Goal: Task Accomplishment & Management: Manage account settings

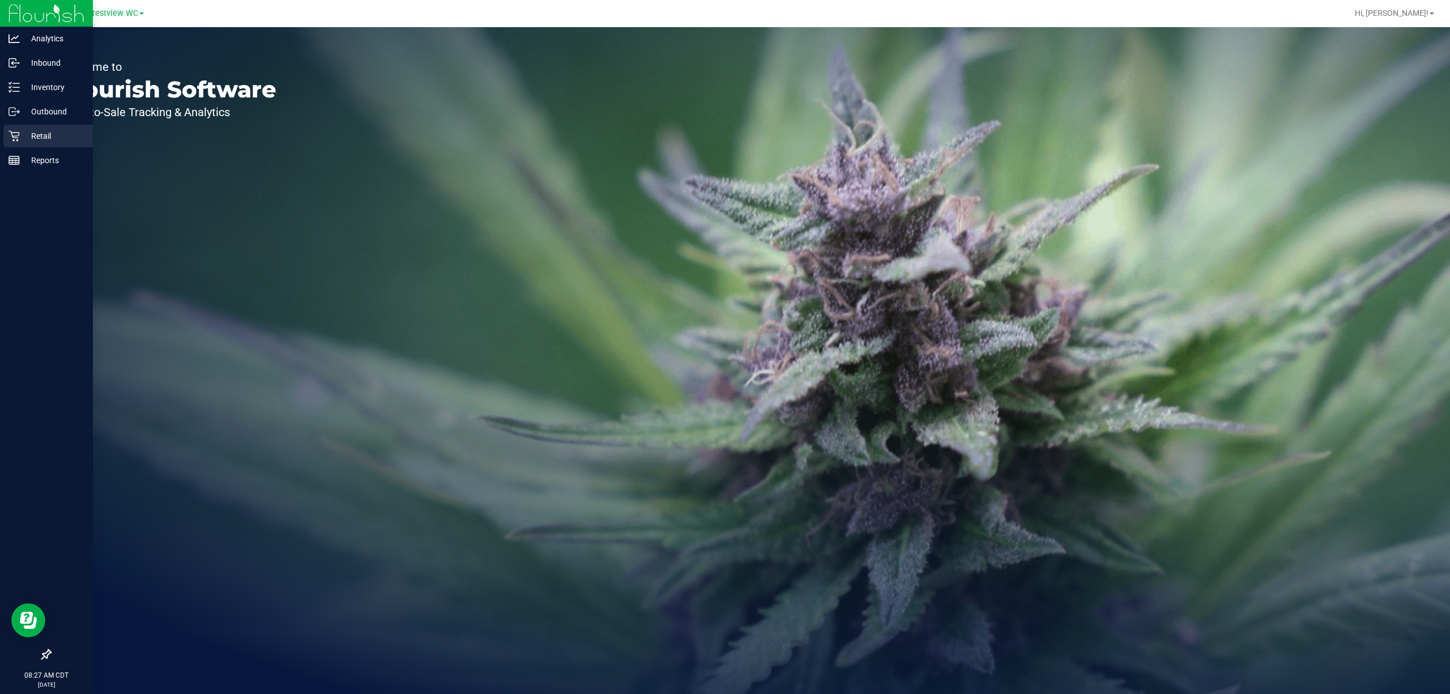
click at [12, 130] on icon at bounding box center [13, 135] width 11 height 11
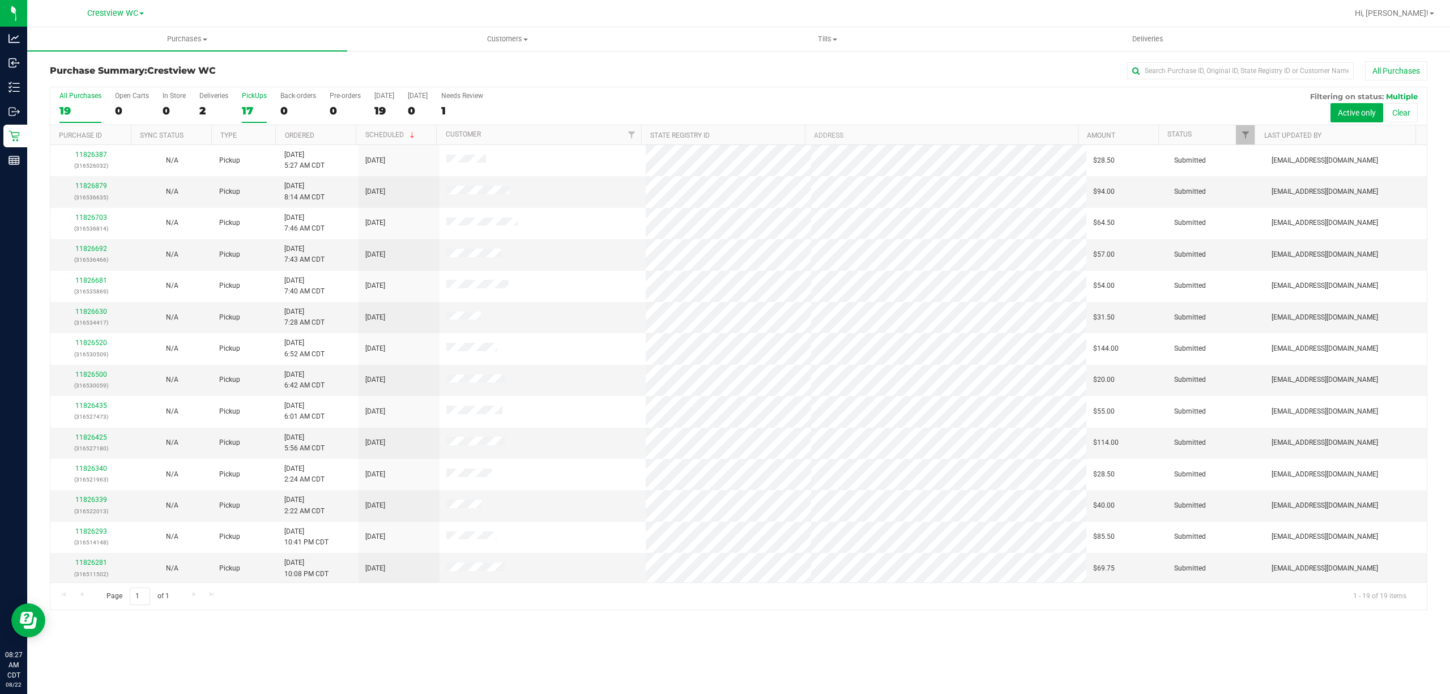
click at [248, 105] on div "17" at bounding box center [254, 110] width 25 height 13
click at [0, 0] on input "PickUps 17" at bounding box center [0, 0] width 0 height 0
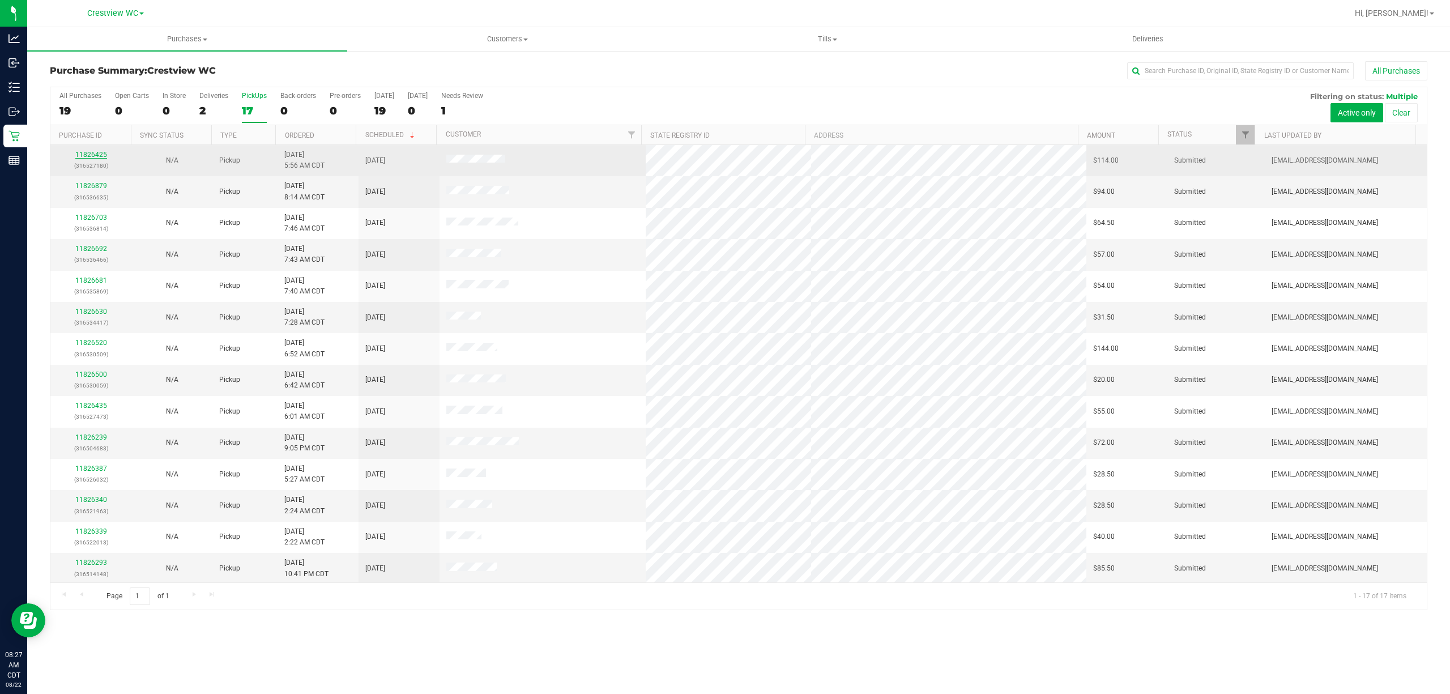
click at [93, 157] on link "11826425" at bounding box center [91, 155] width 32 height 8
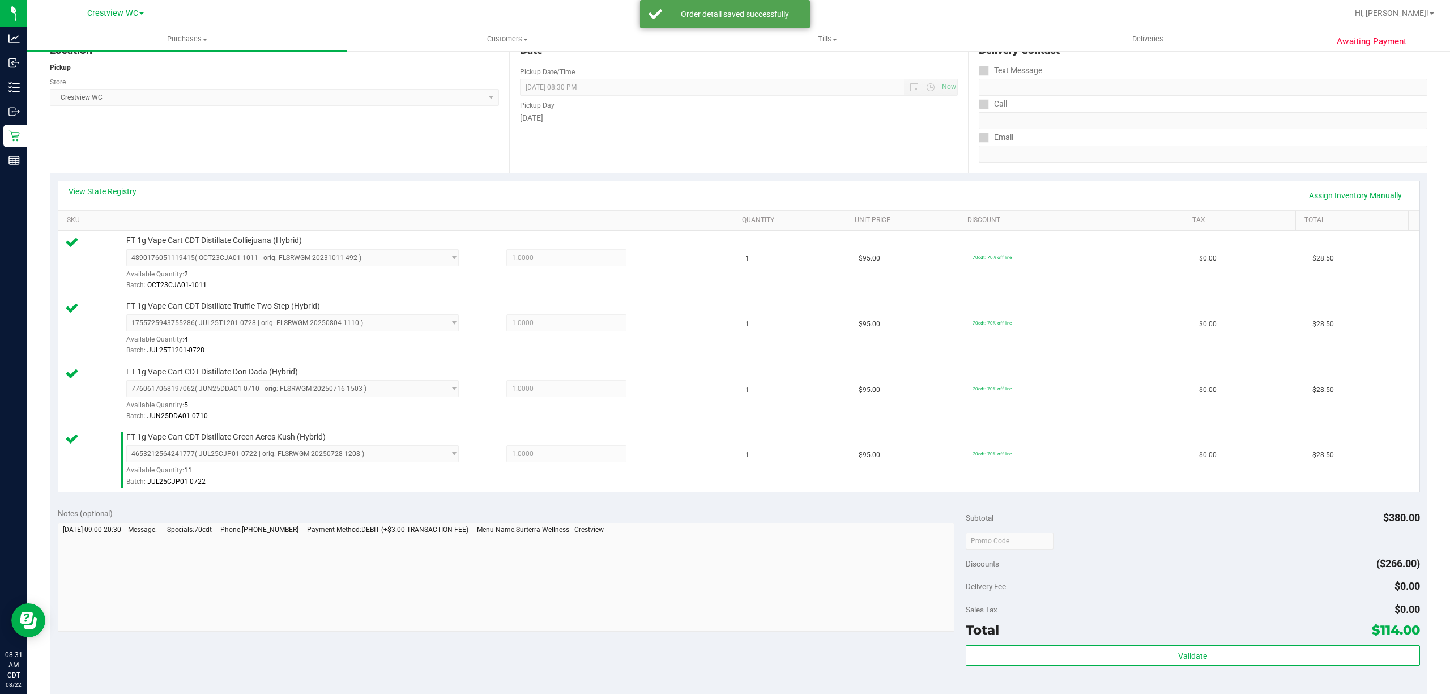
scroll to position [432, 0]
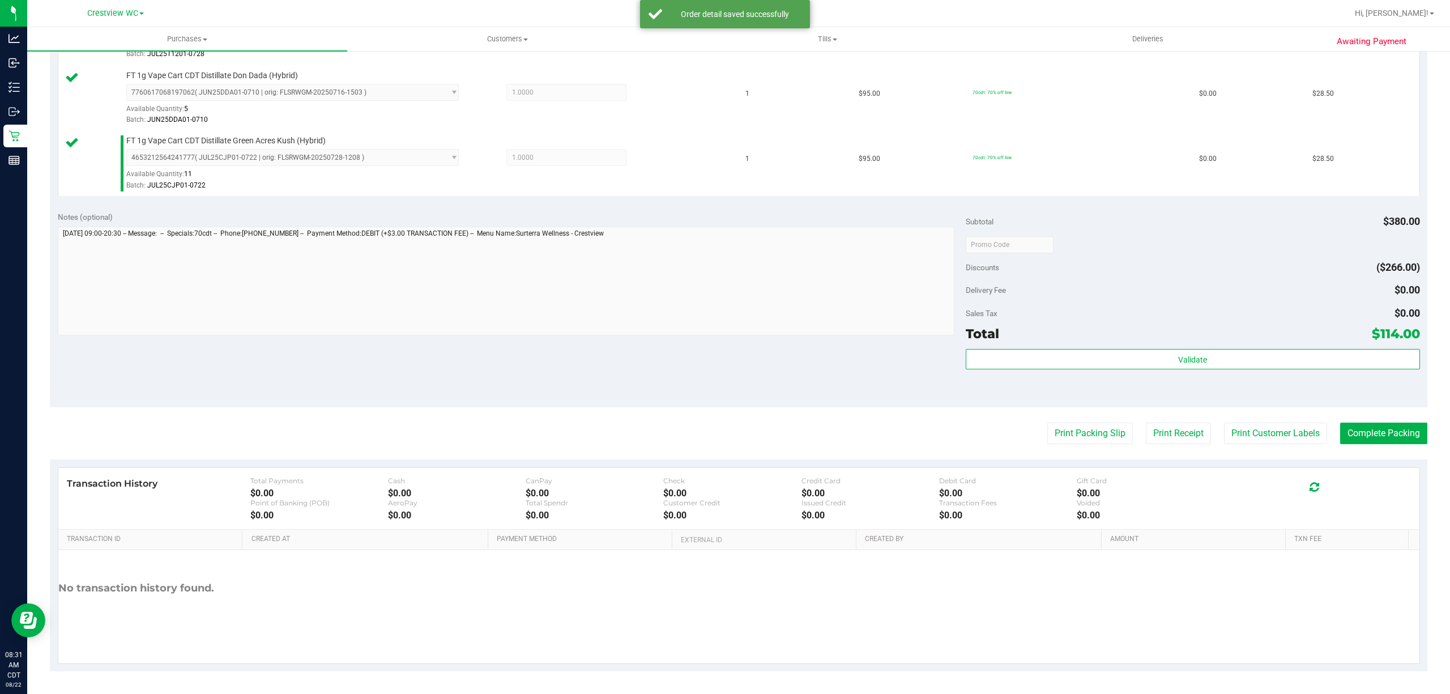
click at [1088, 374] on div "Validate" at bounding box center [1193, 374] width 454 height 51
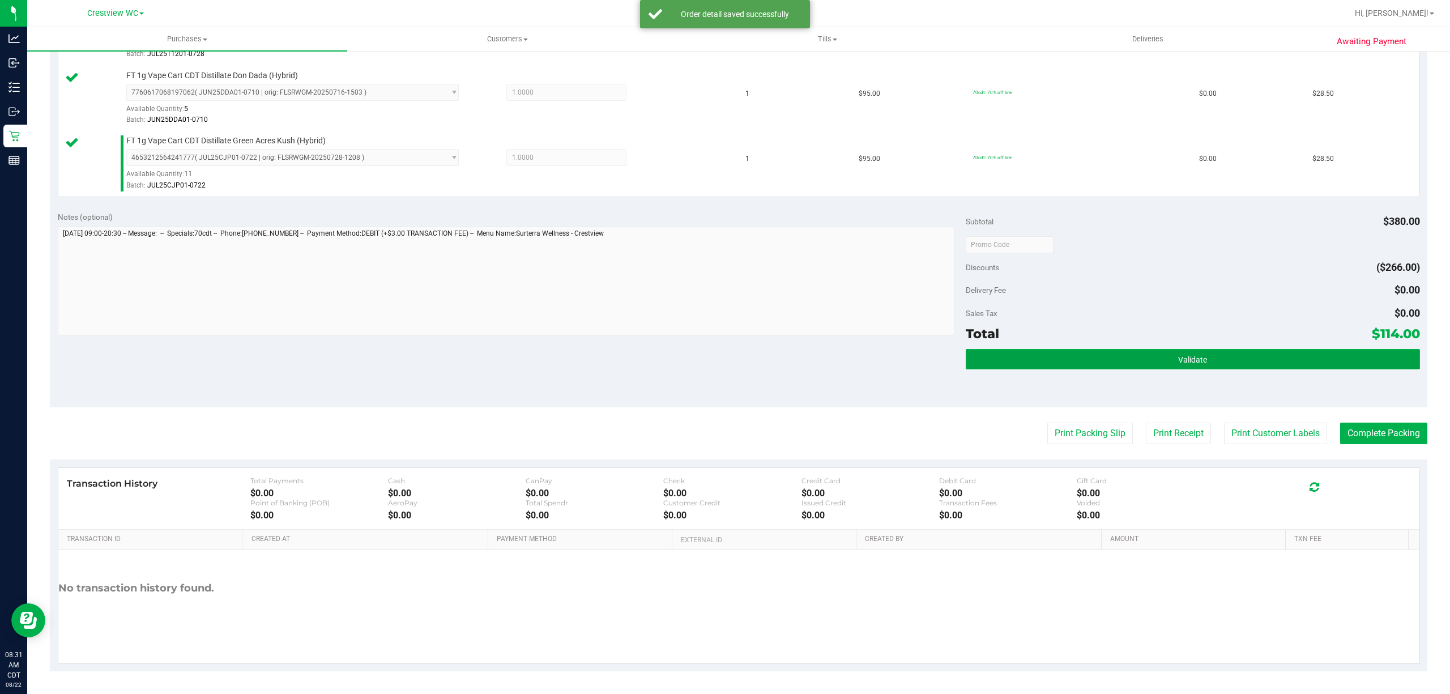
click at [1088, 367] on button "Validate" at bounding box center [1193, 359] width 454 height 20
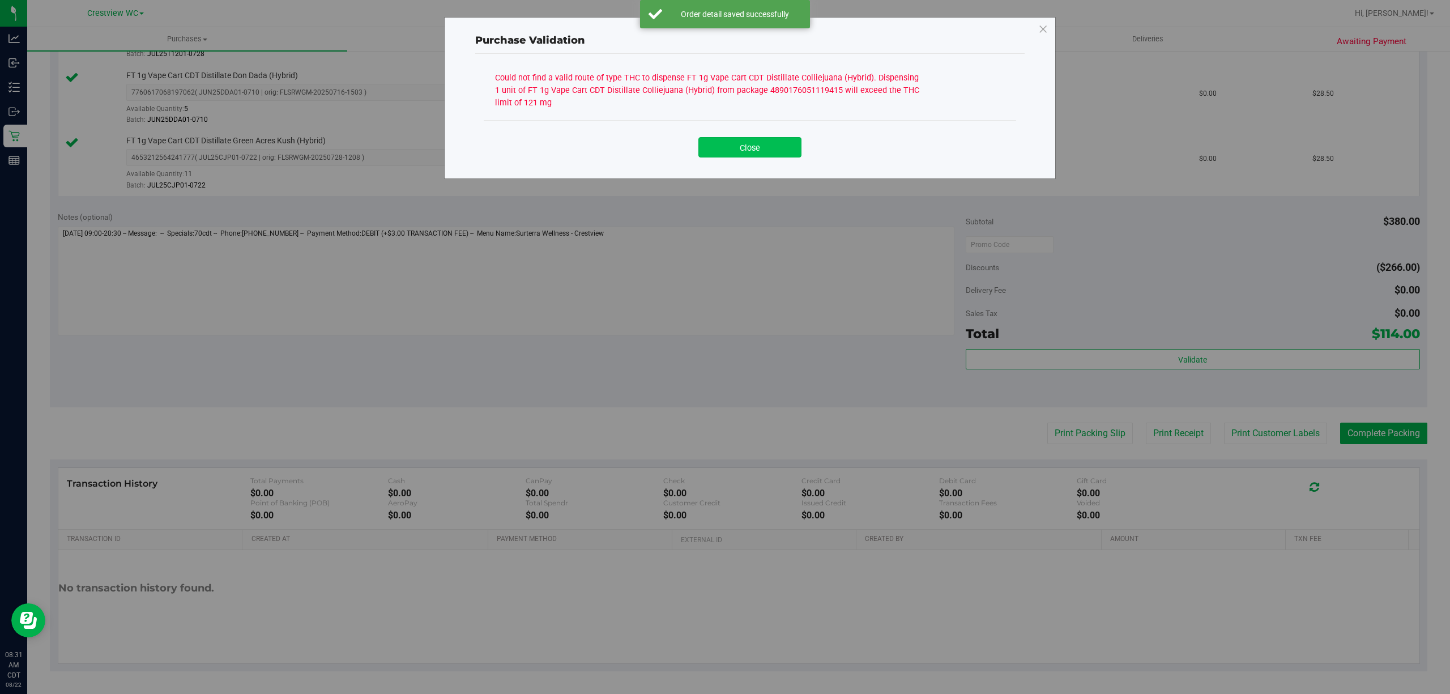
click at [776, 151] on button "Close" at bounding box center [749, 147] width 103 height 20
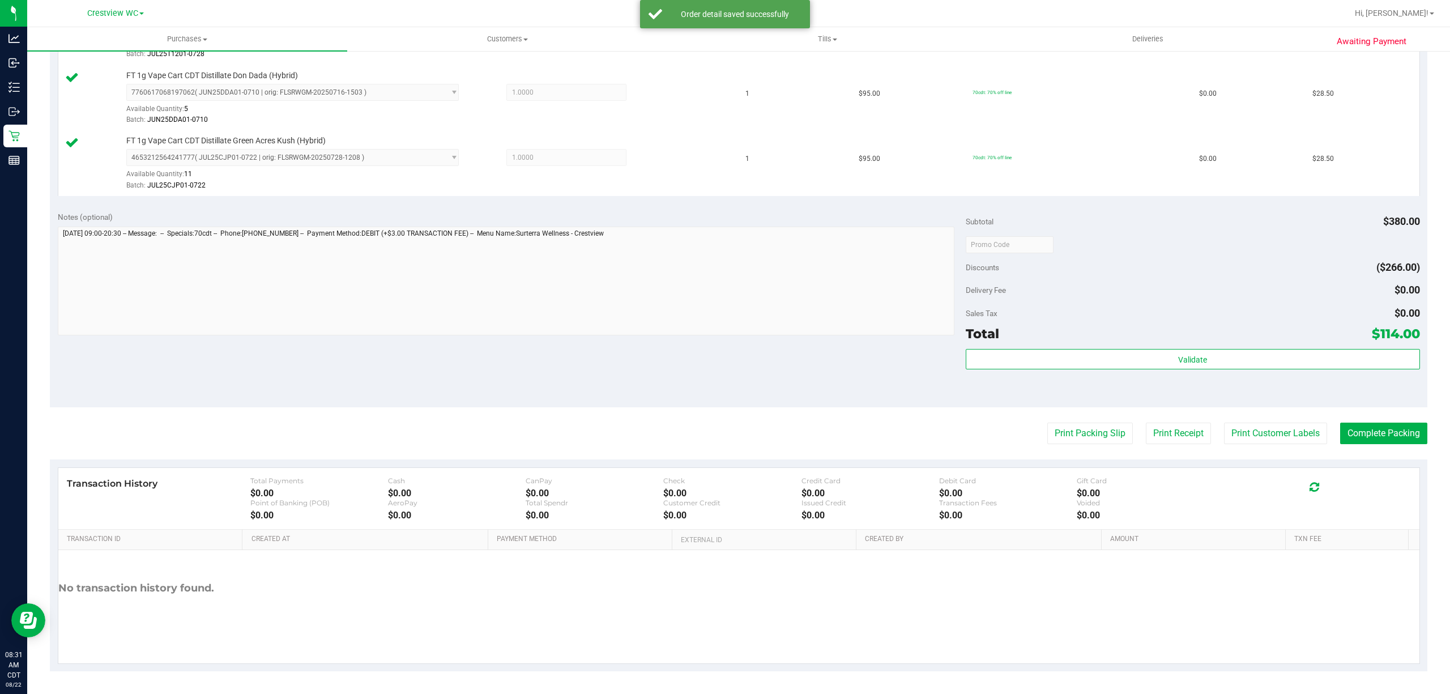
scroll to position [54, 0]
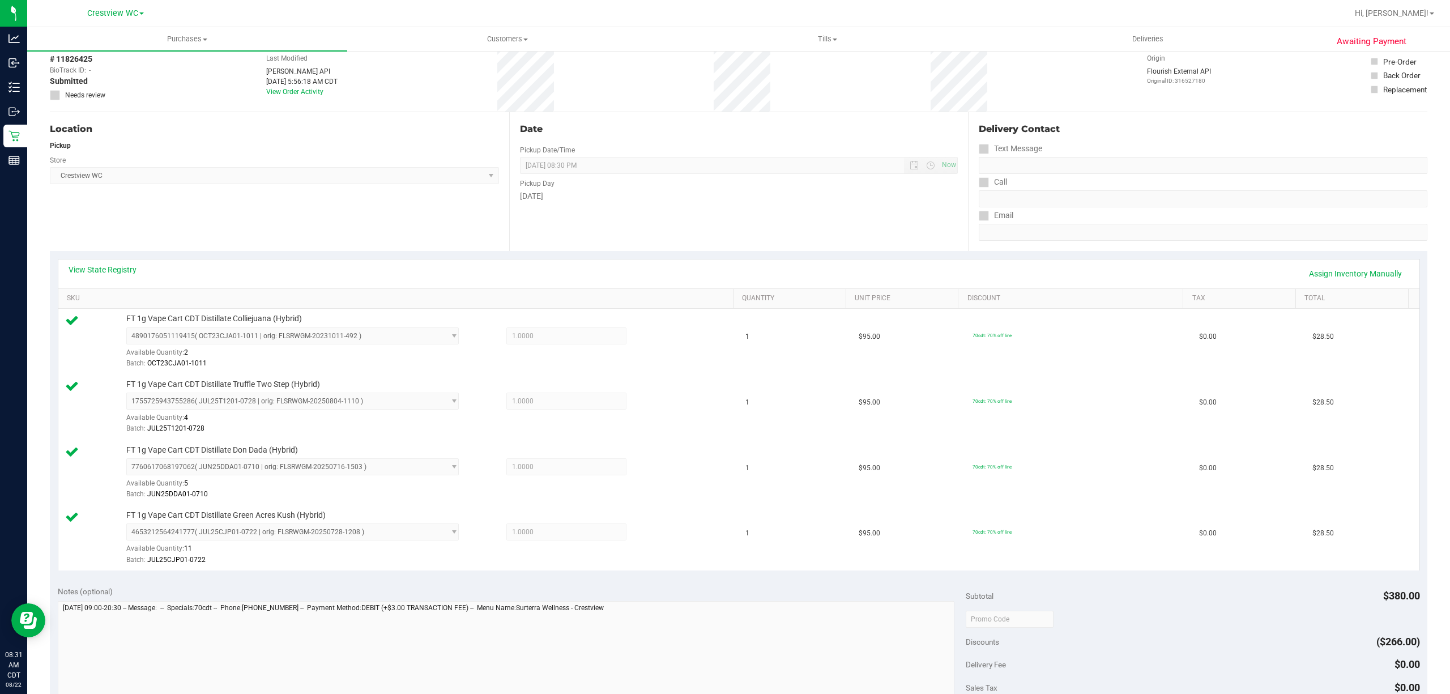
click at [134, 254] on div "View State Registry Assign Inventory Manually SKU Quantity Unit Price Discount …" at bounding box center [739, 414] width 1378 height 327
click at [129, 269] on link "View State Registry" at bounding box center [103, 269] width 68 height 11
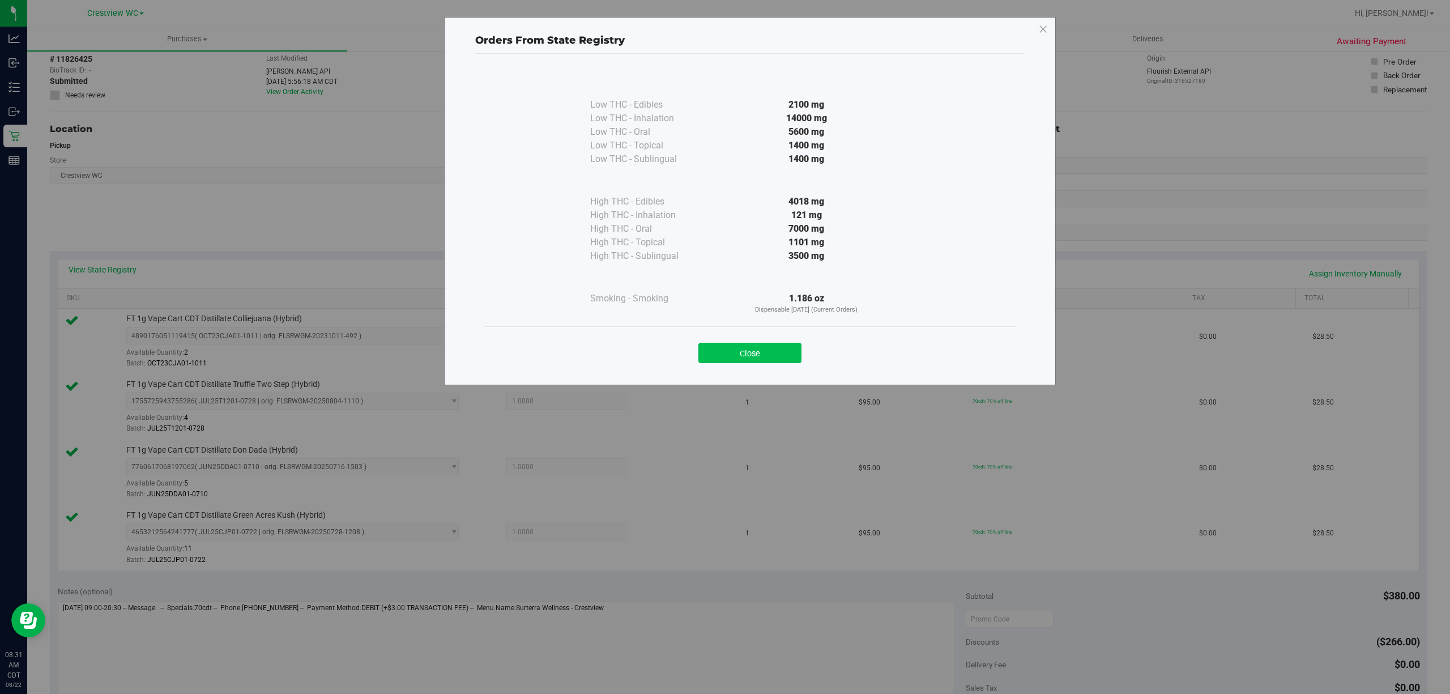
click at [743, 348] on button "Close" at bounding box center [749, 353] width 103 height 20
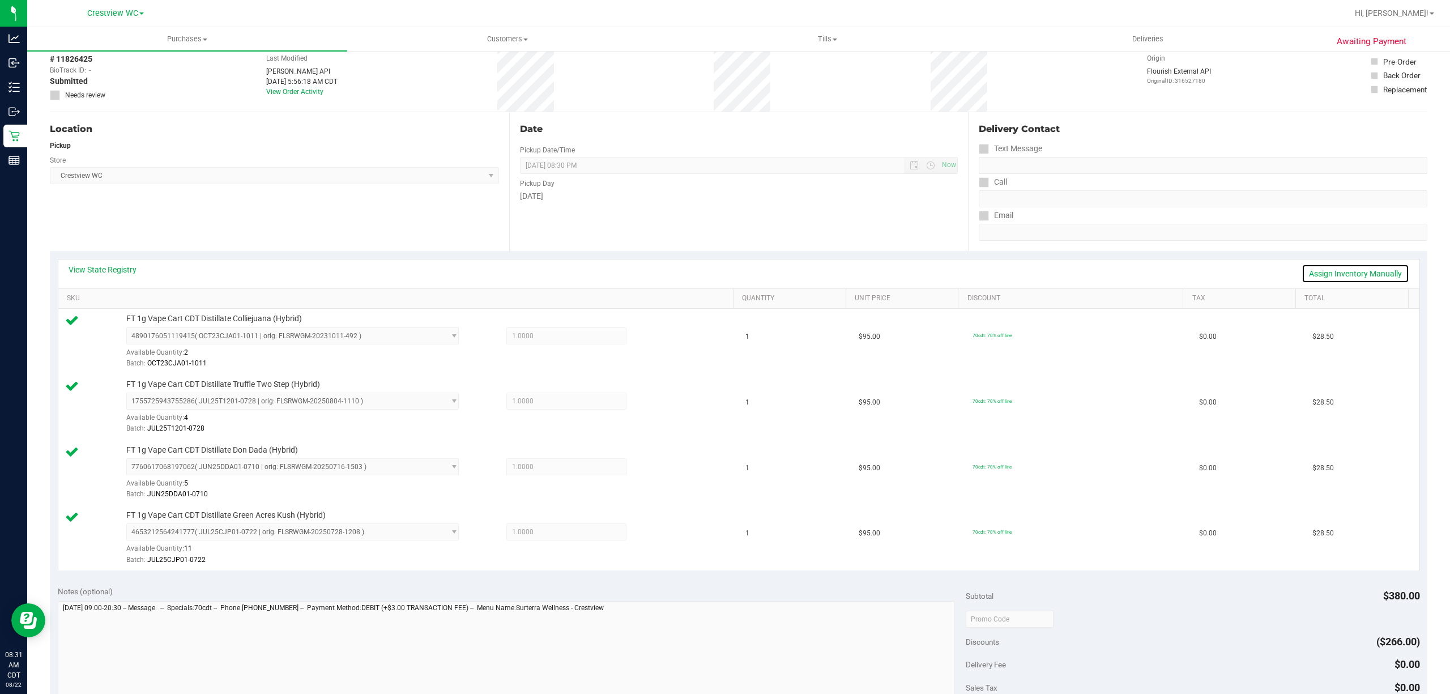
click at [1346, 272] on link "Assign Inventory Manually" at bounding box center [1356, 273] width 108 height 19
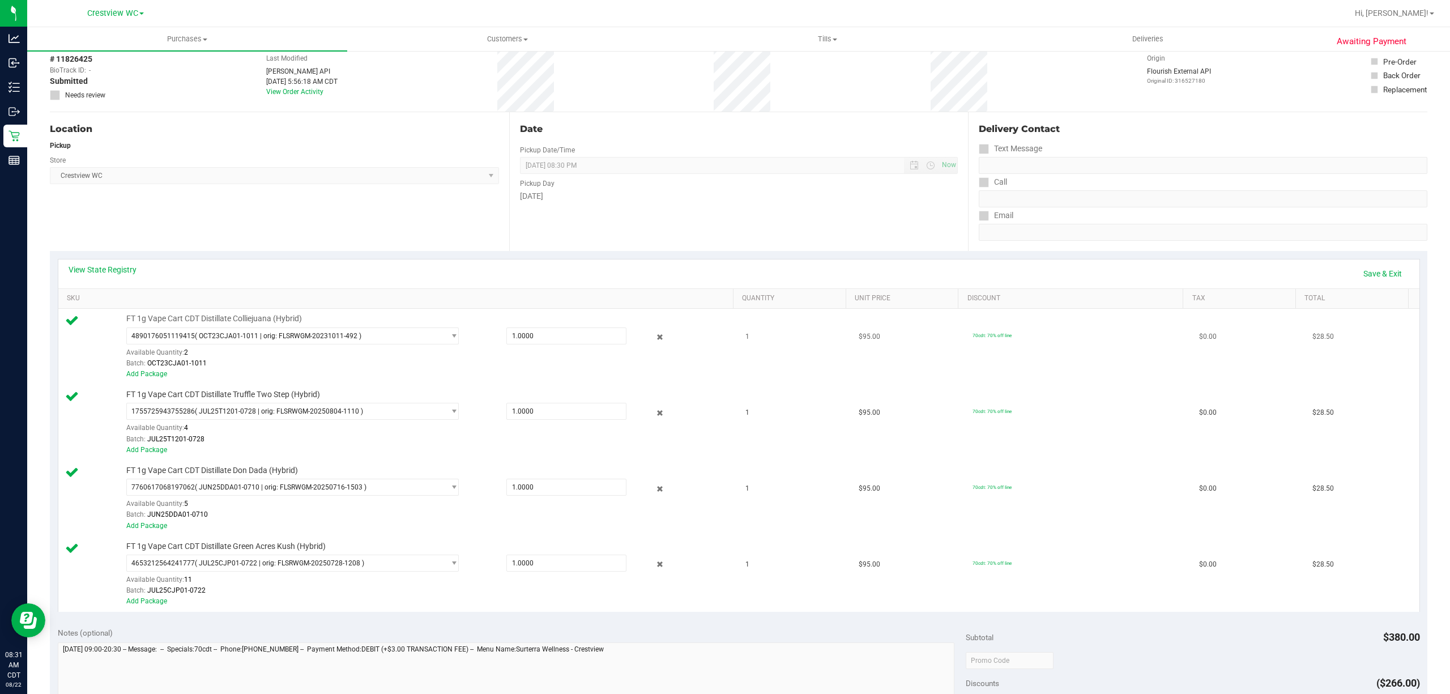
click at [658, 333] on div at bounding box center [652, 337] width 50 height 14
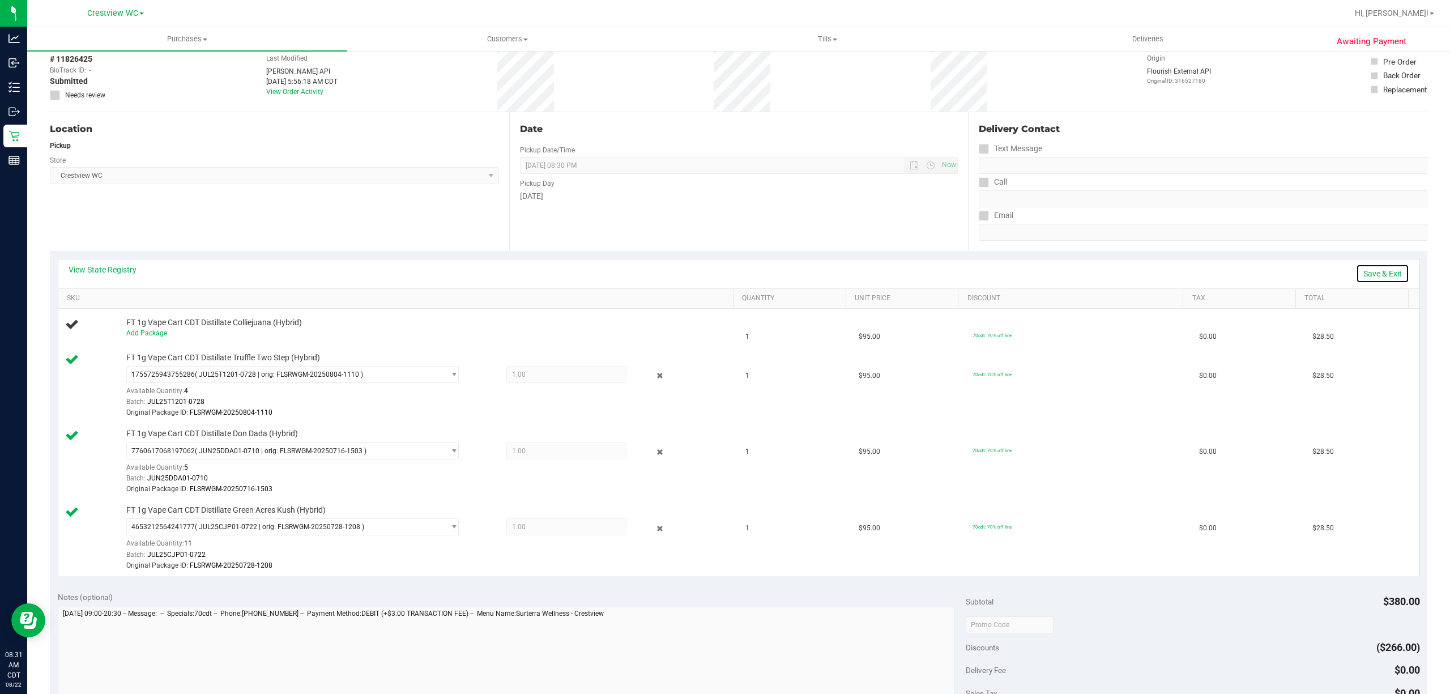
click at [1357, 268] on link "Save & Exit" at bounding box center [1382, 273] width 53 height 19
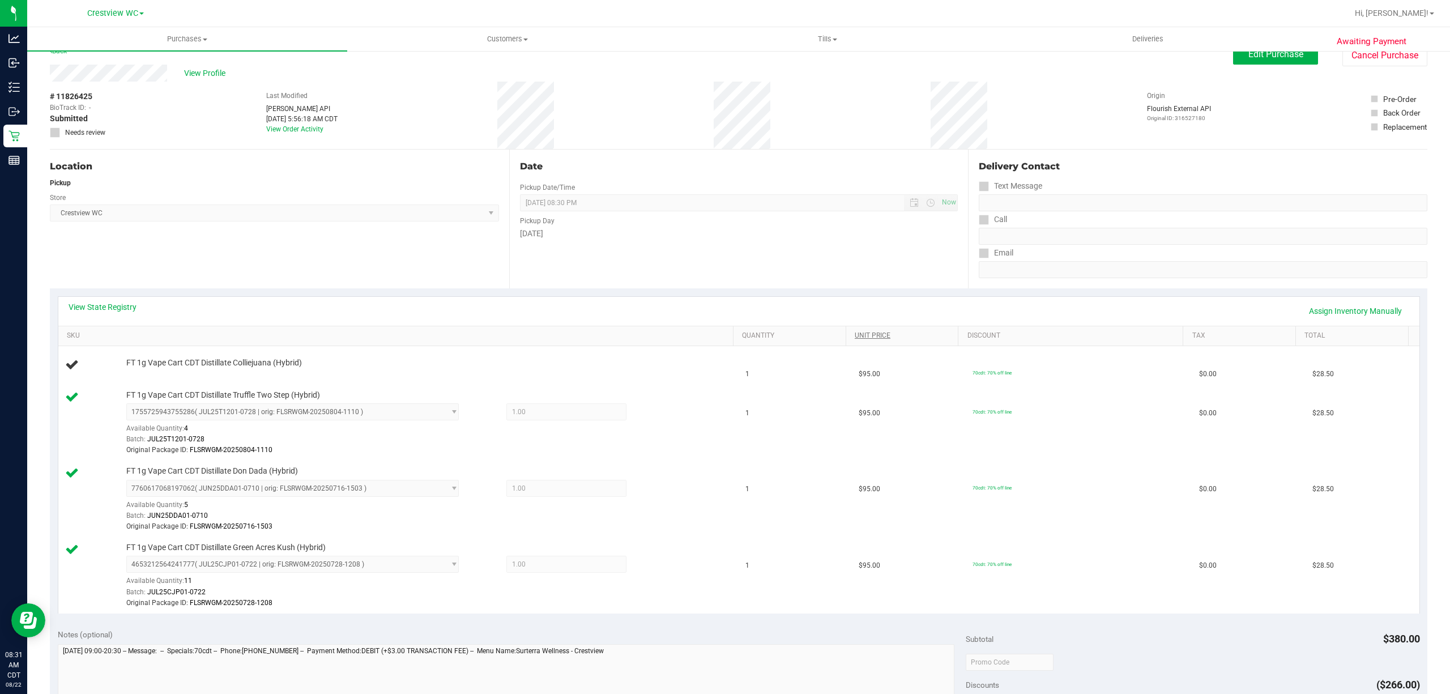
scroll to position [0, 0]
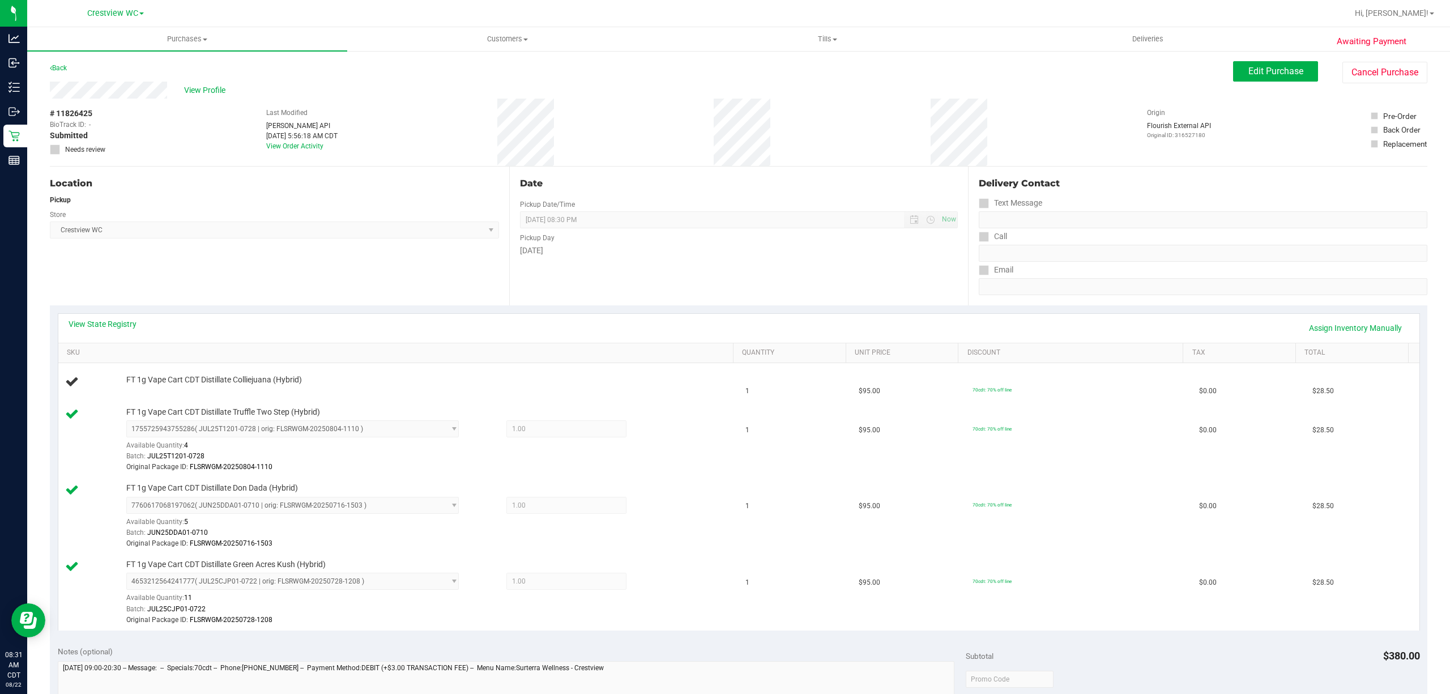
click at [1217, 75] on div "Back Edit Purchase Cancel Purchase" at bounding box center [739, 71] width 1378 height 20
click at [1219, 75] on div "Back Edit Purchase Cancel Purchase" at bounding box center [739, 71] width 1378 height 20
click at [1233, 74] on button "Edit Purchase" at bounding box center [1275, 71] width 85 height 20
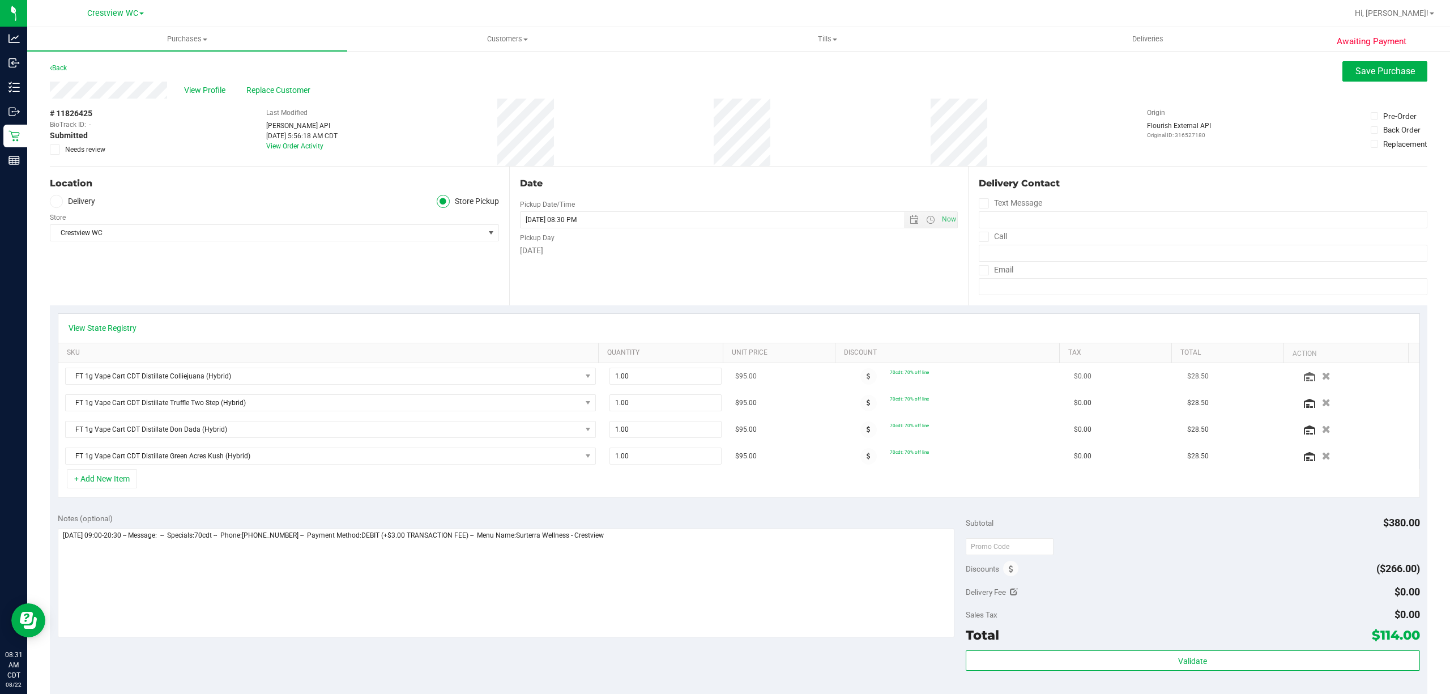
click at [1319, 379] on div at bounding box center [1357, 375] width 112 height 11
click at [1316, 376] on button "button" at bounding box center [1325, 376] width 19 height 12
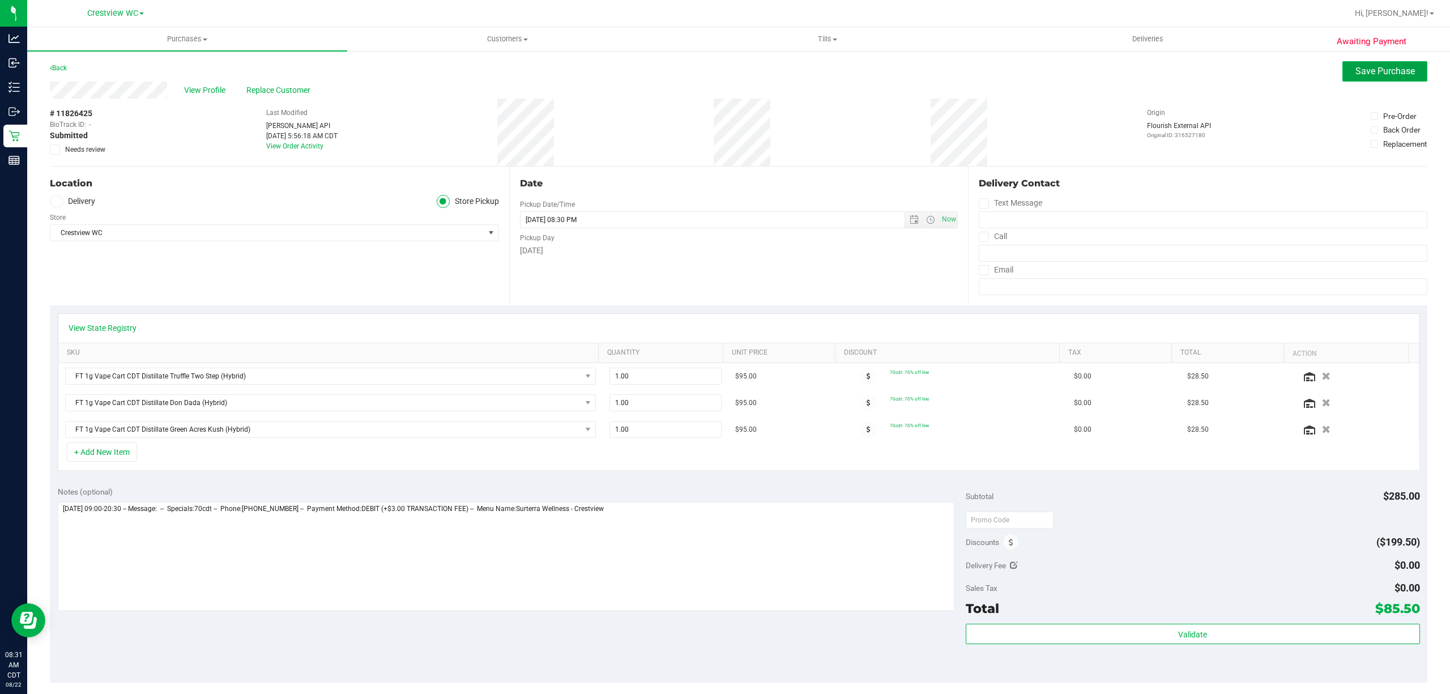
click at [1407, 78] on button "Save Purchase" at bounding box center [1385, 71] width 85 height 20
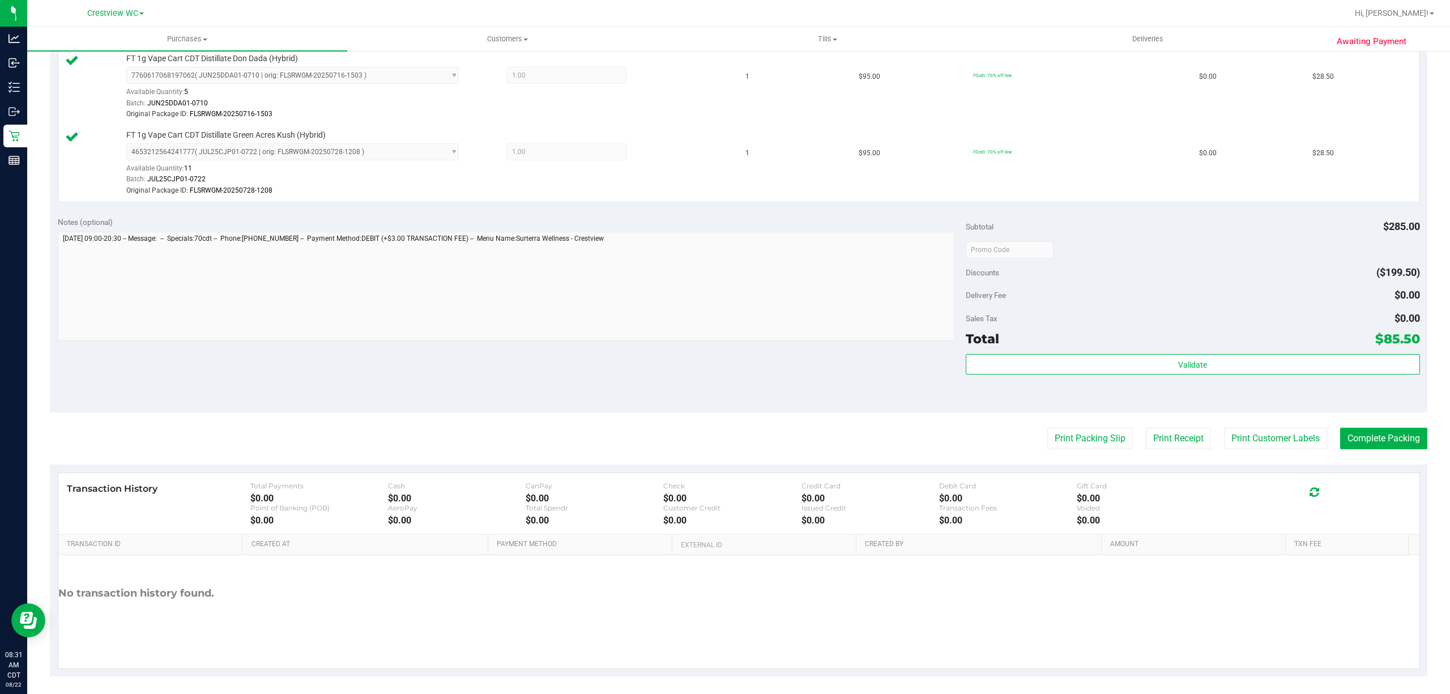
scroll to position [399, 0]
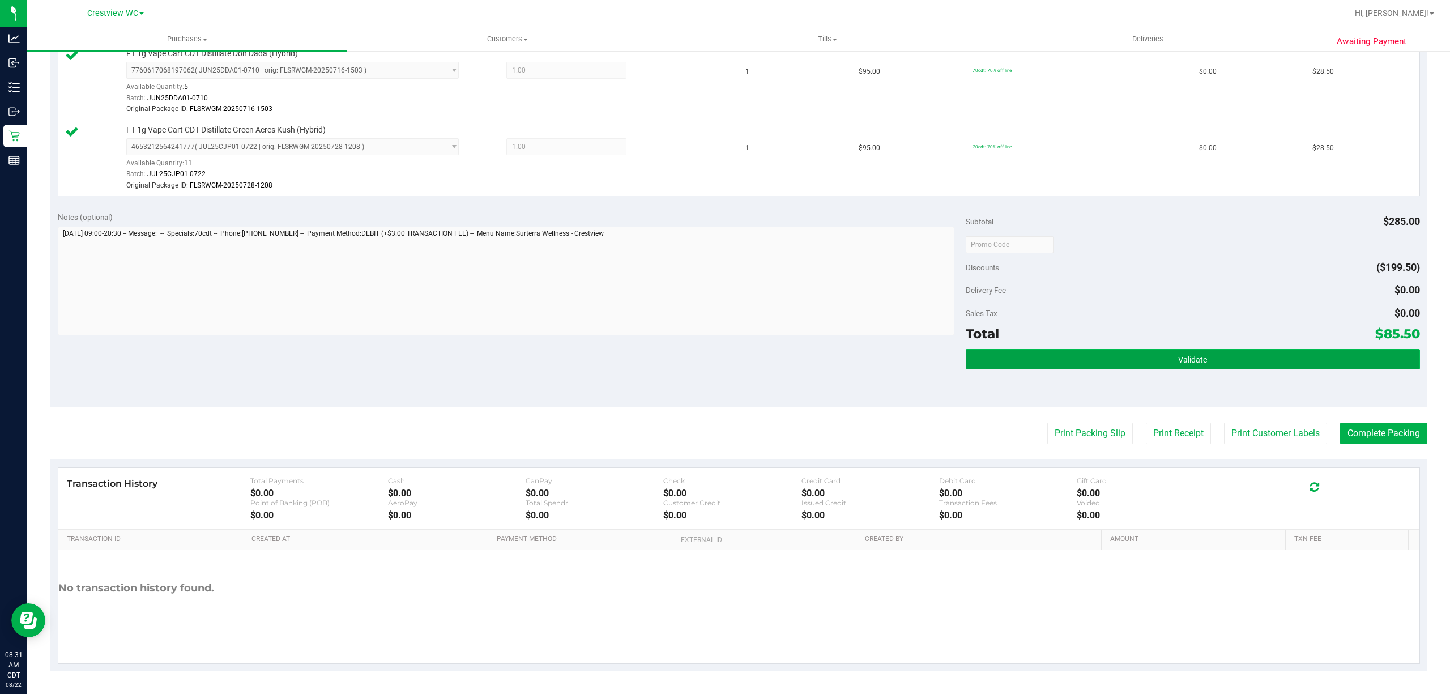
click at [1270, 351] on button "Validate" at bounding box center [1193, 359] width 454 height 20
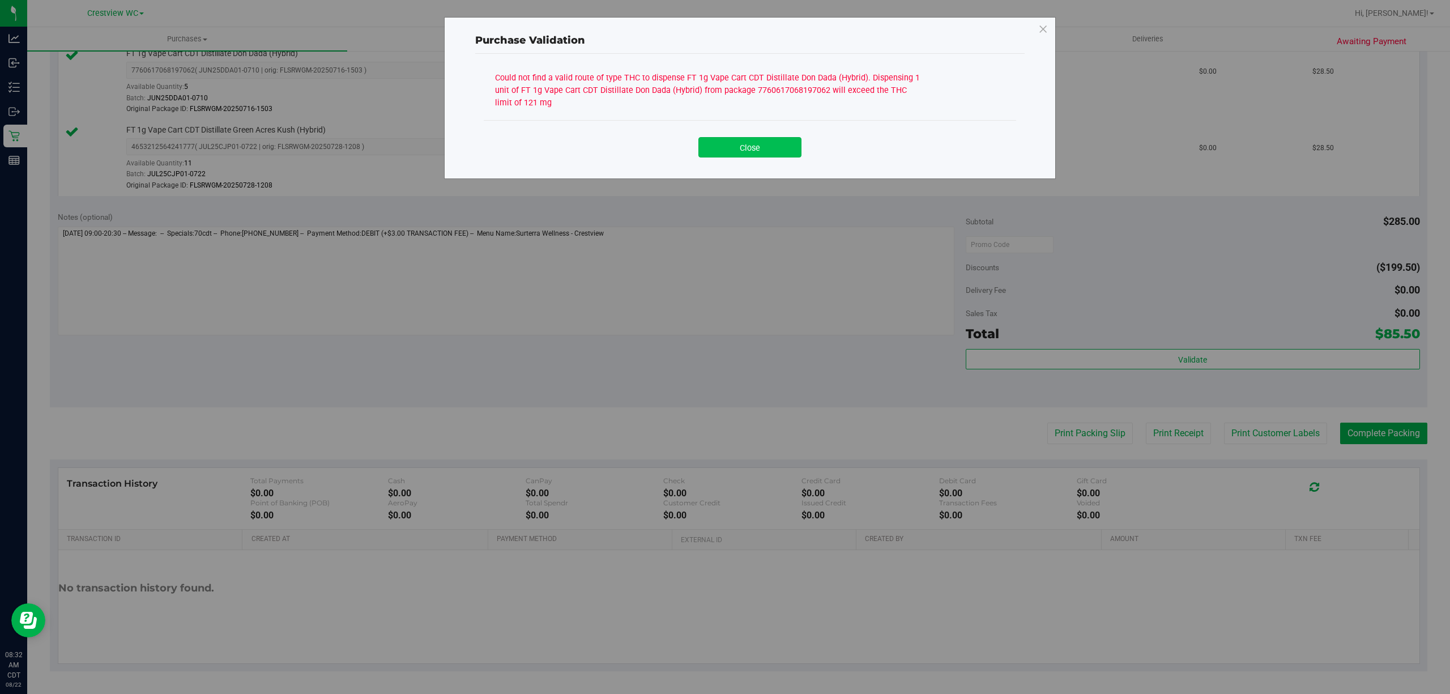
click at [766, 143] on button "Close" at bounding box center [749, 147] width 103 height 20
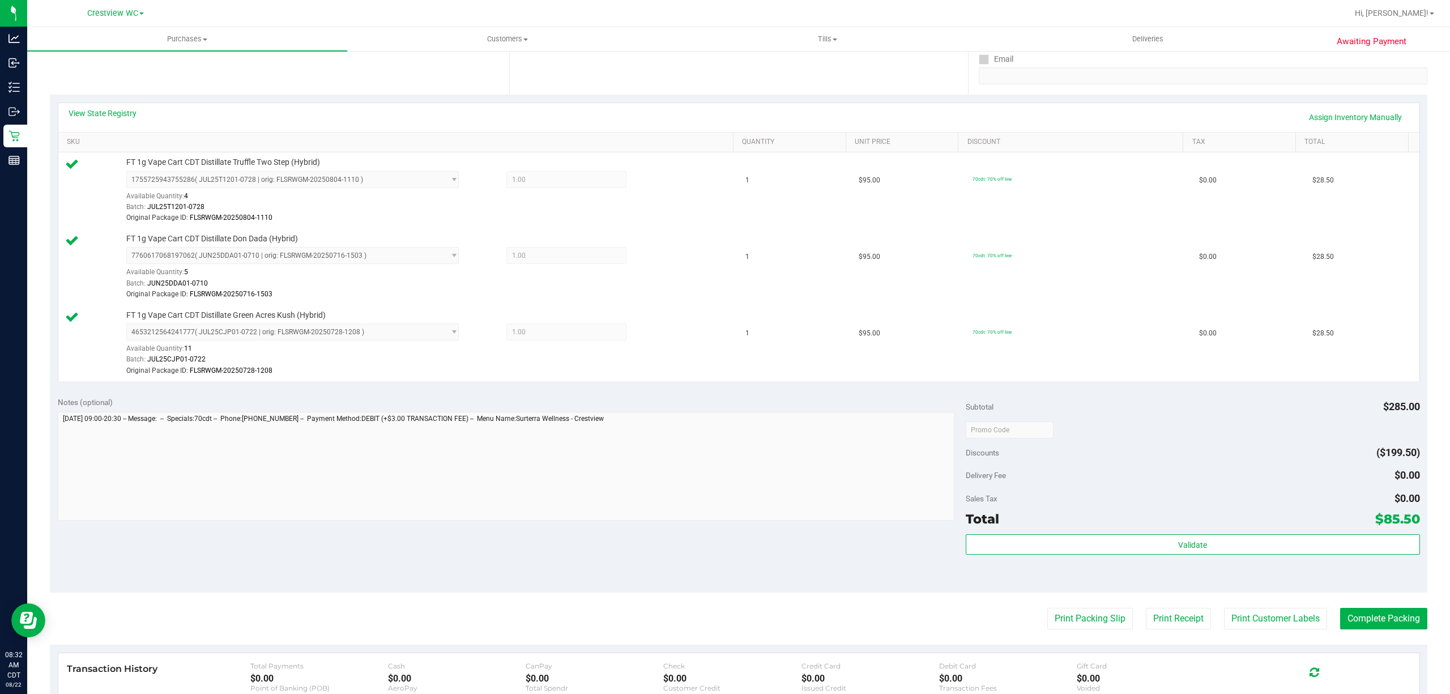
scroll to position [96, 0]
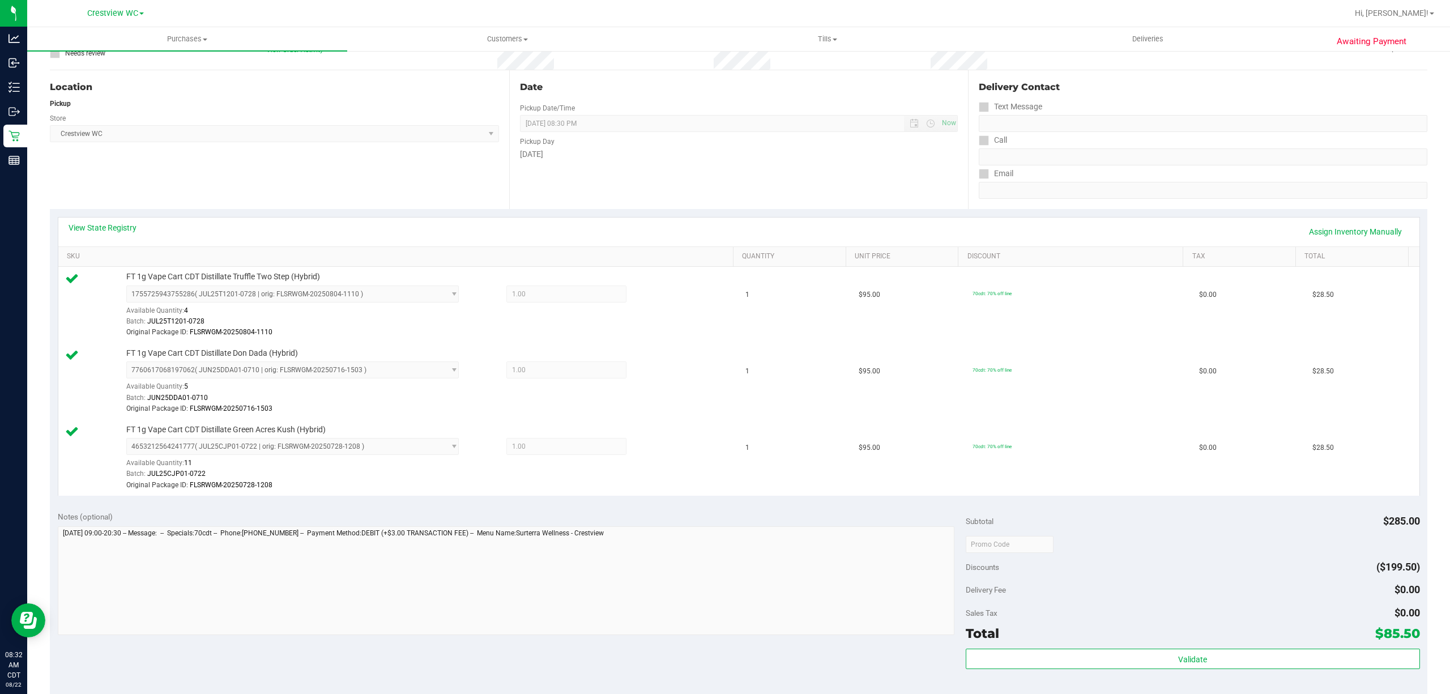
click at [137, 233] on div "View State Registry Assign Inventory Manually" at bounding box center [739, 231] width 1341 height 19
click at [137, 231] on div "View State Registry Assign Inventory Manually" at bounding box center [739, 231] width 1341 height 19
click at [134, 227] on link "View State Registry" at bounding box center [103, 227] width 68 height 11
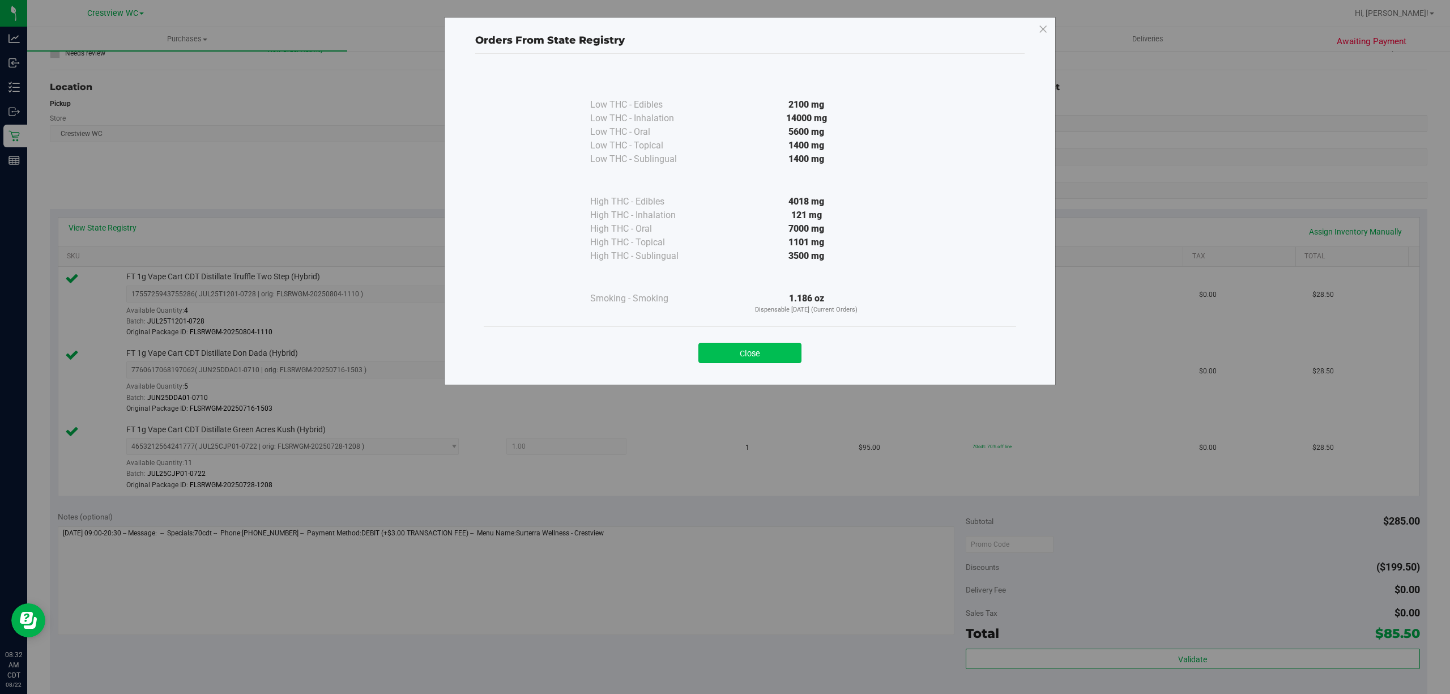
click at [758, 348] on button "Close" at bounding box center [749, 353] width 103 height 20
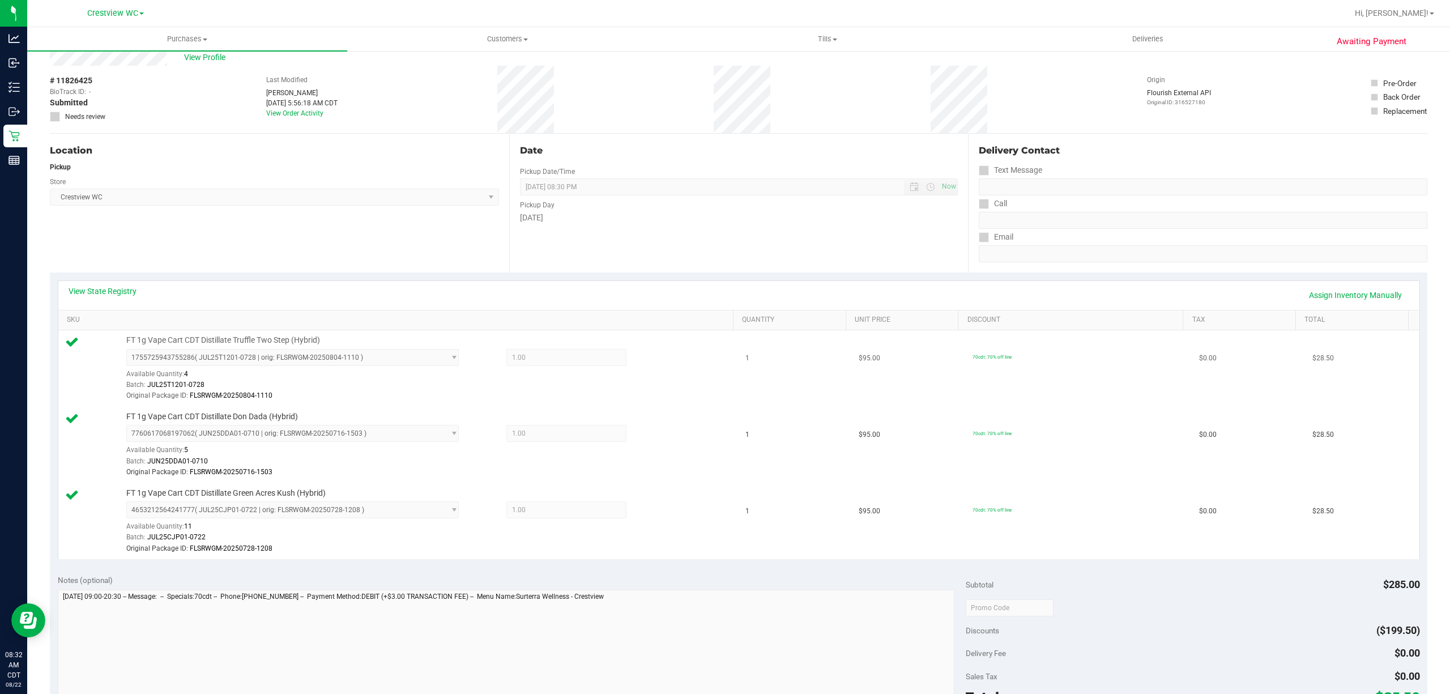
scroll to position [0, 0]
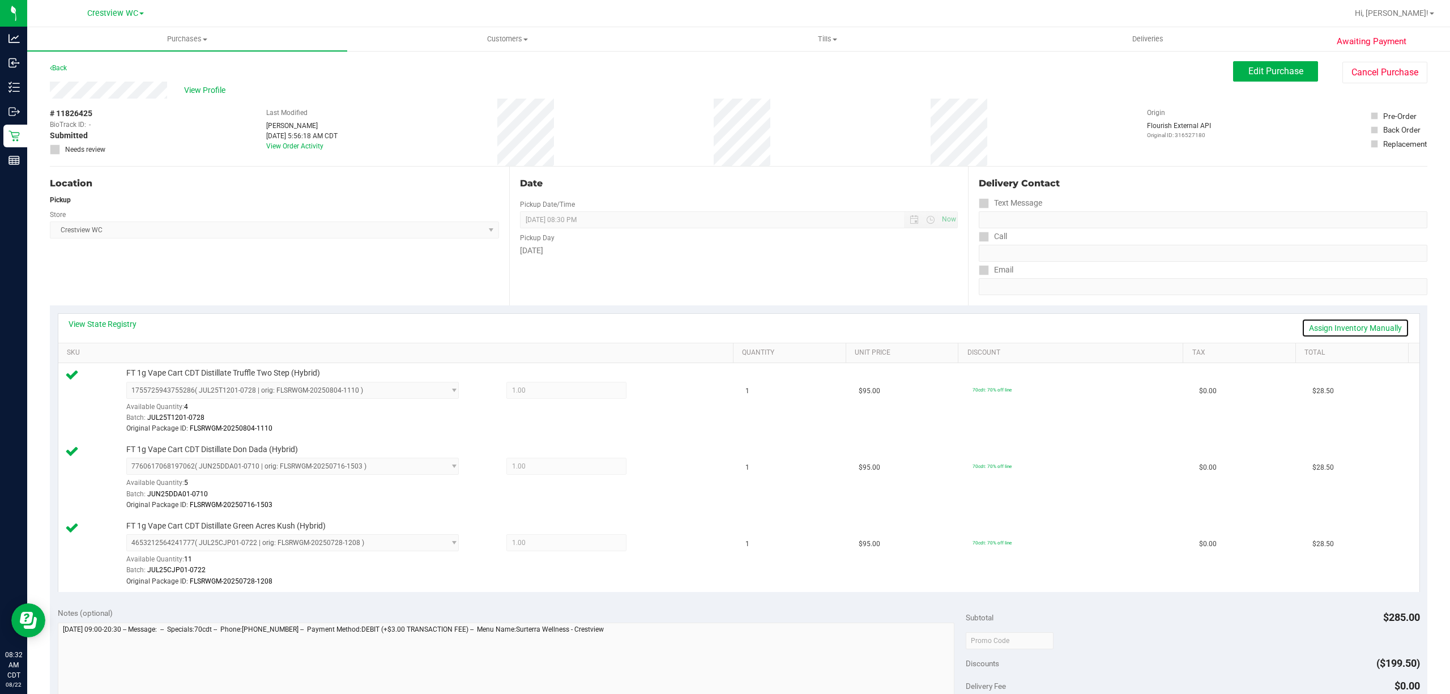
click at [1369, 322] on link "Assign Inventory Manually" at bounding box center [1356, 327] width 108 height 19
click at [654, 385] on icon at bounding box center [660, 391] width 12 height 13
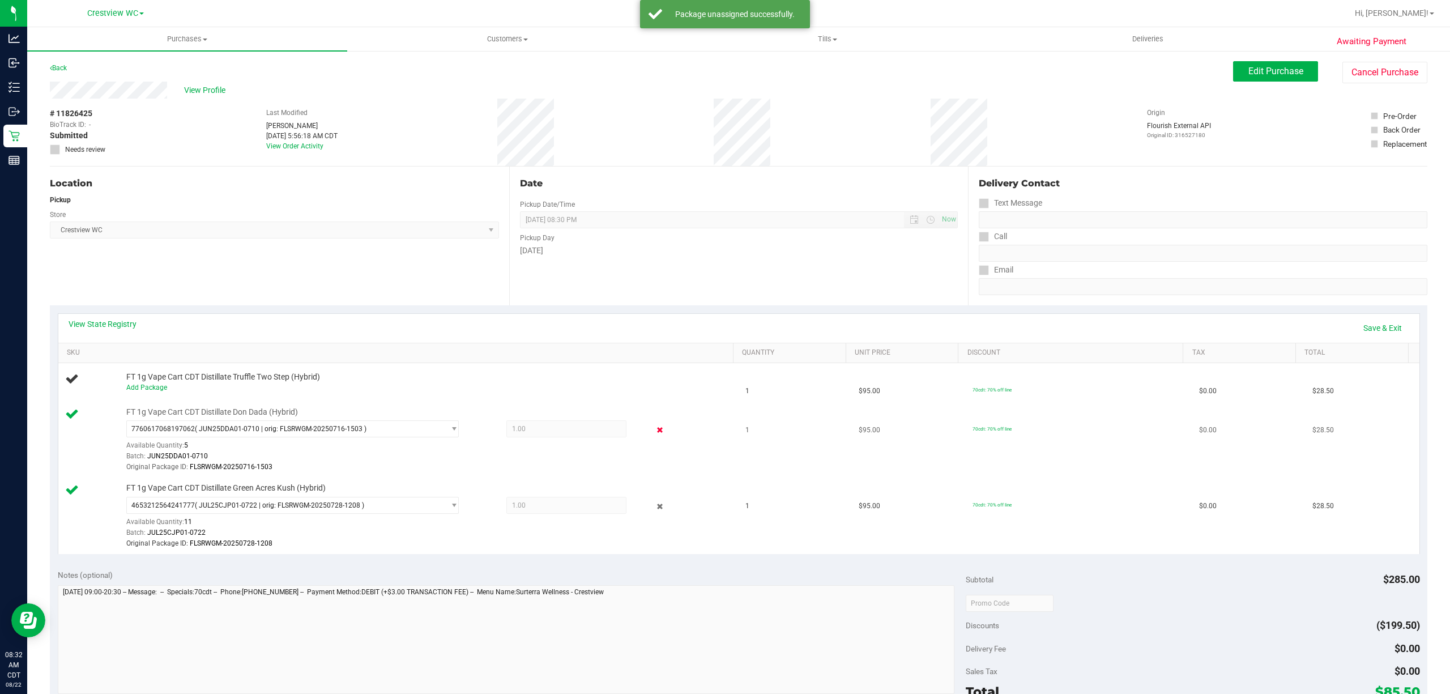
click at [654, 437] on icon at bounding box center [660, 430] width 12 height 13
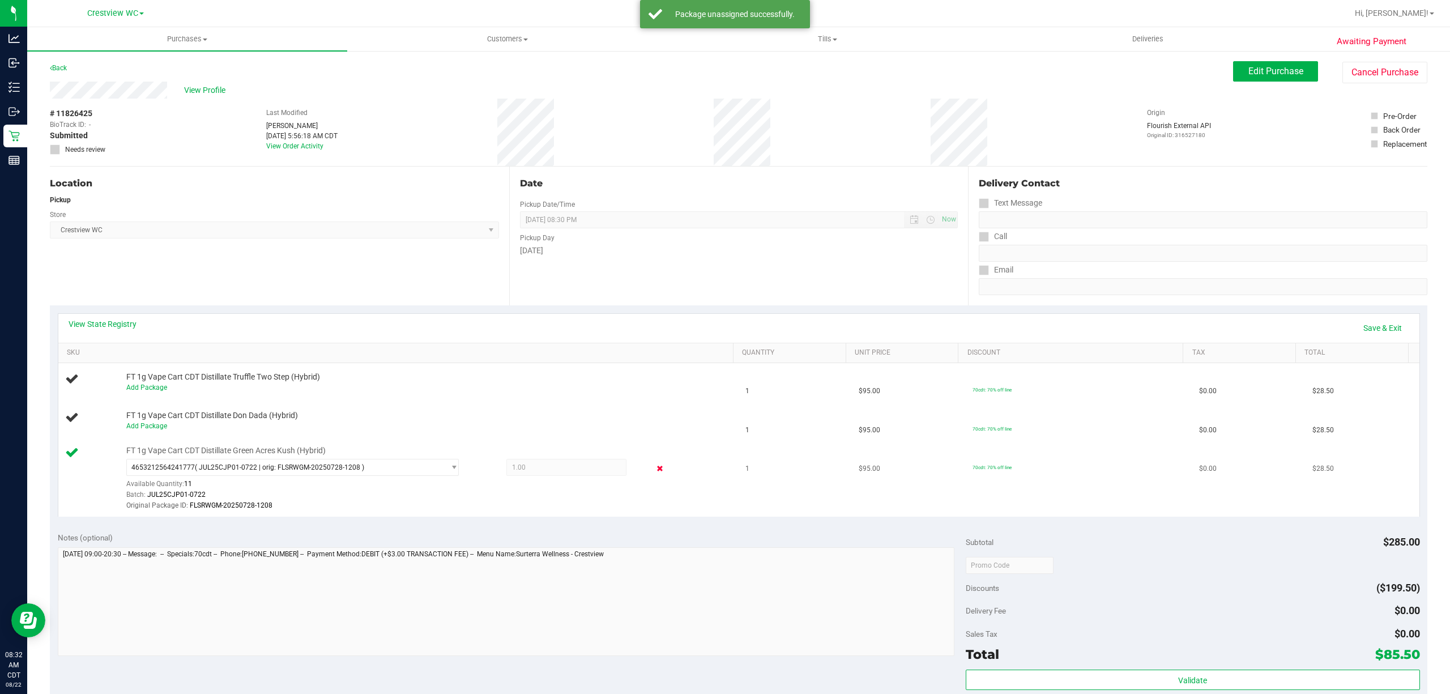
click at [654, 471] on icon at bounding box center [660, 468] width 12 height 13
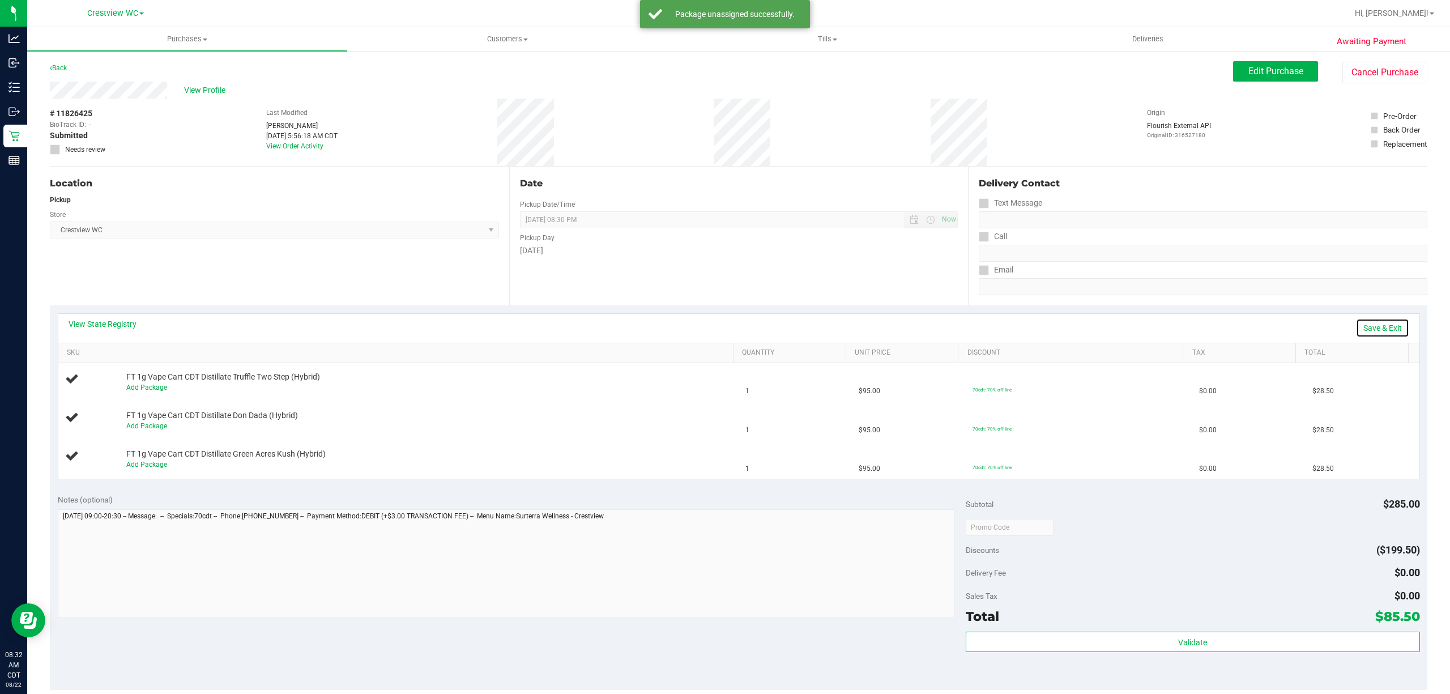
click at [1360, 326] on link "Save & Exit" at bounding box center [1382, 327] width 53 height 19
drag, startPoint x: 1244, startPoint y: 71, endPoint x: 1237, endPoint y: 78, distance: 9.2
click at [1249, 71] on span "Edit Purchase" at bounding box center [1276, 71] width 55 height 11
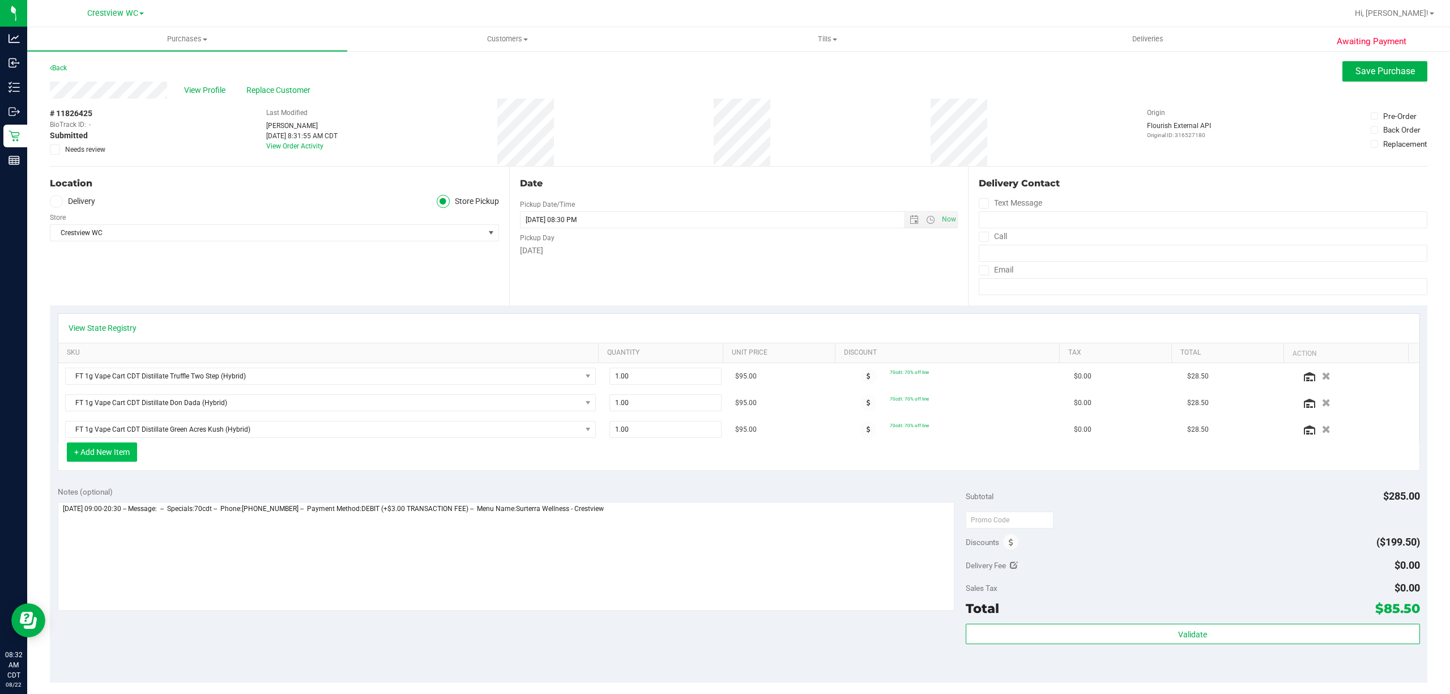
click at [118, 456] on button "+ Add New Item" at bounding box center [102, 451] width 70 height 19
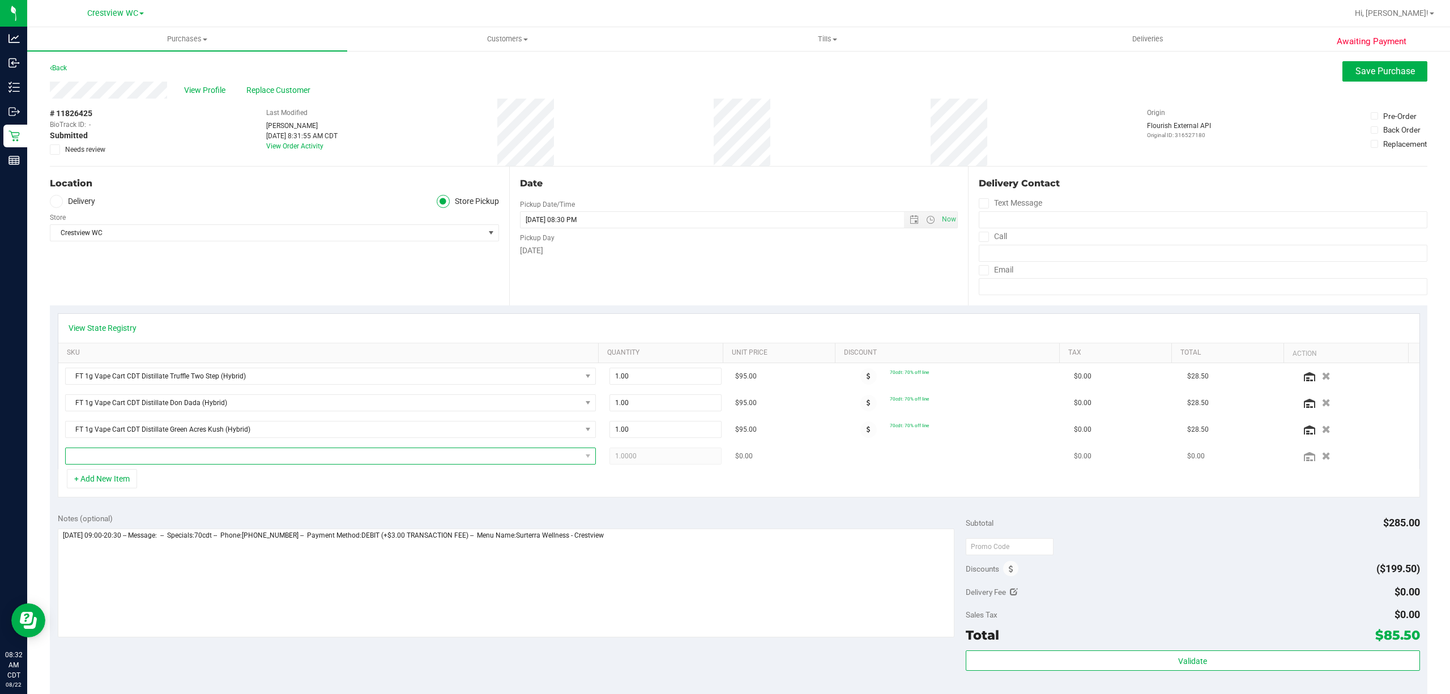
click at [173, 453] on span "NO DATA FOUND" at bounding box center [323, 456] width 515 height 16
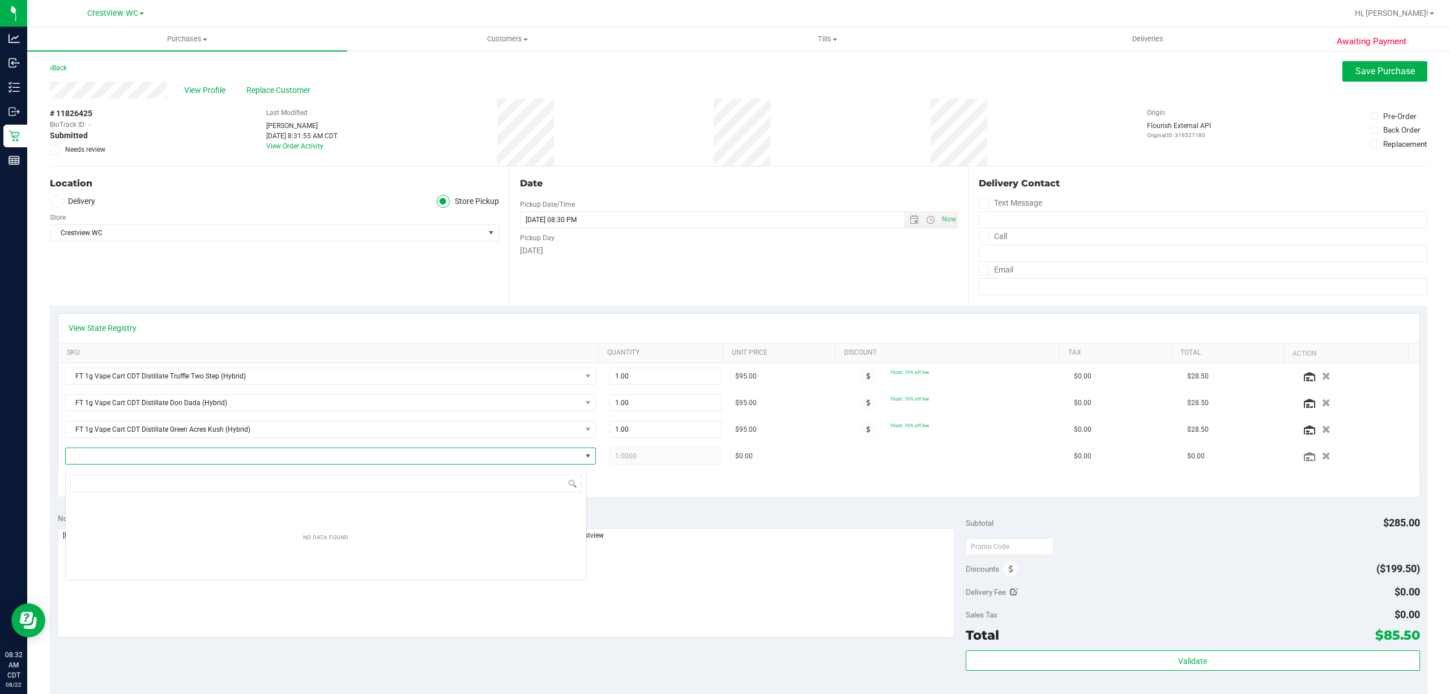
scroll to position [17, 521]
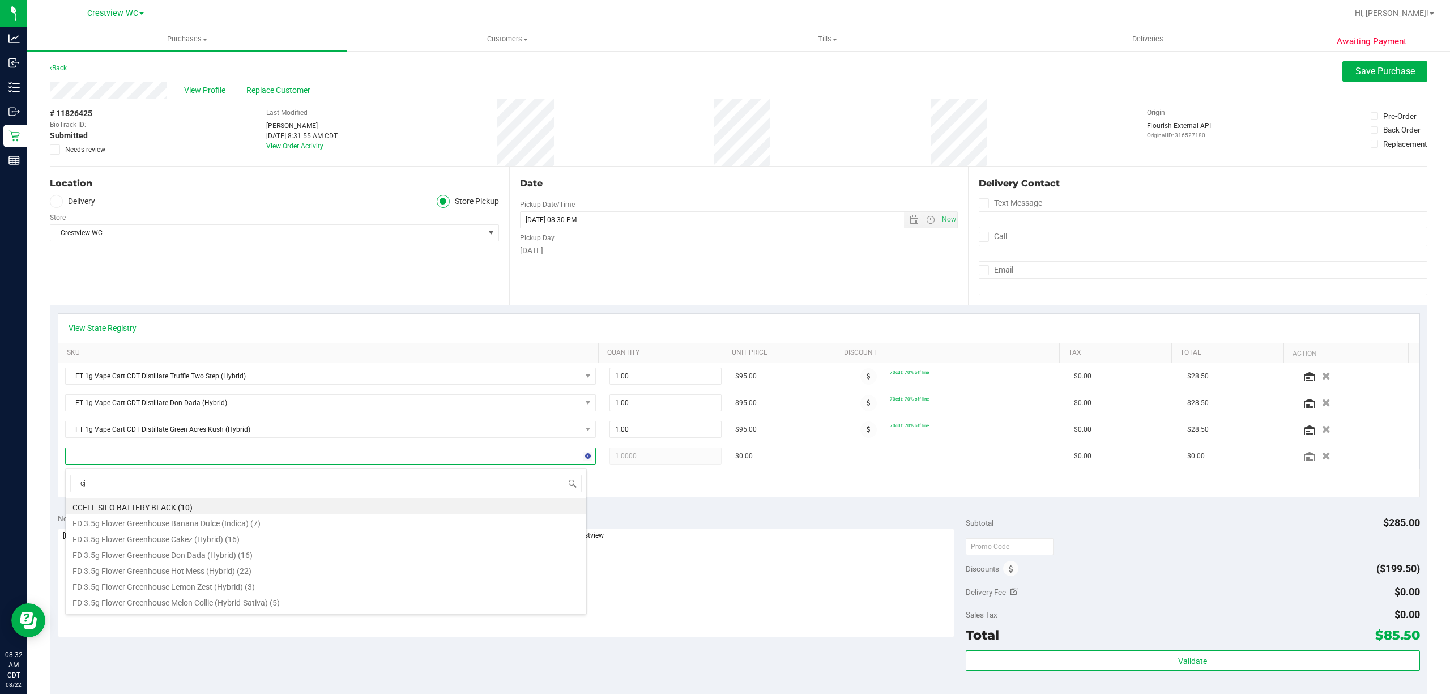
type input "cja"
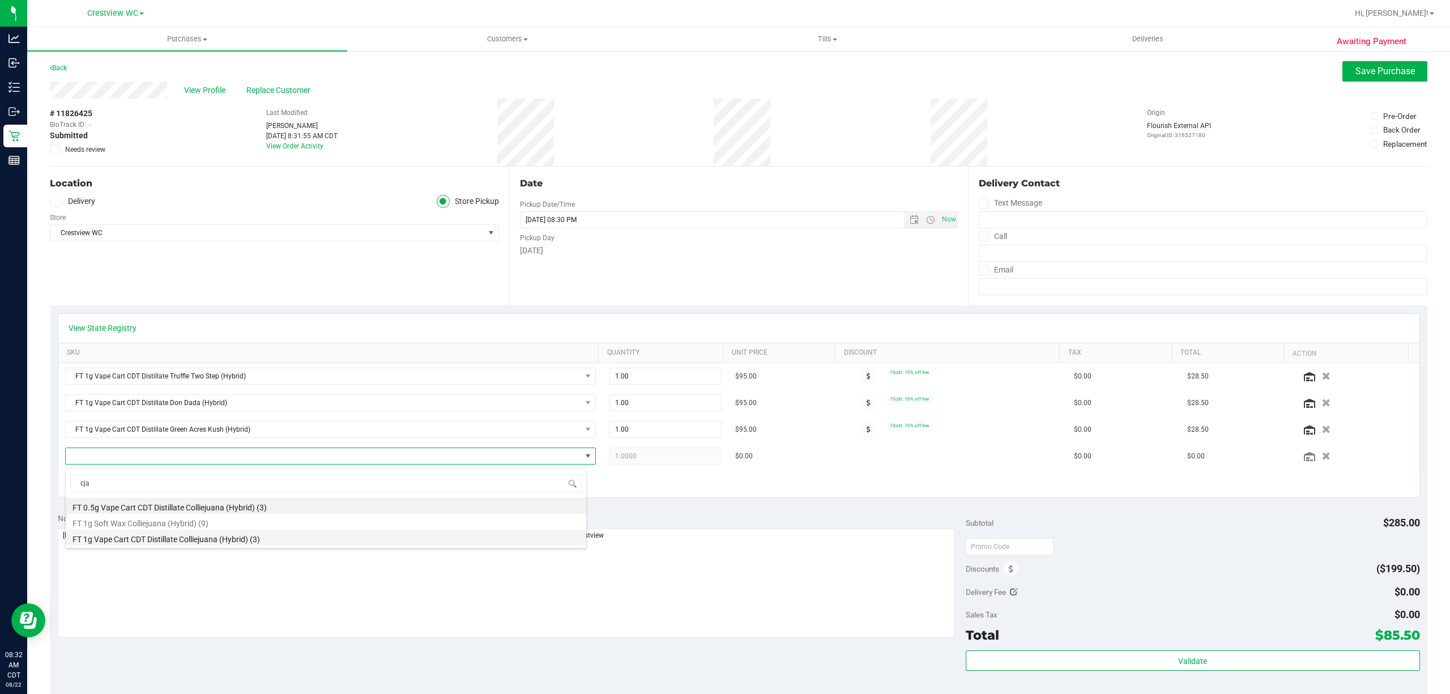
click at [247, 539] on li "FT 1g Vape Cart CDT Distillate Colliejuana (Hybrid) (3)" at bounding box center [326, 538] width 521 height 16
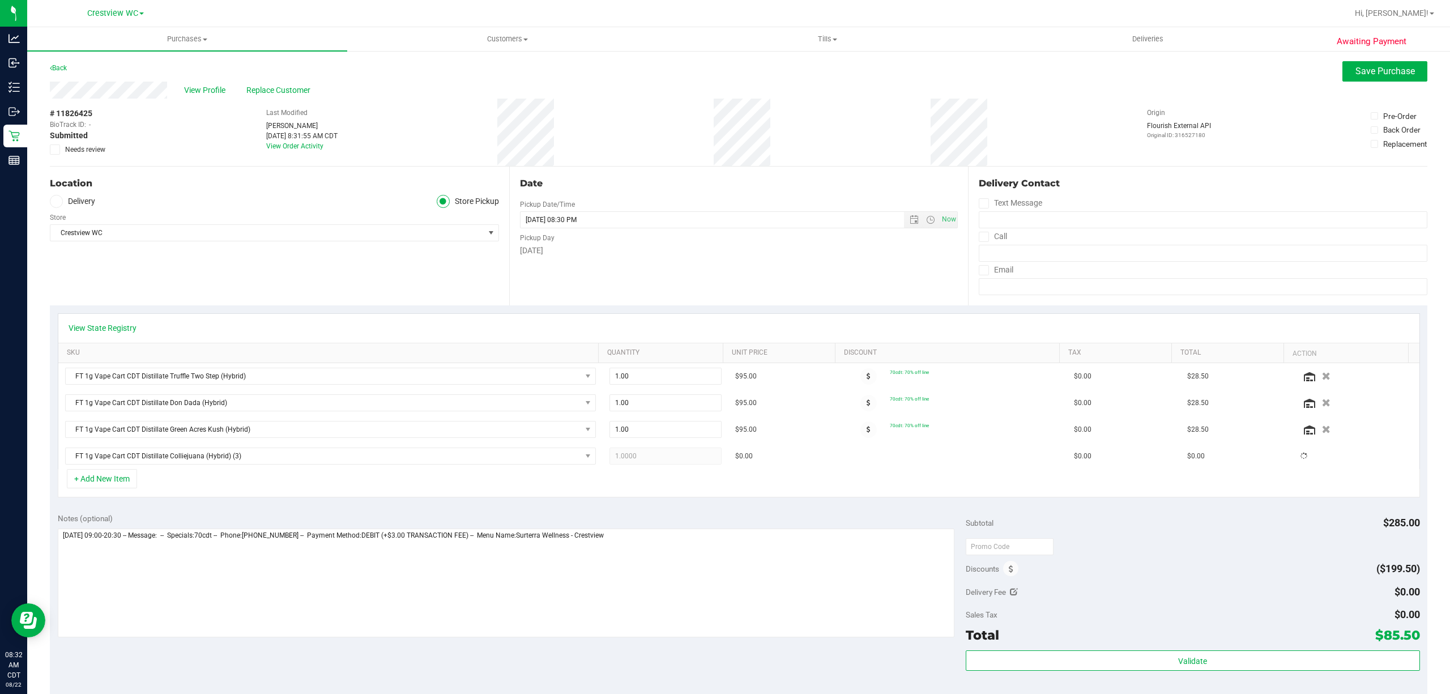
click at [287, 504] on div "View State Registry SKU Quantity Unit Price Discount Tax Total Action FT 1g Vap…" at bounding box center [739, 405] width 1378 height 200
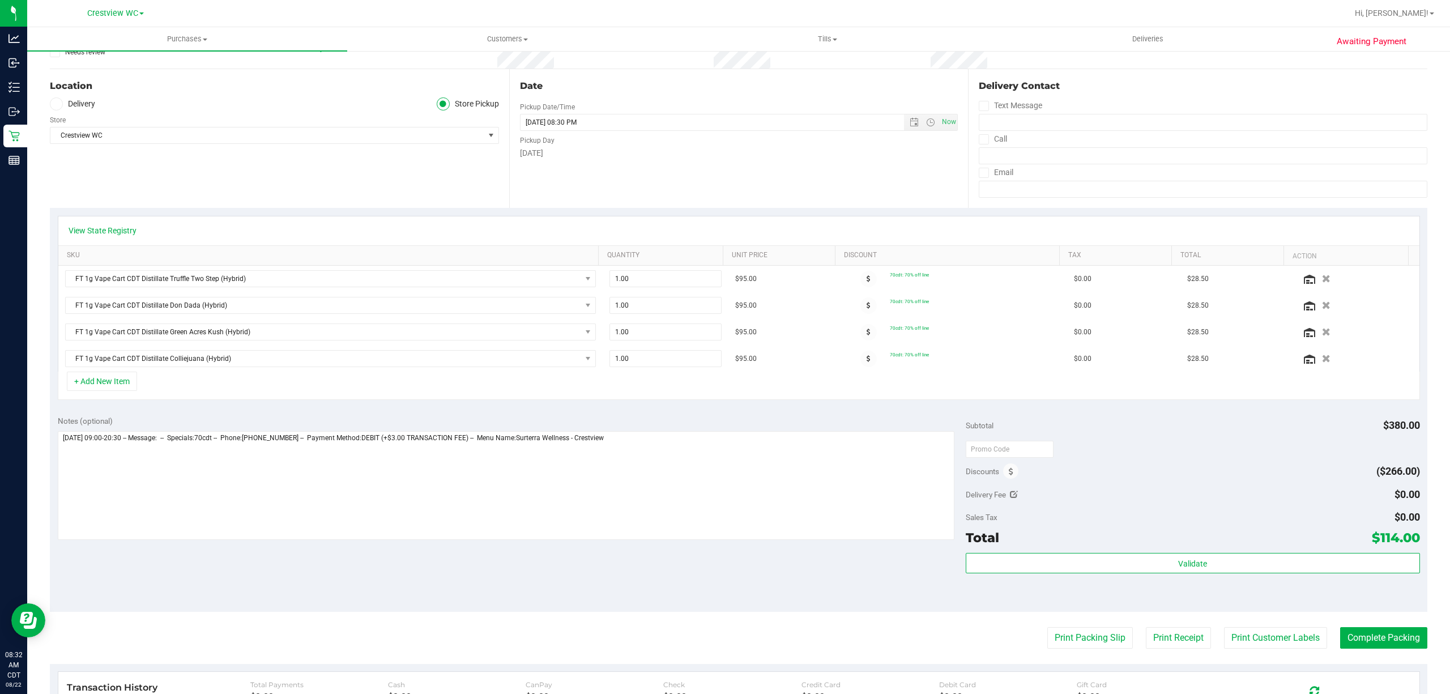
scroll to position [0, 0]
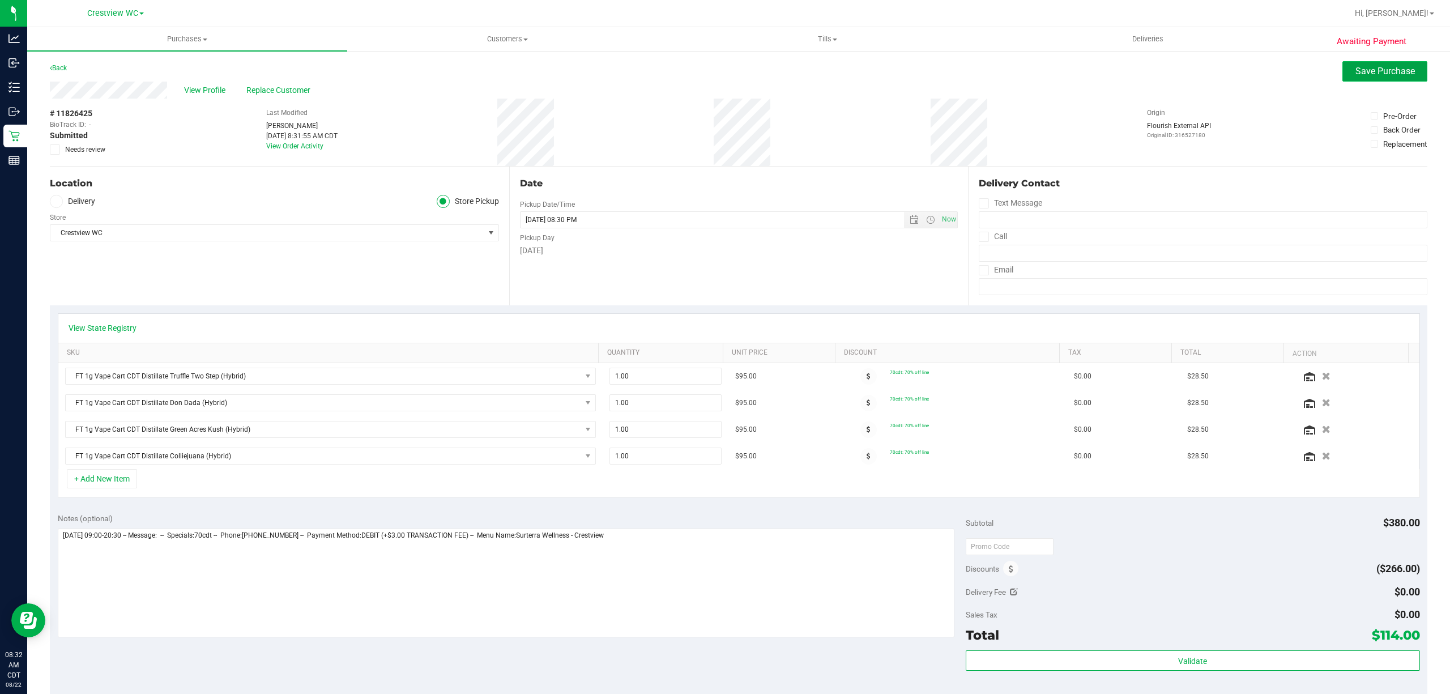
click at [1378, 73] on span "Save Purchase" at bounding box center [1385, 71] width 59 height 11
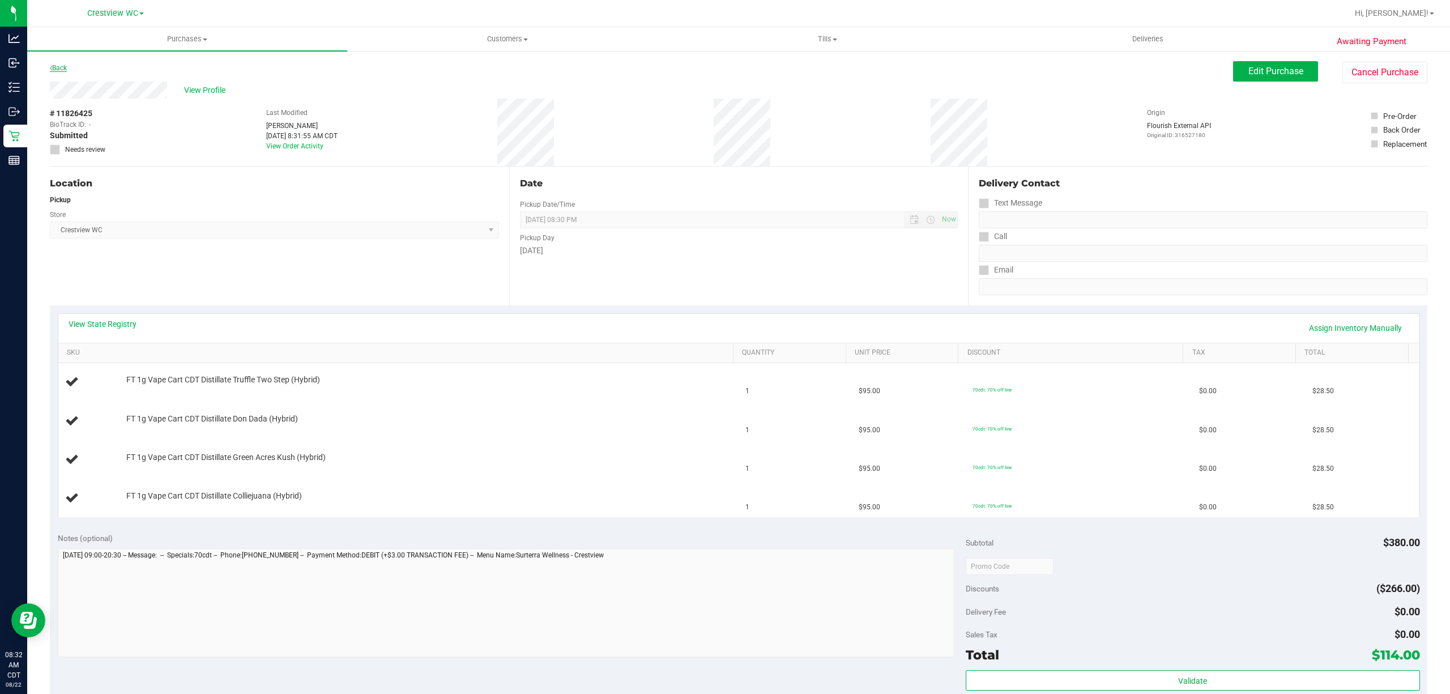
click at [50, 66] on icon at bounding box center [51, 68] width 2 height 7
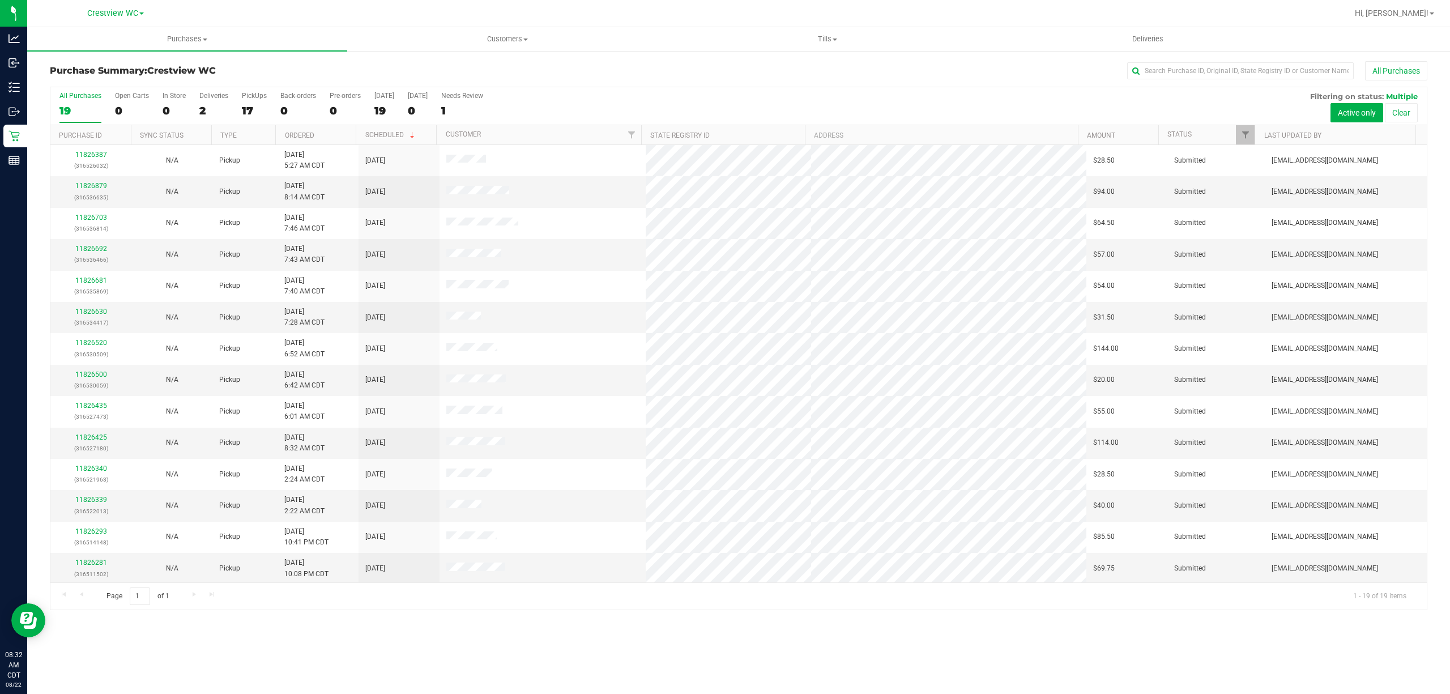
click at [269, 105] on div "All Purchases 19 Open Carts 0 In Store 0 Deliveries 2 PickUps 17 Back-orders 0 …" at bounding box center [738, 106] width 1377 height 38
click at [266, 105] on div "17" at bounding box center [254, 110] width 25 height 13
click at [0, 0] on input "PickUps 17" at bounding box center [0, 0] width 0 height 0
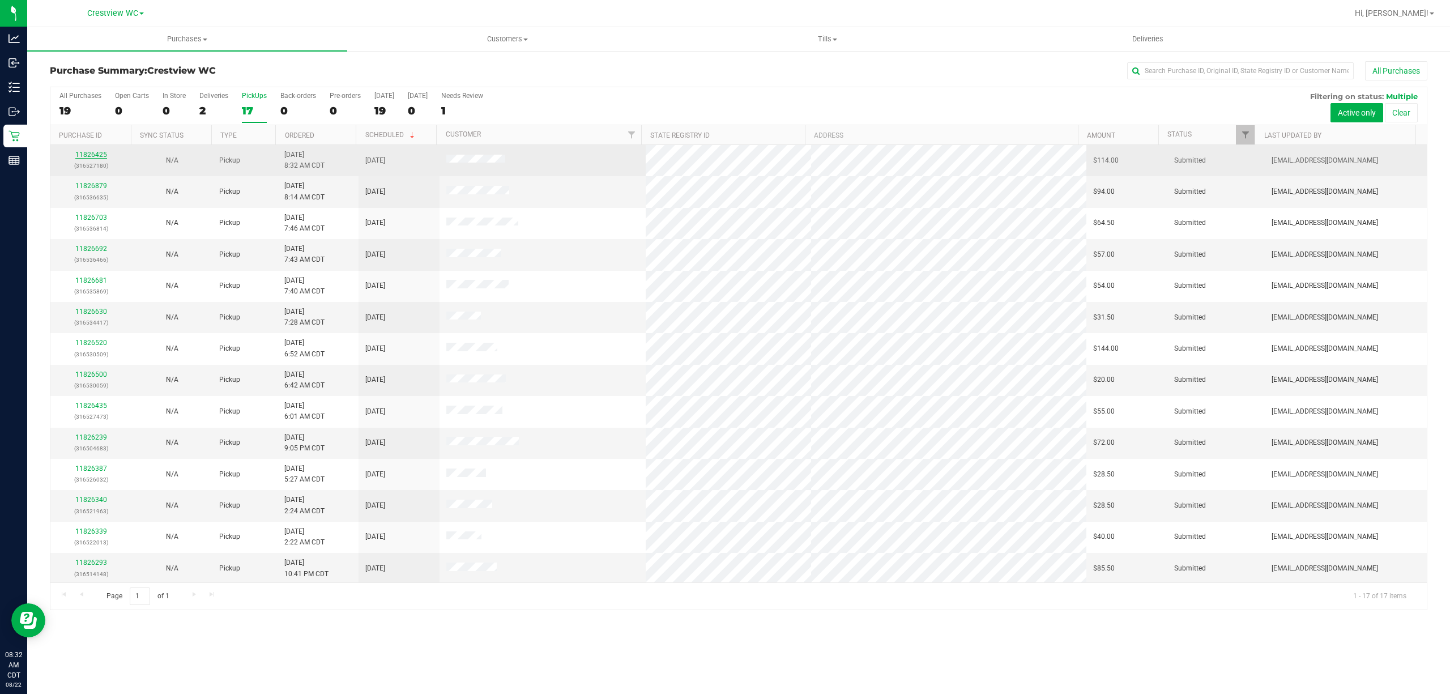
click at [93, 155] on link "11826425" at bounding box center [91, 155] width 32 height 8
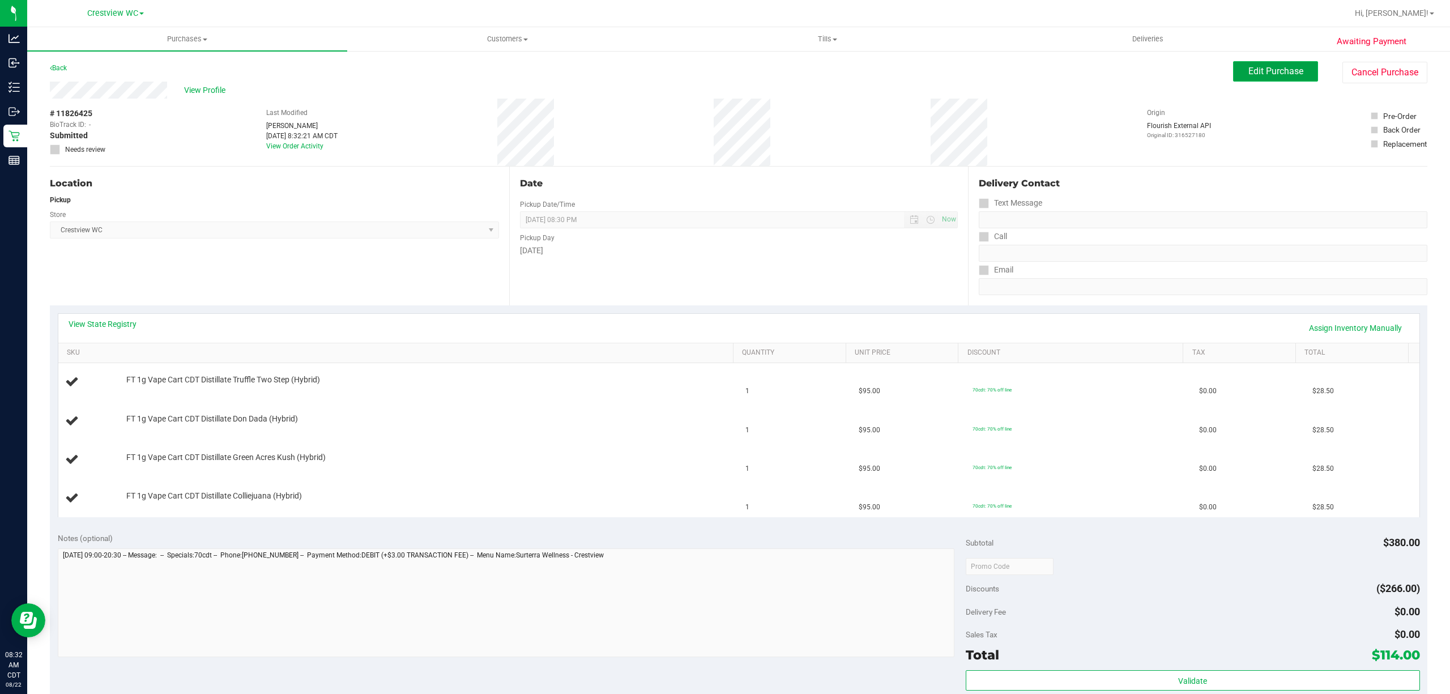
click at [1234, 66] on button "Edit Purchase" at bounding box center [1275, 71] width 85 height 20
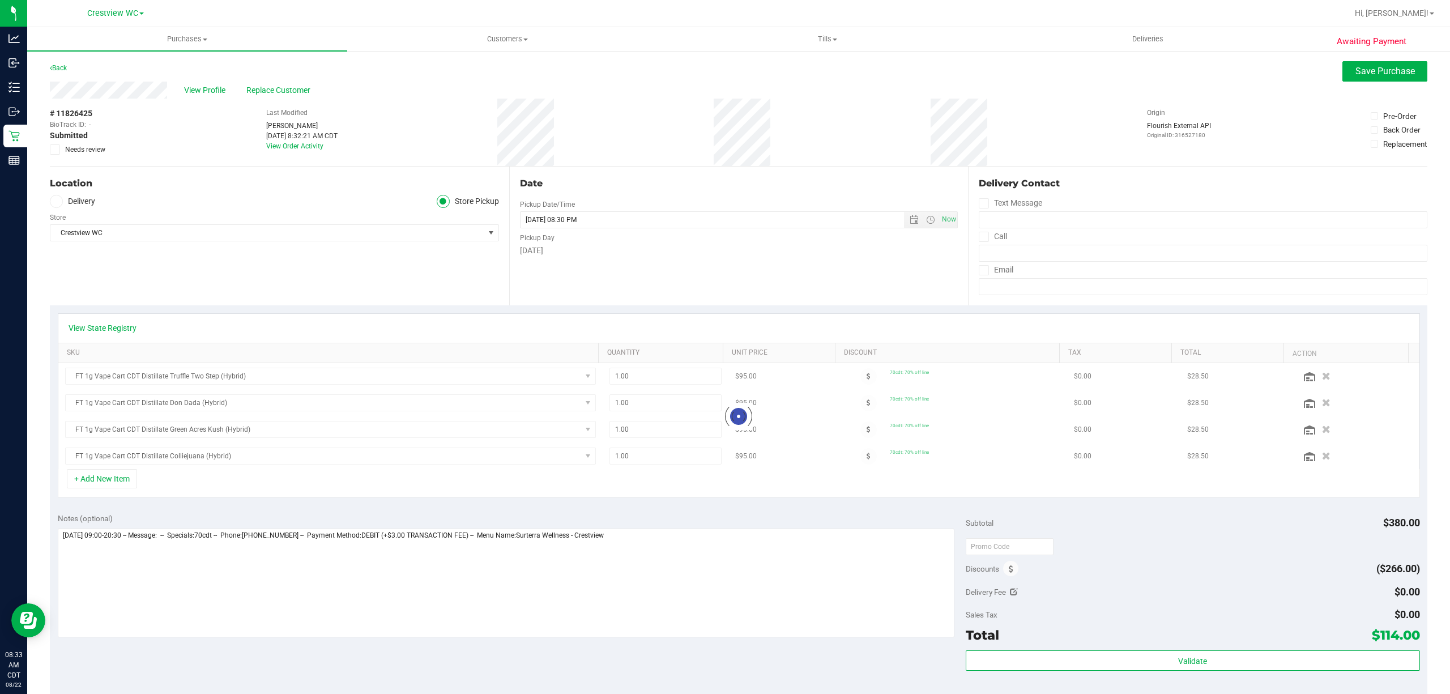
click at [75, 148] on span "Needs review" at bounding box center [85, 149] width 40 height 10
click at [0, 0] on input "Needs review" at bounding box center [0, 0] width 0 height 0
click at [1387, 75] on span "Save Purchase" at bounding box center [1385, 71] width 59 height 11
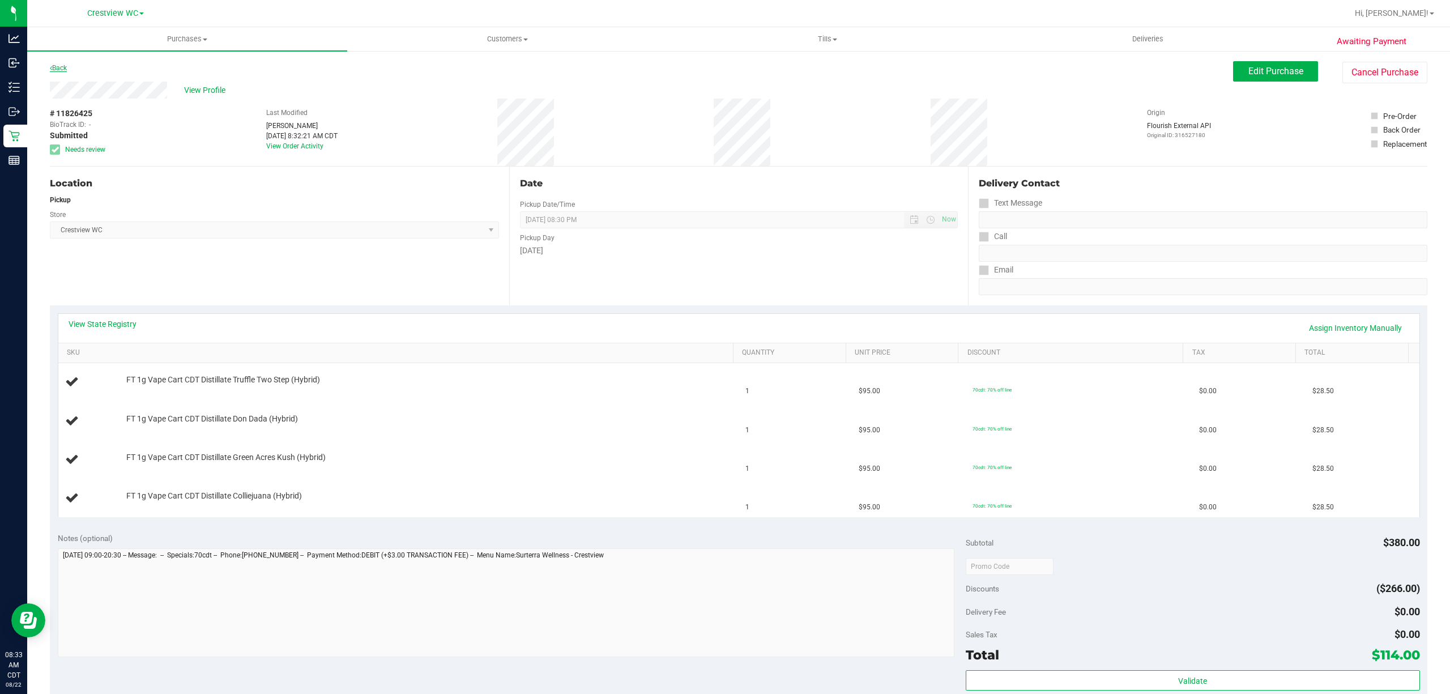
click at [59, 69] on link "Back" at bounding box center [58, 68] width 17 height 8
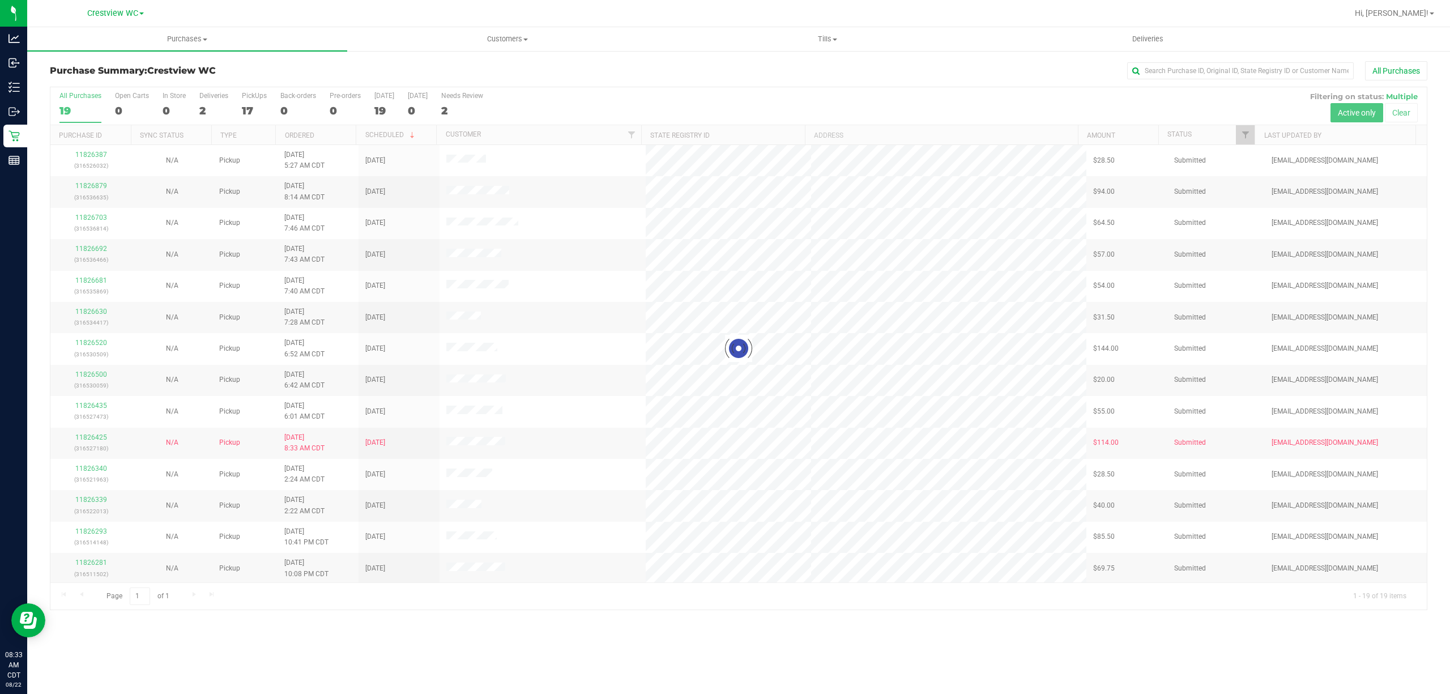
click at [252, 107] on div "17" at bounding box center [254, 110] width 25 height 13
click at [0, 0] on input "PickUps 17" at bounding box center [0, 0] width 0 height 0
click at [244, 109] on div at bounding box center [738, 348] width 1377 height 522
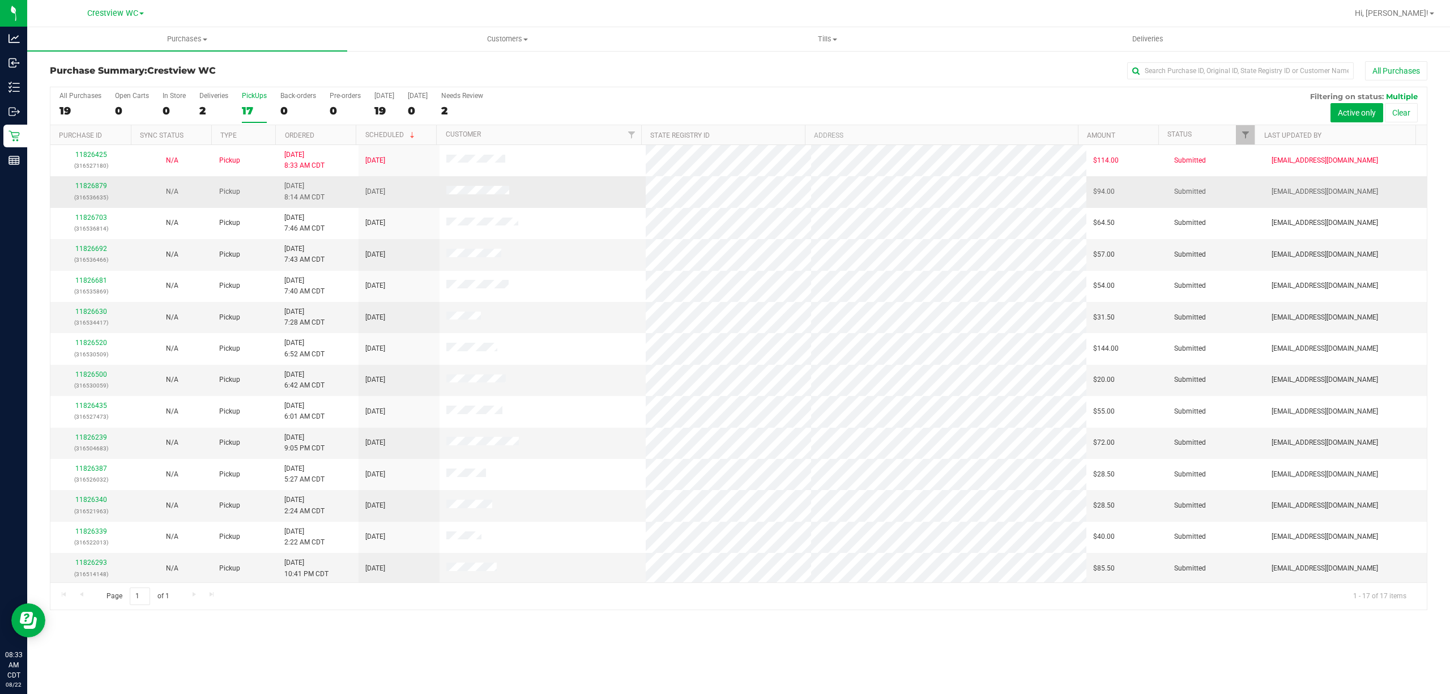
click at [101, 191] on div "11826879 (316536635)" at bounding box center [90, 192] width 67 height 22
click at [90, 186] on link "11826879" at bounding box center [91, 186] width 32 height 8
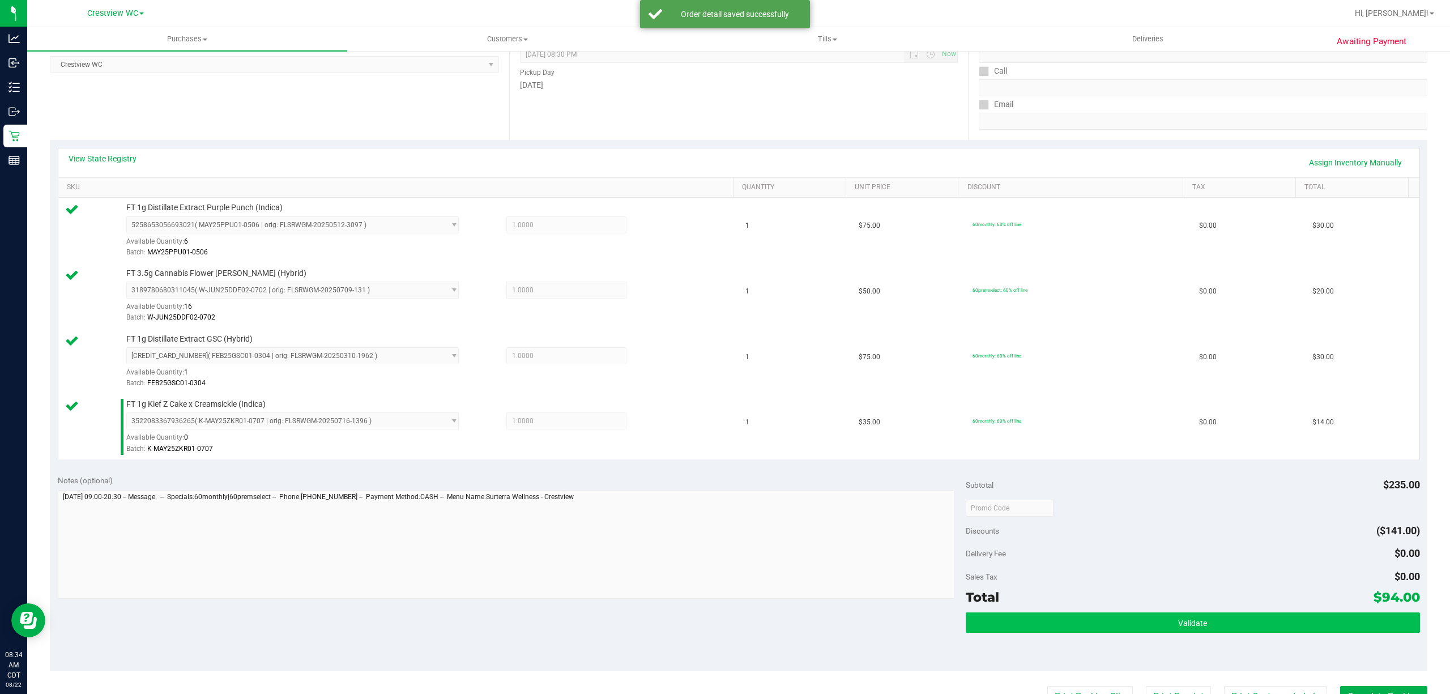
scroll to position [377, 0]
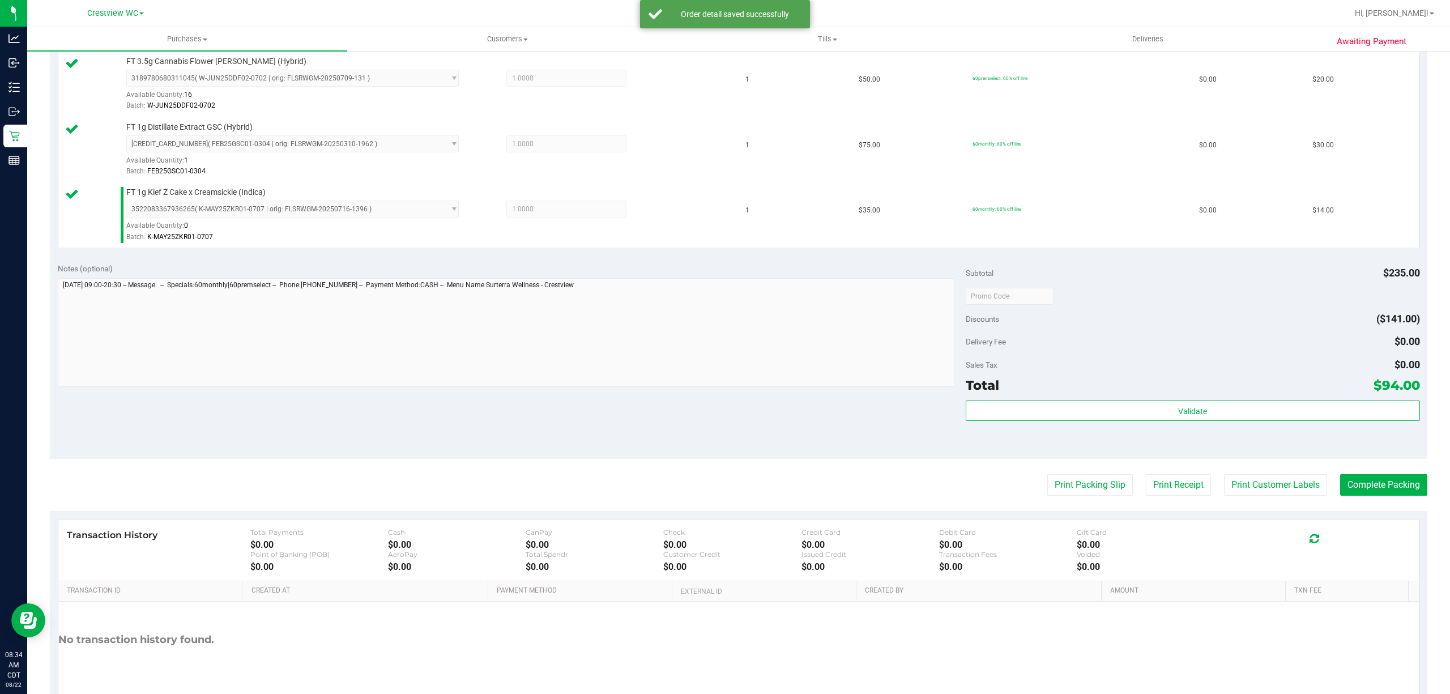
click at [1117, 429] on div "Validate" at bounding box center [1193, 425] width 454 height 51
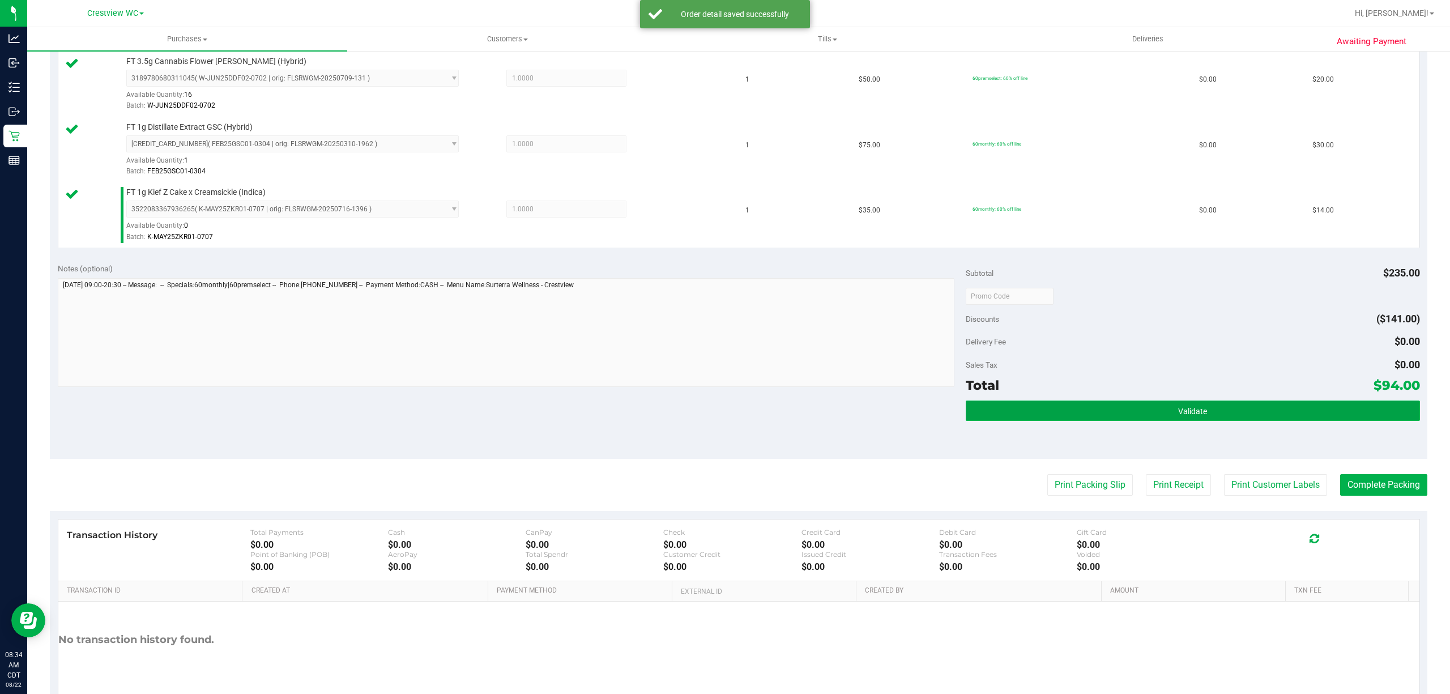
click at [1120, 421] on button "Validate" at bounding box center [1193, 410] width 454 height 20
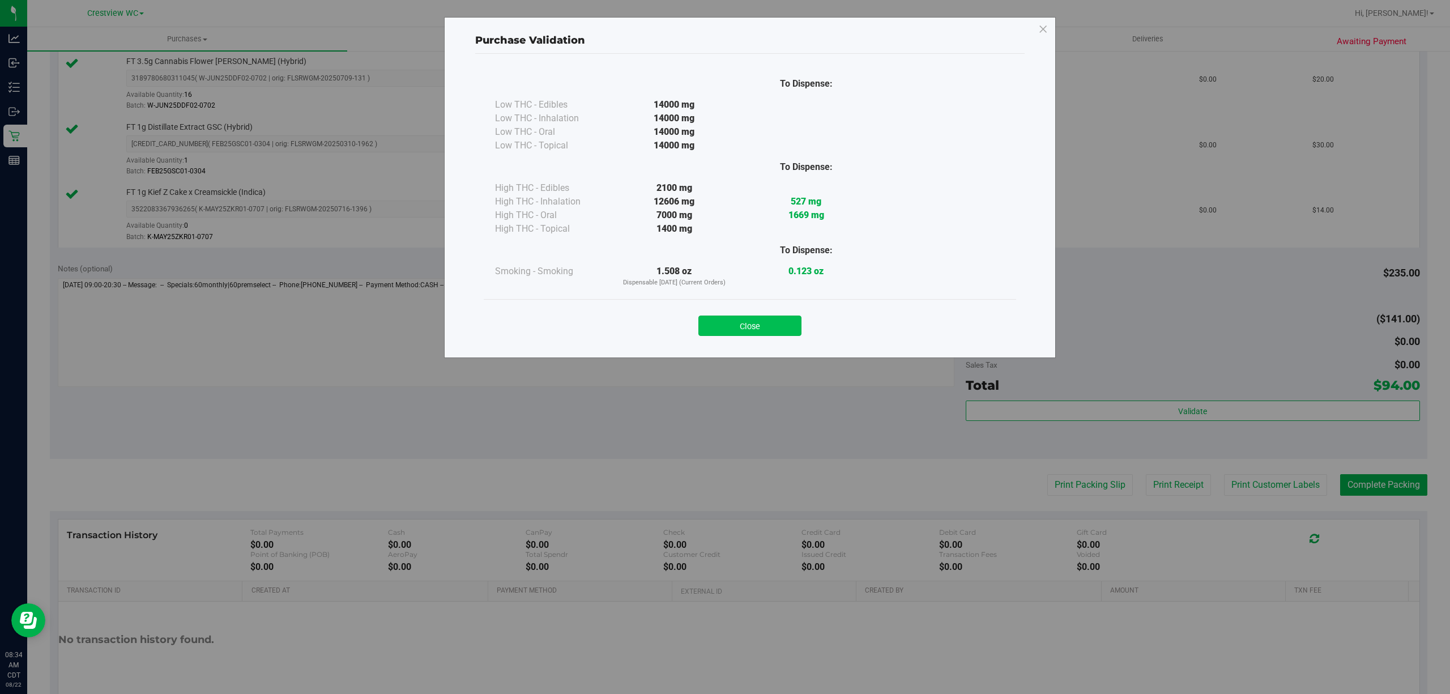
click at [791, 319] on button "Close" at bounding box center [749, 326] width 103 height 20
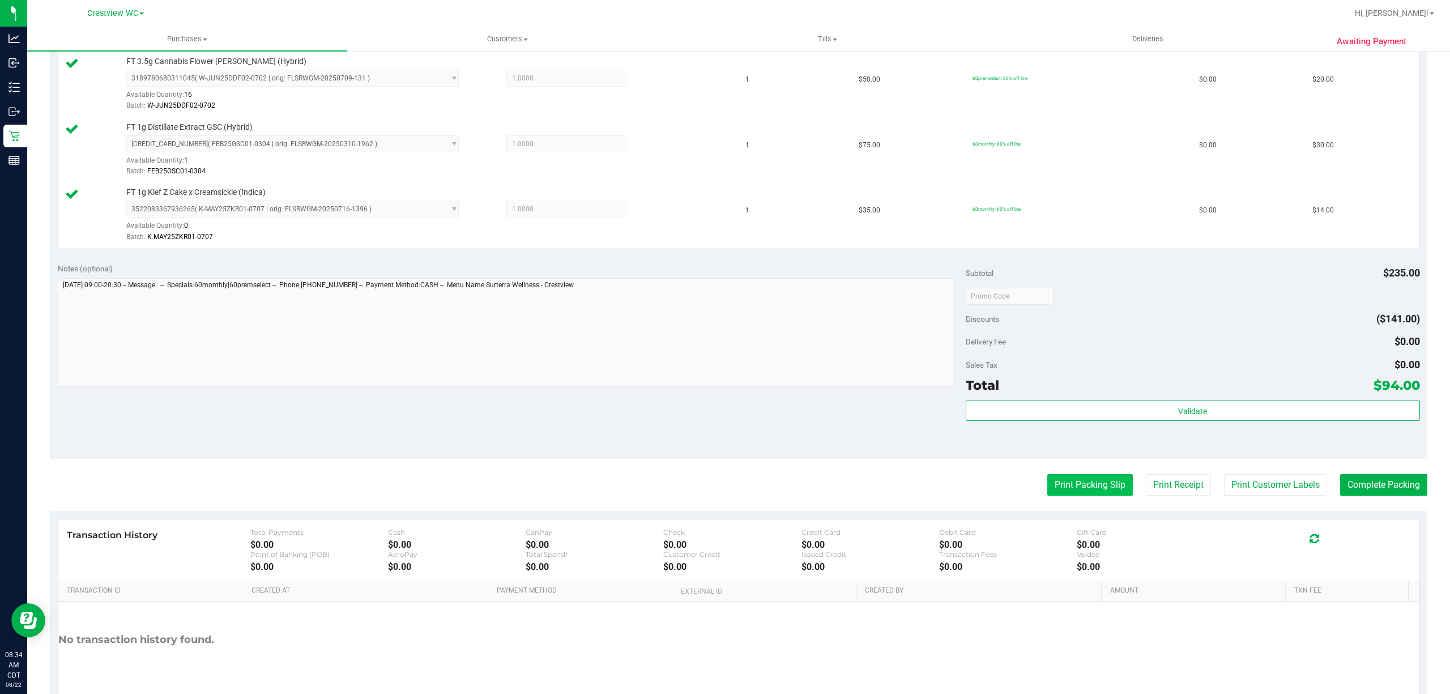
click at [1072, 484] on button "Print Packing Slip" at bounding box center [1090, 485] width 86 height 22
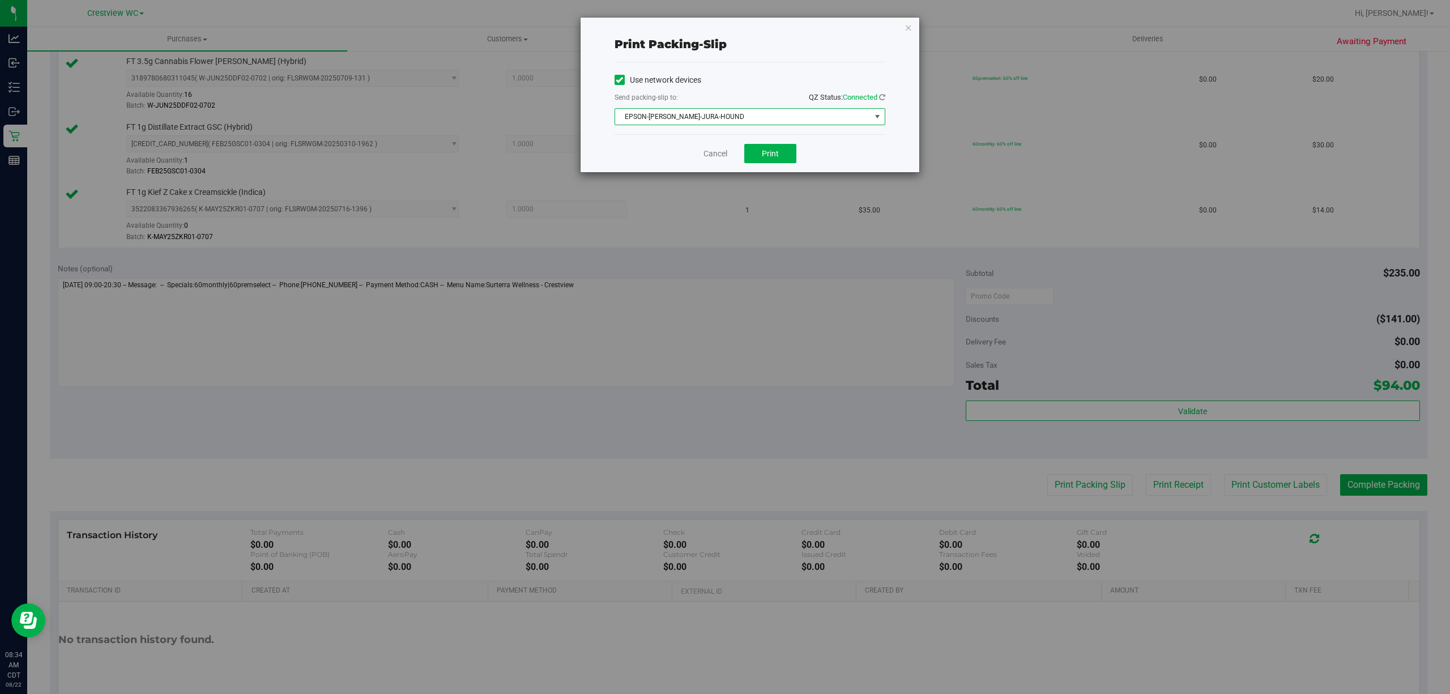
click at [747, 122] on span "EPSON-BRUNO-JURA-HOUND" at bounding box center [742, 117] width 255 height 16
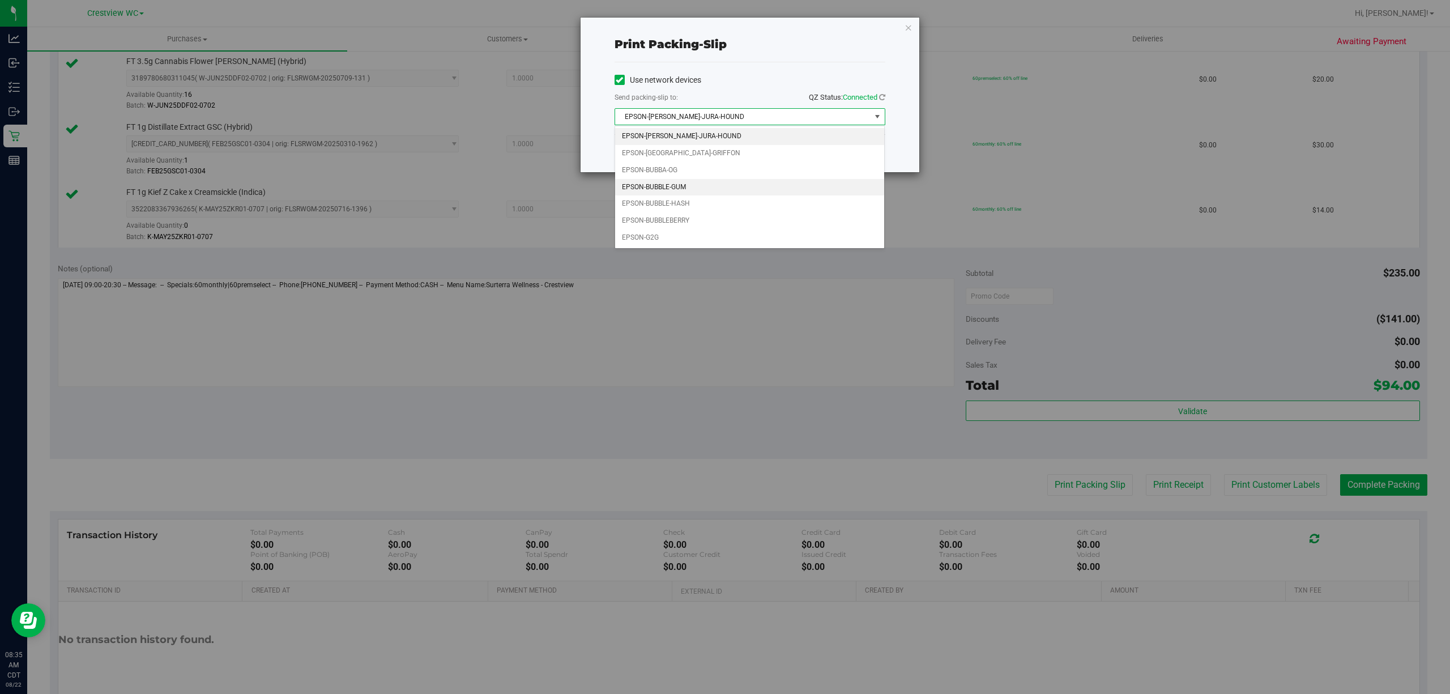
click at [696, 194] on li "EPSON-BUBBLE-GUM" at bounding box center [749, 187] width 269 height 17
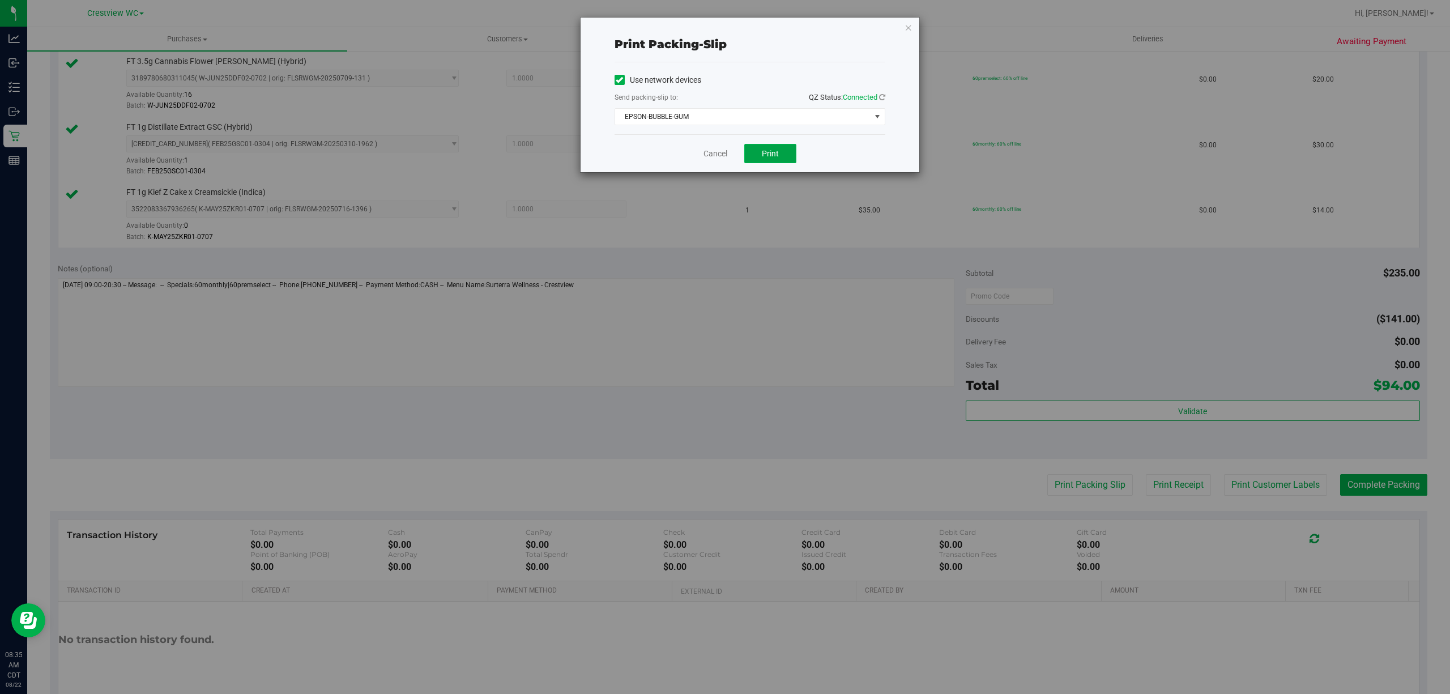
click at [778, 155] on button "Print" at bounding box center [770, 153] width 52 height 19
click at [689, 155] on div "Cancel Print" at bounding box center [750, 153] width 271 height 38
click at [723, 109] on span "EPSON-BUBBLE-GUM" at bounding box center [742, 117] width 255 height 16
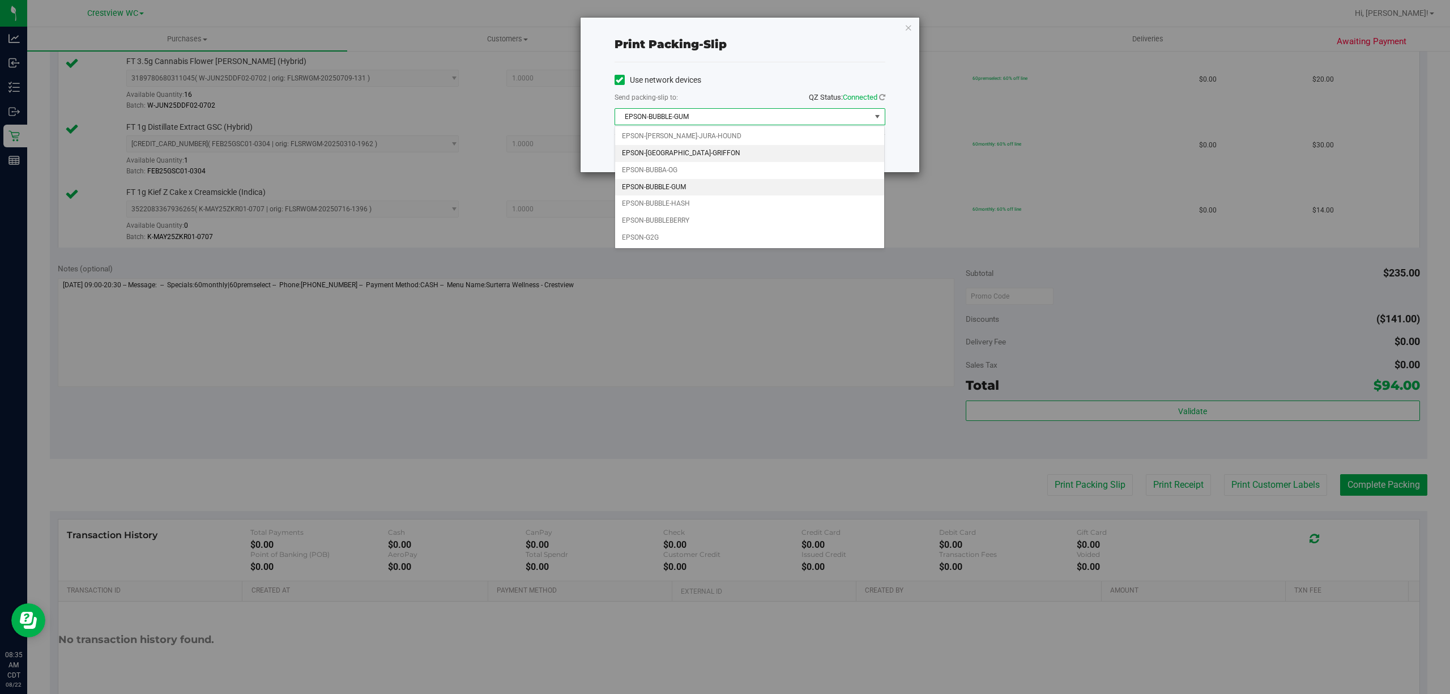
click at [684, 154] on li "EPSON-BRUSSELS-GRIFFON" at bounding box center [749, 153] width 269 height 17
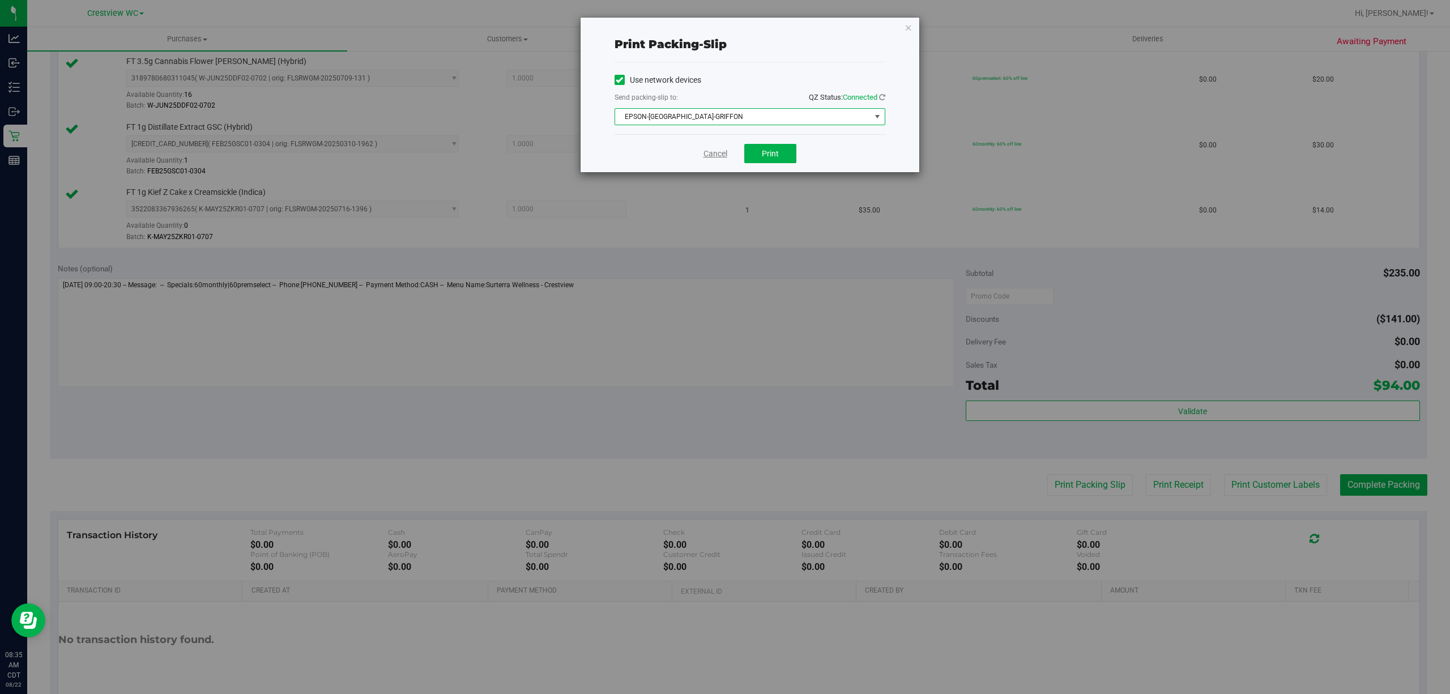
click at [719, 157] on link "Cancel" at bounding box center [716, 154] width 24 height 12
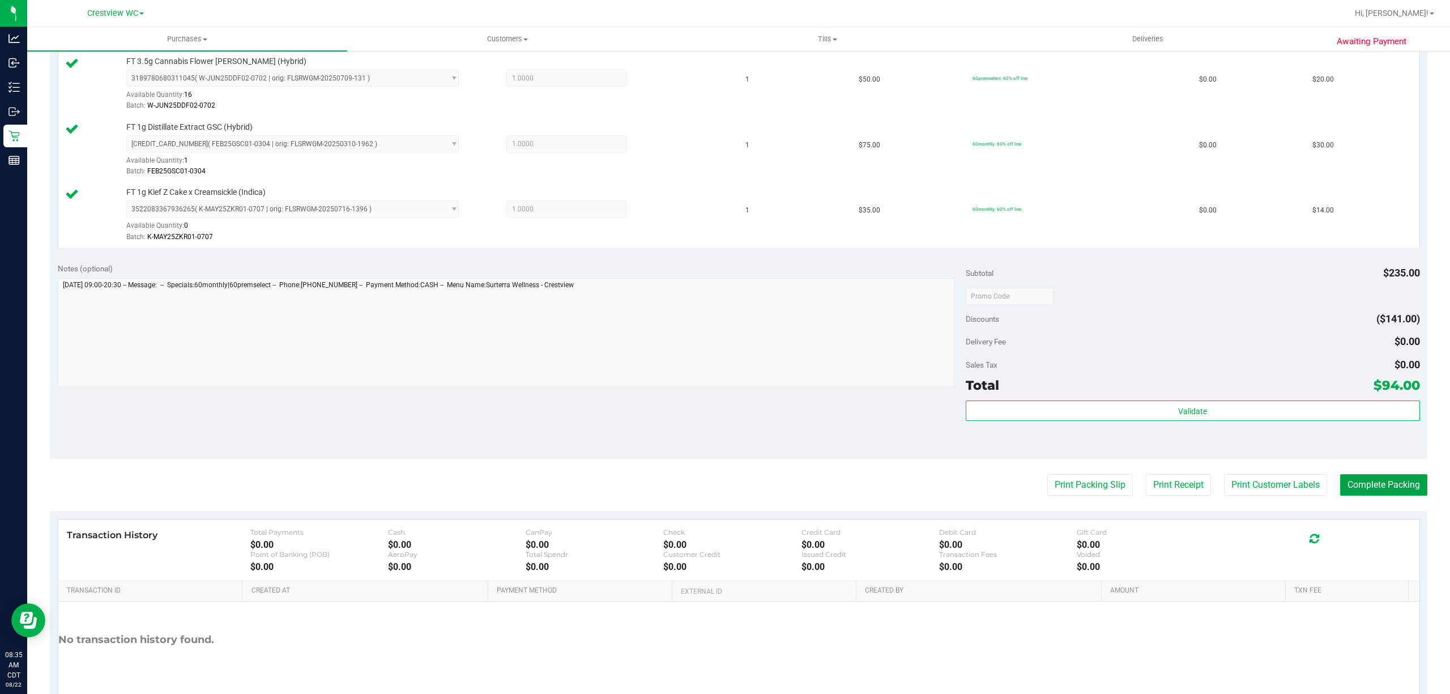
click at [1389, 488] on button "Complete Packing" at bounding box center [1383, 485] width 87 height 22
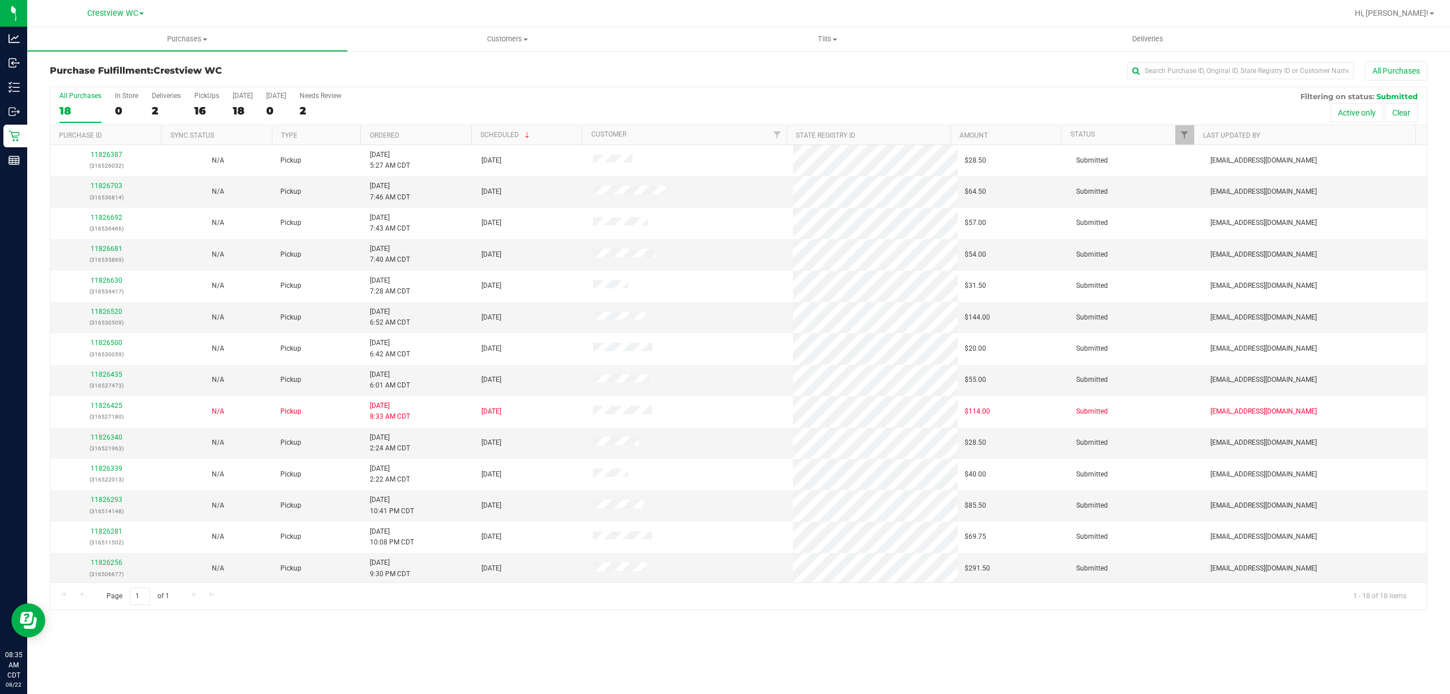
click at [408, 129] on th "Ordered" at bounding box center [415, 135] width 110 height 20
click at [198, 106] on div "16" at bounding box center [206, 110] width 25 height 13
click at [0, 0] on input "PickUps 16" at bounding box center [0, 0] width 0 height 0
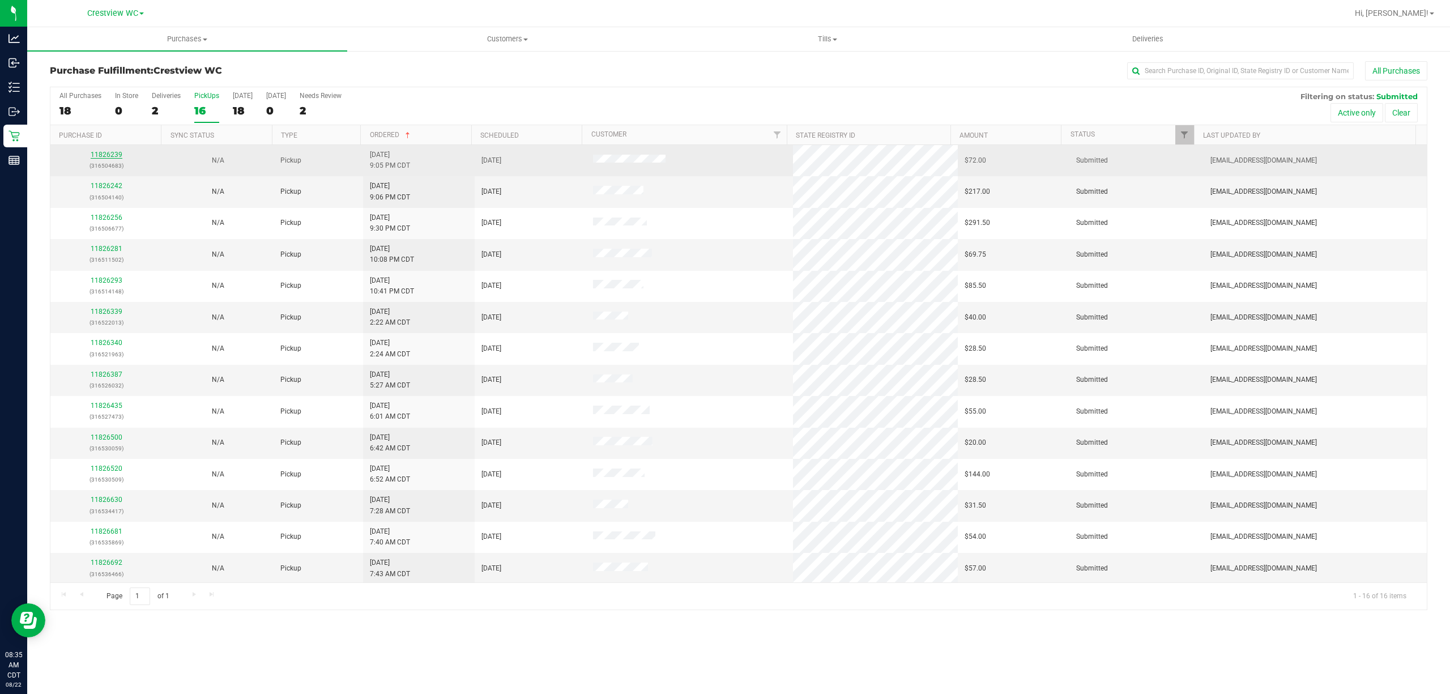
click at [97, 155] on link "11826239" at bounding box center [107, 155] width 32 height 8
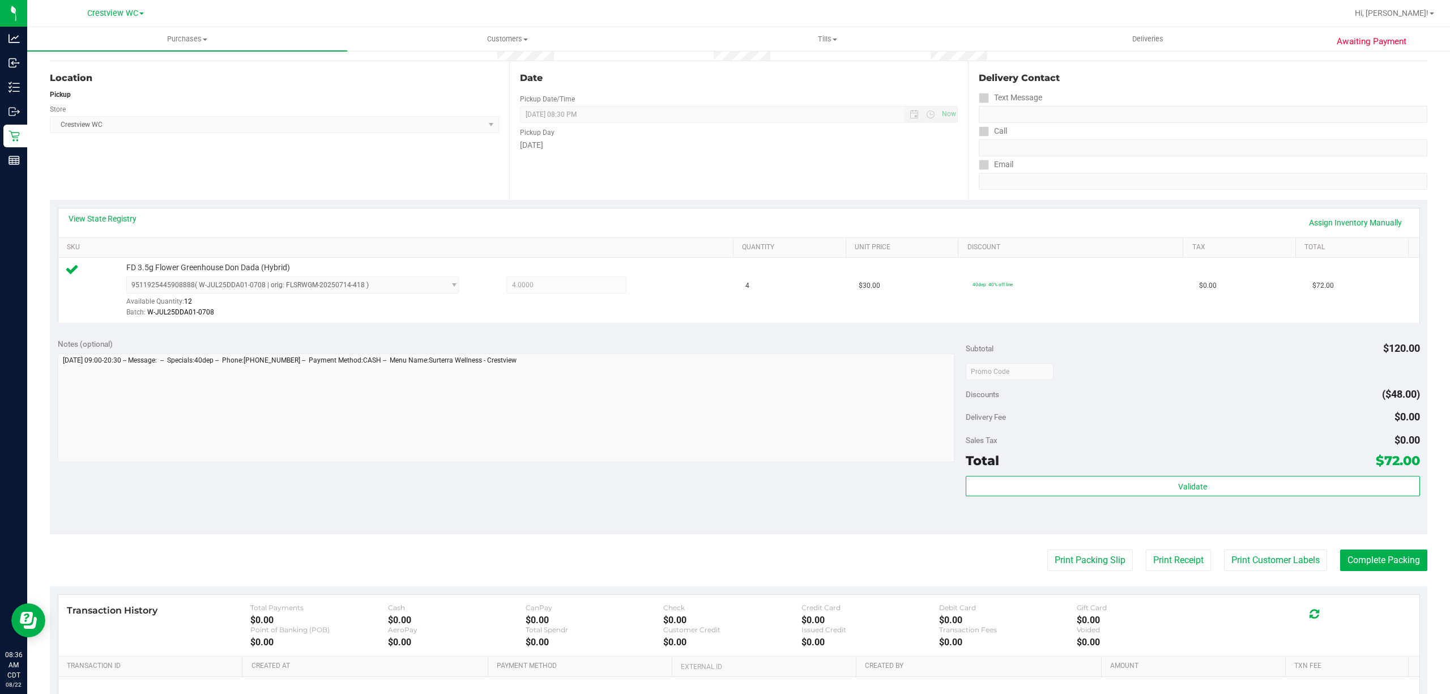
scroll to position [234, 0]
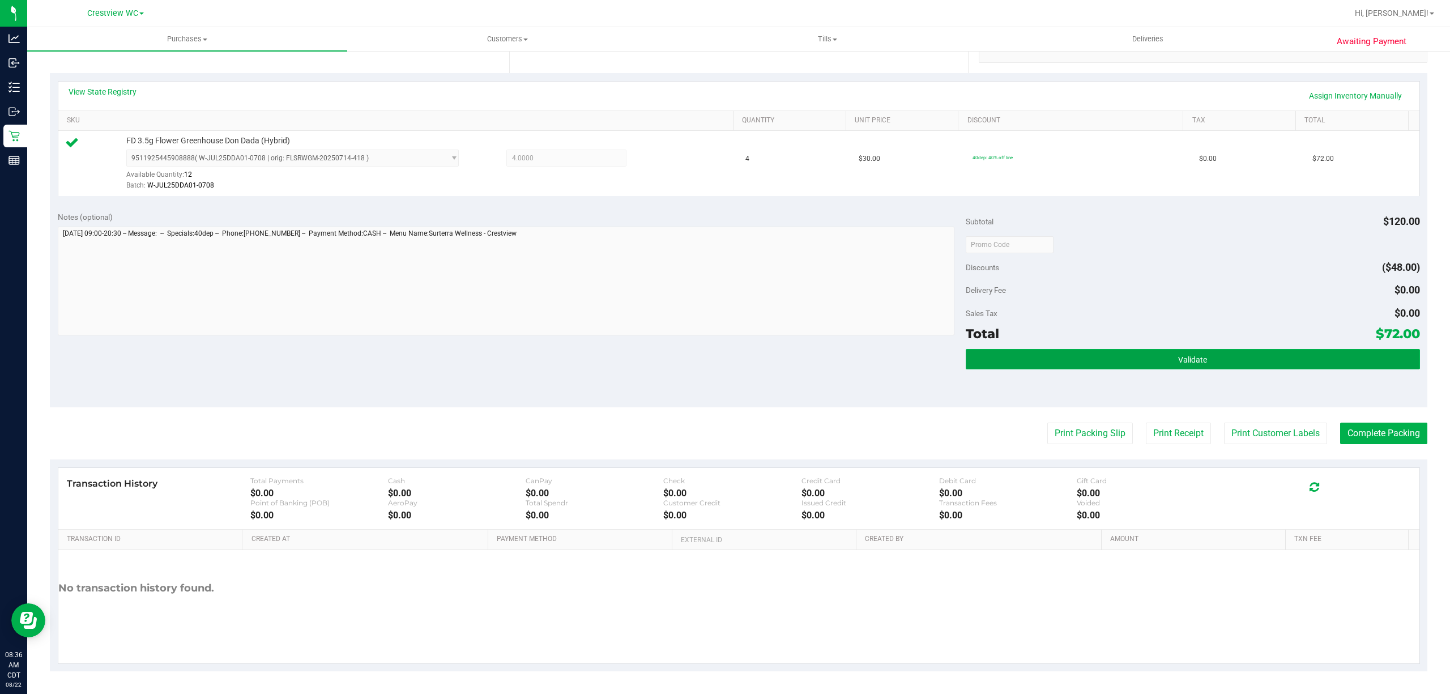
click at [1083, 360] on button "Validate" at bounding box center [1193, 359] width 454 height 20
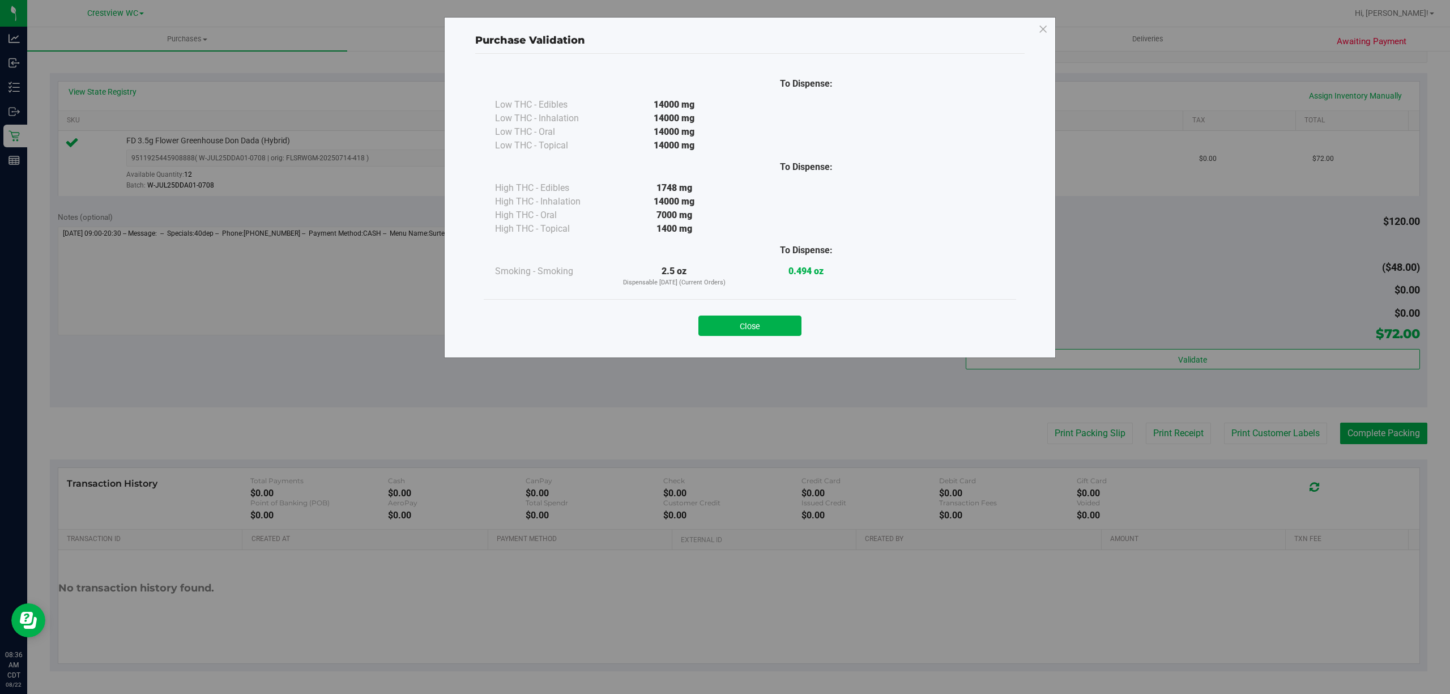
click at [750, 322] on button "Close" at bounding box center [749, 326] width 103 height 20
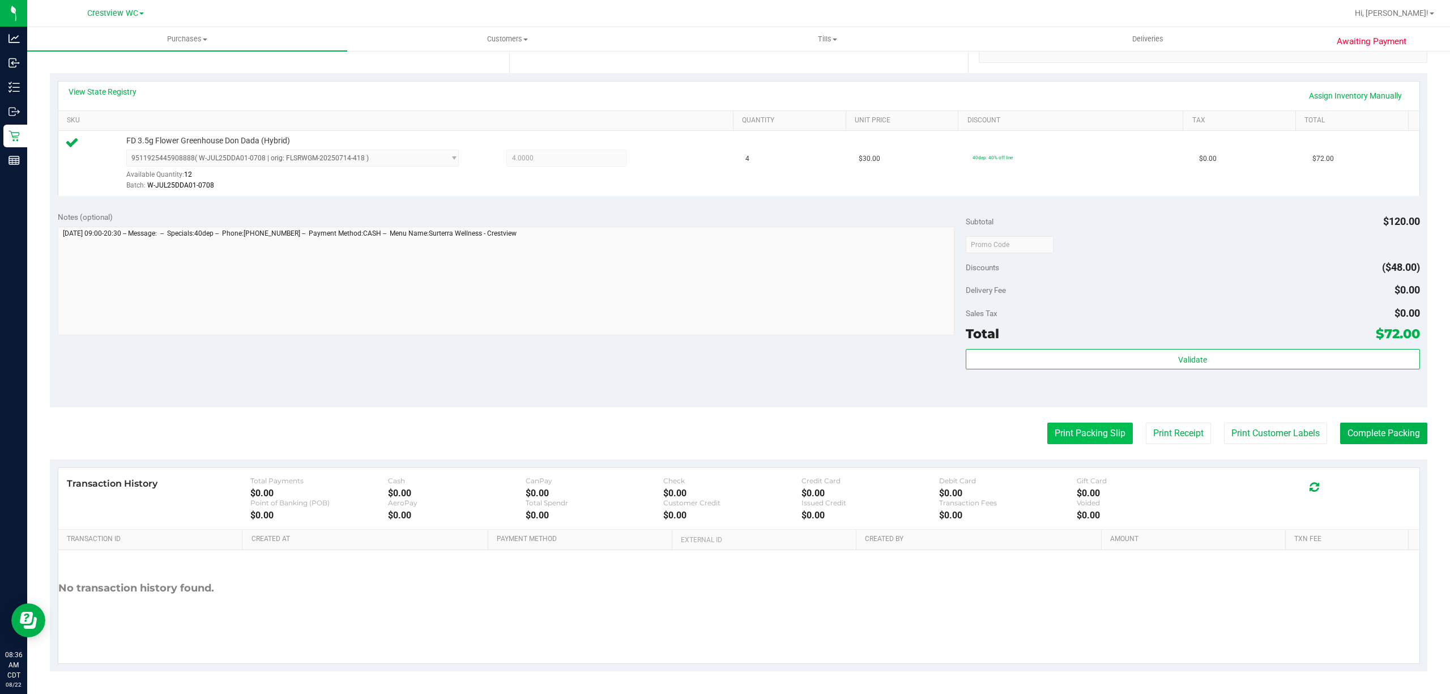
click at [1081, 427] on button "Print Packing Slip" at bounding box center [1090, 434] width 86 height 22
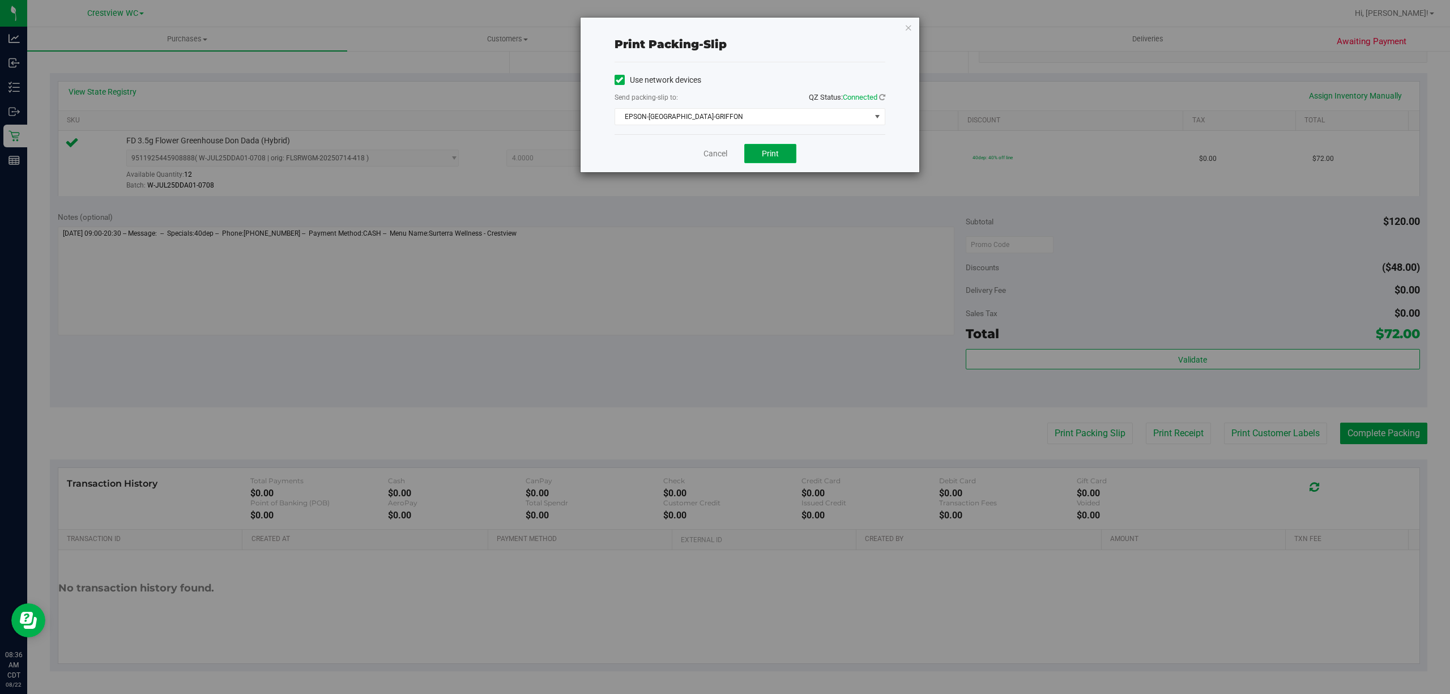
click at [779, 161] on button "Print" at bounding box center [770, 153] width 52 height 19
click at [707, 150] on link "Cancel" at bounding box center [716, 154] width 24 height 12
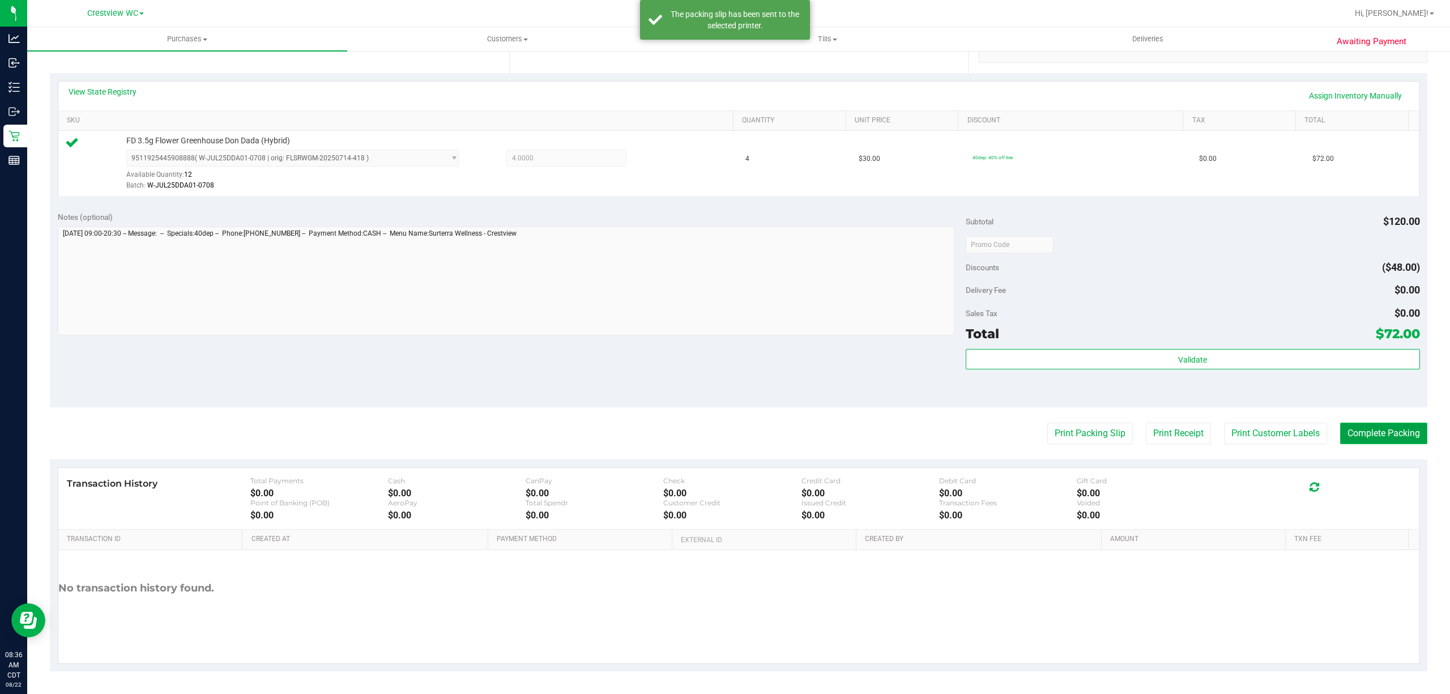
click at [1382, 428] on button "Complete Packing" at bounding box center [1383, 434] width 87 height 22
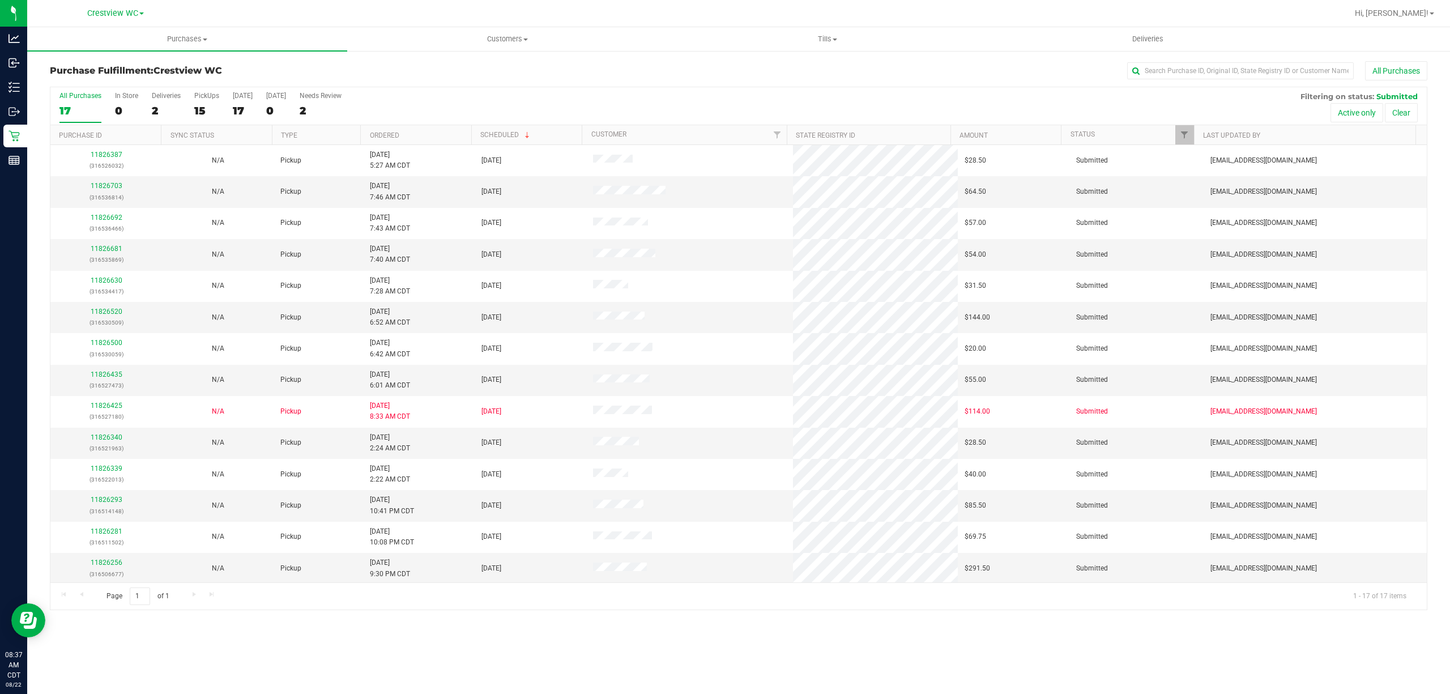
click at [413, 125] on div "All Purchases 17 In Store 0 Deliveries 2 PickUps 15 Today 17 Tomorrow 0 Needs R…" at bounding box center [738, 106] width 1377 height 38
click at [417, 127] on th "Ordered" at bounding box center [415, 135] width 110 height 20
click at [214, 120] on label "PickUps 15" at bounding box center [206, 107] width 25 height 31
click at [0, 0] on input "PickUps 15" at bounding box center [0, 0] width 0 height 0
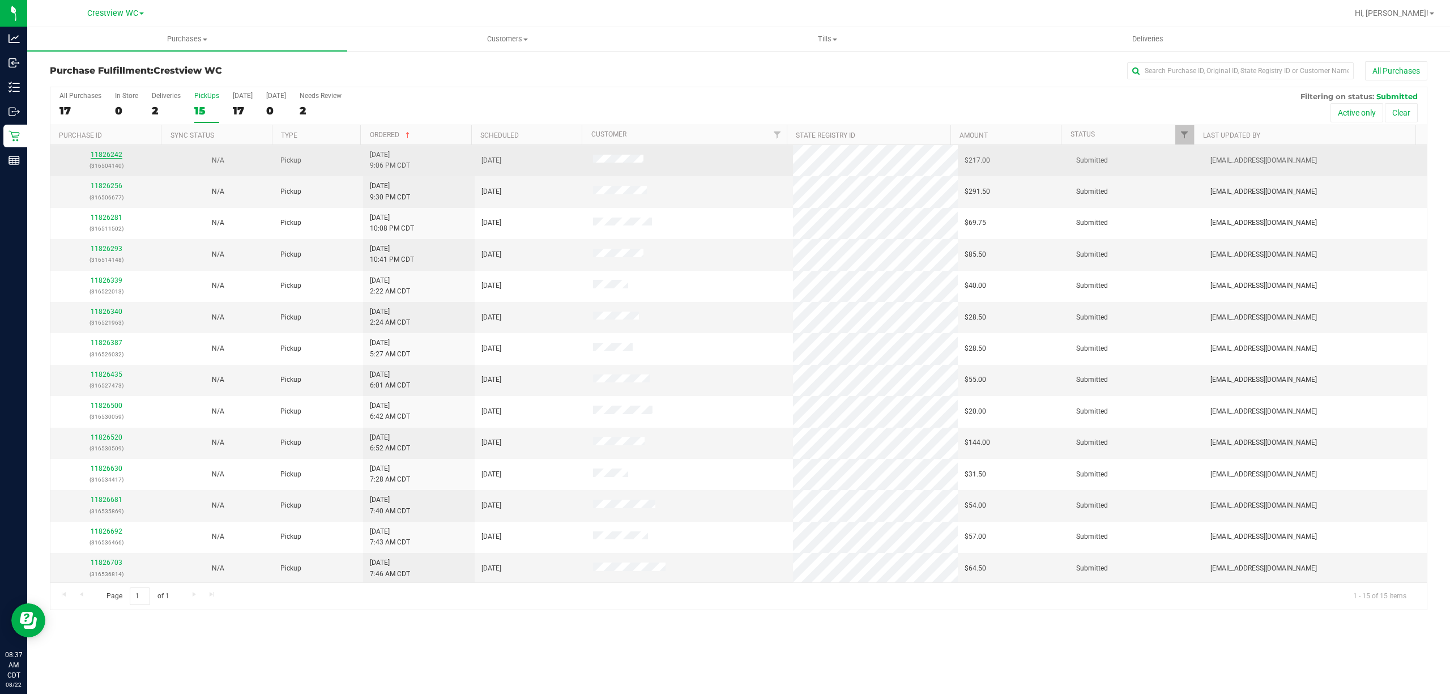
click at [116, 156] on link "11826242" at bounding box center [107, 155] width 32 height 8
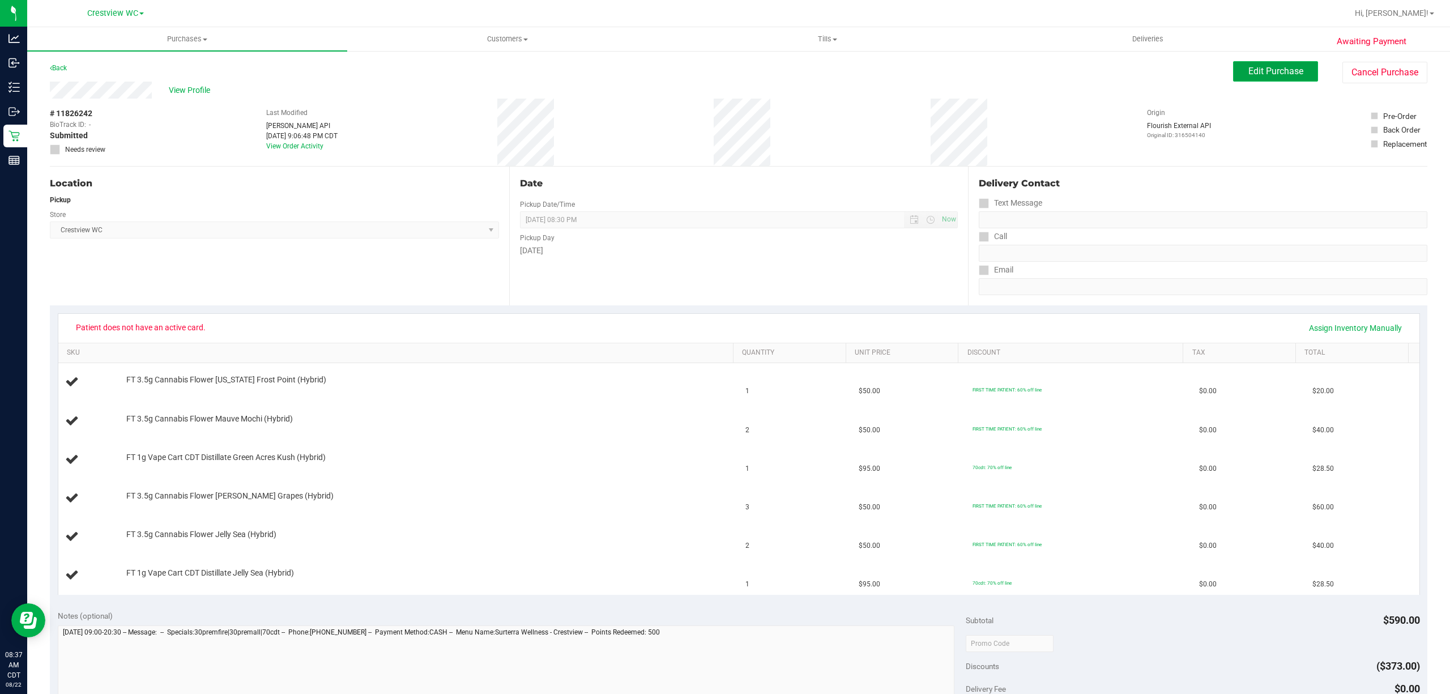
click at [1281, 76] on span "Edit Purchase" at bounding box center [1276, 71] width 55 height 11
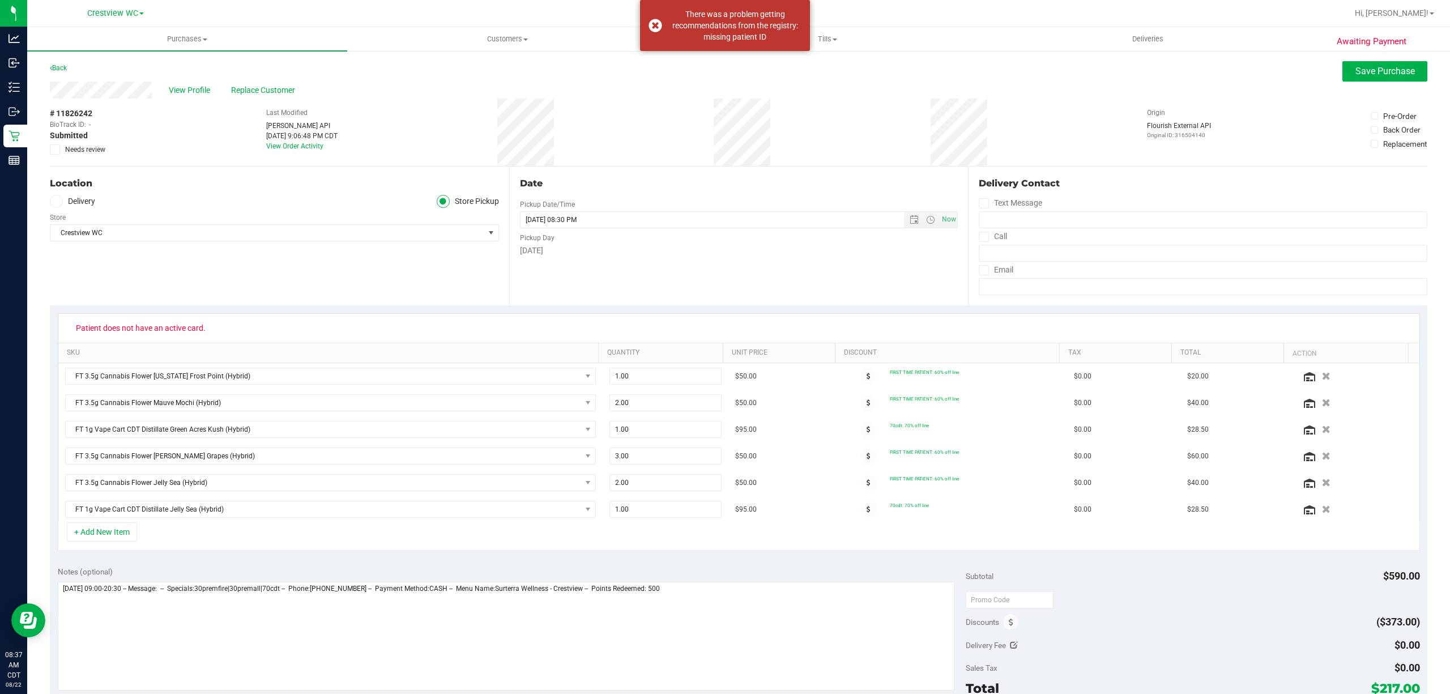
click at [86, 155] on div "# 11826242 BioTrack ID: - Submitted Needs review" at bounding box center [78, 132] width 57 height 67
click at [90, 144] on span "Needs review" at bounding box center [85, 149] width 40 height 10
click at [0, 0] on input "Needs review" at bounding box center [0, 0] width 0 height 0
click at [1363, 69] on span "Save Purchase" at bounding box center [1385, 71] width 59 height 11
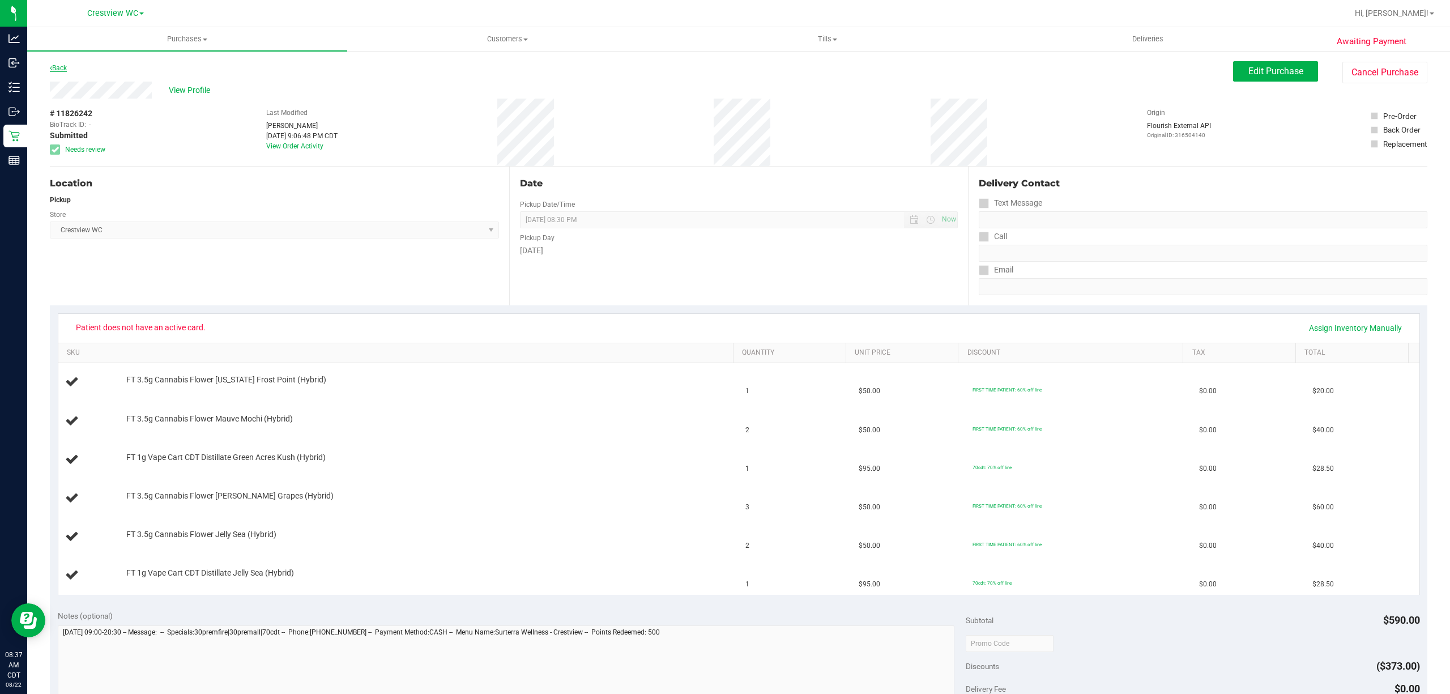
click at [59, 69] on link "Back" at bounding box center [58, 68] width 17 height 8
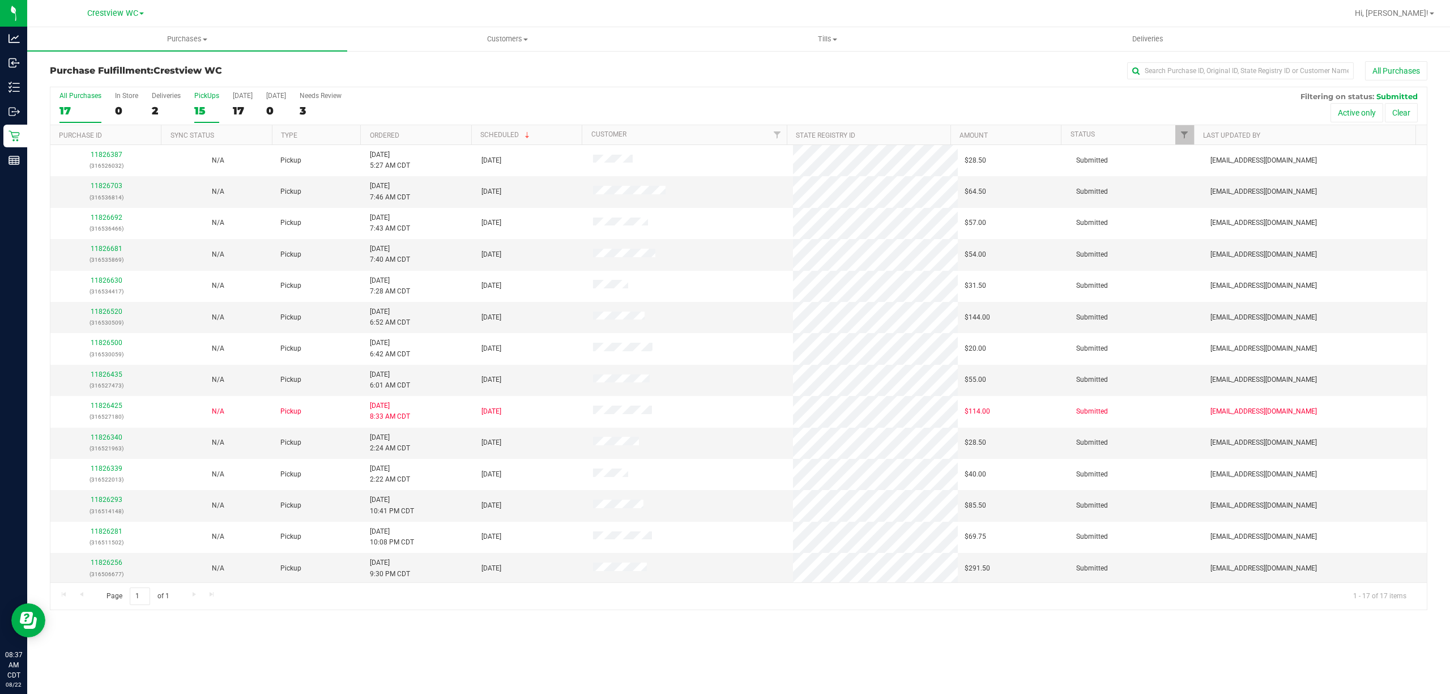
click at [200, 97] on div "PickUps" at bounding box center [206, 96] width 25 height 8
click at [0, 0] on input "PickUps 15" at bounding box center [0, 0] width 0 height 0
click at [404, 134] on th "Ordered" at bounding box center [415, 135] width 110 height 20
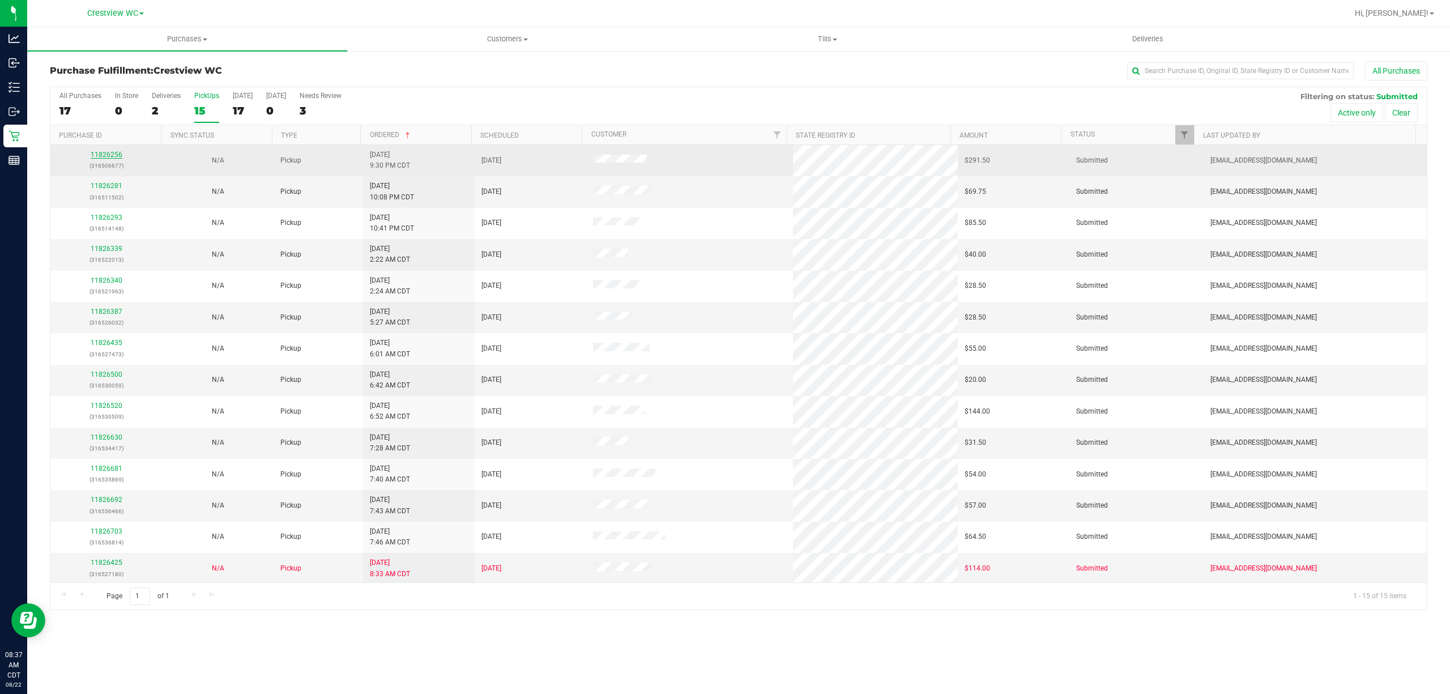
click at [103, 152] on link "11826256" at bounding box center [107, 155] width 32 height 8
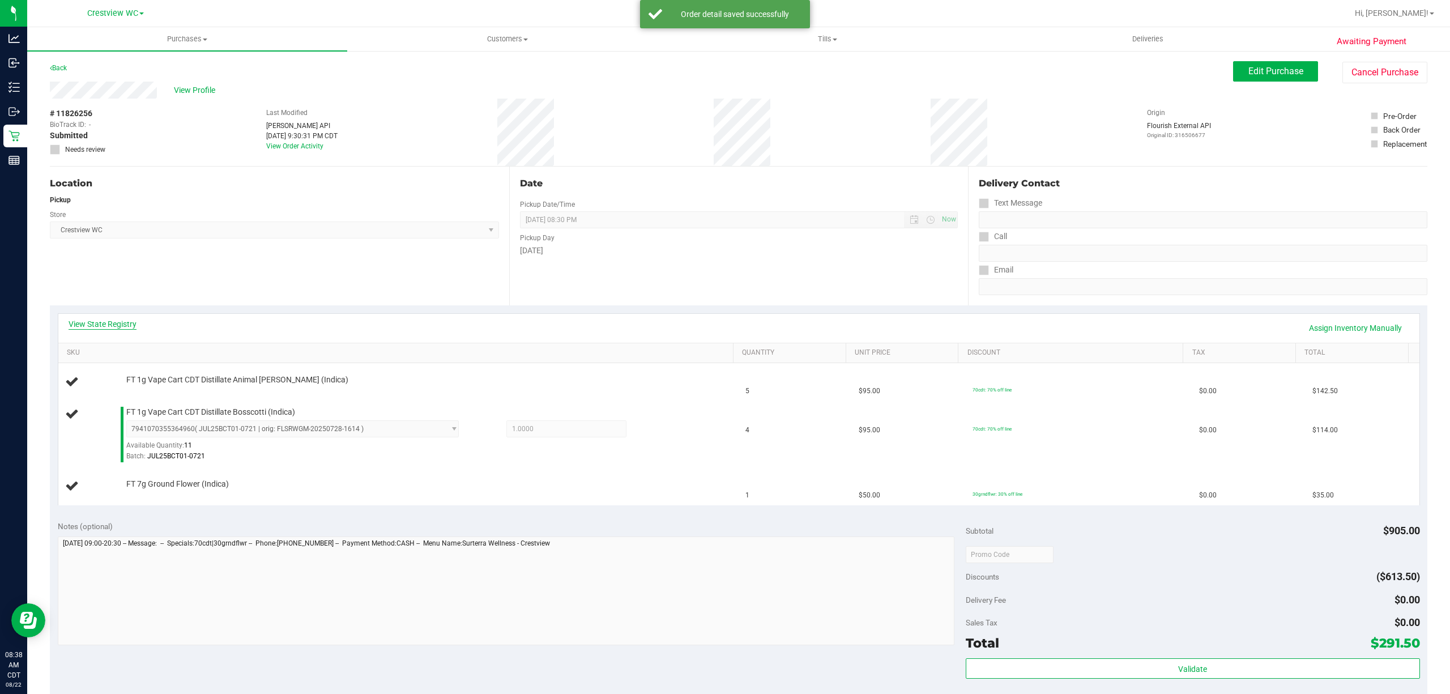
click at [96, 327] on link "View State Registry" at bounding box center [103, 323] width 68 height 11
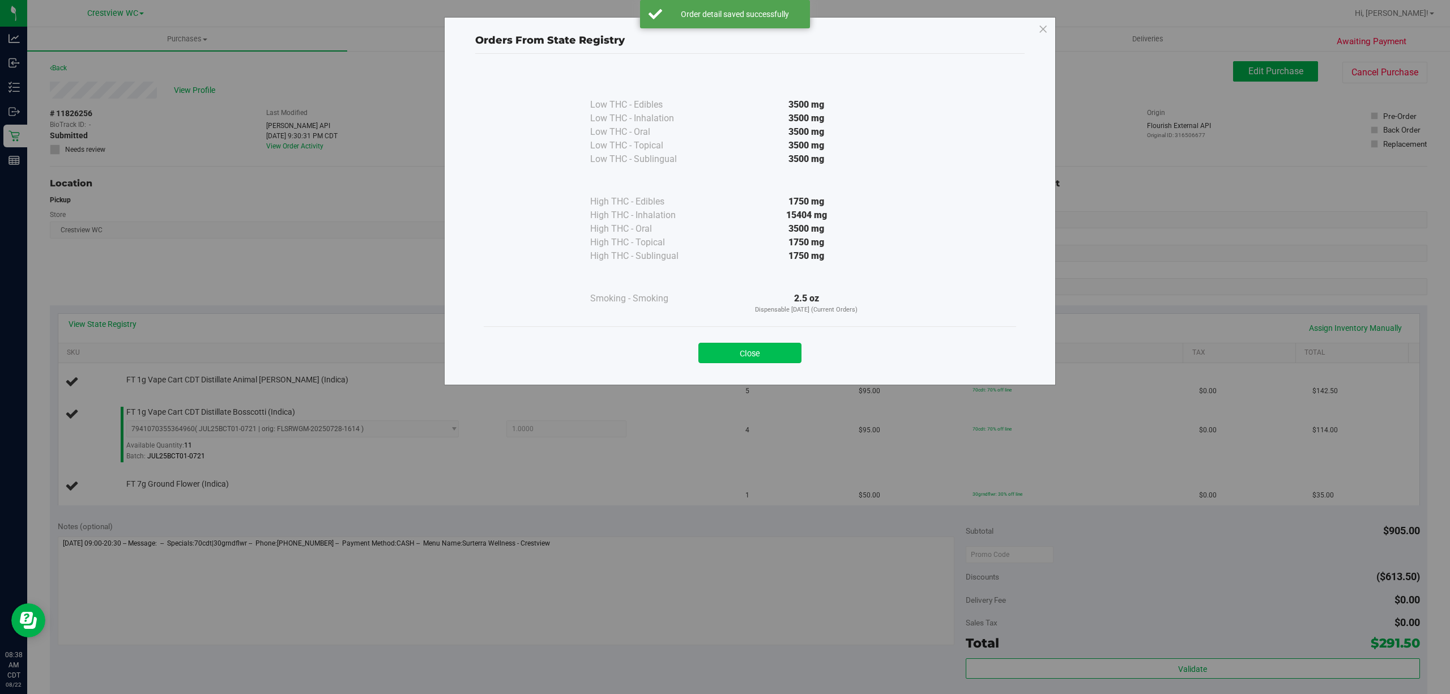
click at [742, 346] on button "Close" at bounding box center [749, 353] width 103 height 20
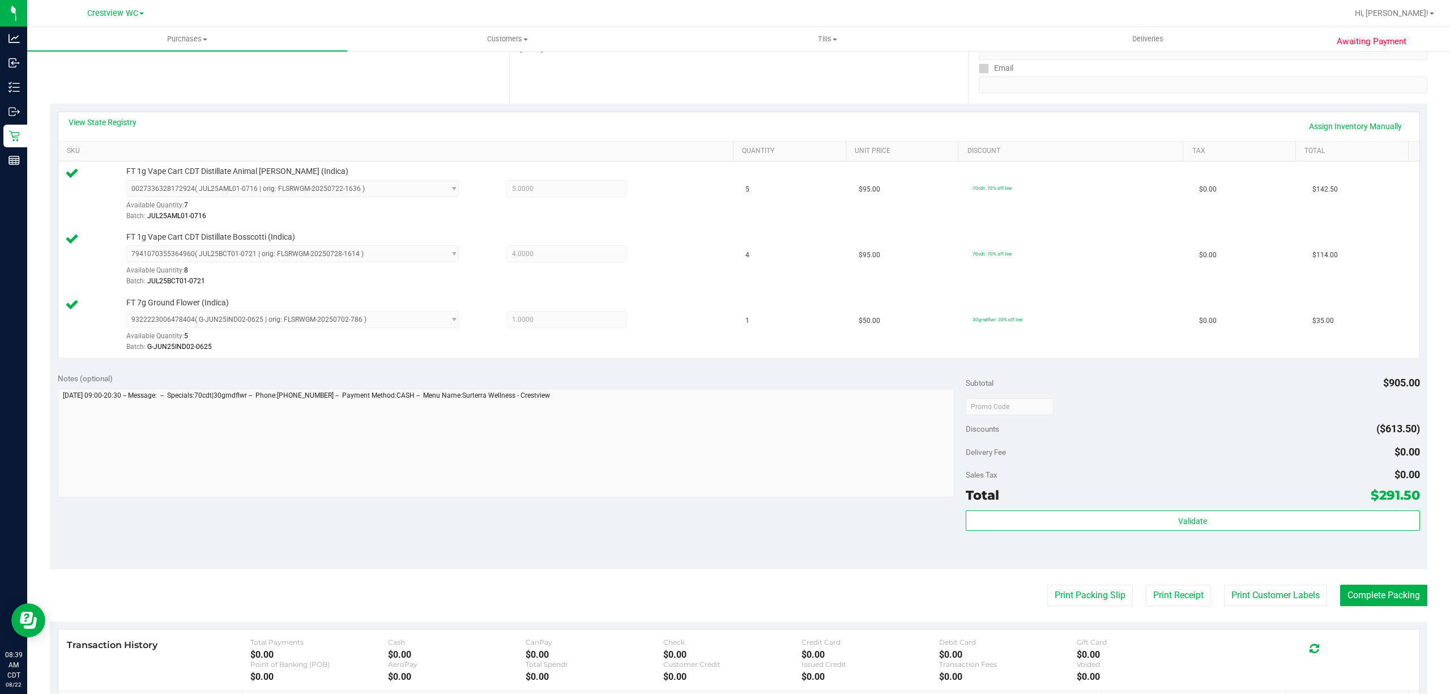
scroll to position [366, 0]
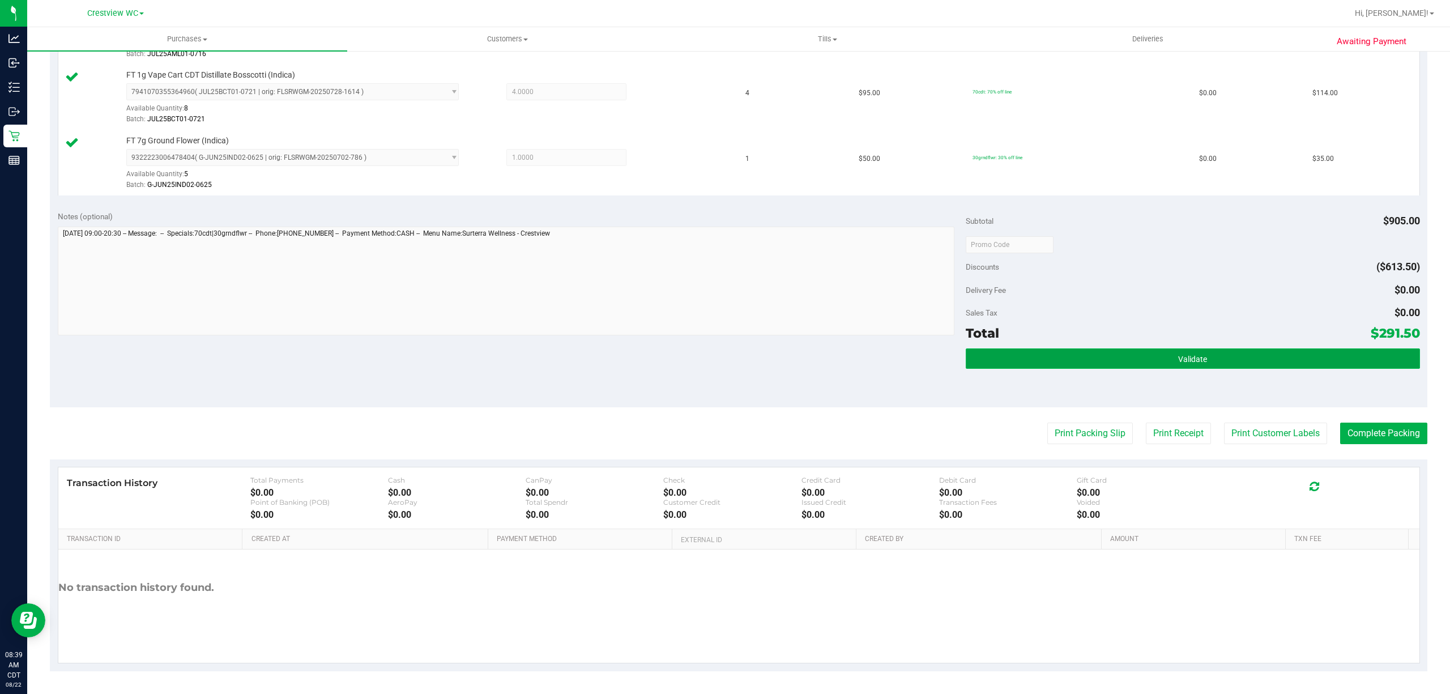
click at [1226, 363] on button "Validate" at bounding box center [1193, 358] width 454 height 20
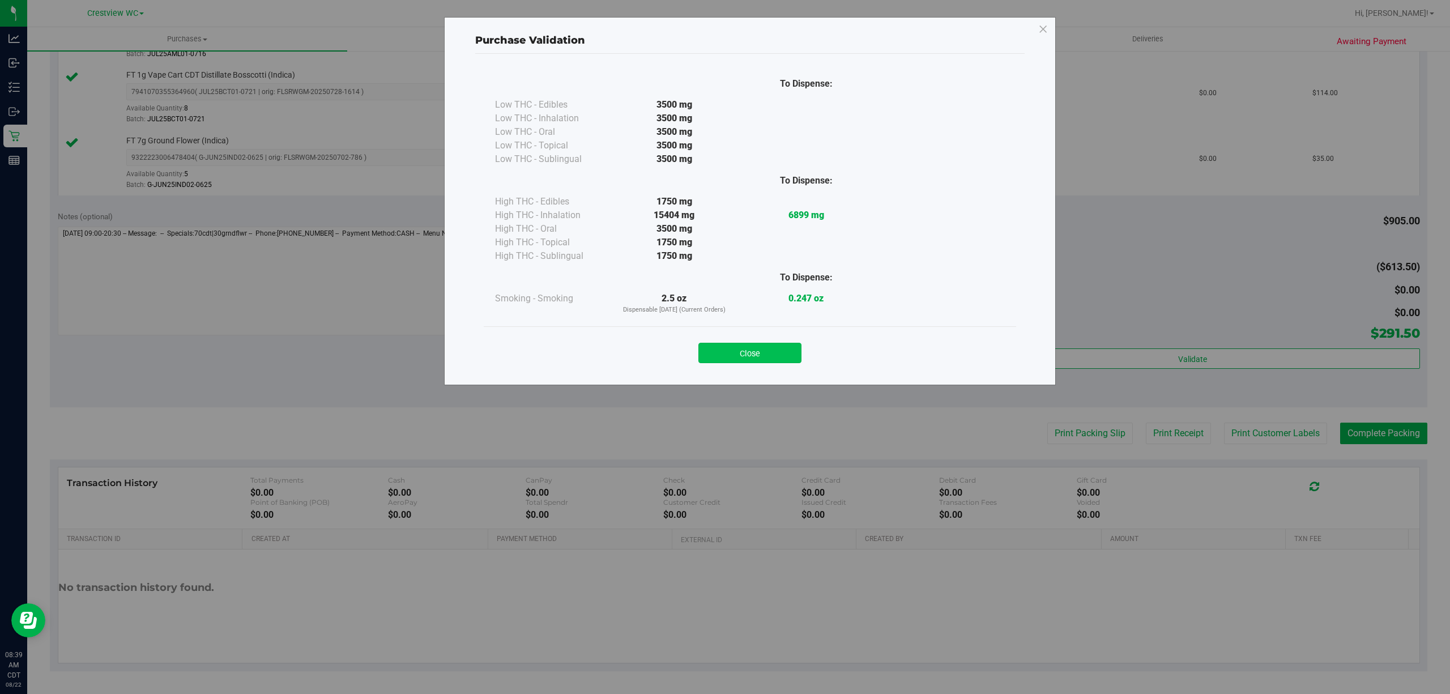
click at [803, 356] on div "Close" at bounding box center [749, 349] width 515 height 28
click at [798, 356] on button "Close" at bounding box center [749, 353] width 103 height 20
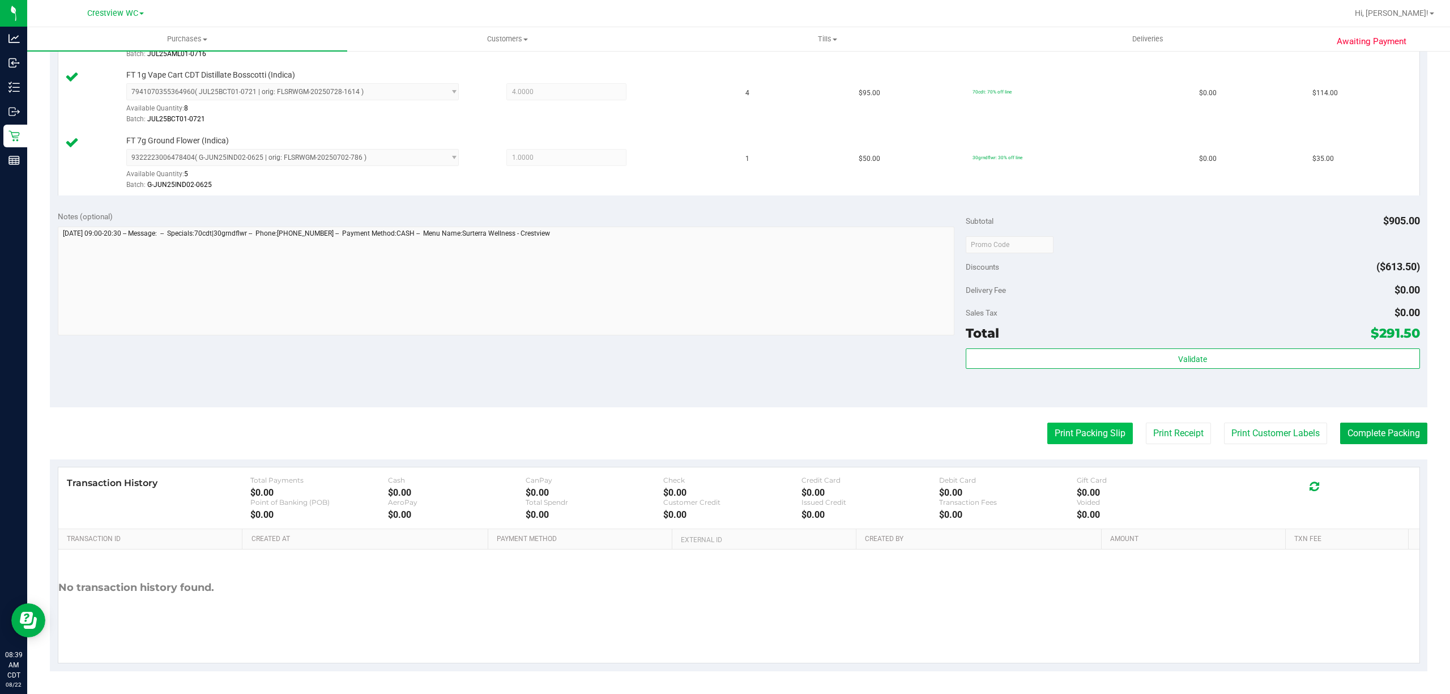
click at [1102, 423] on button "Print Packing Slip" at bounding box center [1090, 434] width 86 height 22
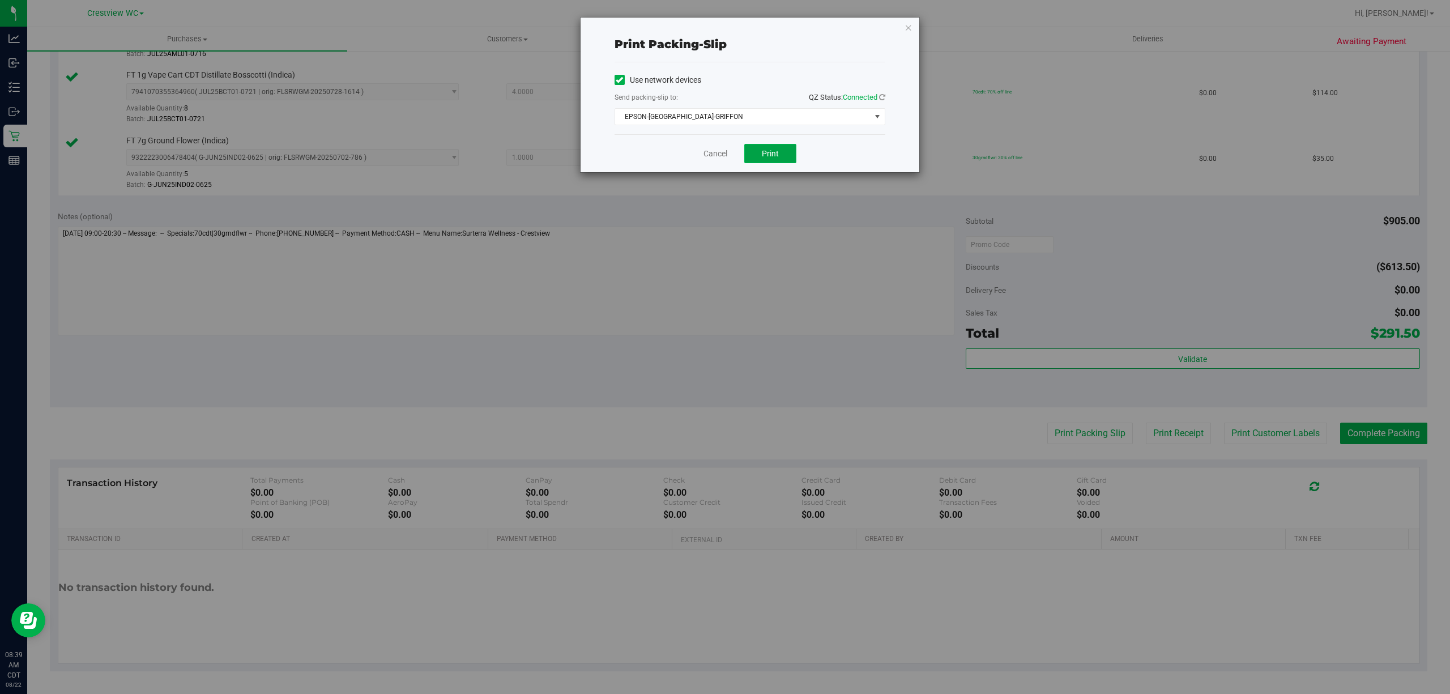
click at [783, 148] on button "Print" at bounding box center [770, 153] width 52 height 19
click at [706, 154] on link "Cancel" at bounding box center [716, 154] width 24 height 12
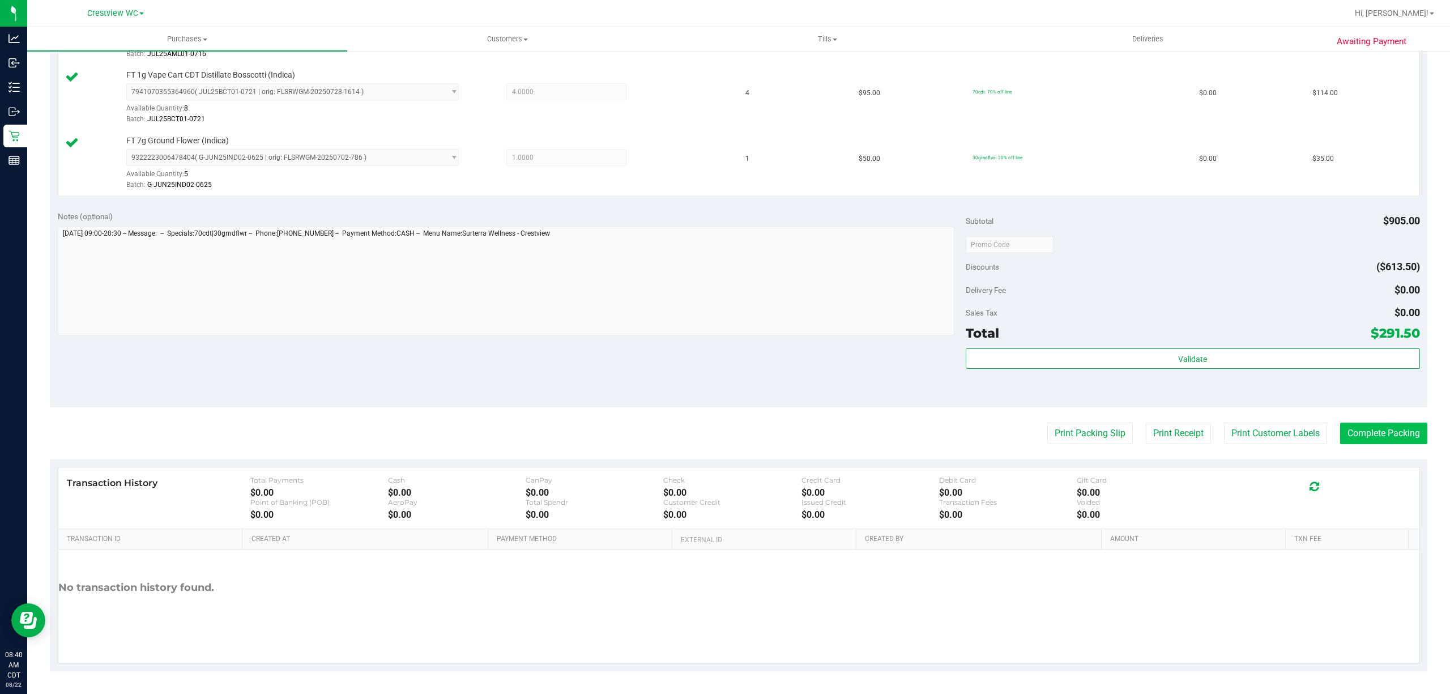
click at [1394, 442] on button "Complete Packing" at bounding box center [1383, 434] width 87 height 22
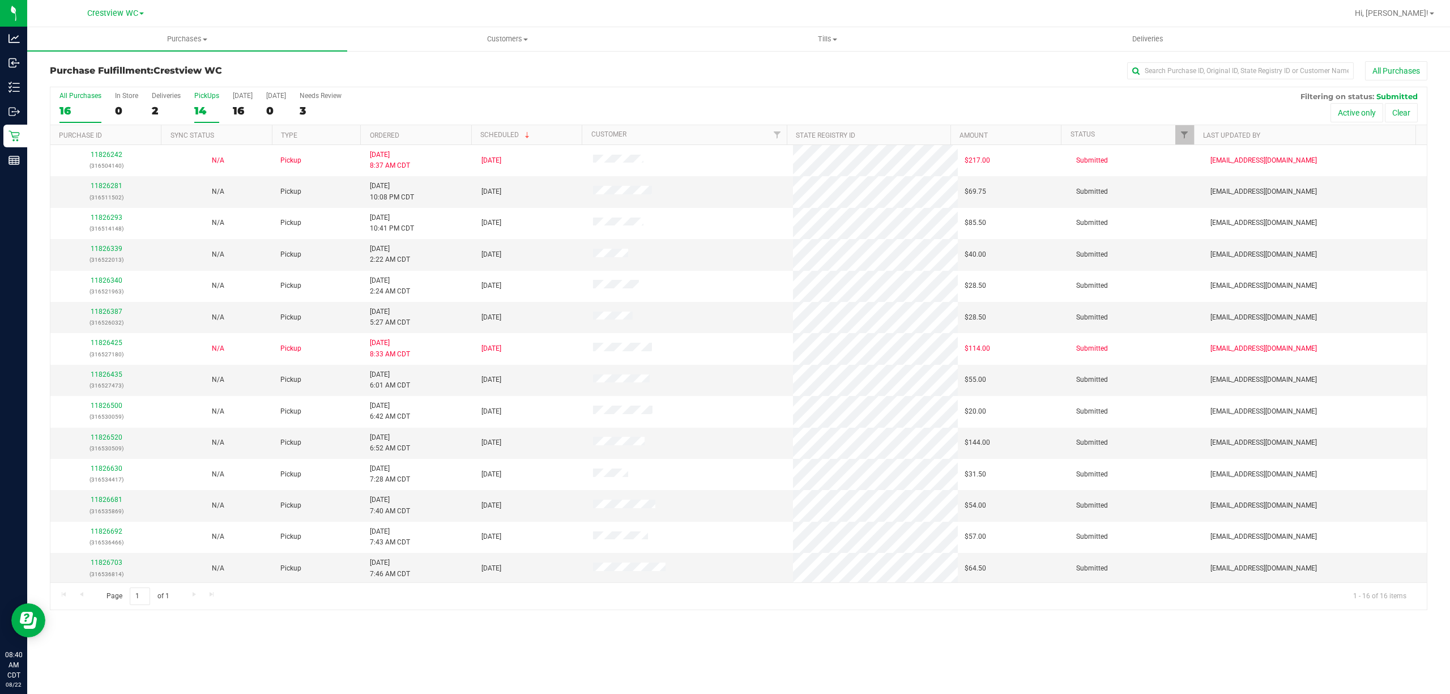
click at [210, 114] on div "14" at bounding box center [206, 110] width 25 height 13
click at [0, 0] on input "PickUps 14" at bounding box center [0, 0] width 0 height 0
click at [383, 134] on link "Ordered" at bounding box center [384, 135] width 29 height 8
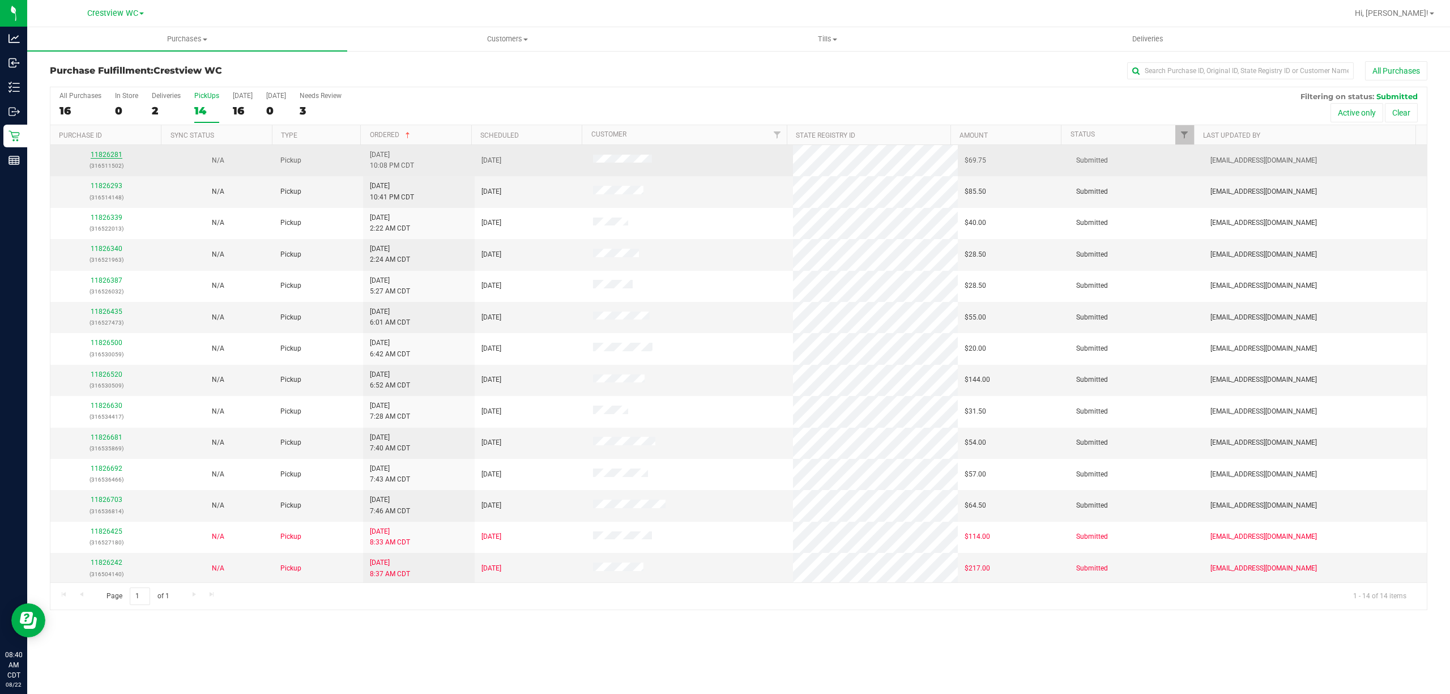
click at [105, 155] on link "11826281" at bounding box center [107, 155] width 32 height 8
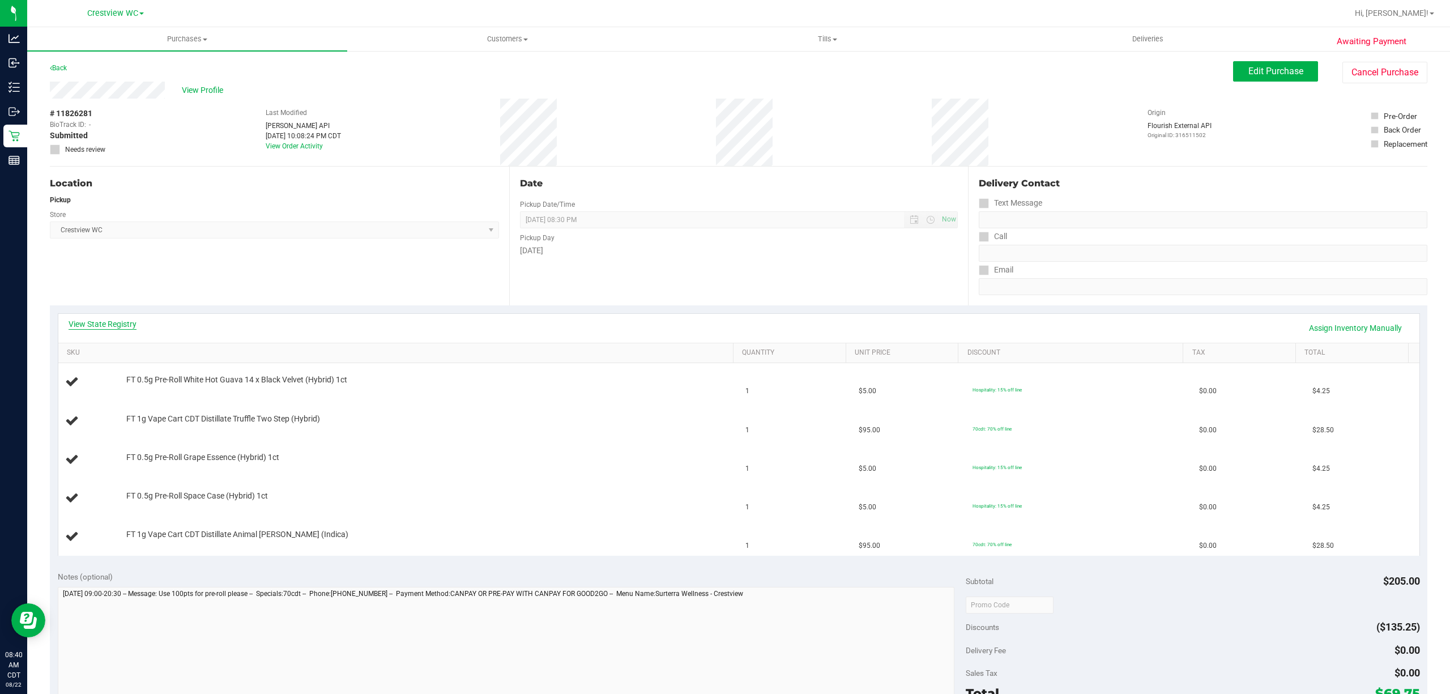
click at [110, 318] on link "View State Registry" at bounding box center [103, 323] width 68 height 11
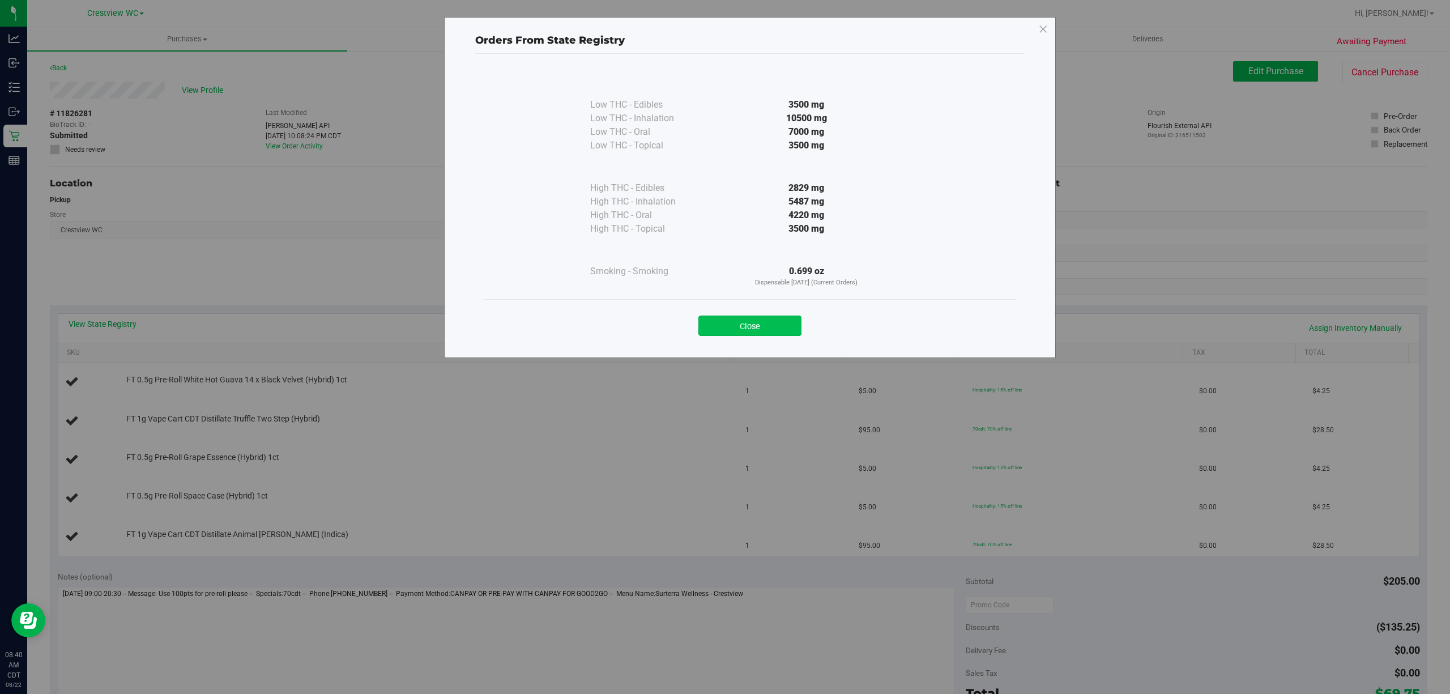
click at [753, 329] on button "Close" at bounding box center [749, 326] width 103 height 20
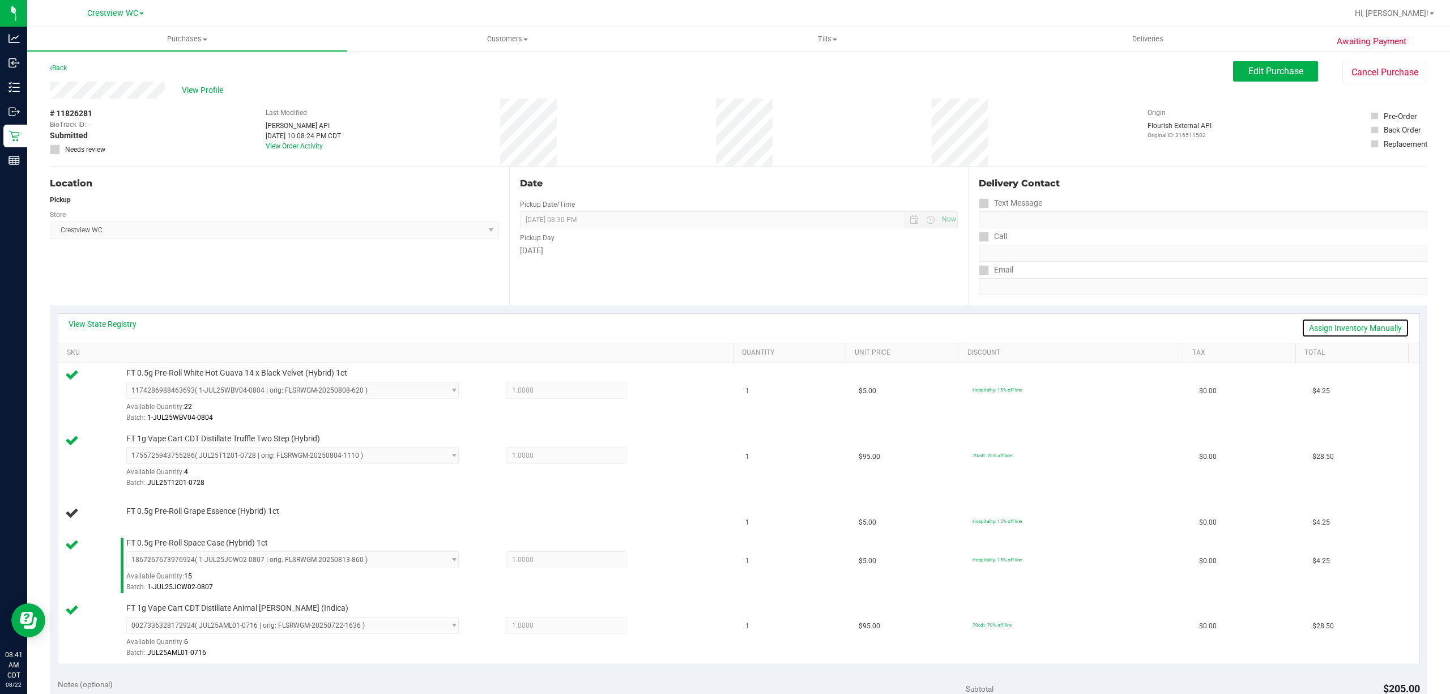
click at [1338, 329] on link "Assign Inventory Manually" at bounding box center [1356, 327] width 108 height 19
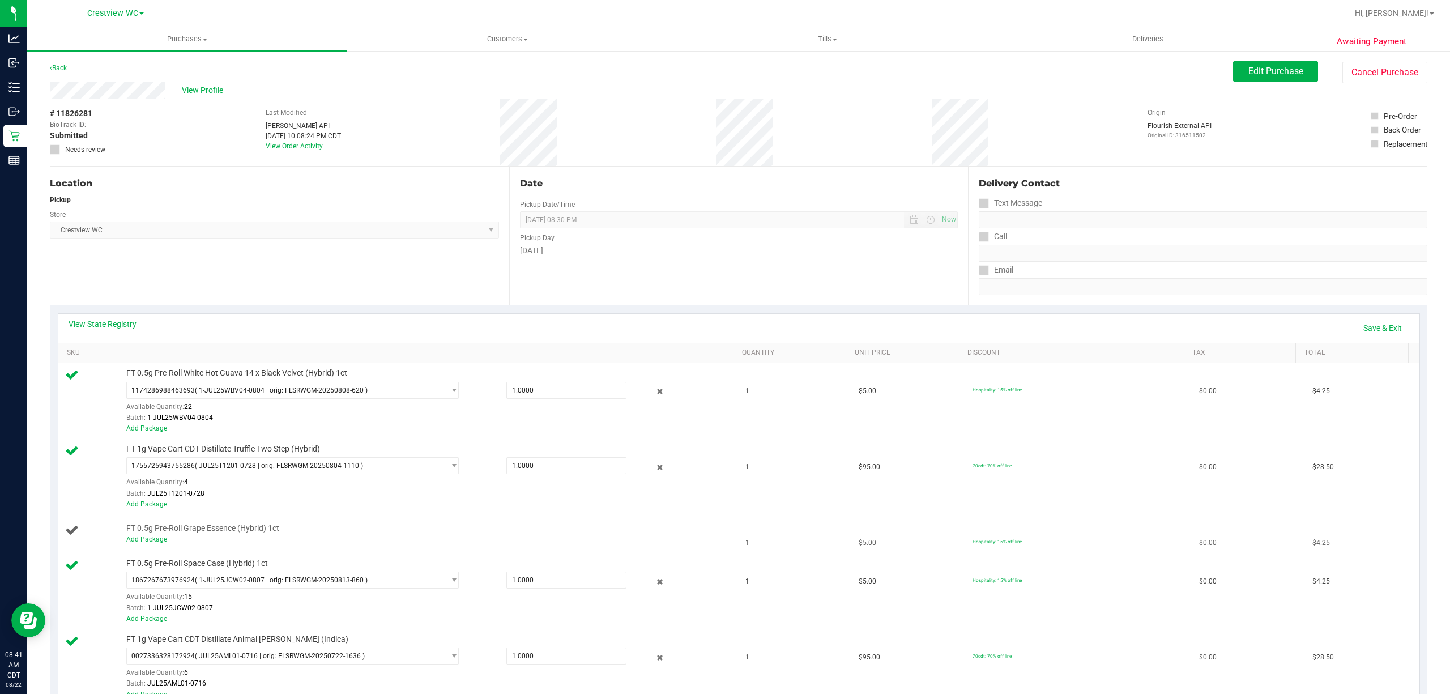
click at [155, 540] on link "Add Package" at bounding box center [146, 539] width 41 height 8
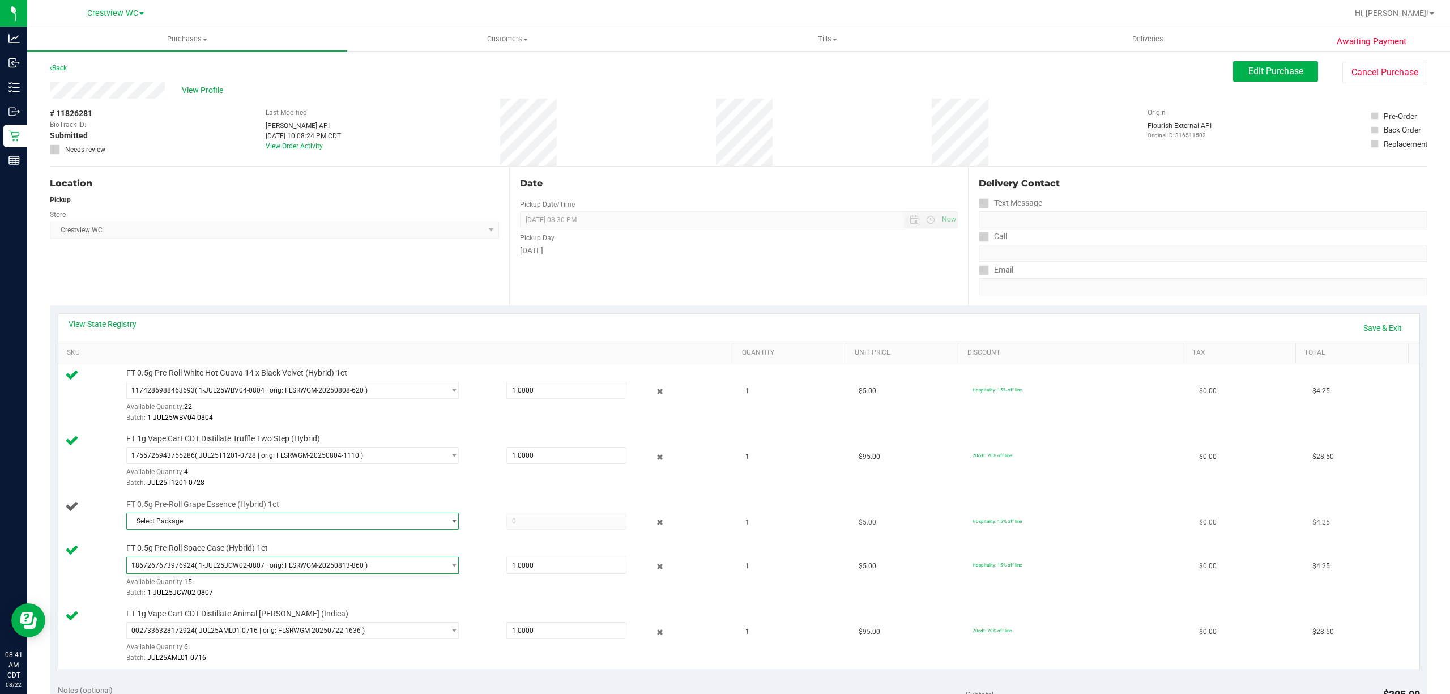
click at [245, 529] on span "Select Package" at bounding box center [285, 521] width 317 height 16
click at [295, 578] on li "3746749210137891 ( 1-JUL25GPE02-0806 | orig: FLSRWGM-20250812-623 )" at bounding box center [288, 571] width 326 height 16
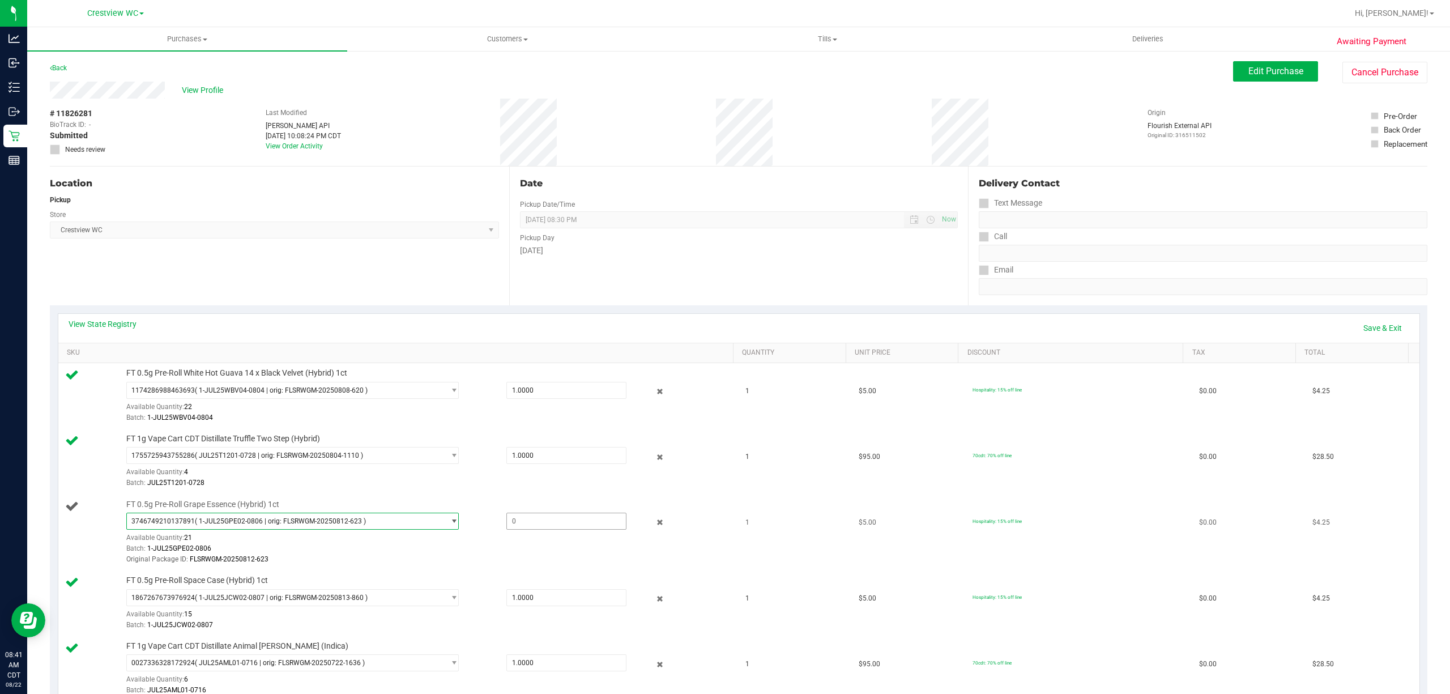
click at [536, 510] on div "FT 0.5g Pre-Roll Grape Essence (Hybrid) 1ct 3746749210137891 ( 1-JUL25GPE02-080…" at bounding box center [424, 532] width 606 height 67
click at [535, 522] on span at bounding box center [566, 521] width 120 height 17
type input "1"
type input "1.0000"
click at [540, 498] on td "FT 0.5g Pre-Roll Grape Essence (Hybrid) 1ct 3746749210137891 ( 1-JUL25GPE02-080…" at bounding box center [398, 533] width 681 height 76
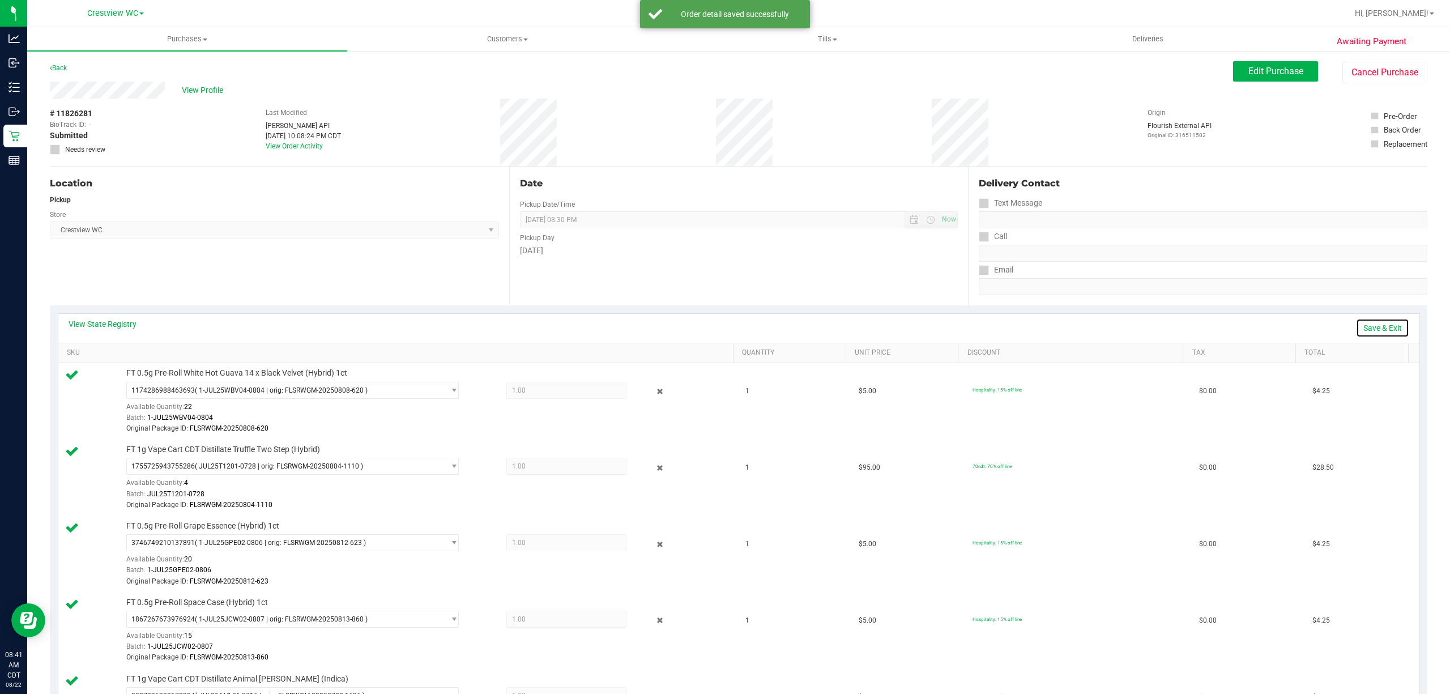
click at [1358, 331] on link "Save & Exit" at bounding box center [1382, 327] width 53 height 19
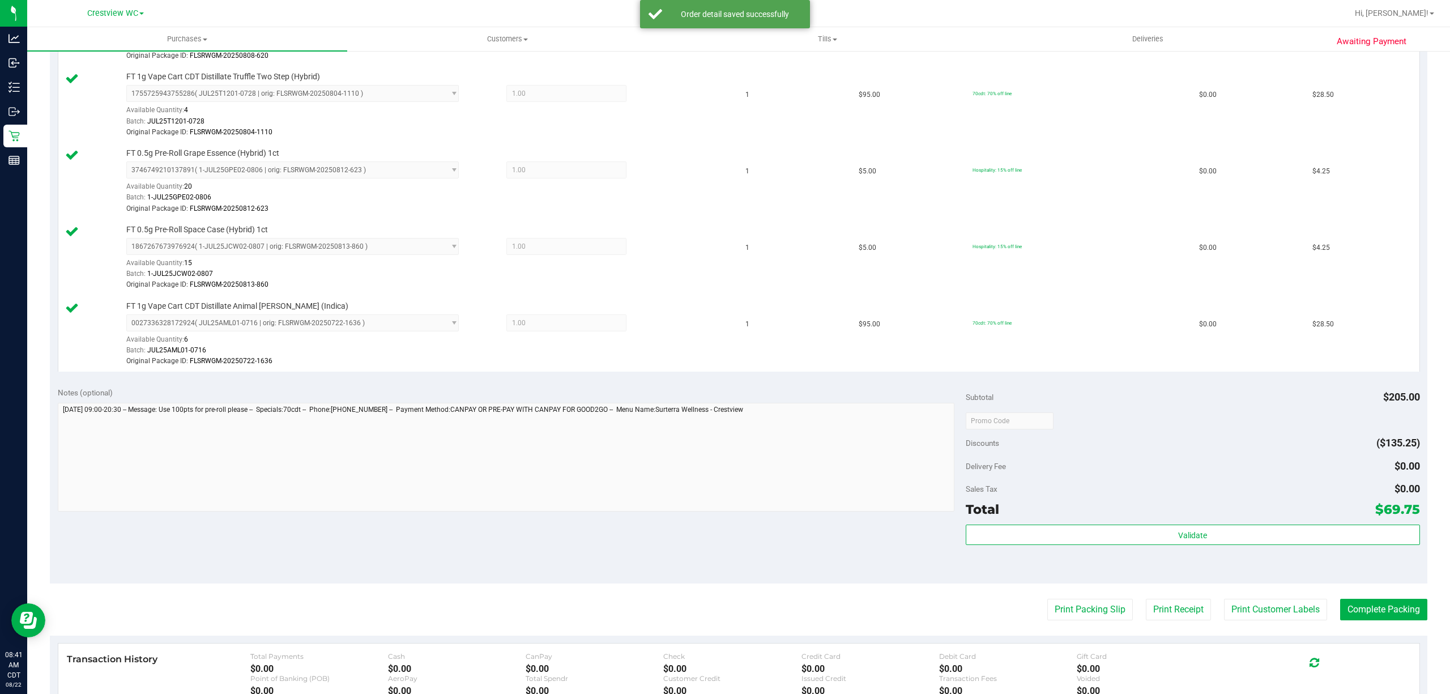
scroll to position [453, 0]
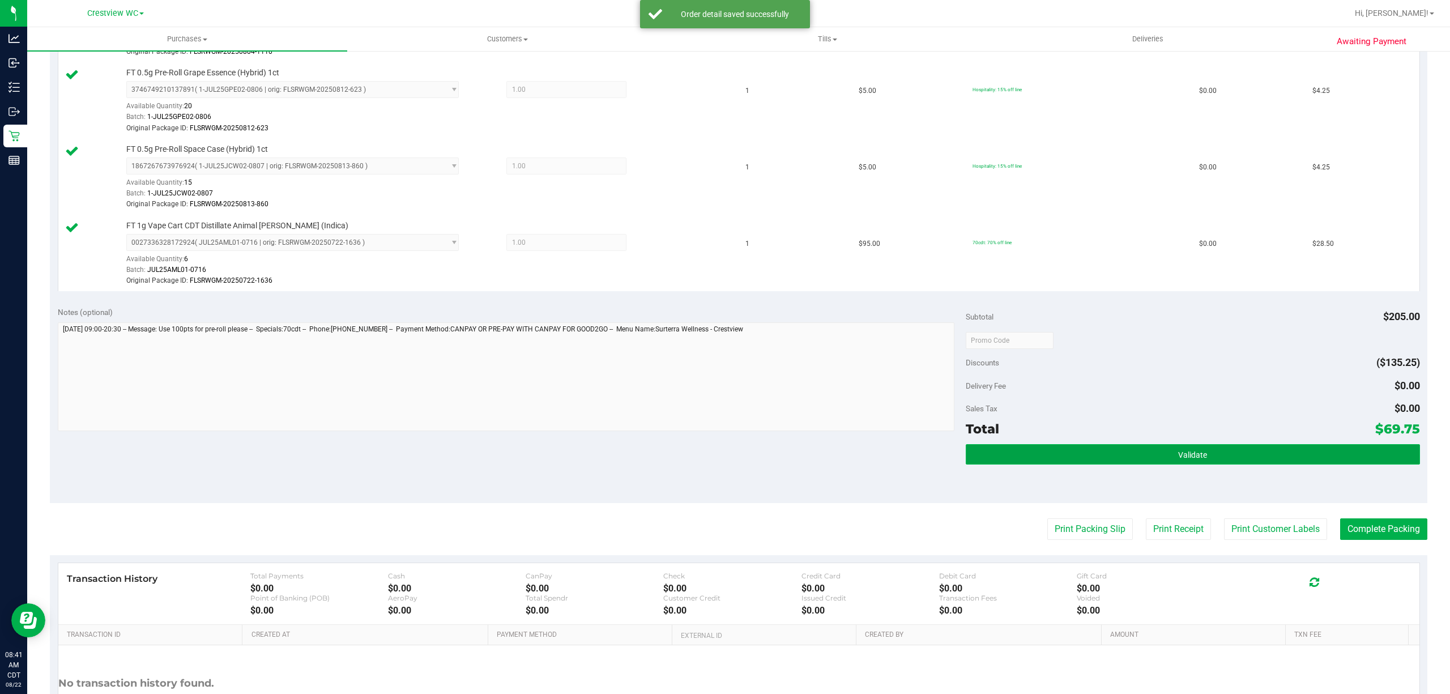
click at [1298, 460] on button "Validate" at bounding box center [1193, 454] width 454 height 20
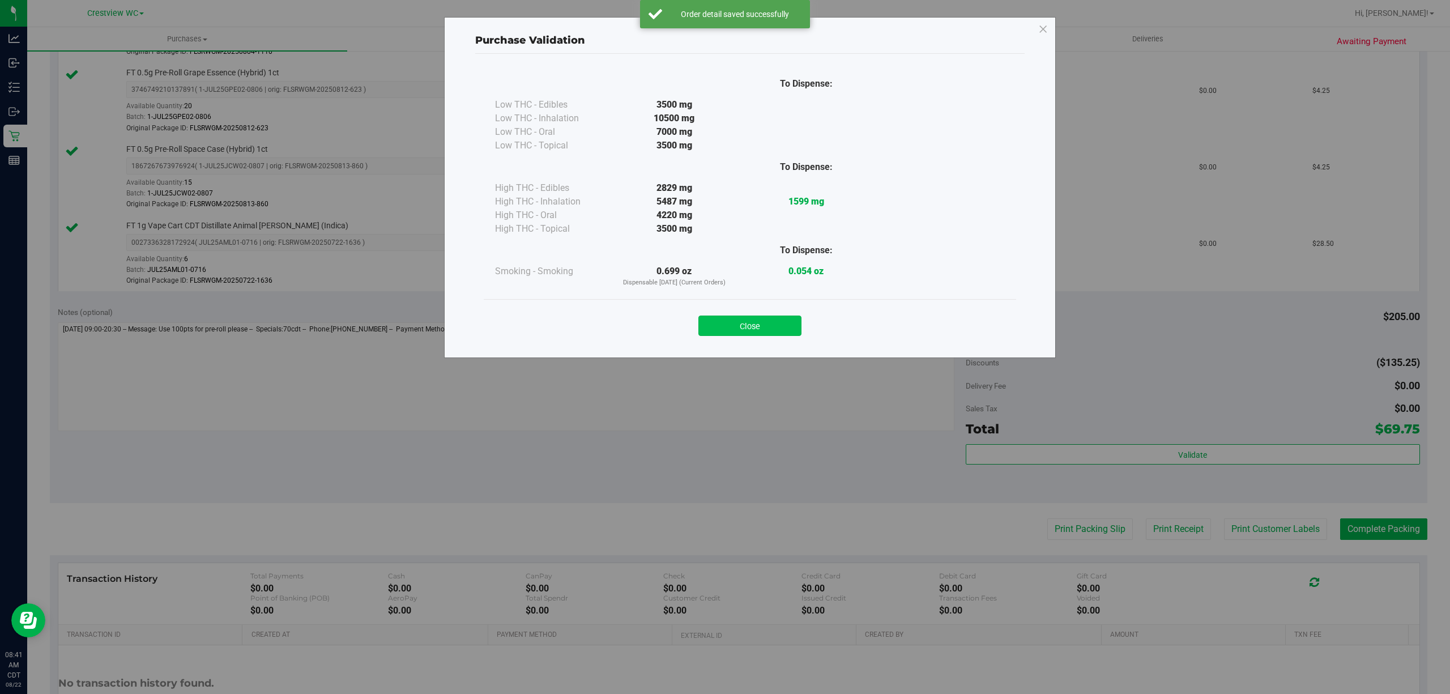
click at [715, 318] on button "Close" at bounding box center [749, 326] width 103 height 20
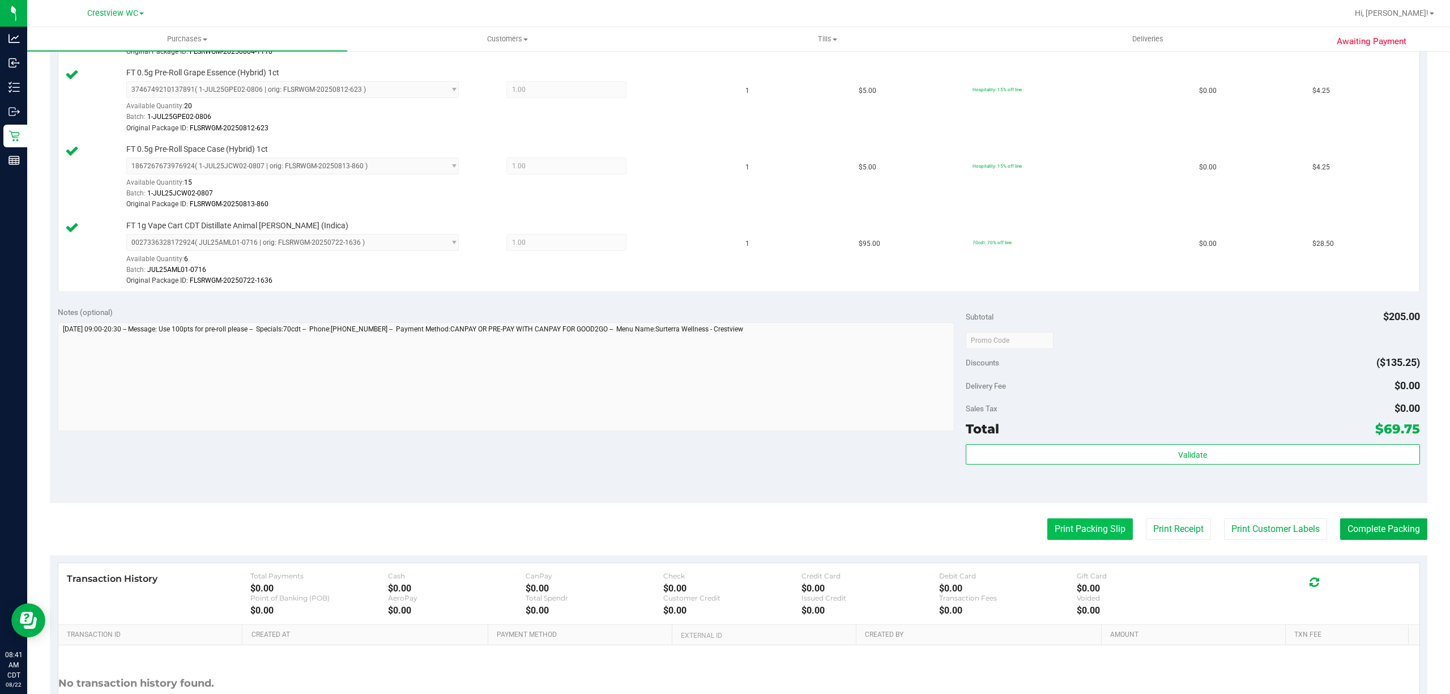
click at [1075, 528] on button "Print Packing Slip" at bounding box center [1090, 529] width 86 height 22
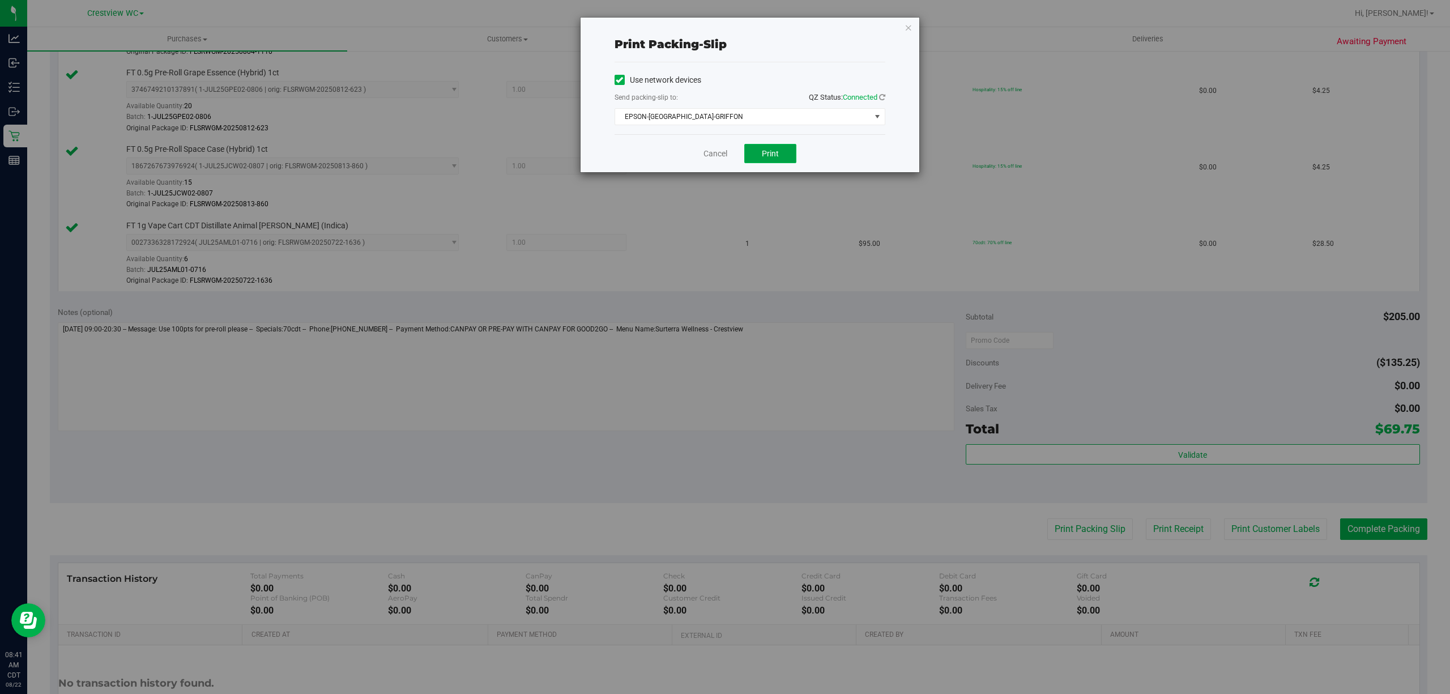
click at [772, 153] on span "Print" at bounding box center [770, 153] width 17 height 9
click at [709, 182] on div "Print packing-slip Use network devices Send packing-slip to: QZ Status: Connect…" at bounding box center [729, 347] width 1459 height 694
click at [704, 175] on div "Print packing-slip Use network devices Send packing-slip to: QZ Status: Connect…" at bounding box center [729, 347] width 1459 height 694
click at [707, 154] on link "Cancel" at bounding box center [716, 154] width 24 height 12
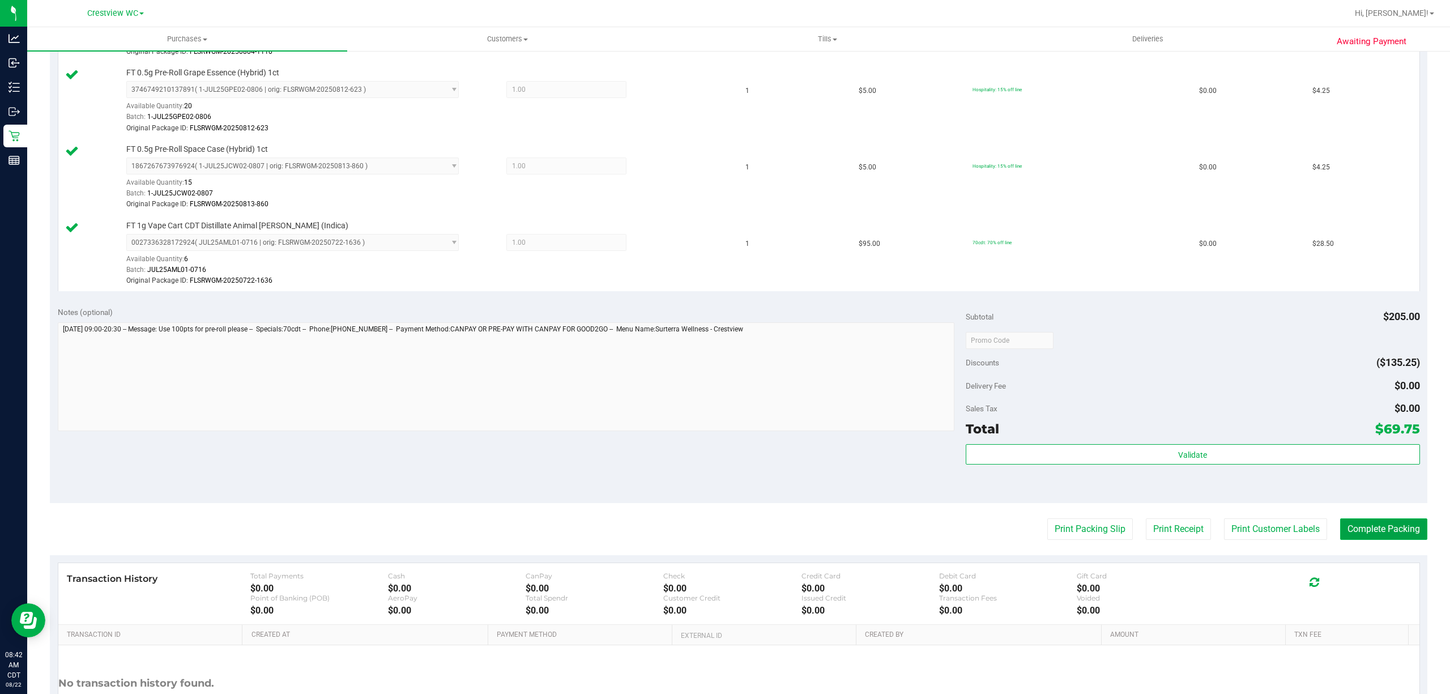
click at [1379, 529] on button "Complete Packing" at bounding box center [1383, 529] width 87 height 22
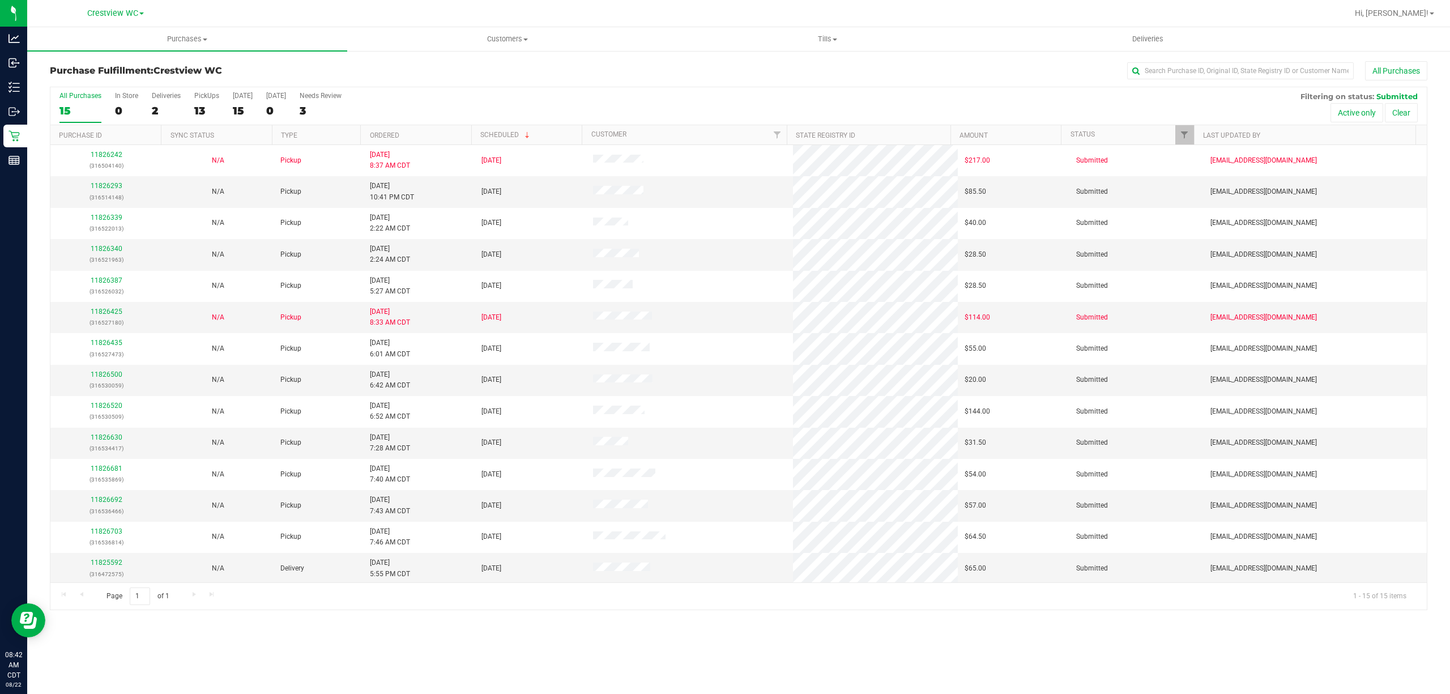
click at [191, 107] on div "All Purchases 15 In Store 0 Deliveries 2 PickUps 13 Today 15 Tomorrow 0 Needs R…" at bounding box center [738, 106] width 1377 height 38
click at [198, 109] on div "13" at bounding box center [206, 110] width 25 height 13
click at [0, 0] on input "PickUps 13" at bounding box center [0, 0] width 0 height 0
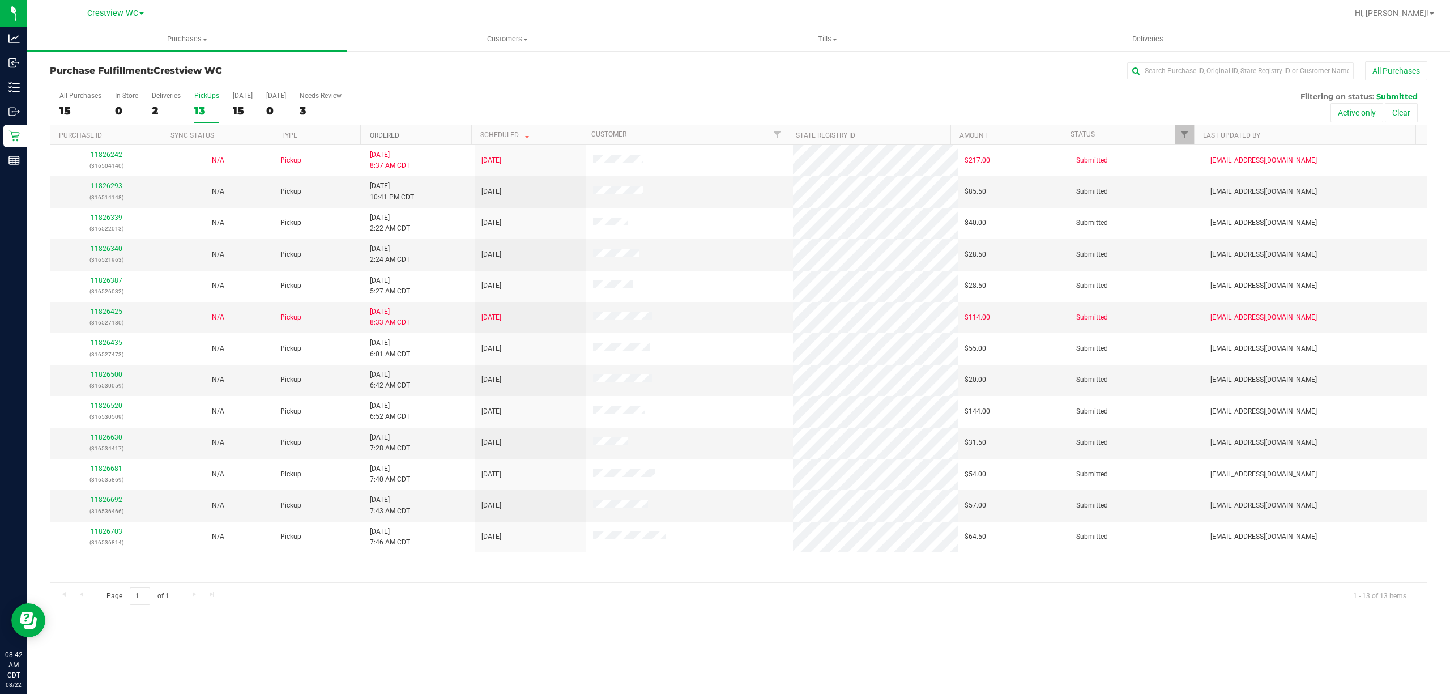
click at [398, 132] on link "Ordered" at bounding box center [384, 135] width 29 height 8
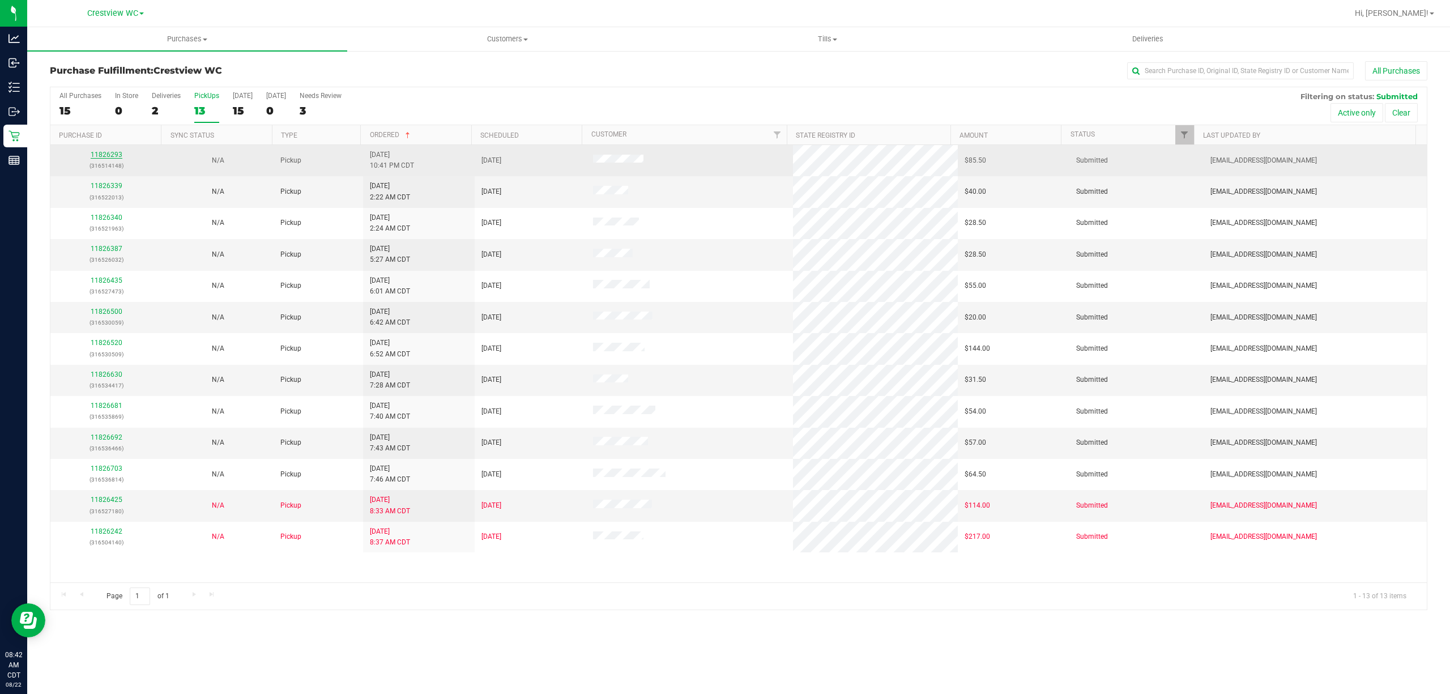
click at [109, 157] on link "11826293" at bounding box center [107, 155] width 32 height 8
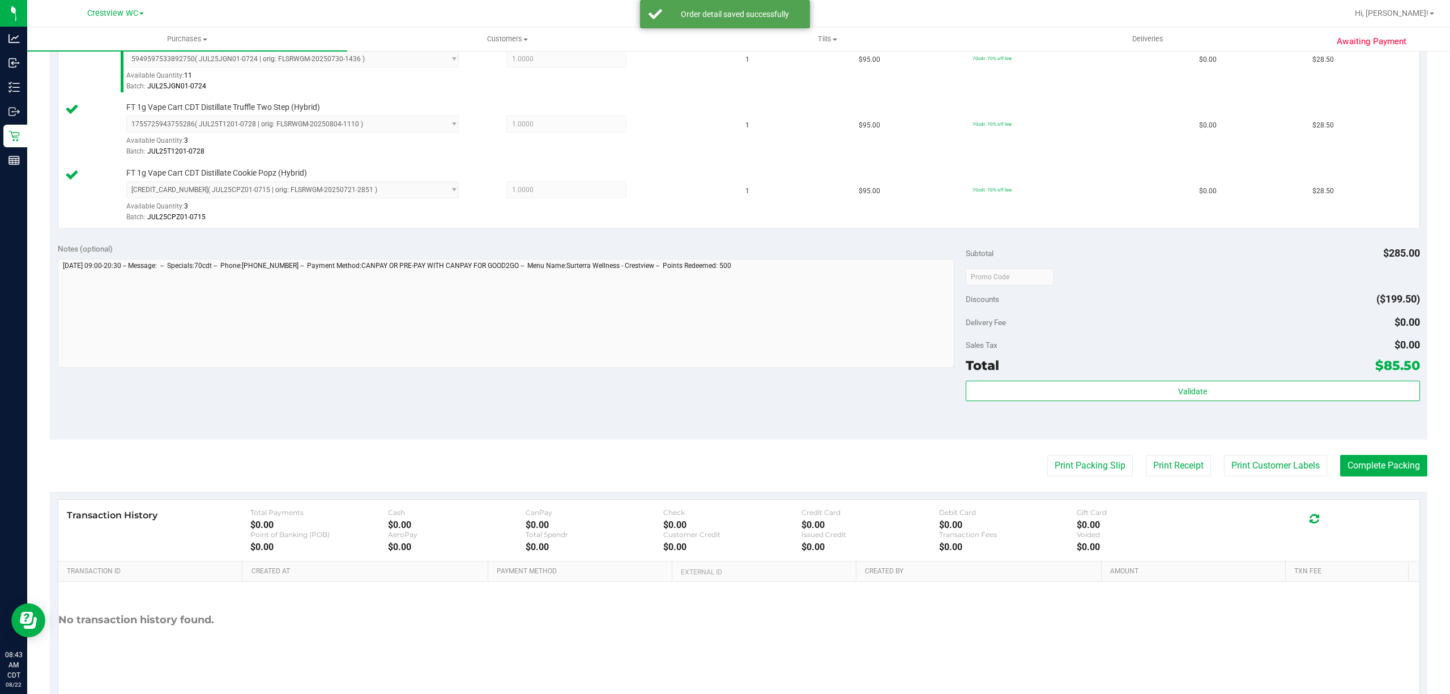
scroll to position [366, 0]
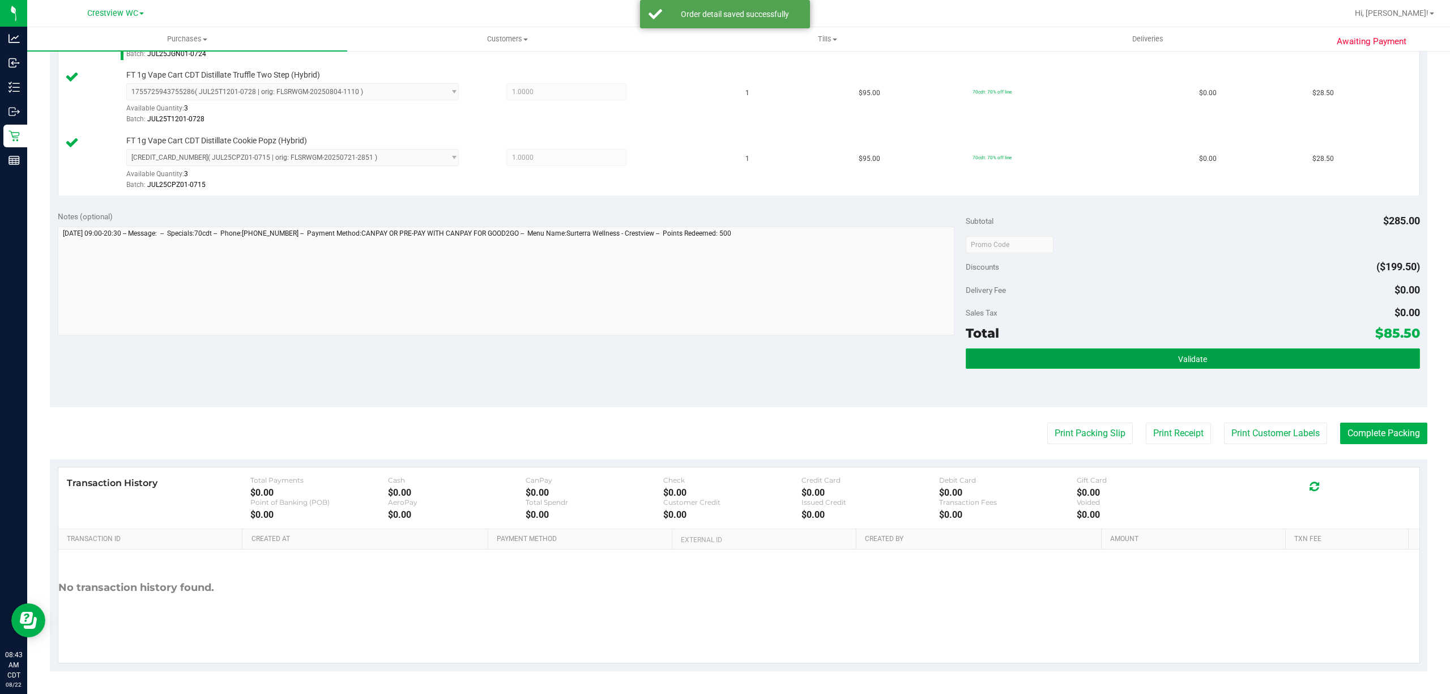
click at [1347, 367] on button "Validate" at bounding box center [1193, 358] width 454 height 20
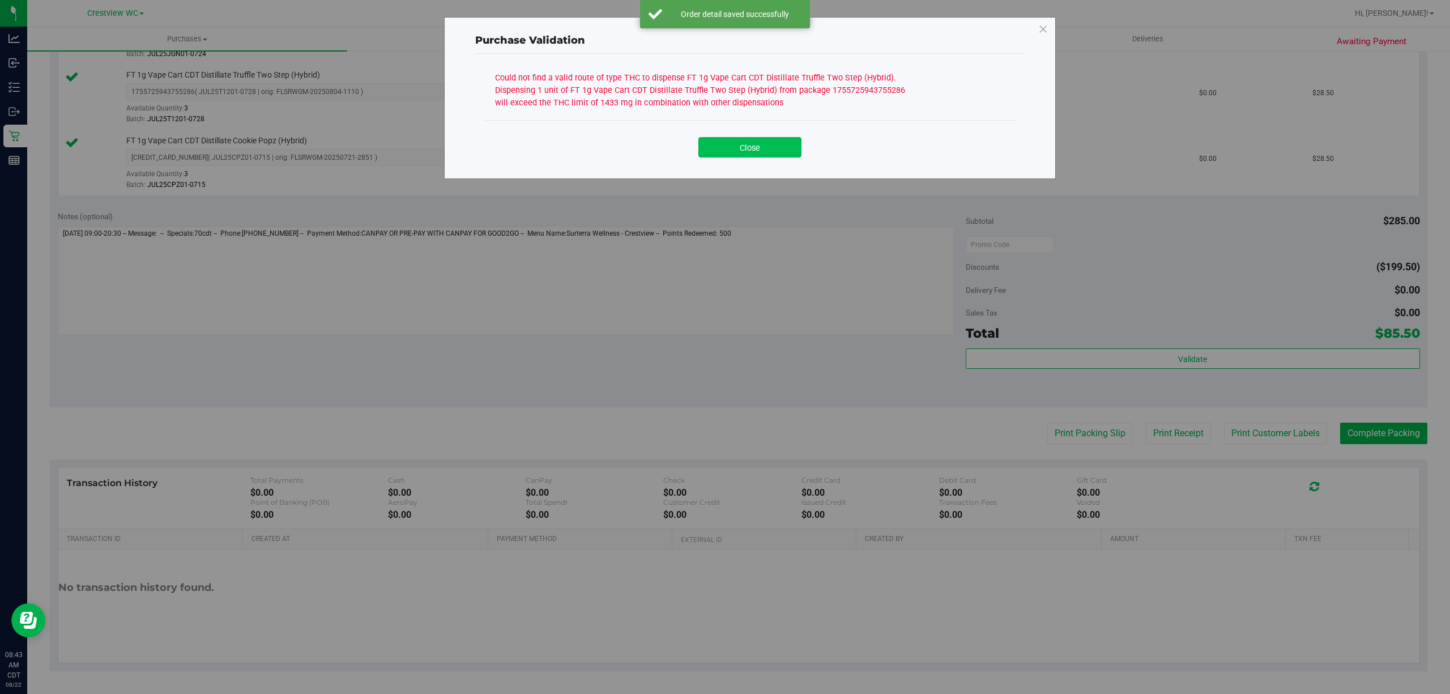
click at [787, 150] on button "Close" at bounding box center [749, 147] width 103 height 20
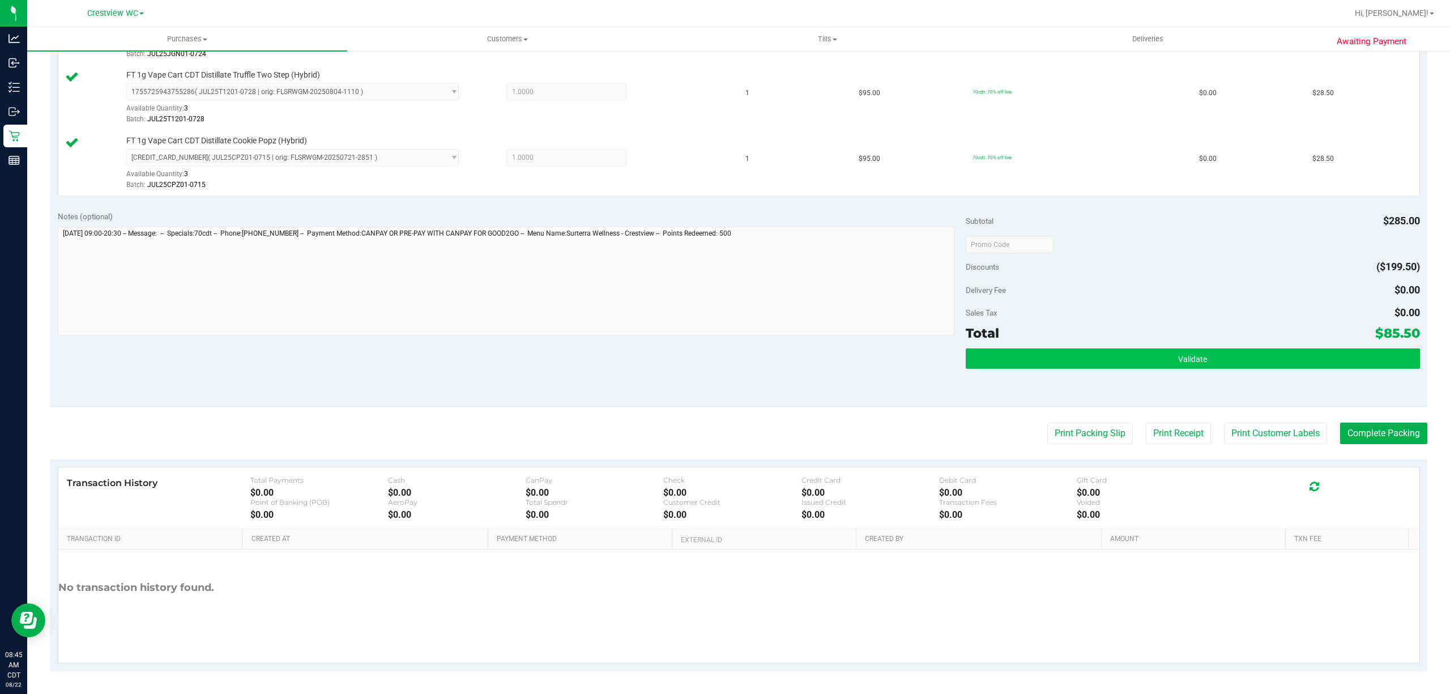
click at [1313, 366] on div "Validate" at bounding box center [1193, 373] width 454 height 51
click at [1315, 363] on button "Validate" at bounding box center [1193, 358] width 454 height 20
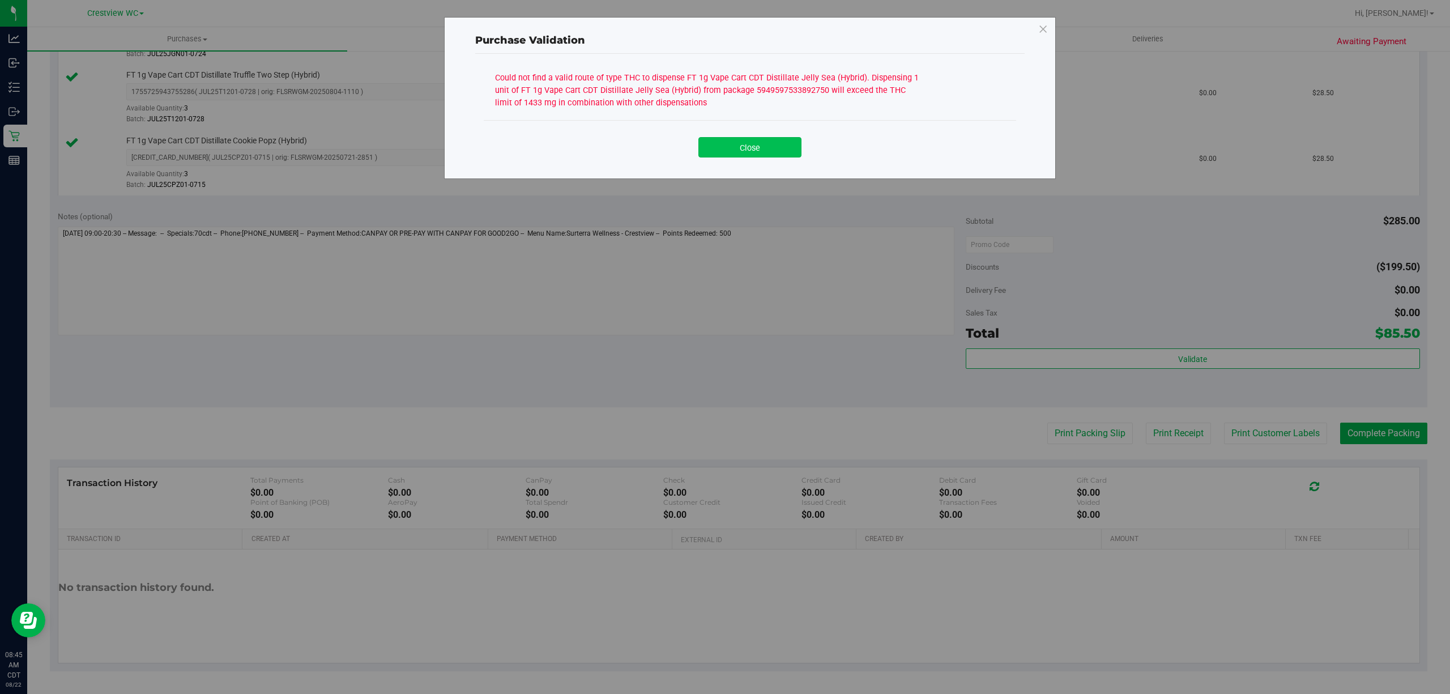
click at [748, 157] on button "Close" at bounding box center [749, 147] width 103 height 20
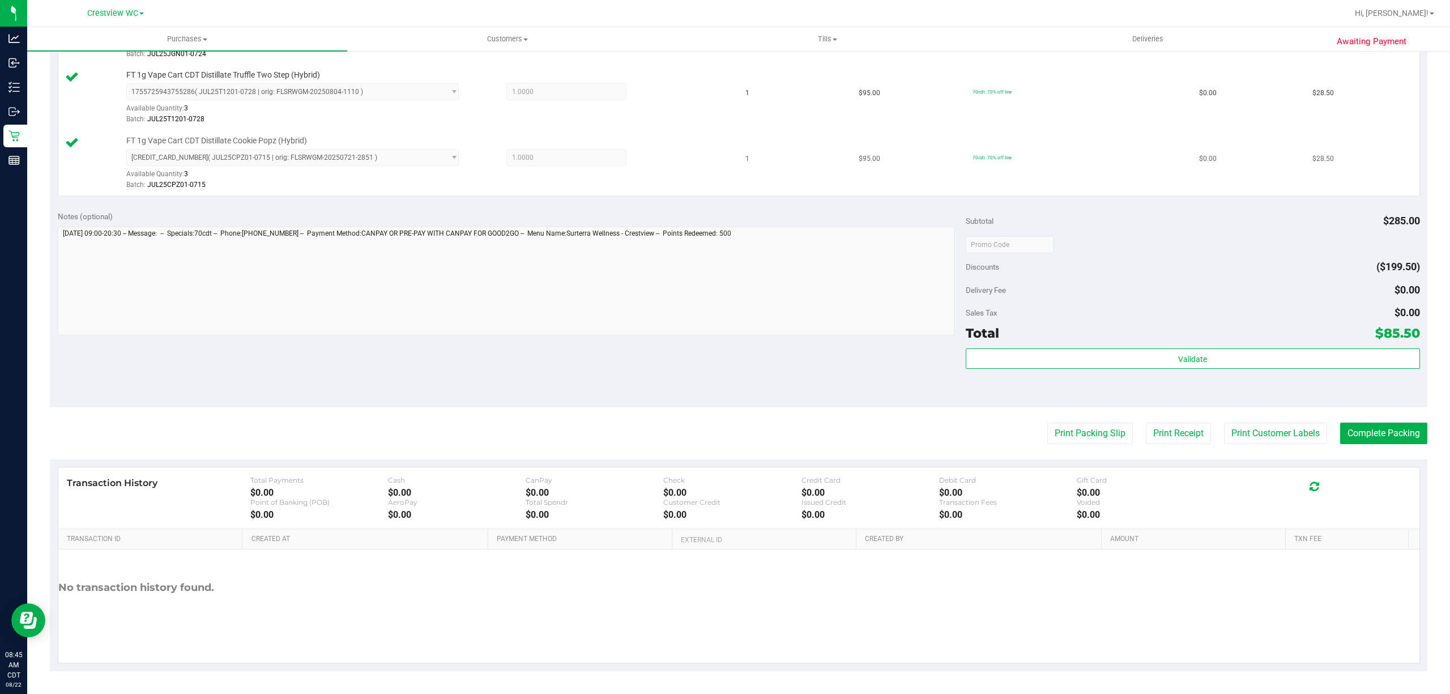
scroll to position [0, 0]
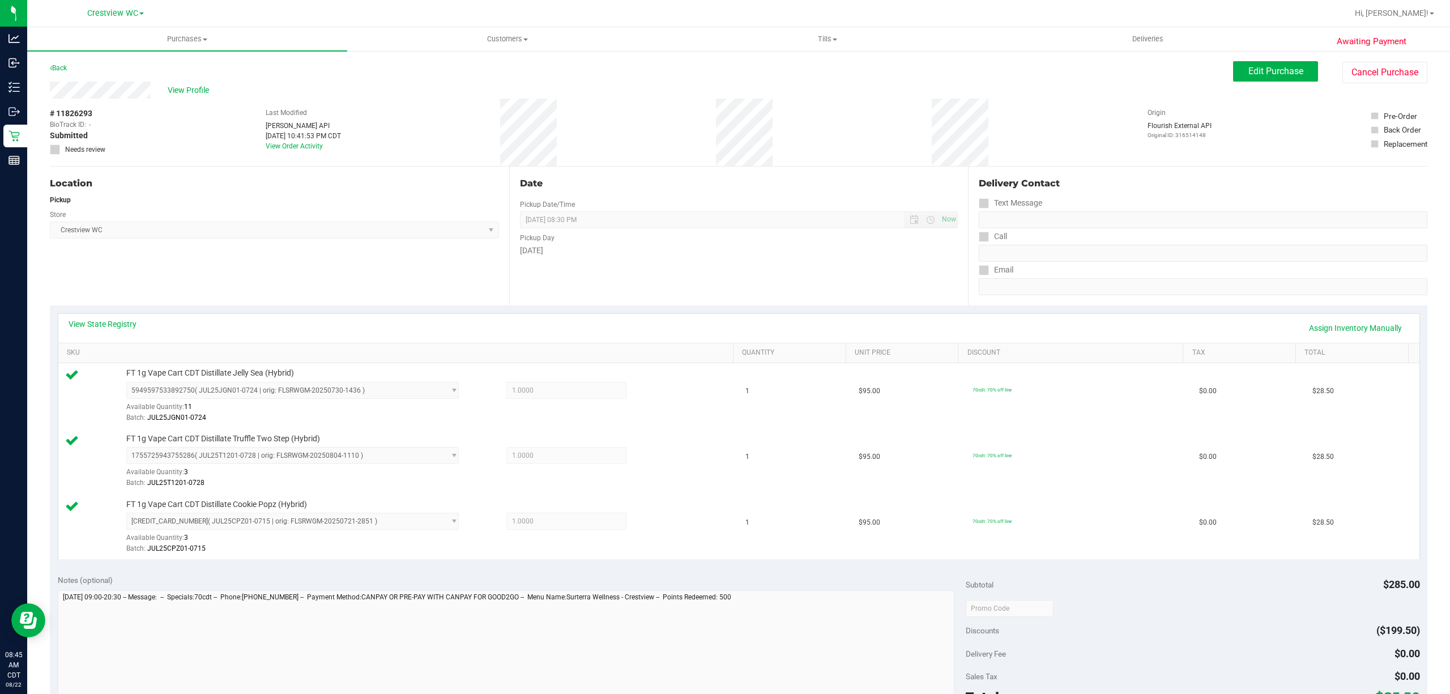
drag, startPoint x: 99, startPoint y: 313, endPoint x: 103, endPoint y: 317, distance: 6.0
click at [102, 317] on div "View State Registry Assign Inventory Manually SKU Quantity Unit Price Discount …" at bounding box center [739, 436] width 1362 height 246
click at [103, 318] on link "View State Registry" at bounding box center [103, 323] width 68 height 11
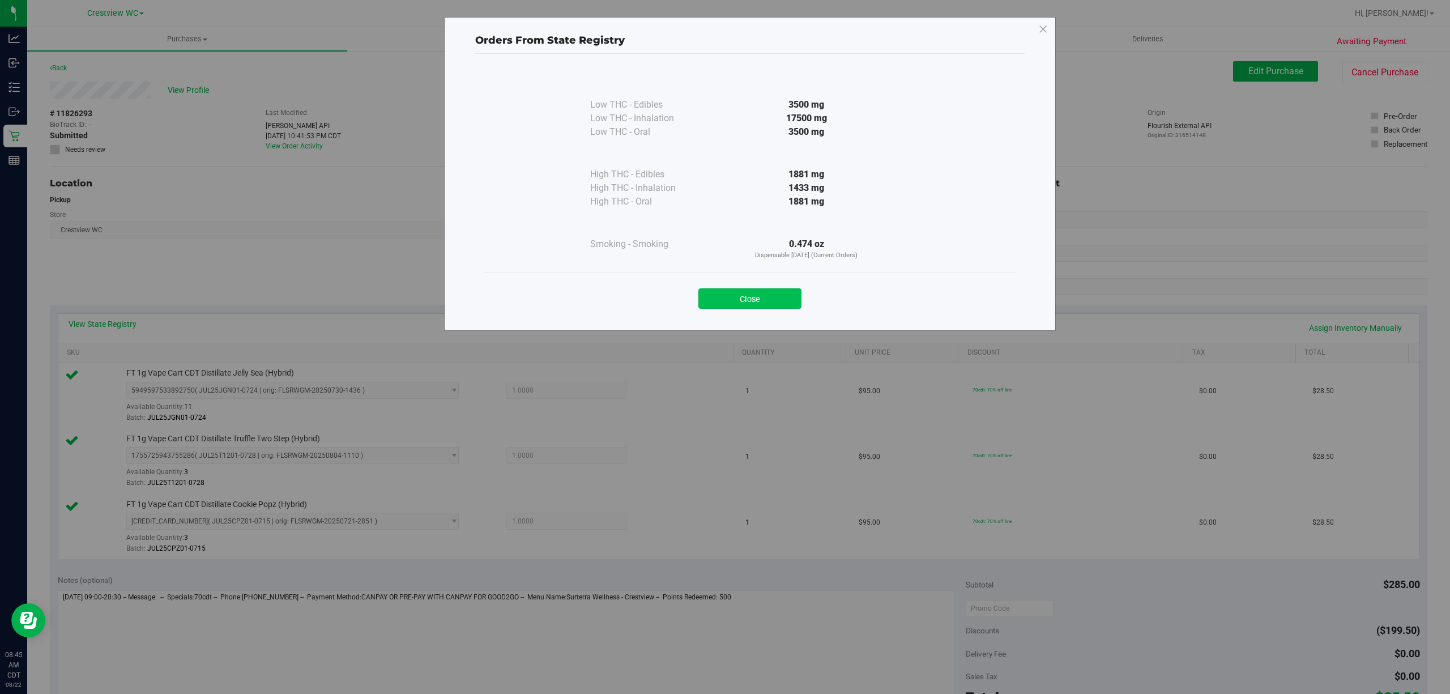
click at [766, 295] on button "Close" at bounding box center [749, 298] width 103 height 20
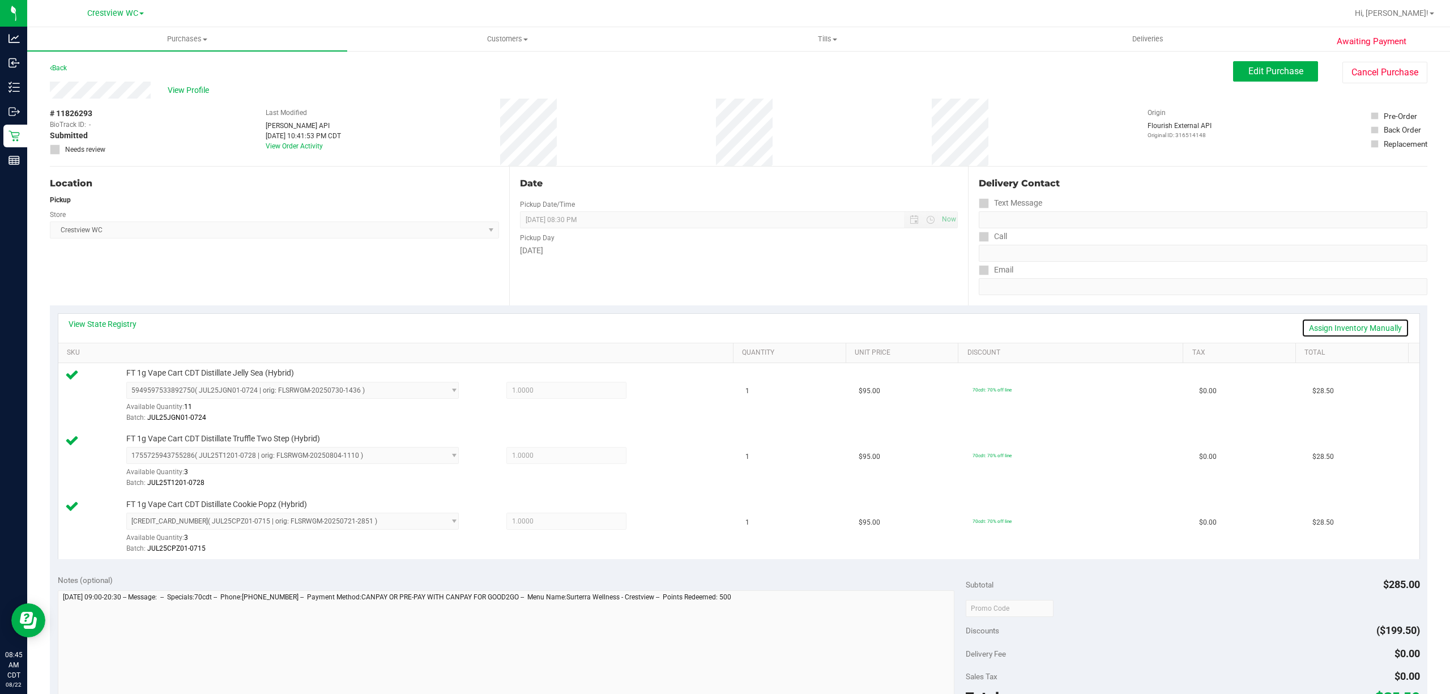
click at [1355, 329] on link "Assign Inventory Manually" at bounding box center [1356, 327] width 108 height 19
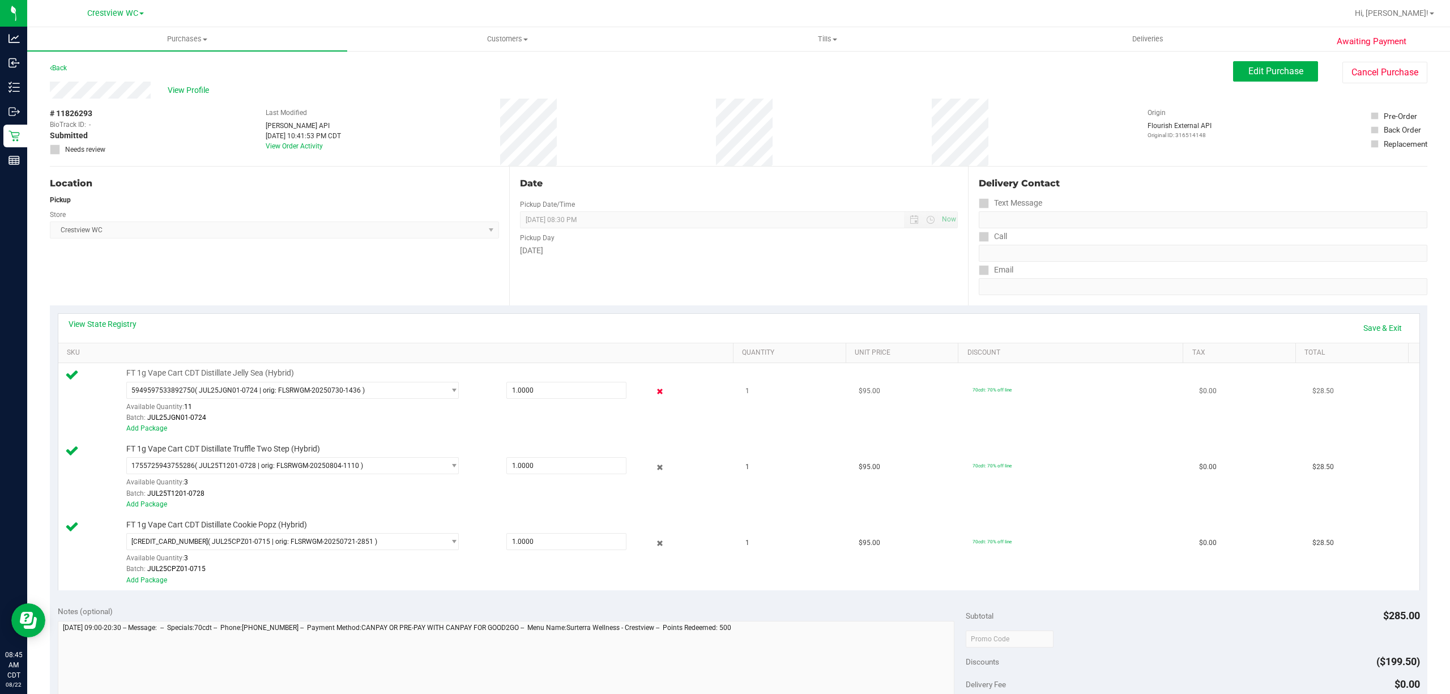
click at [654, 394] on icon at bounding box center [660, 391] width 12 height 13
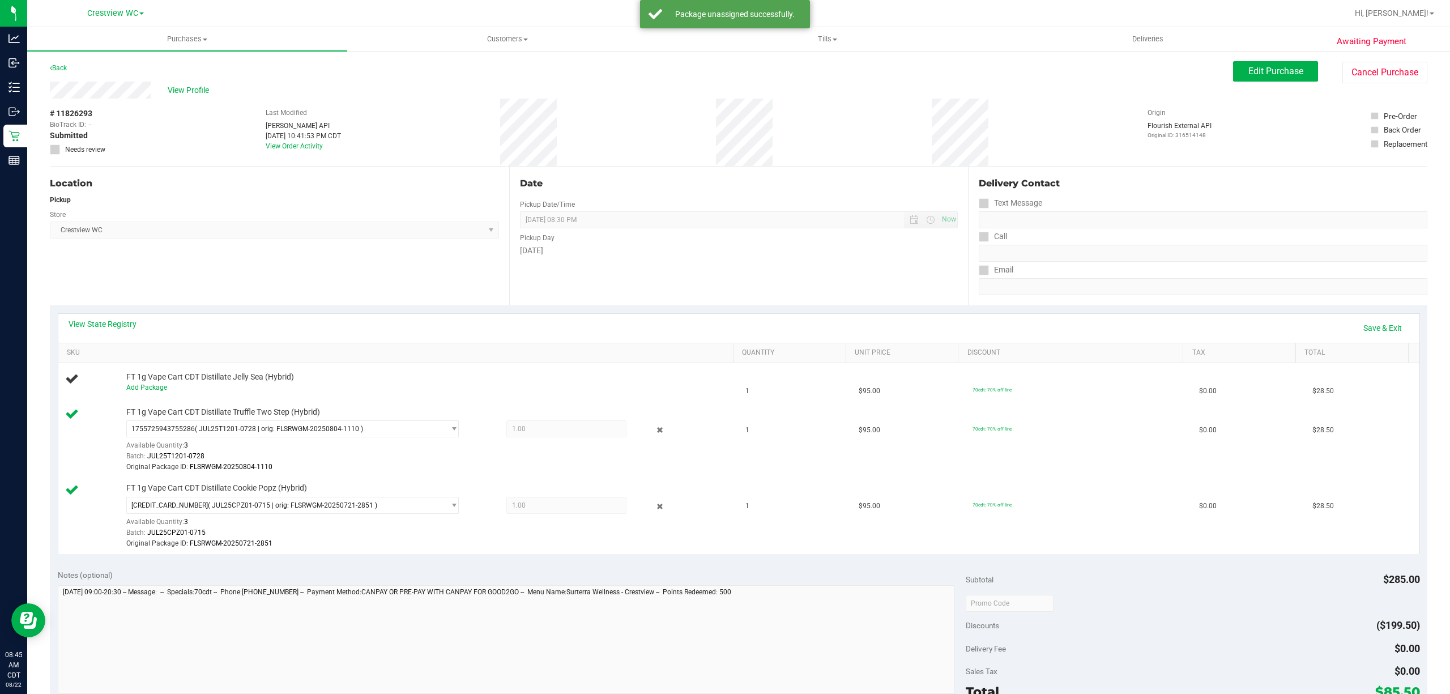
click at [653, 415] on div "FT 1g Vape Cart CDT Distillate Truffle Two Step (Hybrid) 1755725943755286 ( JUL…" at bounding box center [424, 440] width 606 height 67
click at [654, 429] on icon at bounding box center [660, 430] width 12 height 13
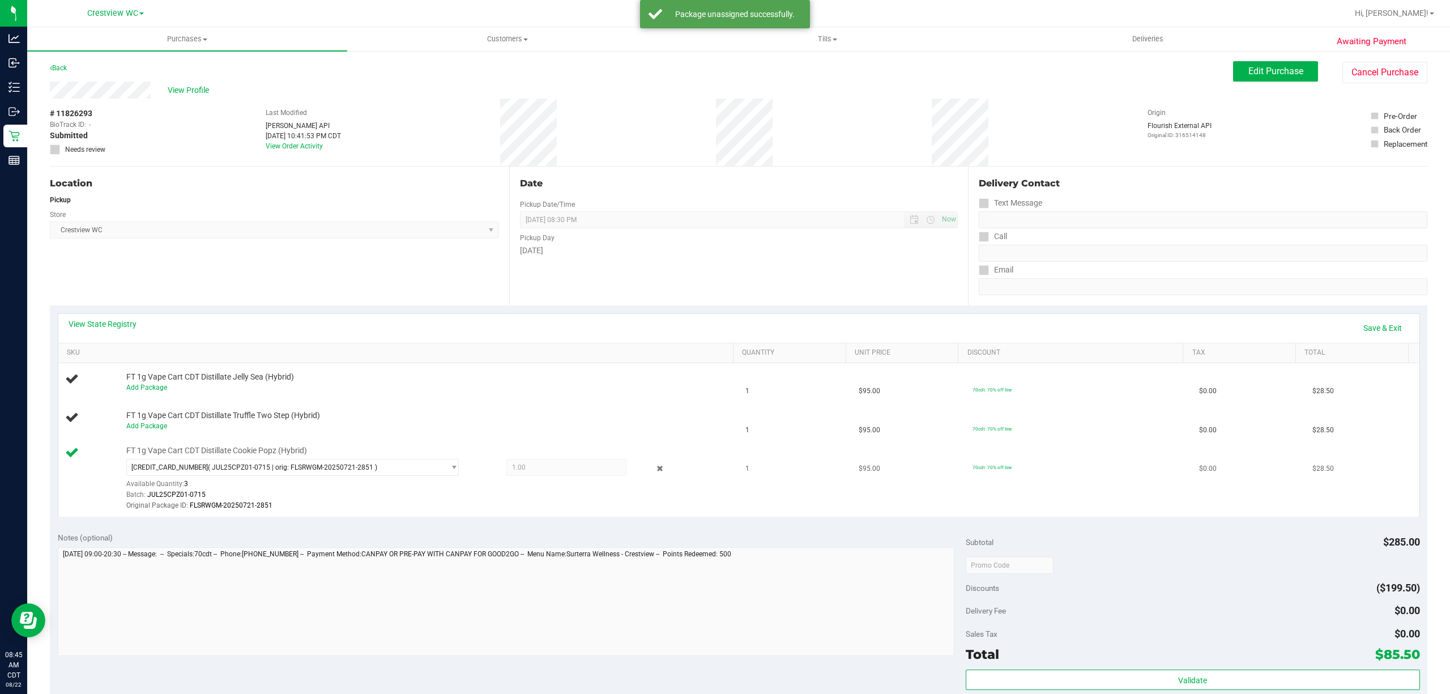
click at [653, 477] on div "5817688323835037 ( JUL25CPZ01-0715 | orig: FLSRWGM-20250721-2851 ) 581768832383…" at bounding box center [426, 485] width 600 height 53
click at [654, 474] on icon at bounding box center [660, 468] width 12 height 13
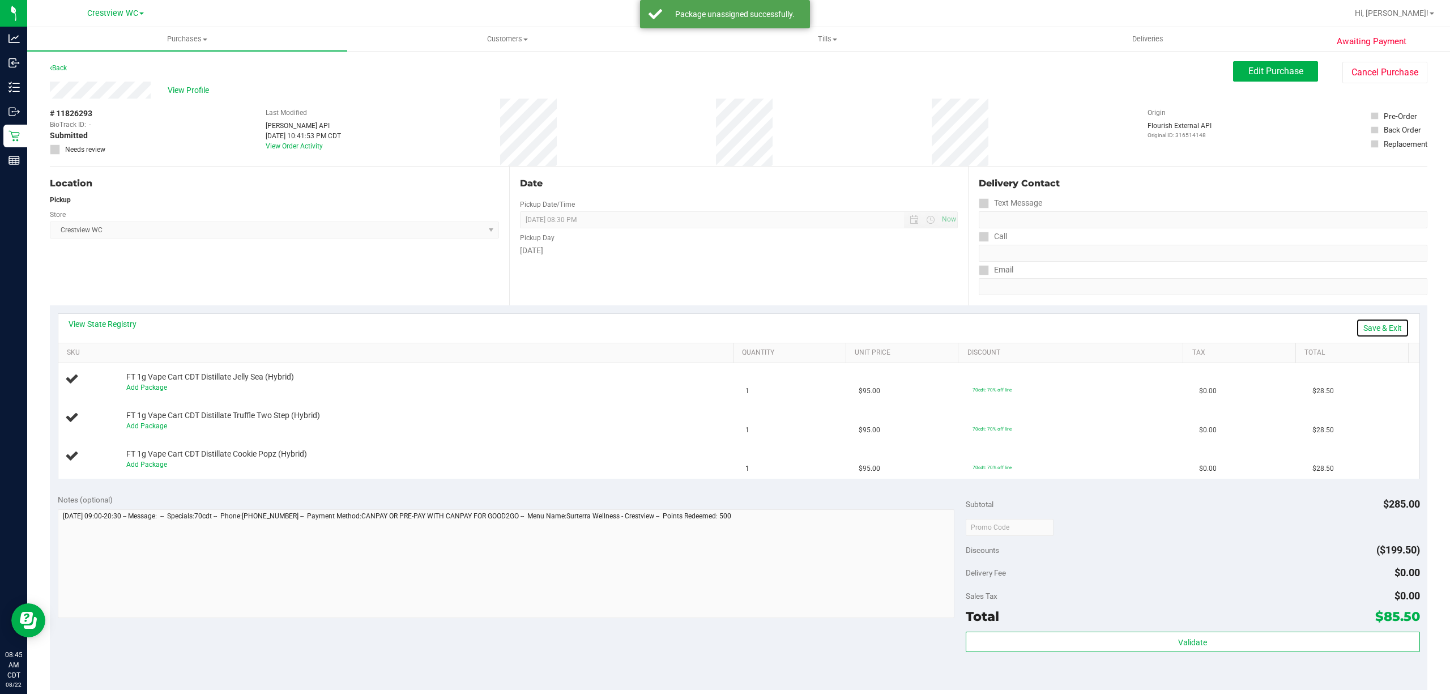
click at [1384, 334] on link "Save & Exit" at bounding box center [1382, 327] width 53 height 19
click at [1281, 77] on button "Edit Purchase" at bounding box center [1275, 71] width 85 height 20
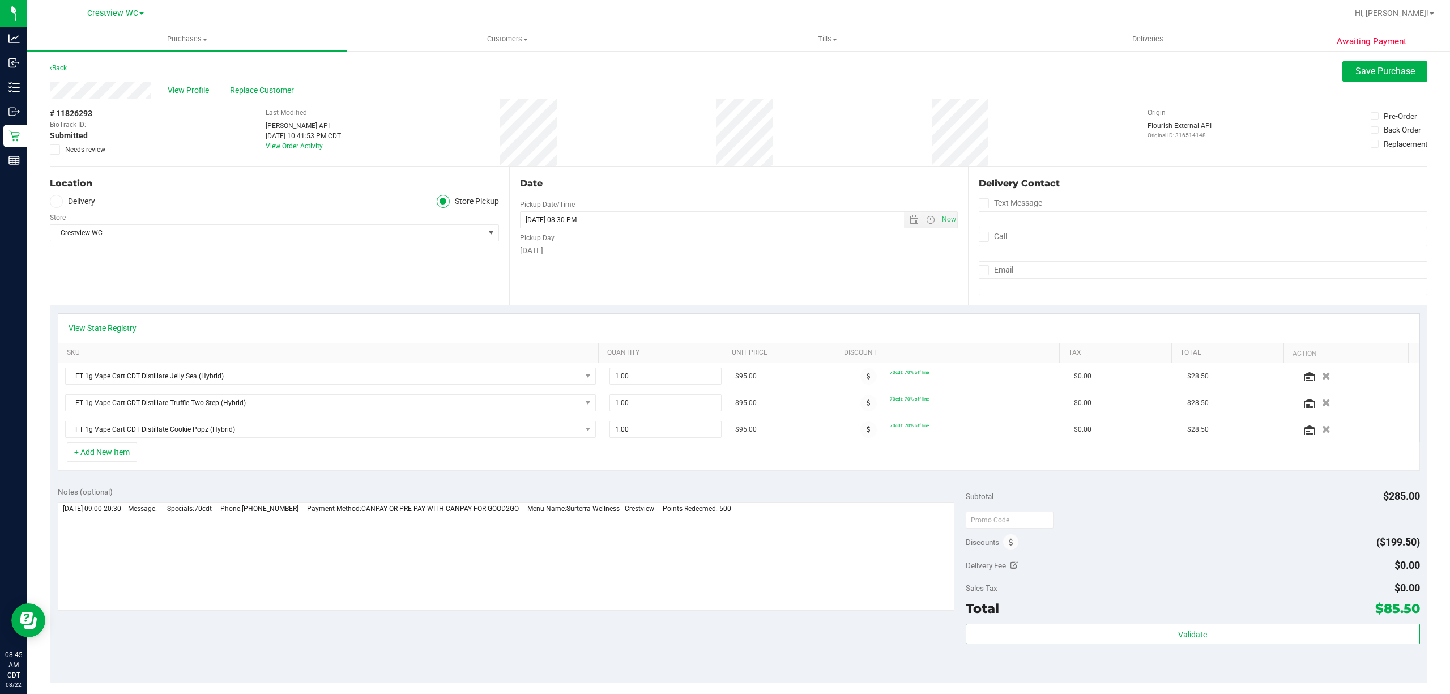
click at [92, 150] on span "Needs review" at bounding box center [85, 149] width 40 height 10
click at [0, 0] on input "Needs review" at bounding box center [0, 0] width 0 height 0
click at [1356, 56] on div "Awaiting Payment Back Save Purchase View Profile Replace Customer # 11826293 Bi…" at bounding box center [738, 509] width 1423 height 919
click at [1361, 70] on span "Save Purchase" at bounding box center [1385, 71] width 59 height 11
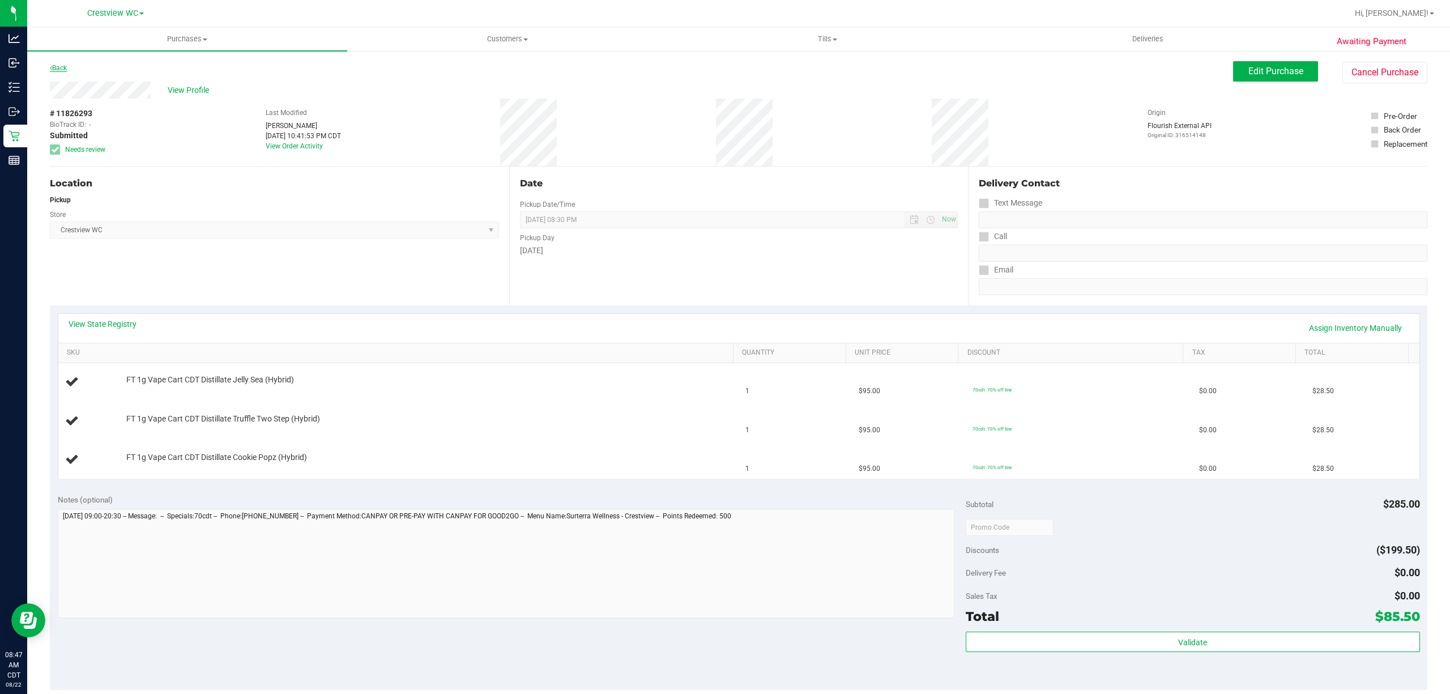
click at [63, 66] on link "Back" at bounding box center [58, 68] width 17 height 8
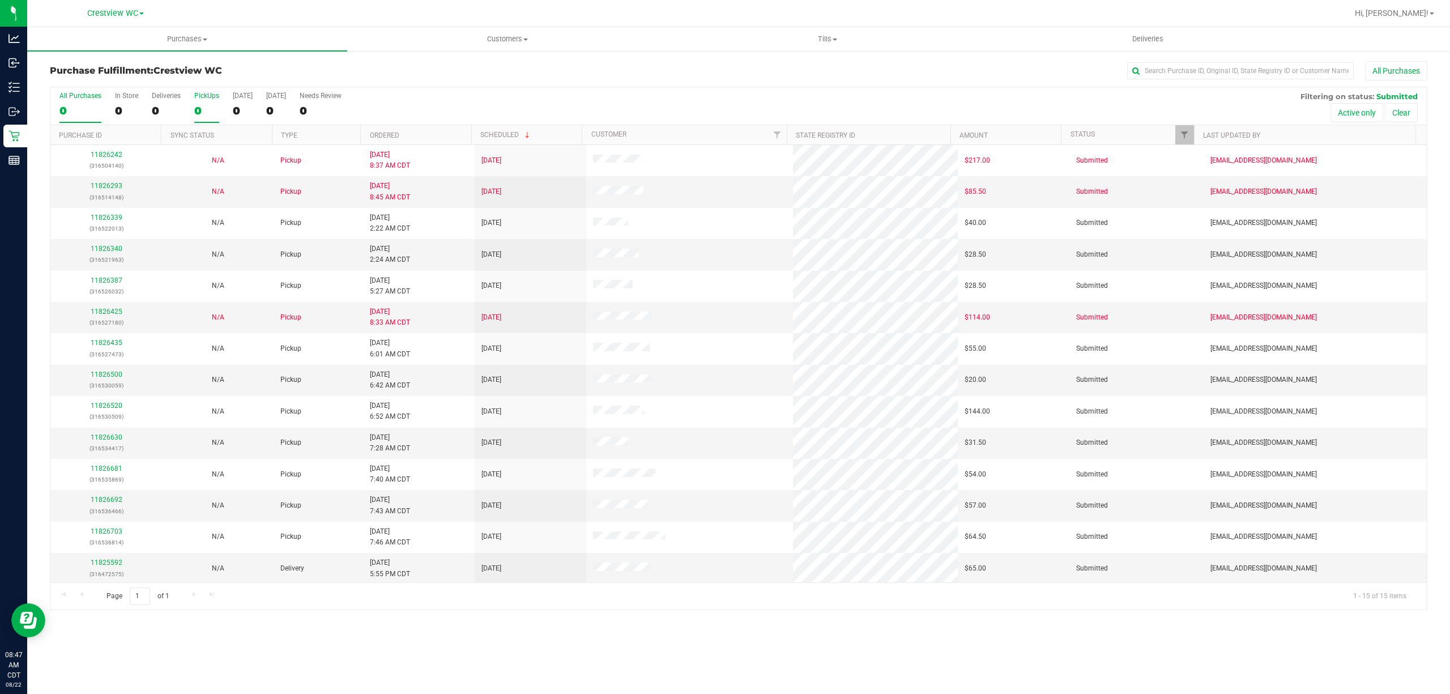
click at [206, 108] on div "0" at bounding box center [206, 110] width 25 height 13
click at [0, 0] on input "PickUps 0" at bounding box center [0, 0] width 0 height 0
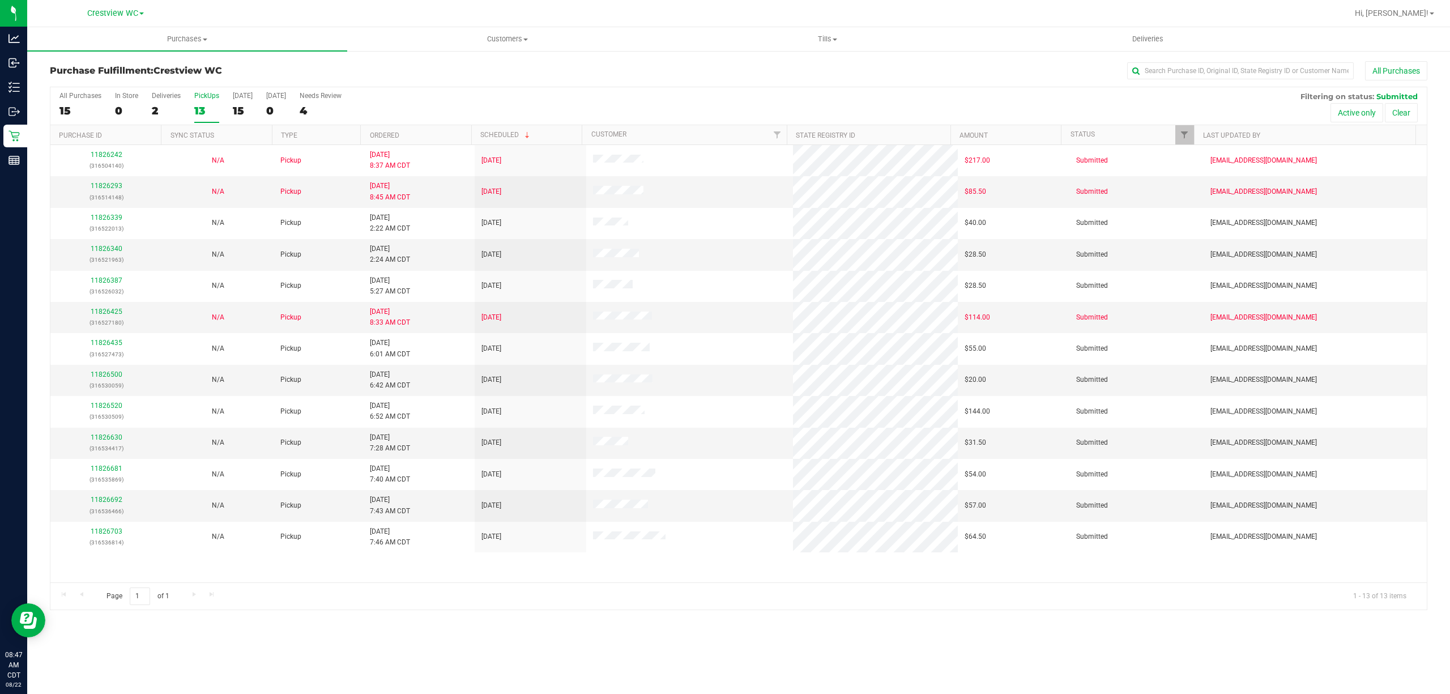
click at [410, 137] on th "Ordered" at bounding box center [415, 135] width 110 height 20
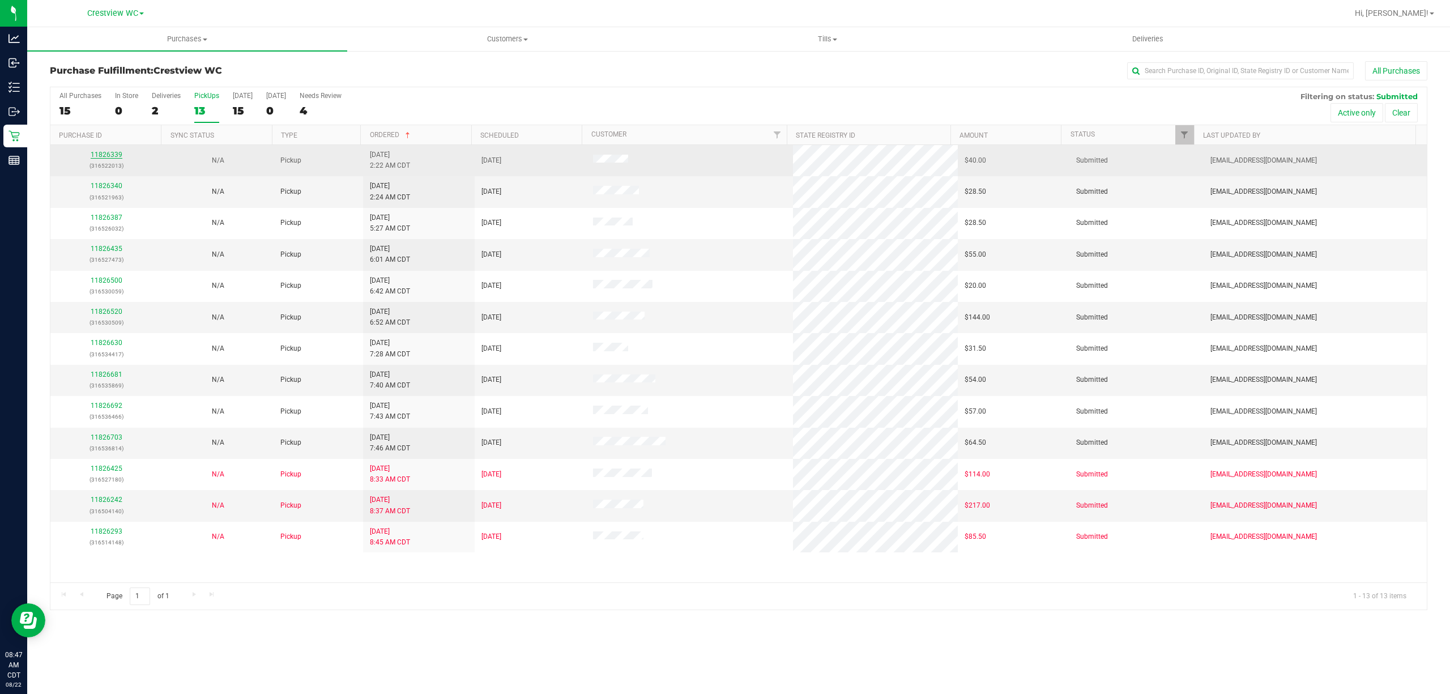
click at [110, 157] on link "11826339" at bounding box center [107, 155] width 32 height 8
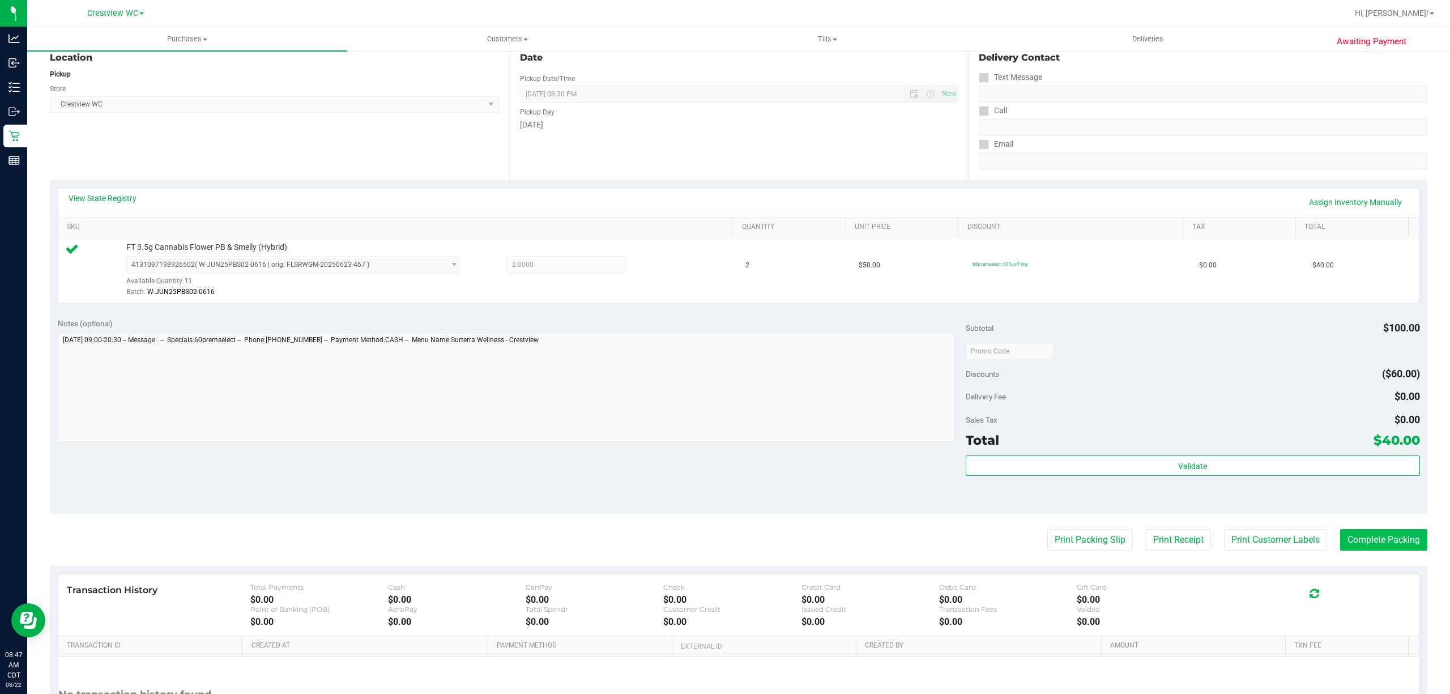
scroll to position [234, 0]
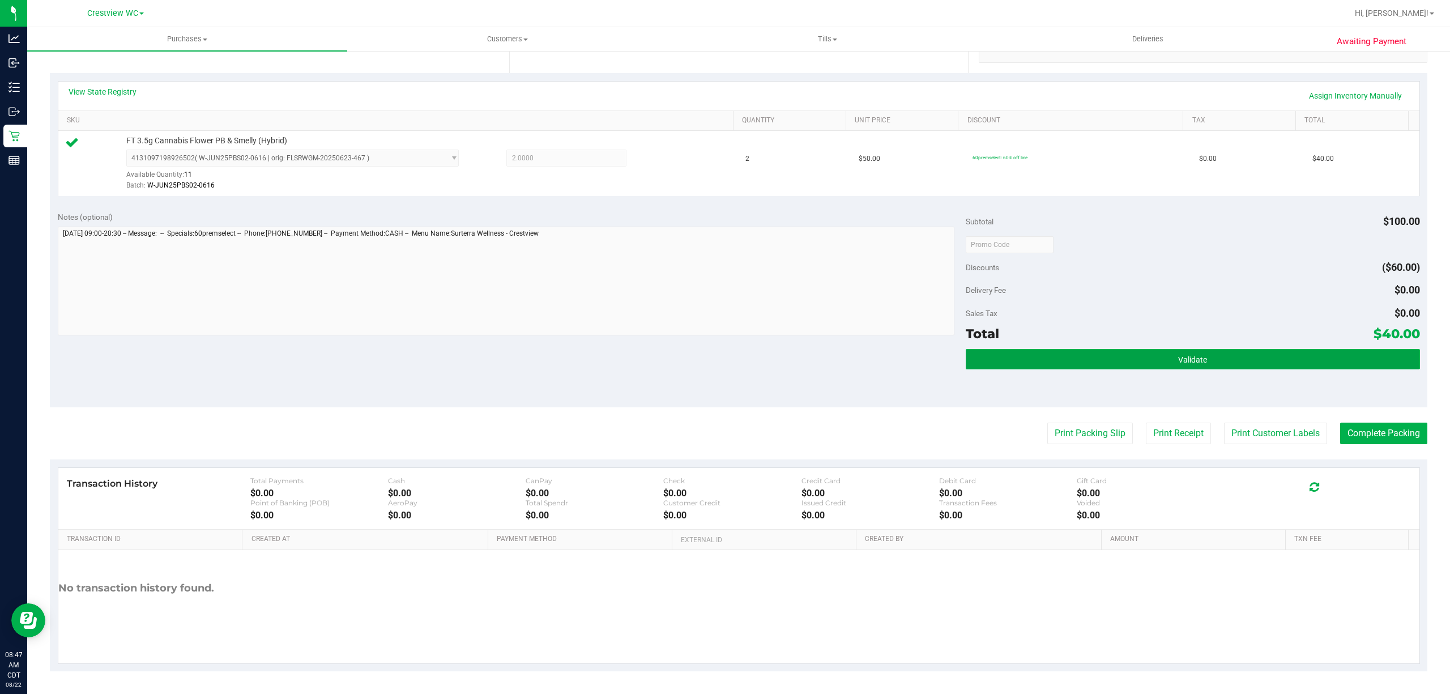
drag, startPoint x: 1347, startPoint y: 367, endPoint x: 1340, endPoint y: 361, distance: 8.8
click at [1347, 365] on button "Validate" at bounding box center [1193, 359] width 454 height 20
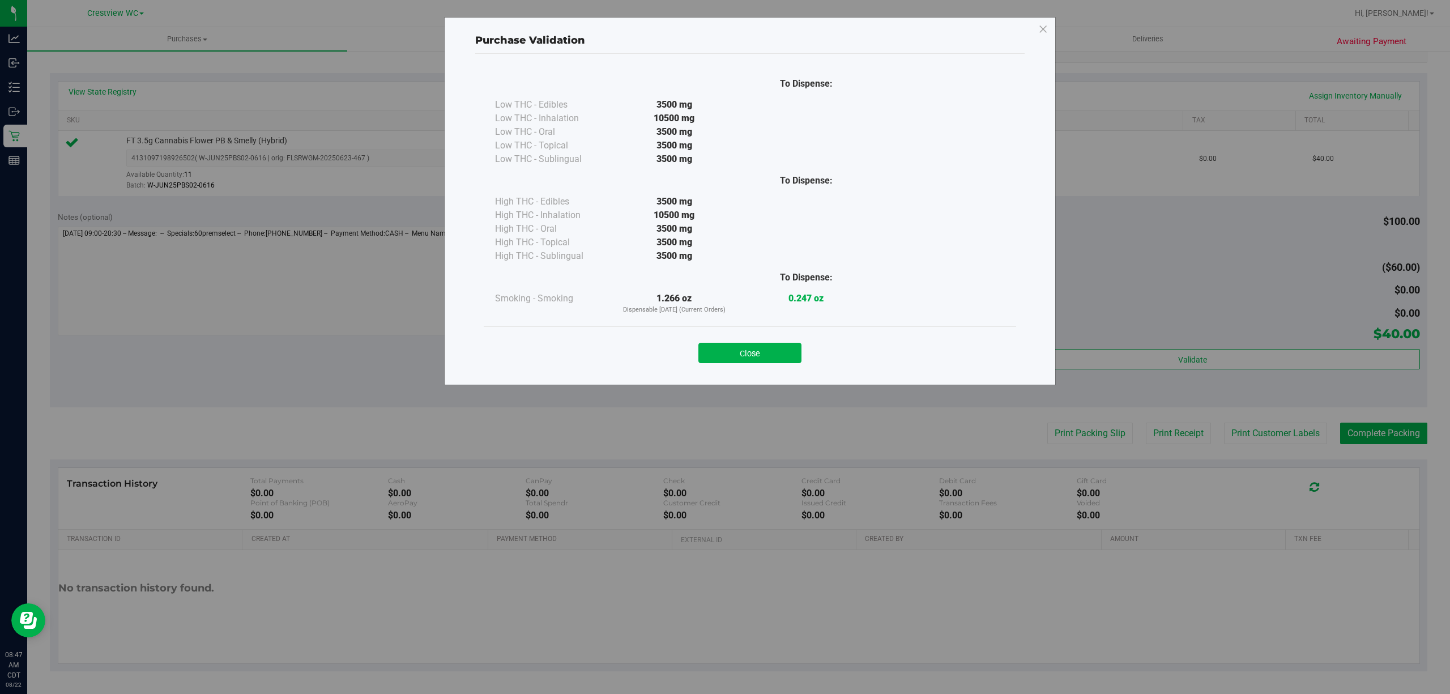
click at [798, 355] on button "Close" at bounding box center [749, 353] width 103 height 20
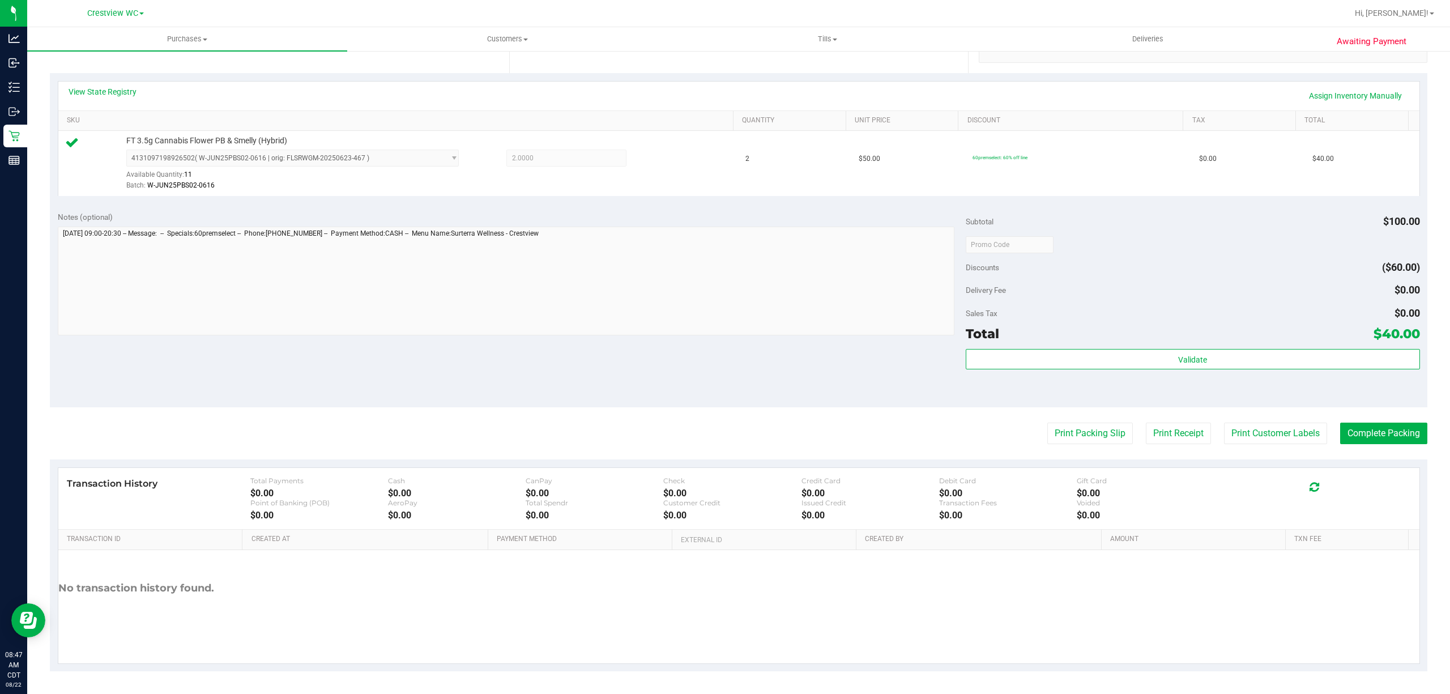
click at [1091, 419] on purchase-details "Back Edit Purchase Cancel Purchase View Profile # 11826339 BioTrack ID: - Submi…" at bounding box center [739, 250] width 1378 height 842
click at [1086, 426] on button "Print Packing Slip" at bounding box center [1090, 434] width 86 height 22
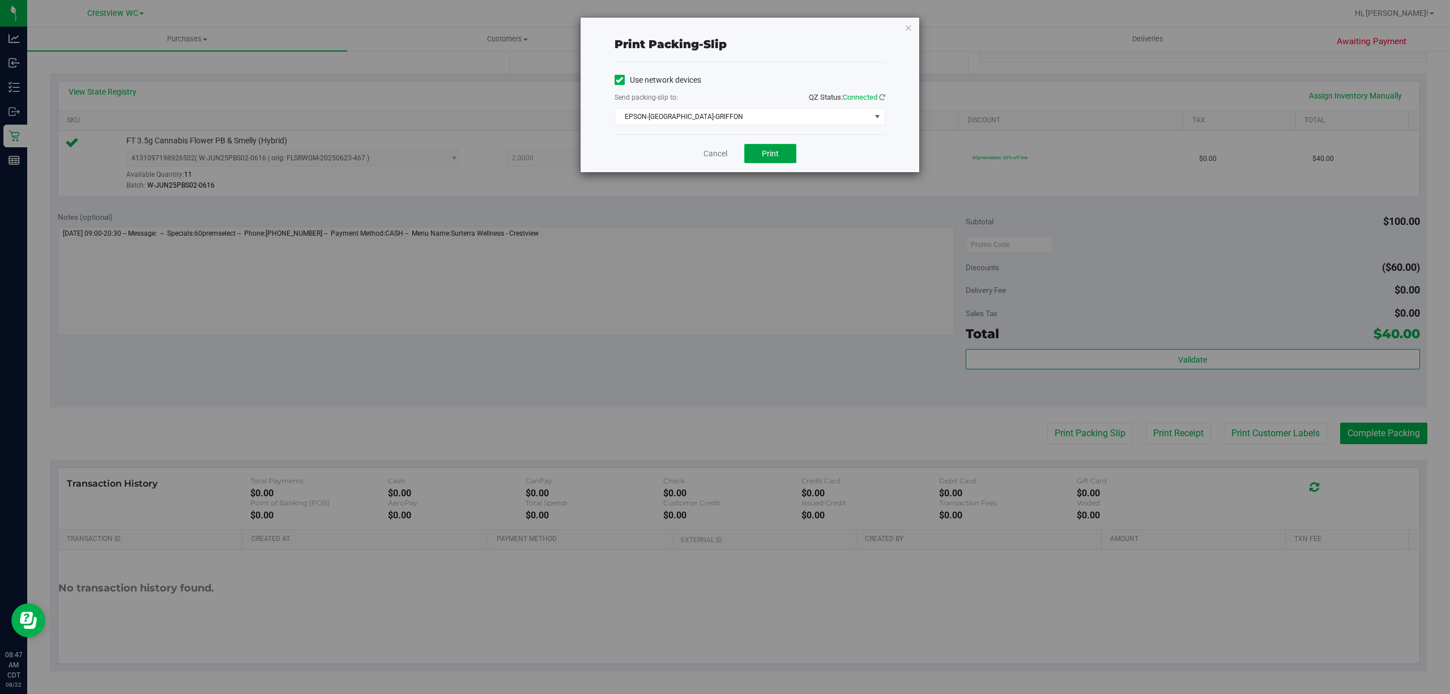
click at [785, 162] on button "Print" at bounding box center [770, 153] width 52 height 19
click at [706, 155] on link "Cancel" at bounding box center [716, 154] width 24 height 12
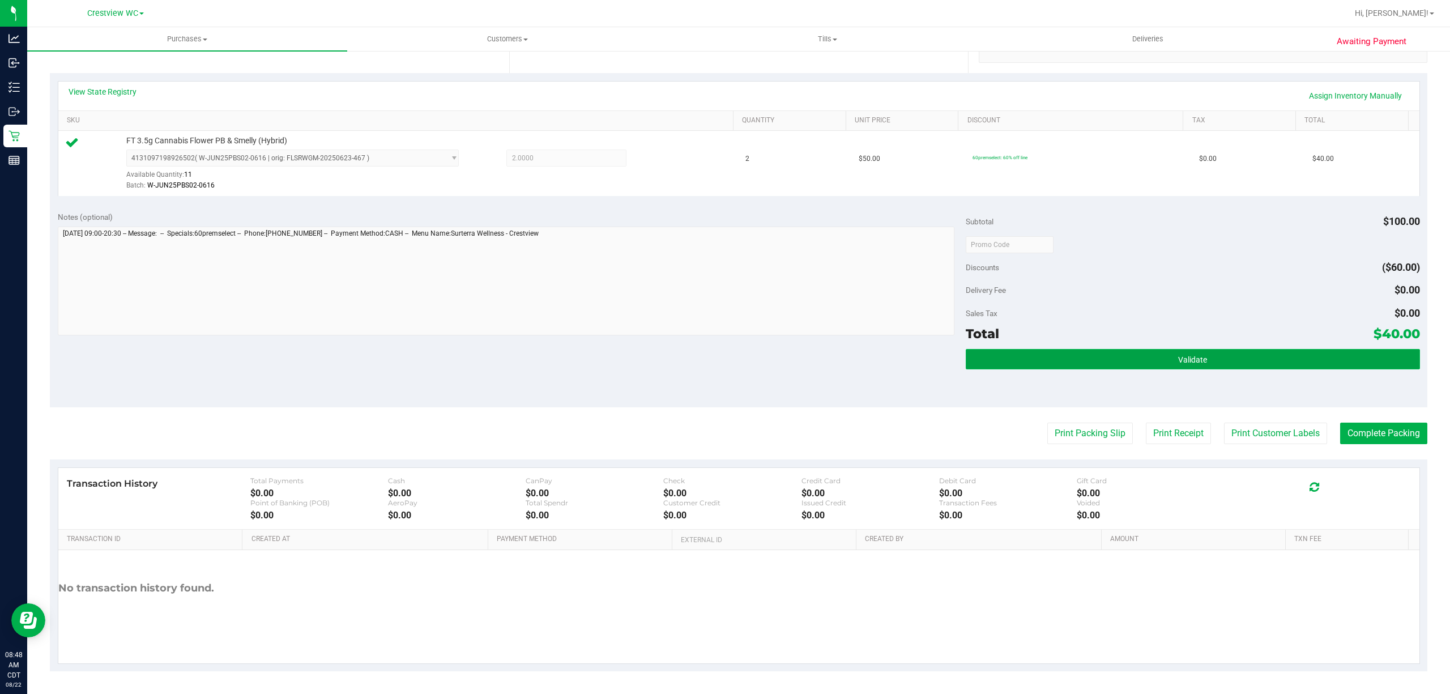
click at [1117, 350] on button "Validate" at bounding box center [1193, 359] width 454 height 20
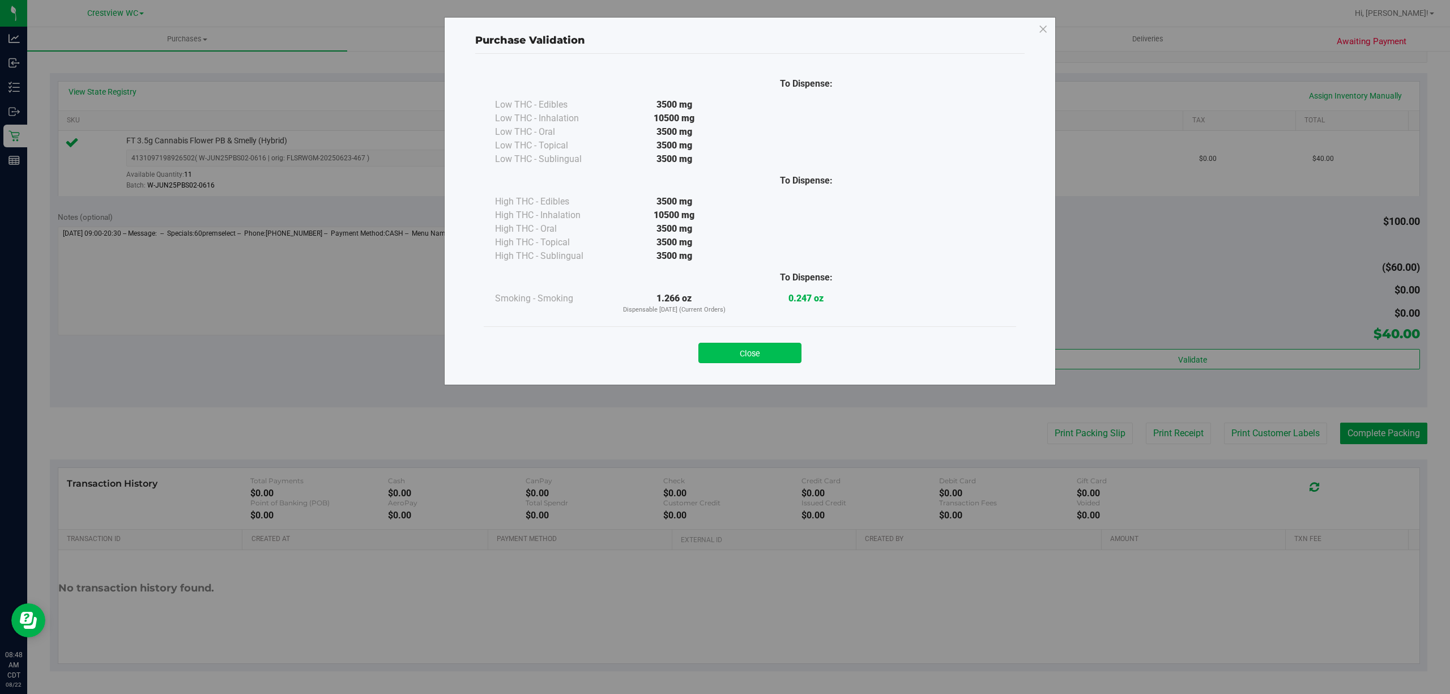
click at [793, 351] on button "Close" at bounding box center [749, 353] width 103 height 20
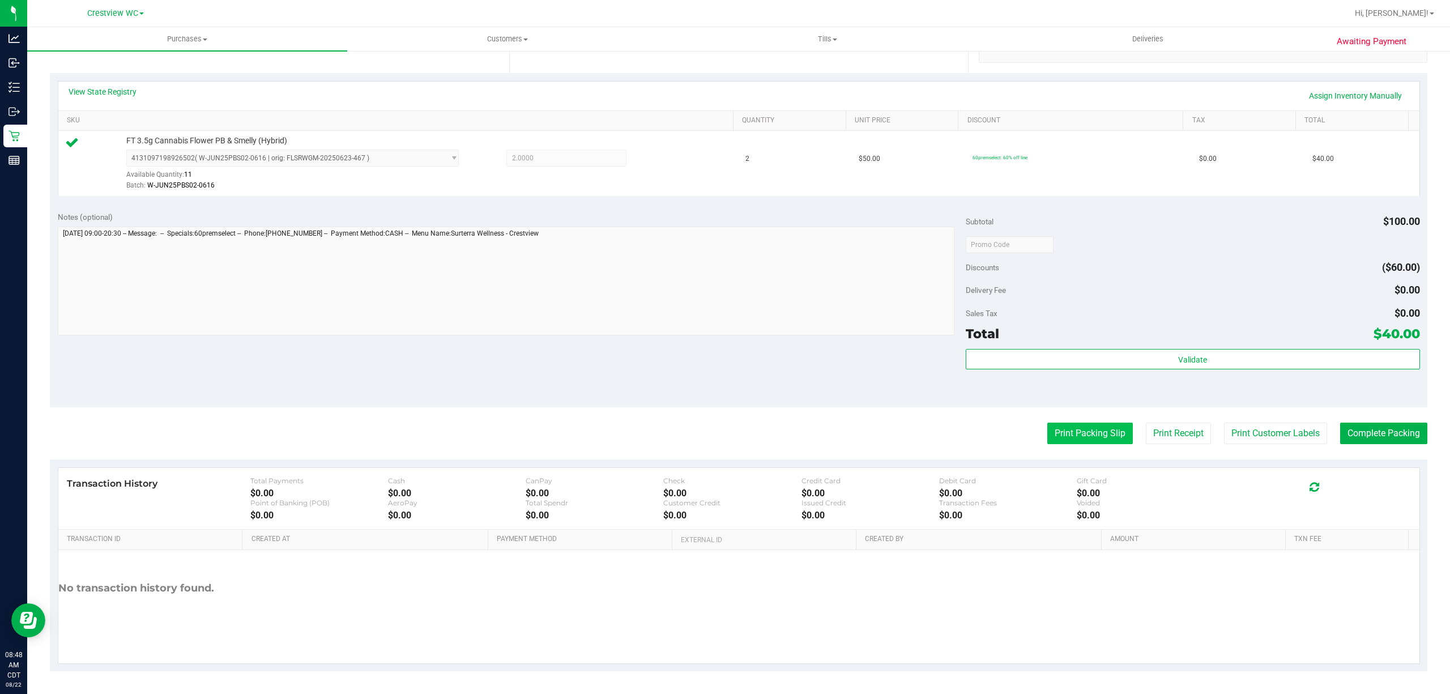
click at [1048, 427] on button "Print Packing Slip" at bounding box center [1090, 434] width 86 height 22
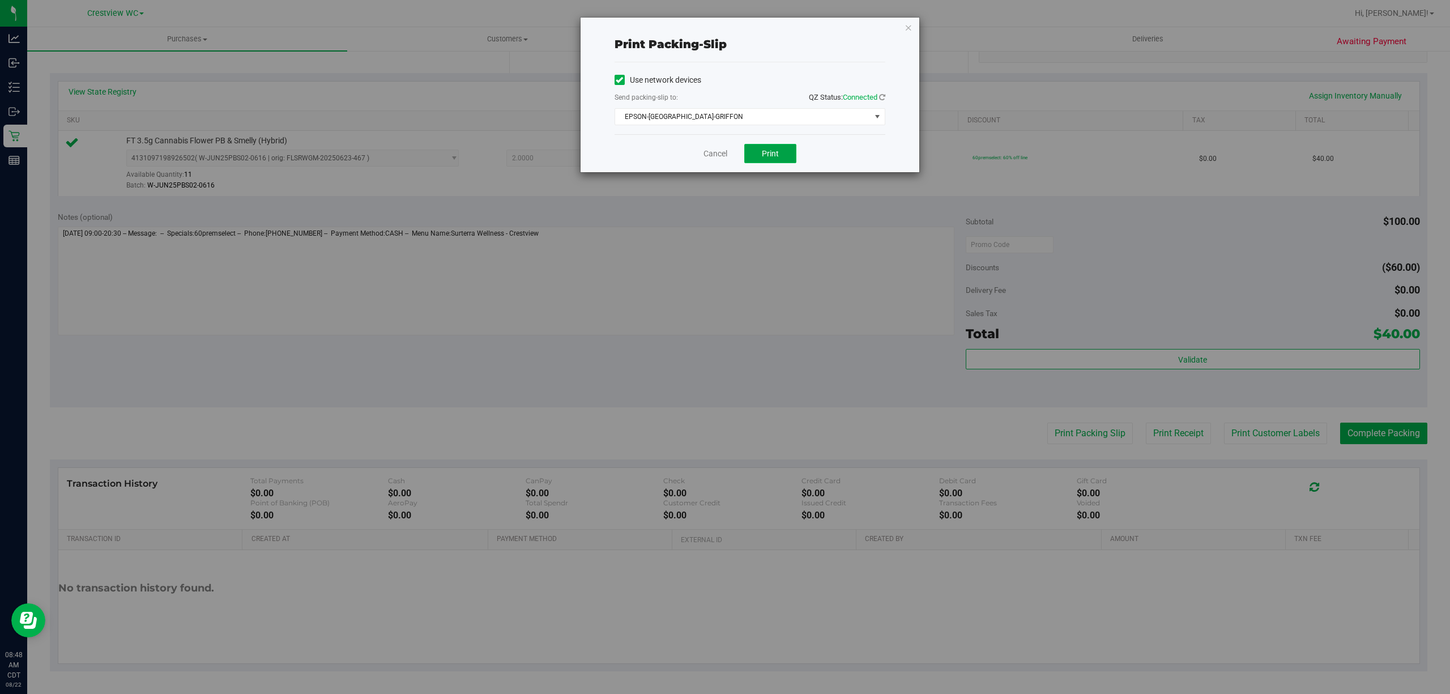
click at [772, 148] on button "Print" at bounding box center [770, 153] width 52 height 19
click at [719, 156] on link "Cancel" at bounding box center [716, 154] width 24 height 12
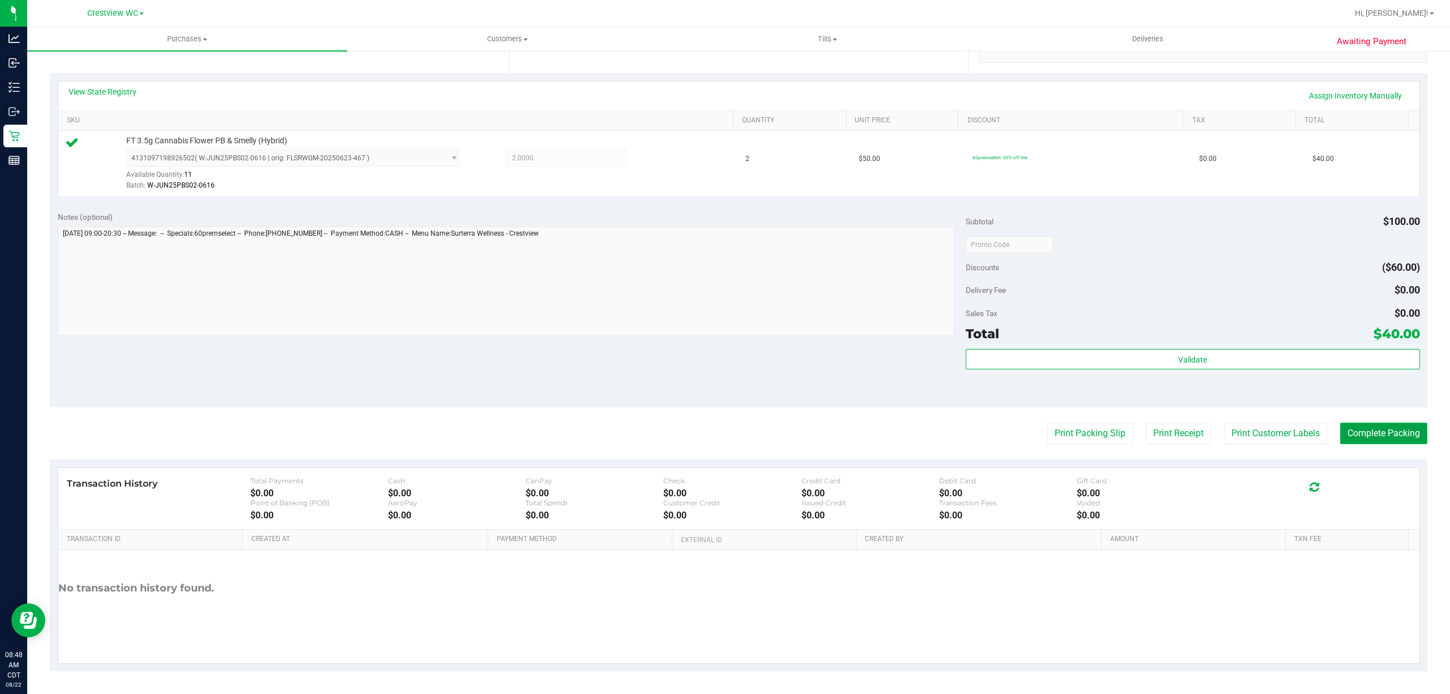
click at [1340, 431] on button "Complete Packing" at bounding box center [1383, 434] width 87 height 22
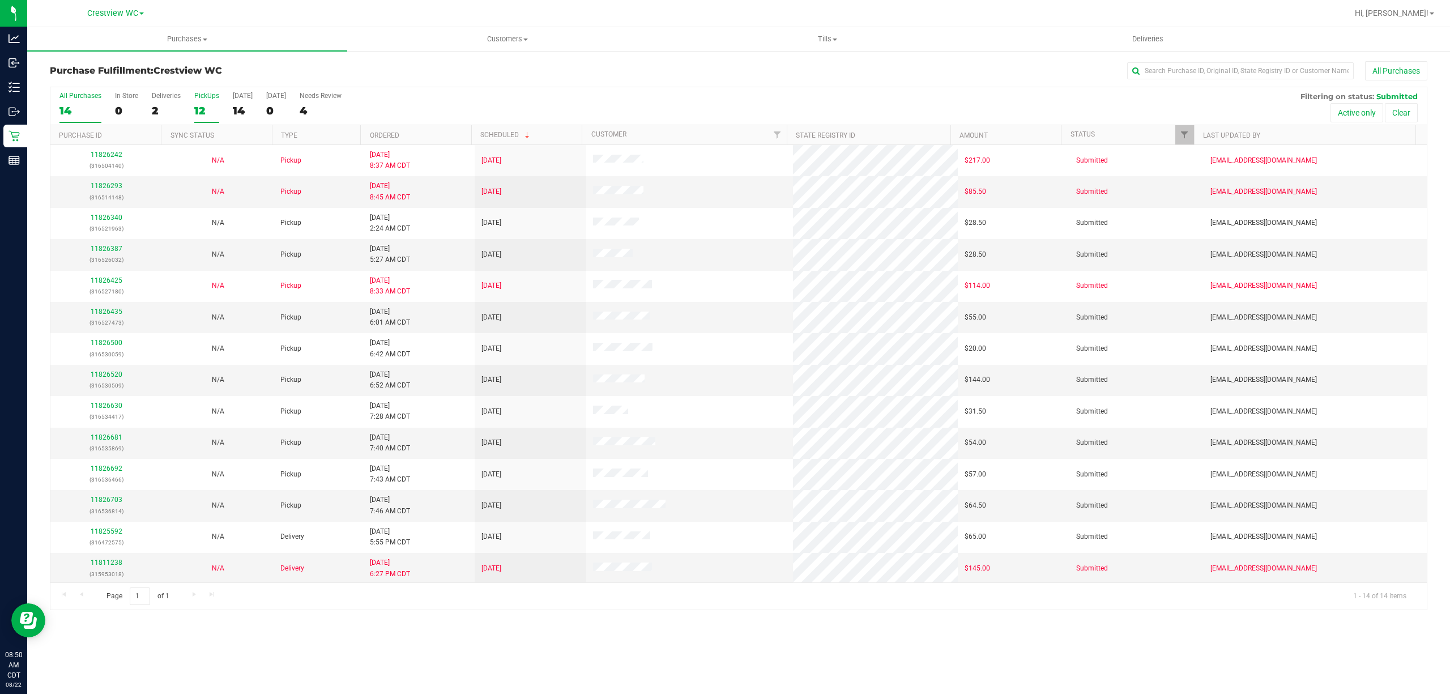
click at [203, 101] on label "PickUps 12" at bounding box center [206, 107] width 25 height 31
click at [0, 0] on input "PickUps 12" at bounding box center [0, 0] width 0 height 0
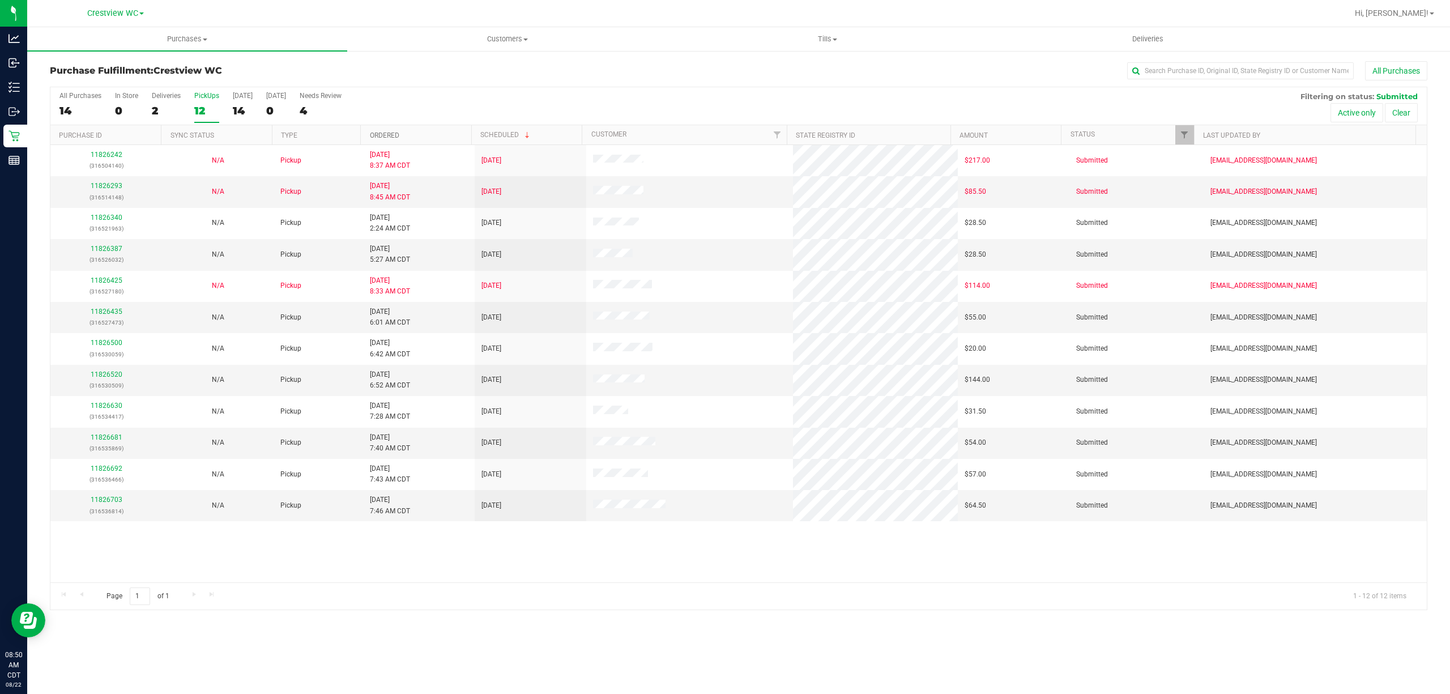
click at [380, 131] on link "Ordered" at bounding box center [384, 135] width 29 height 8
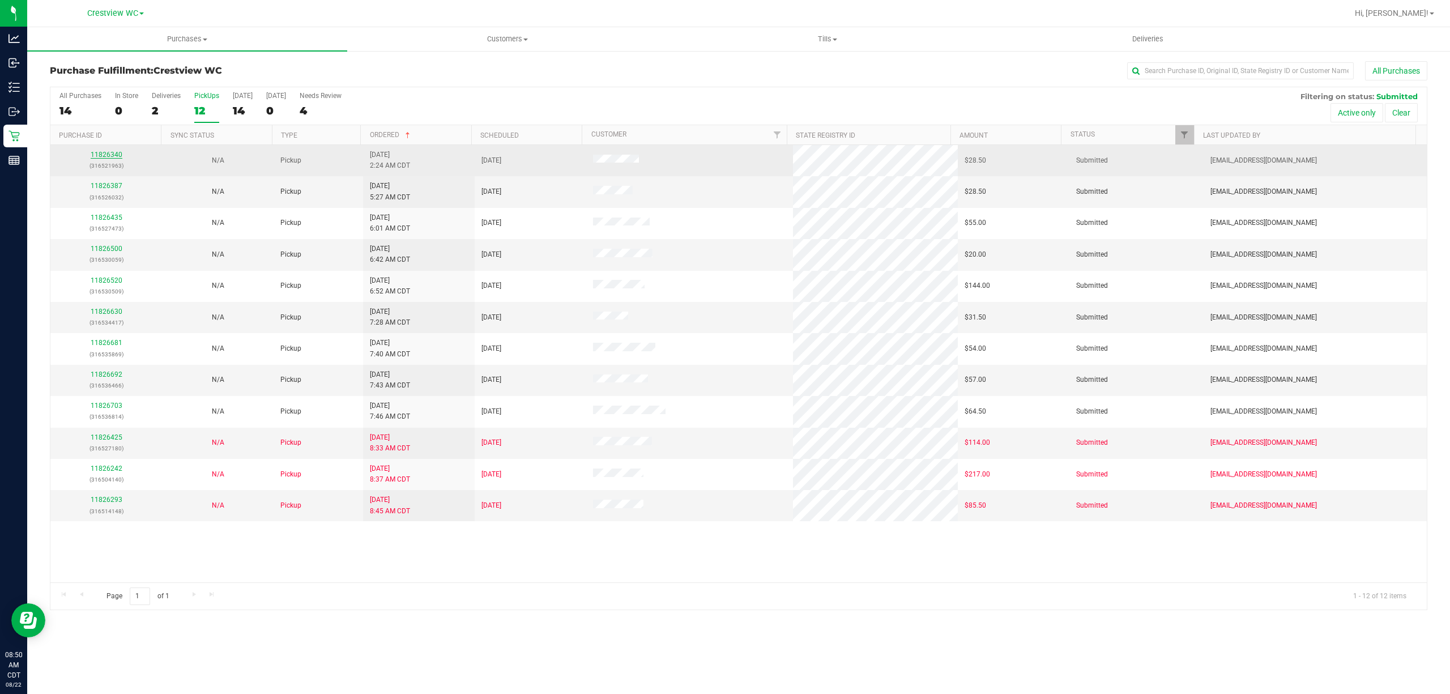
click at [91, 153] on link "11826340" at bounding box center [107, 155] width 32 height 8
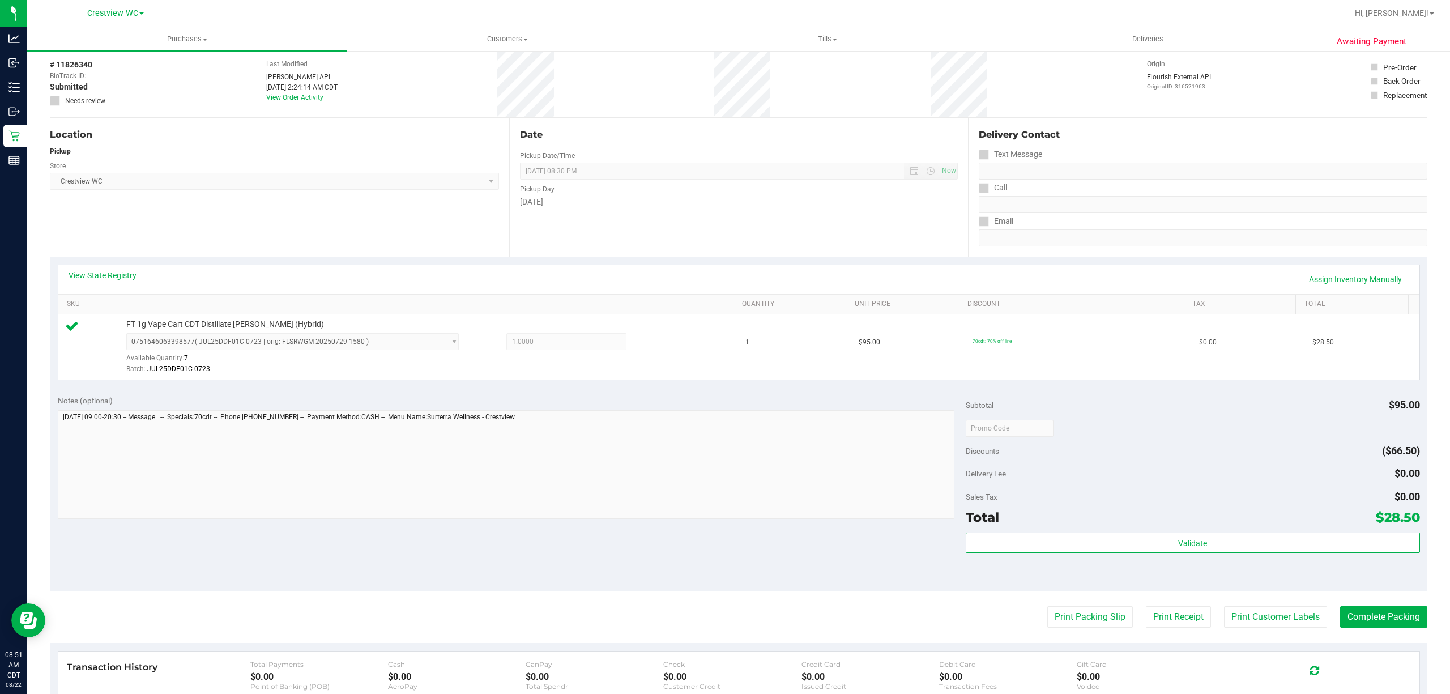
scroll to position [75, 0]
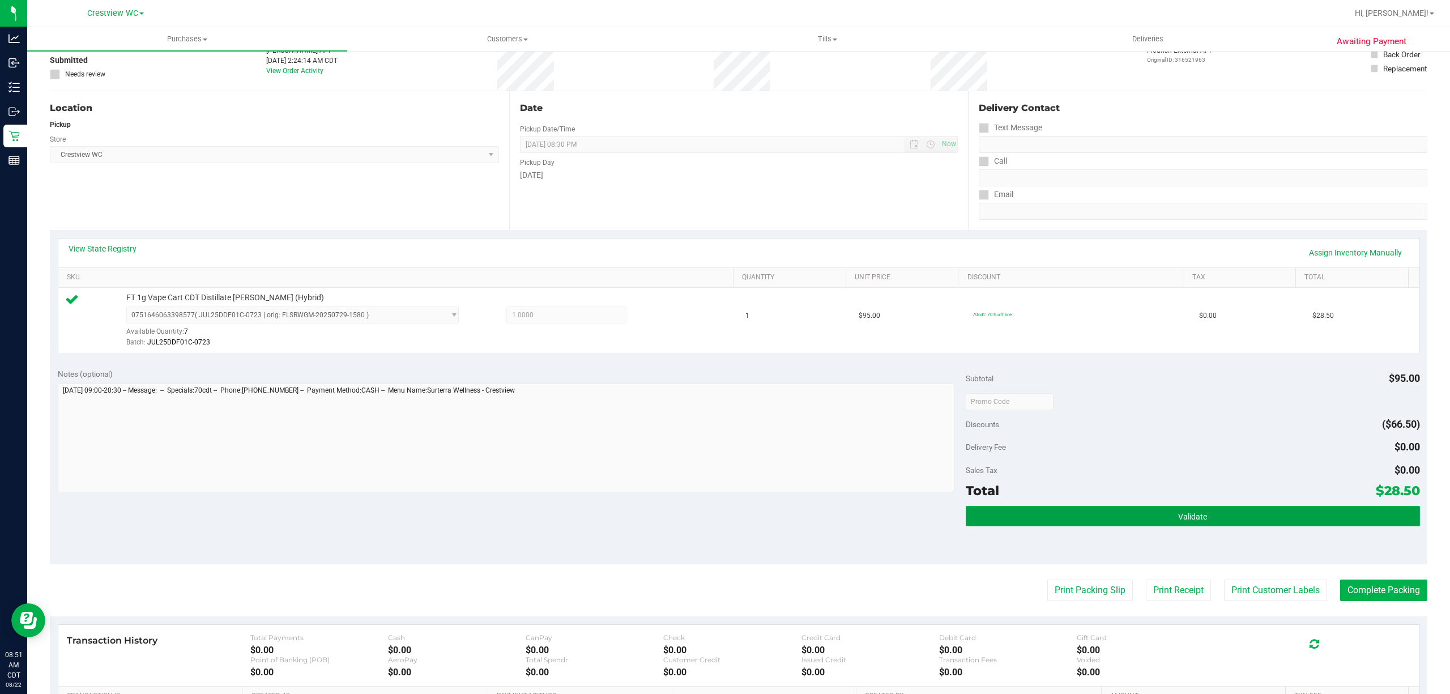
click at [1173, 506] on button "Validate" at bounding box center [1193, 516] width 454 height 20
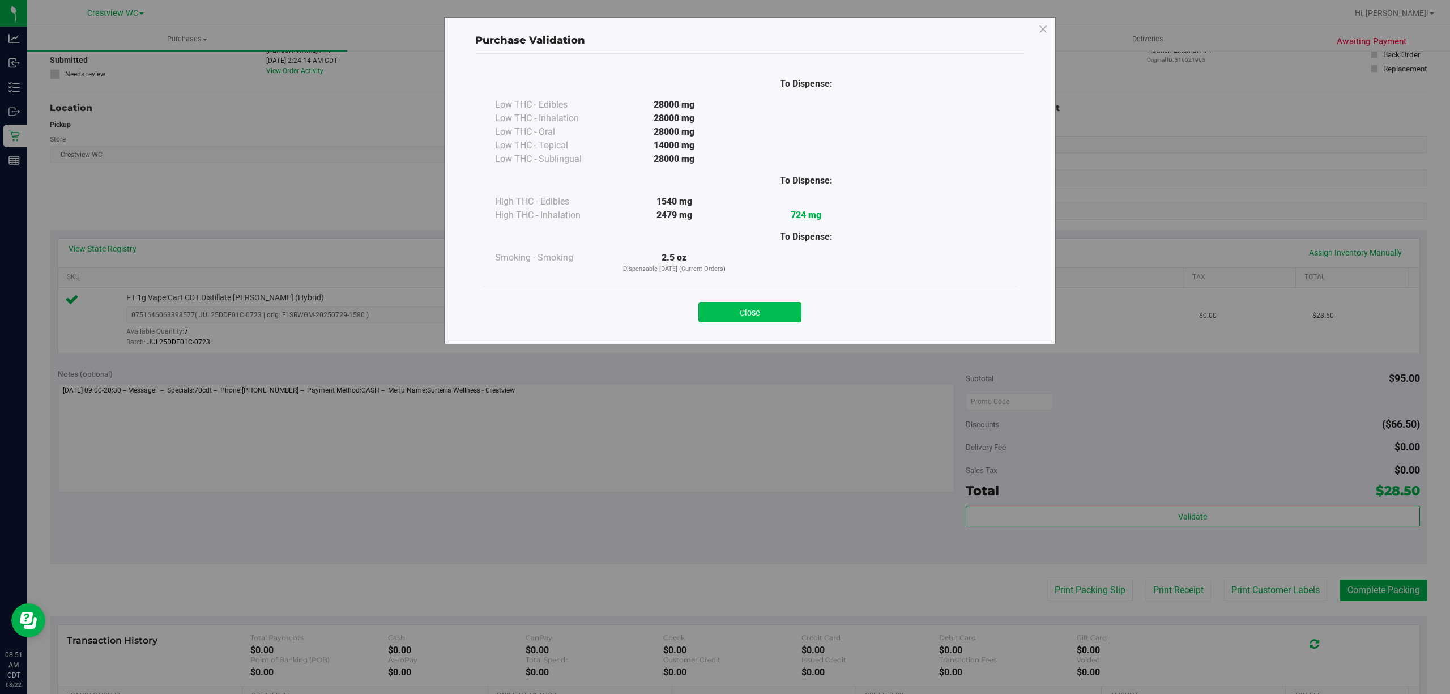
click at [782, 316] on button "Close" at bounding box center [749, 312] width 103 height 20
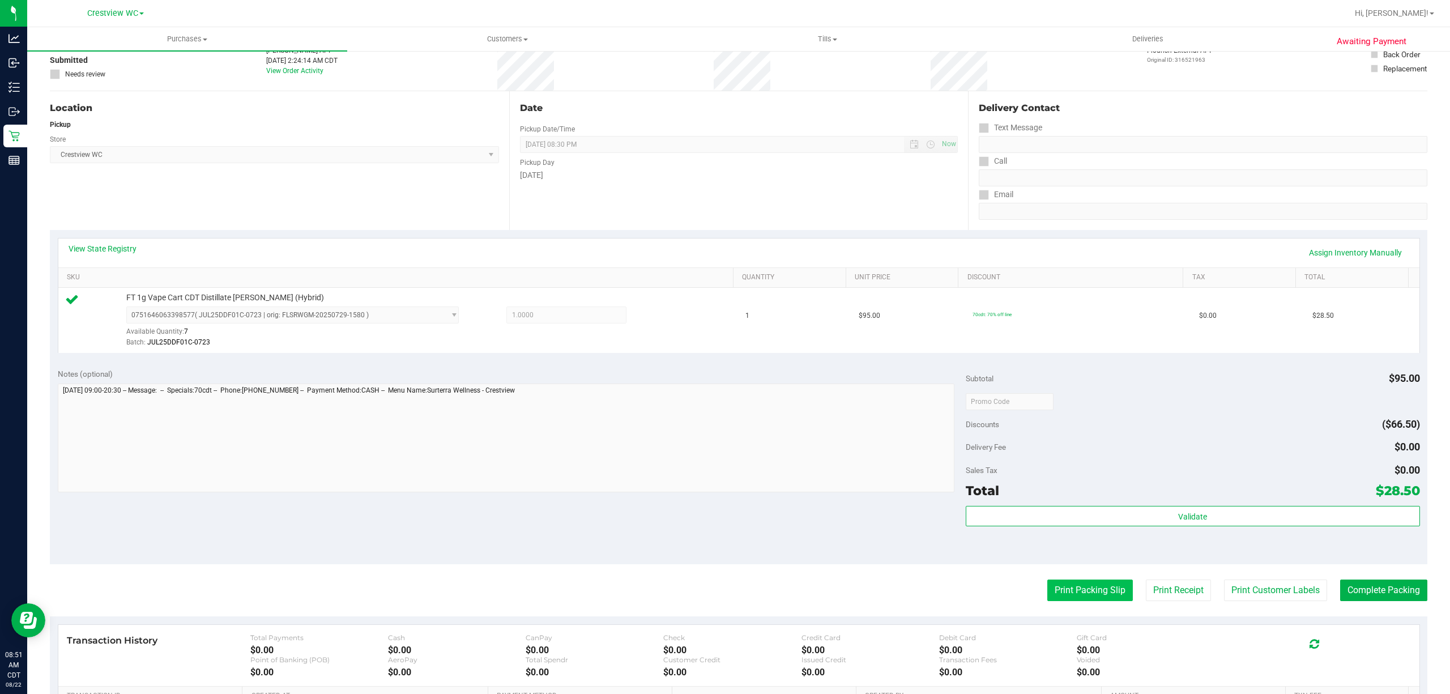
click at [1093, 590] on button "Print Packing Slip" at bounding box center [1090, 591] width 86 height 22
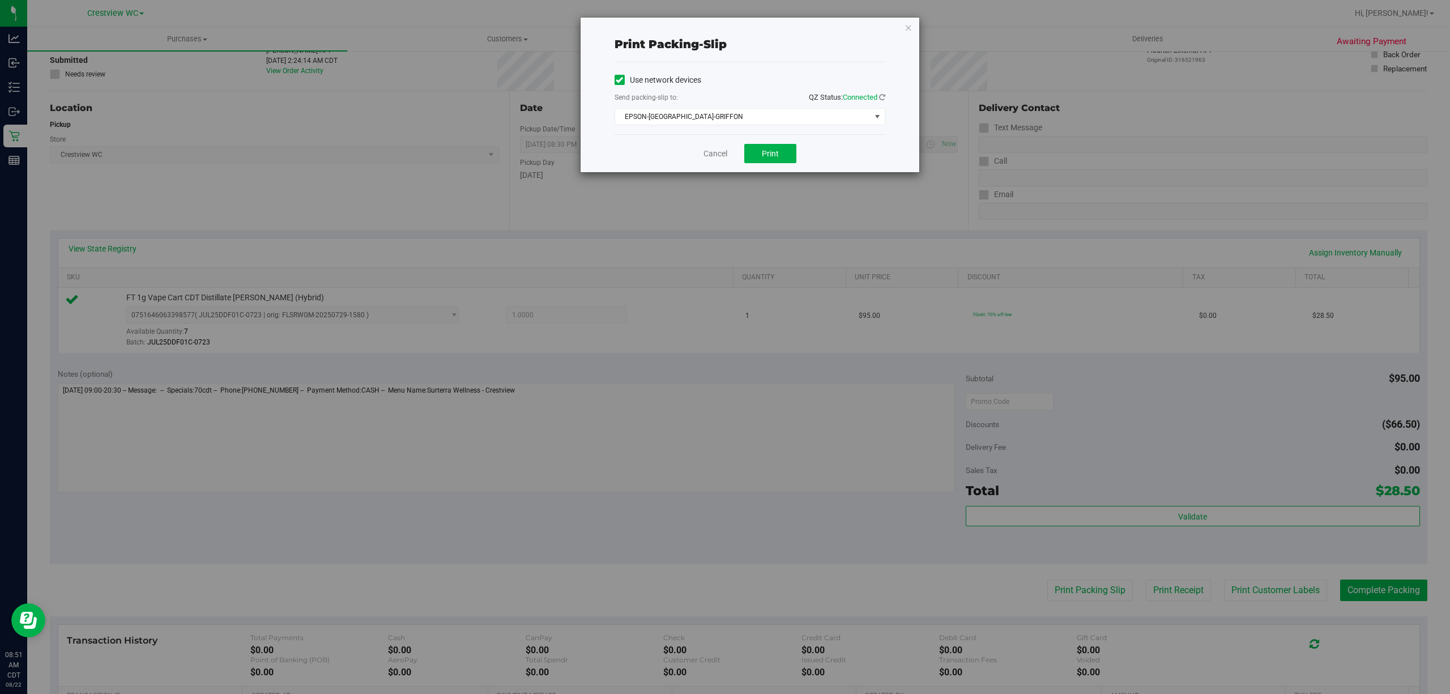
click at [796, 159] on div "Cancel Print" at bounding box center [750, 153] width 271 height 38
click at [789, 155] on button "Print" at bounding box center [770, 153] width 52 height 19
click at [705, 157] on link "Cancel" at bounding box center [716, 154] width 24 height 12
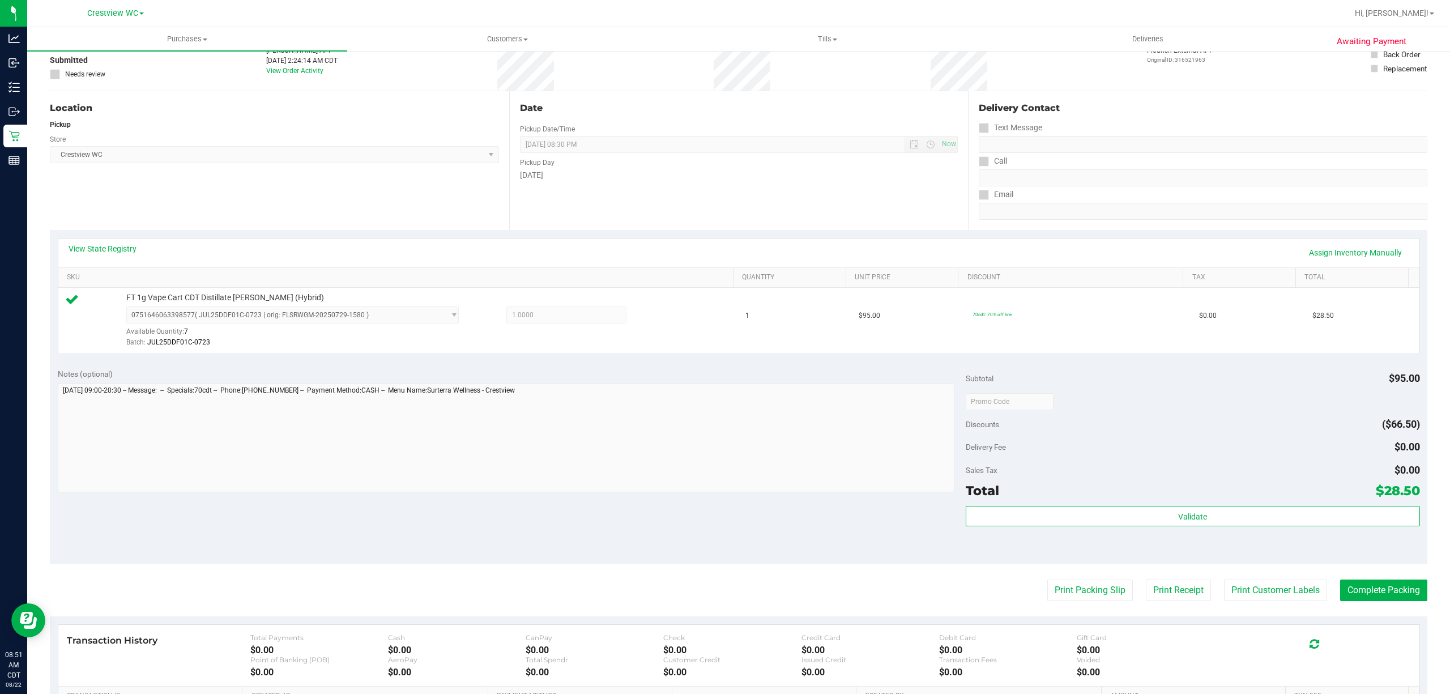
click at [1437, 603] on div "Awaiting Payment Back Edit Purchase Cancel Purchase View Profile # 11826340 Bio…" at bounding box center [738, 413] width 1423 height 876
click at [1395, 590] on button "Complete Packing" at bounding box center [1383, 591] width 87 height 22
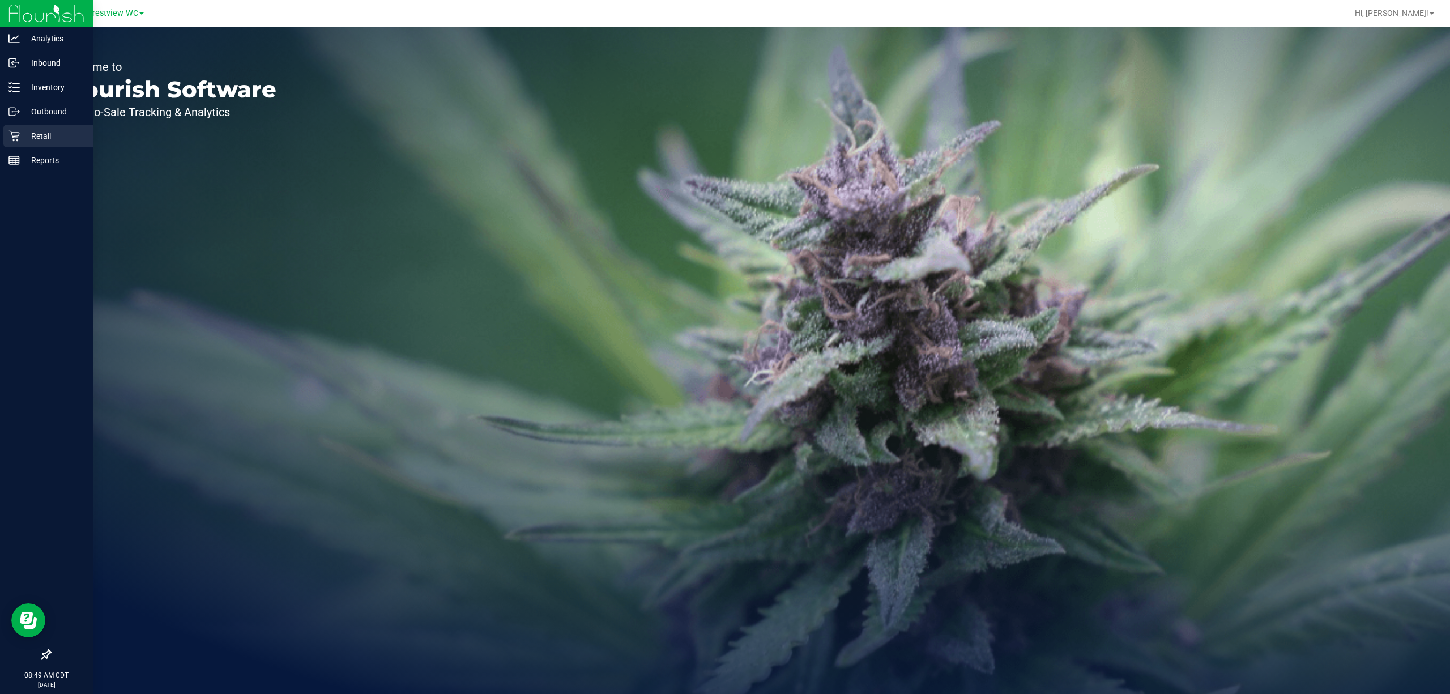
click at [21, 138] on p "Retail" at bounding box center [54, 136] width 68 height 14
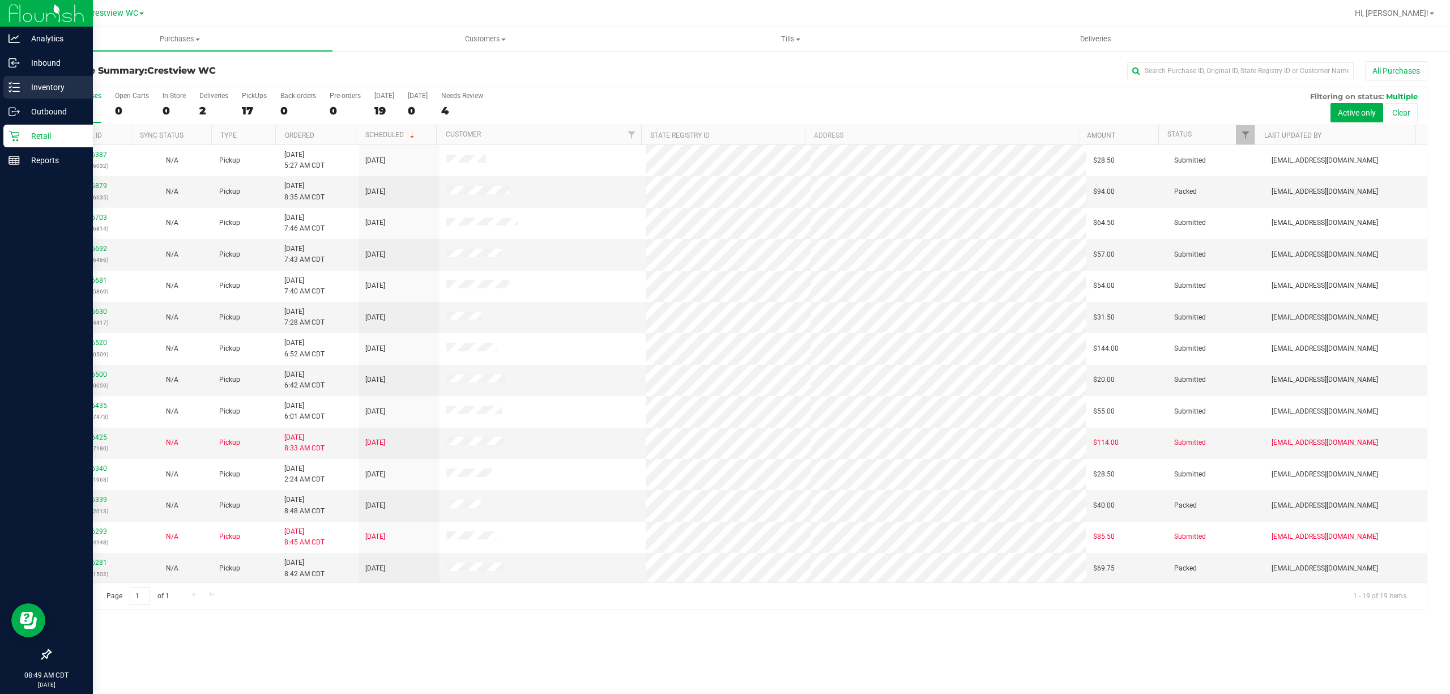
click at [26, 84] on p "Inventory" at bounding box center [54, 87] width 68 height 14
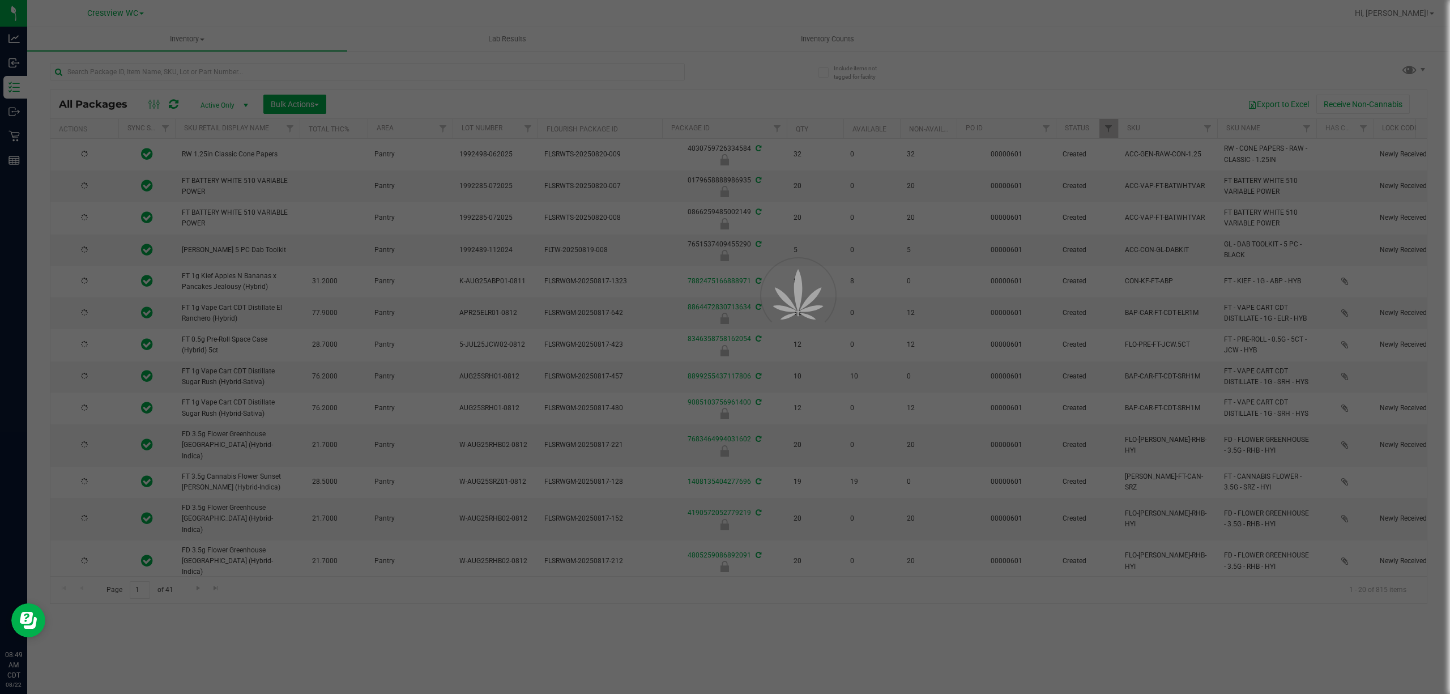
click at [171, 70] on div at bounding box center [725, 347] width 1450 height 694
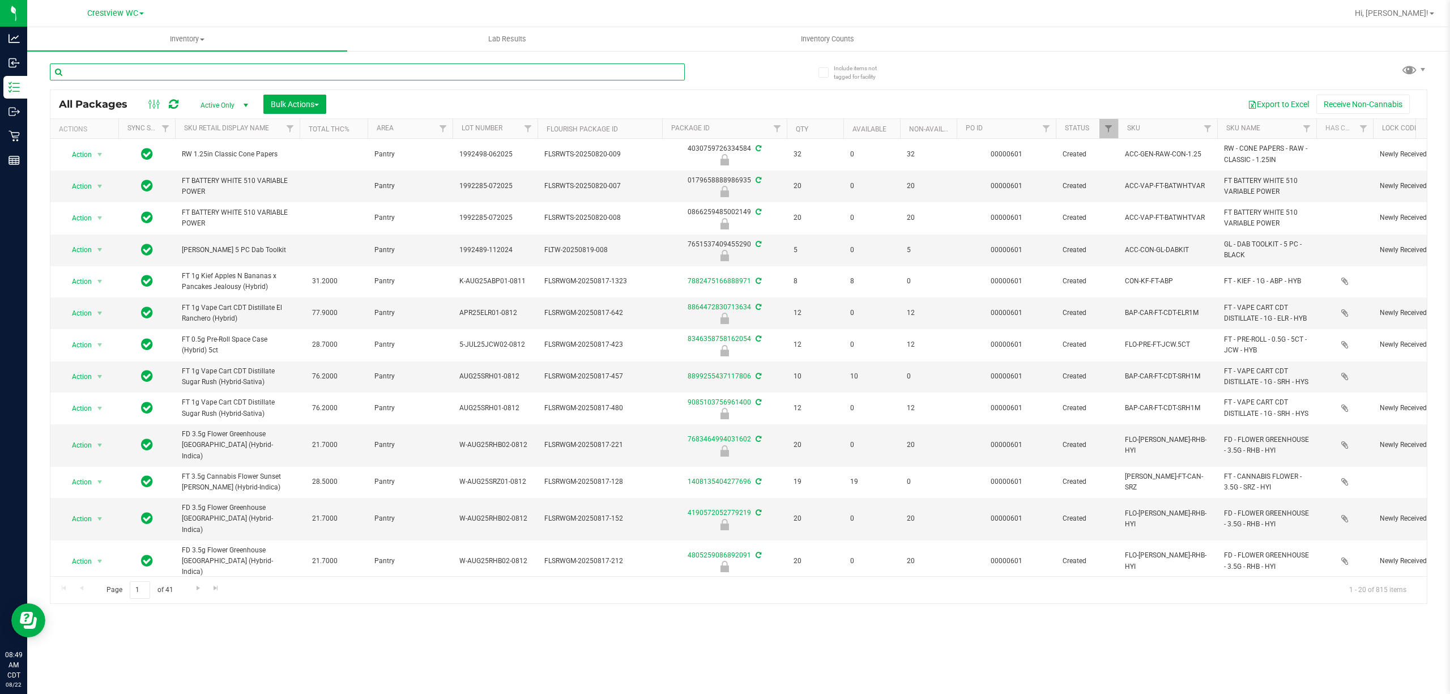
click at [171, 70] on input "text" at bounding box center [367, 71] width 635 height 17
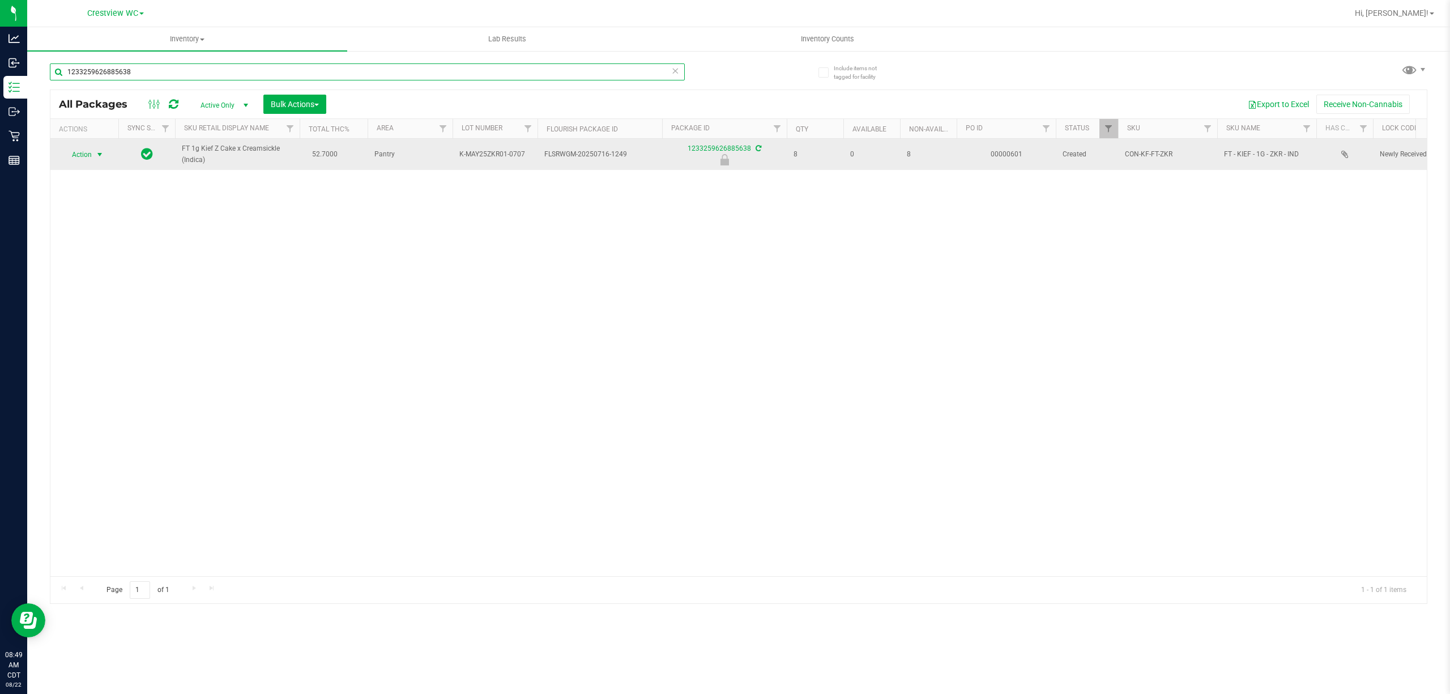
type input "1233259626885638"
click at [87, 161] on span "Action" at bounding box center [77, 155] width 31 height 16
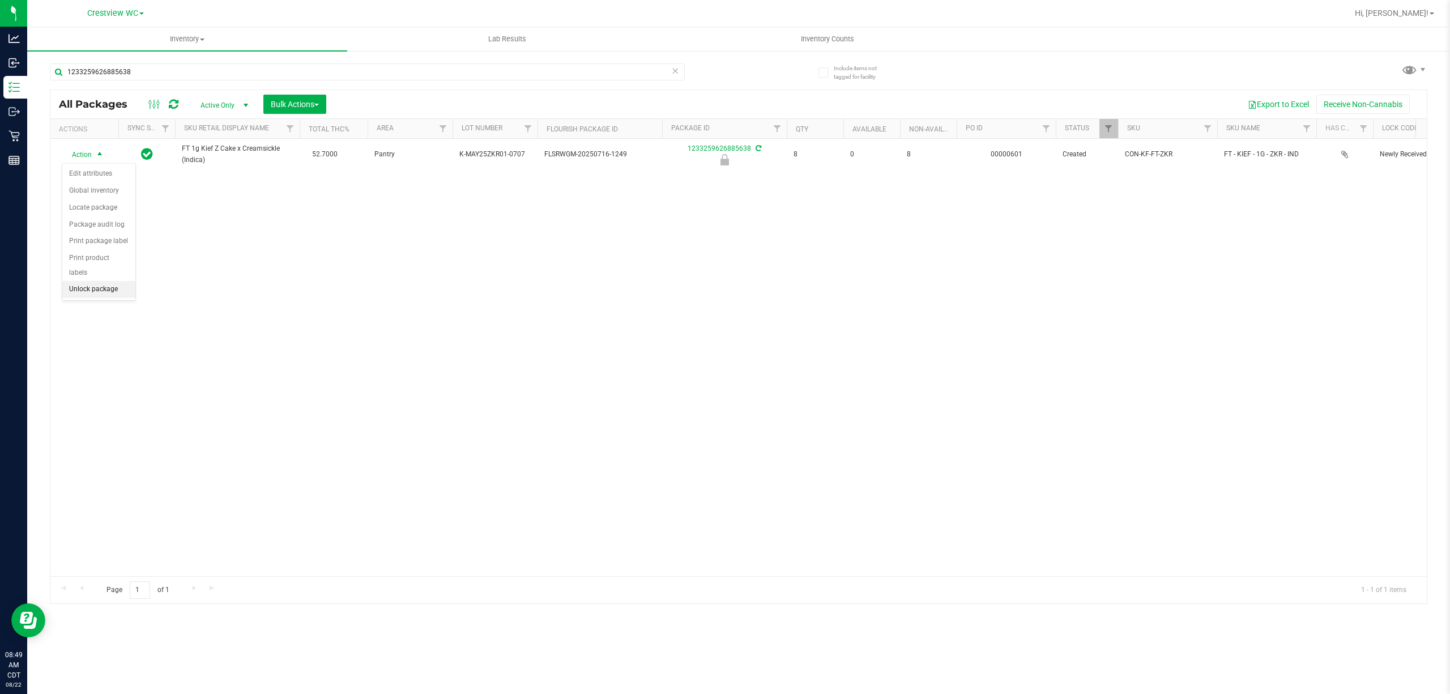
click at [95, 297] on li "Unlock package" at bounding box center [98, 289] width 73 height 17
